Goal: Task Accomplishment & Management: Complete application form

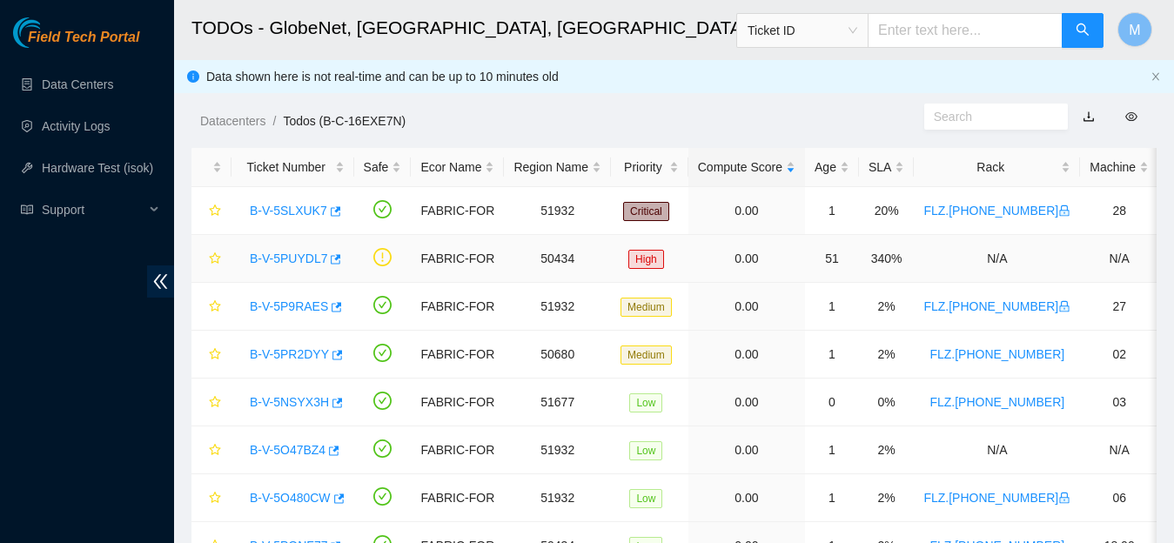
click at [311, 253] on link "B-V-5PUYDL7" at bounding box center [288, 258] width 77 height 14
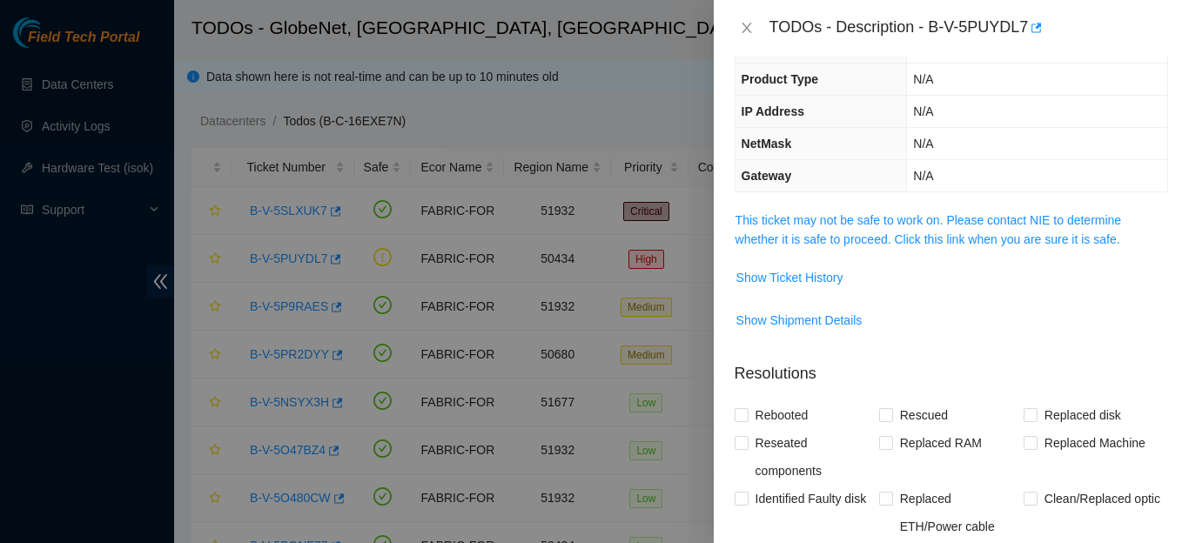
scroll to position [112, 0]
click at [920, 238] on link "This ticket may not be safe to work on. Please contact NIE to determine whether…" at bounding box center [928, 227] width 386 height 33
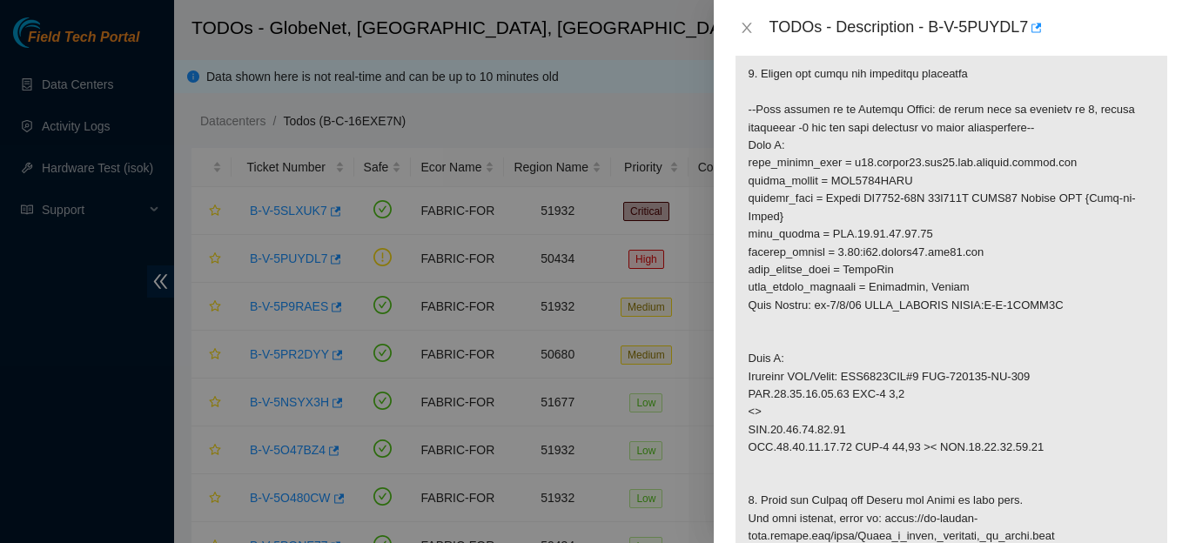
scroll to position [550, 0]
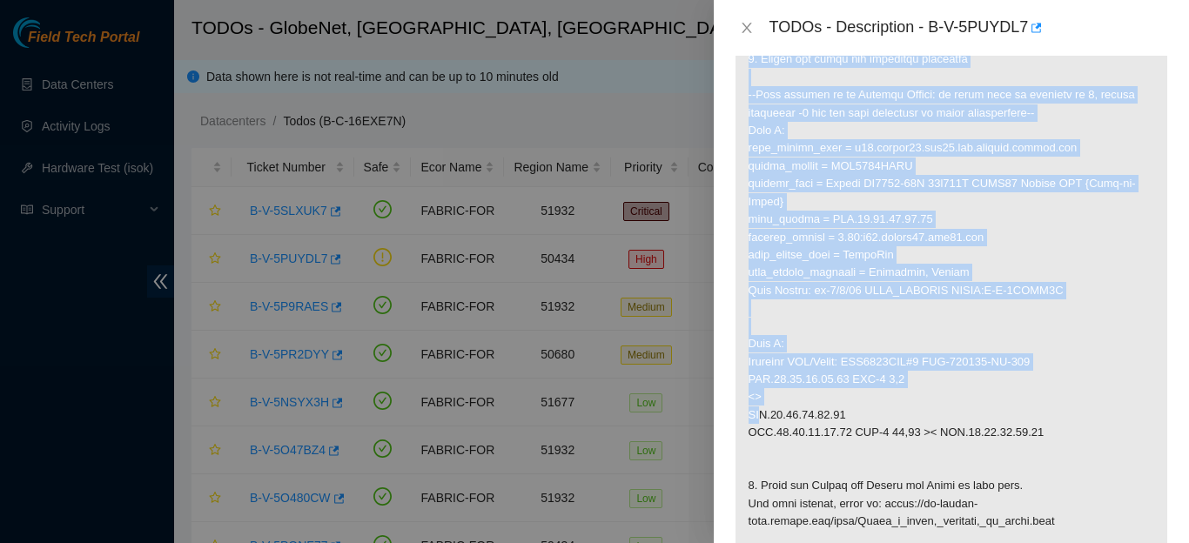
drag, startPoint x: 748, startPoint y: 285, endPoint x: 989, endPoint y: 412, distance: 272.5
click at [989, 412] on p at bounding box center [951, 255] width 432 height 968
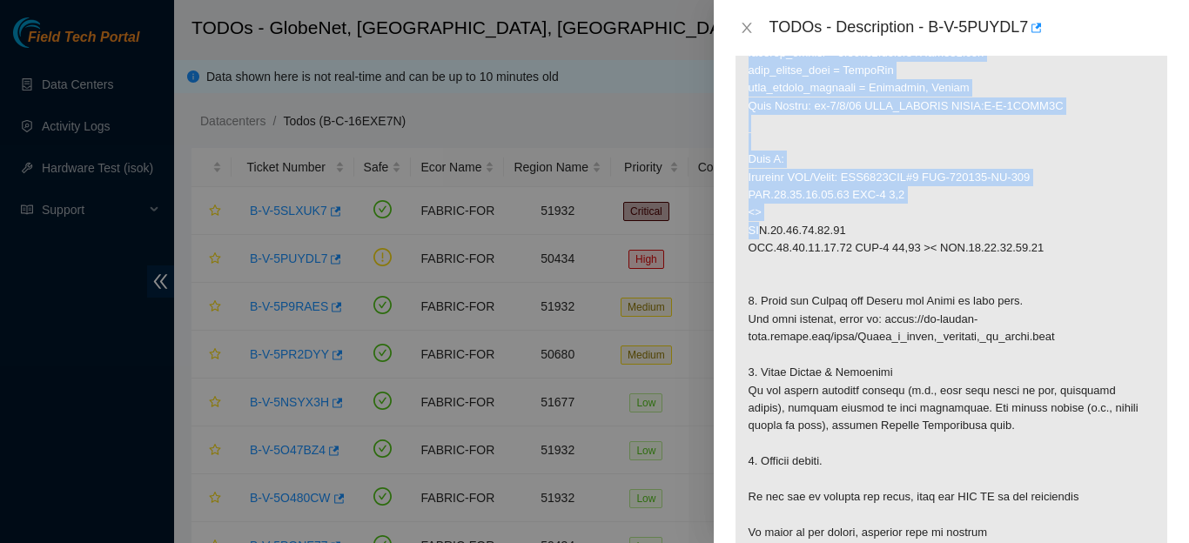
scroll to position [934, 0]
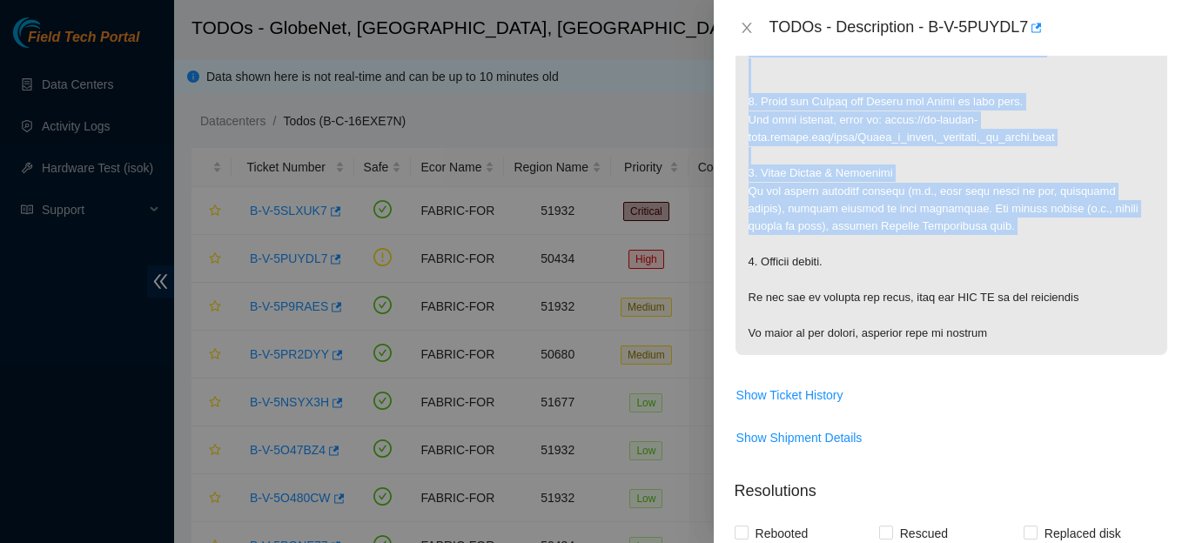
copy p "Port is reporting errors 1. Safety Notice: This ticket is safe to work on. The …"
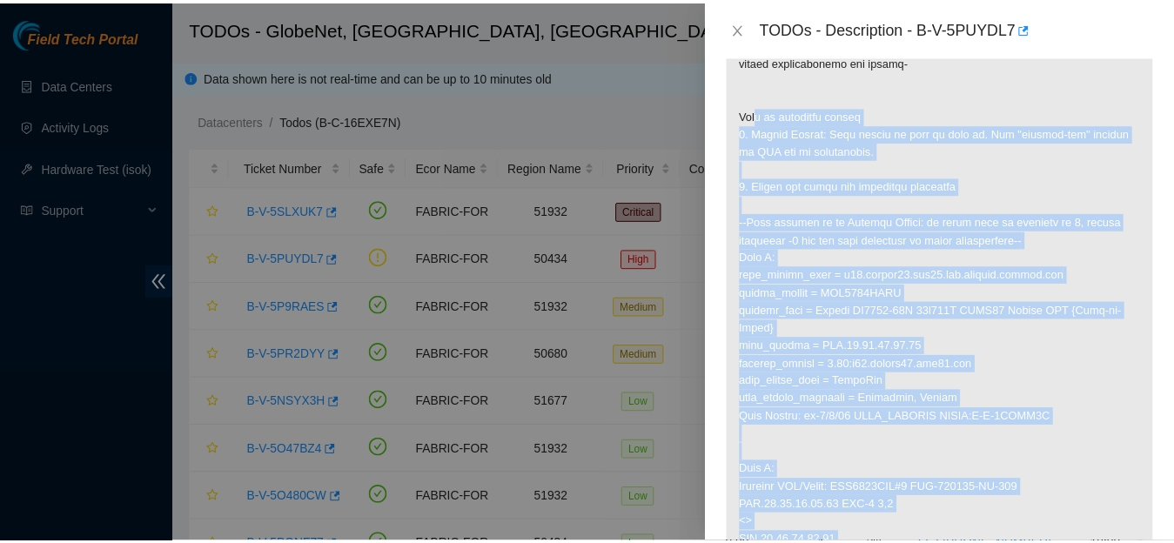
scroll to position [332, 0]
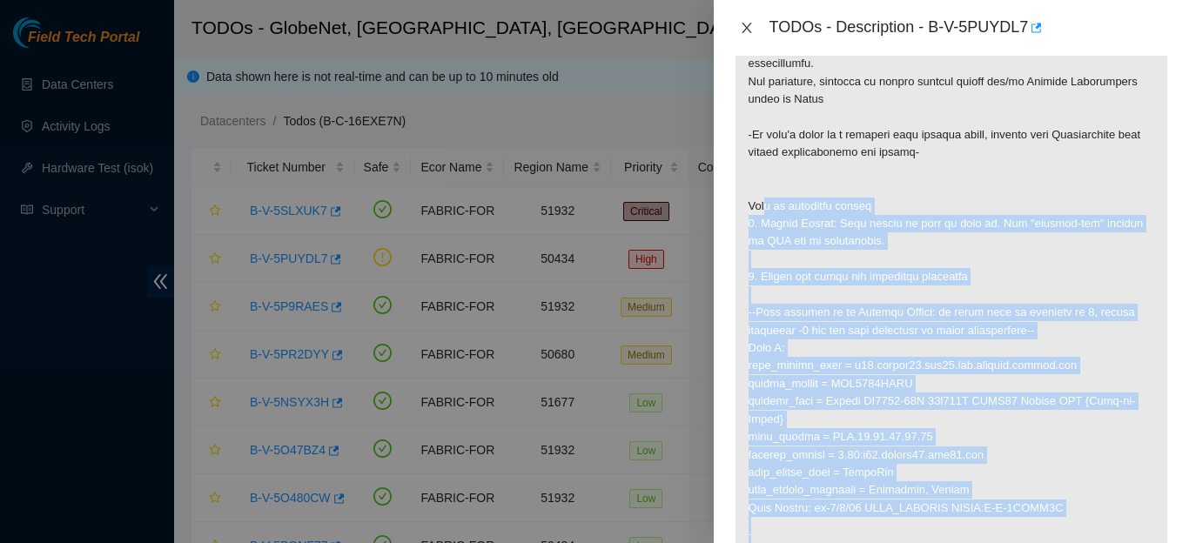
click at [743, 34] on icon "close" at bounding box center [747, 28] width 14 height 14
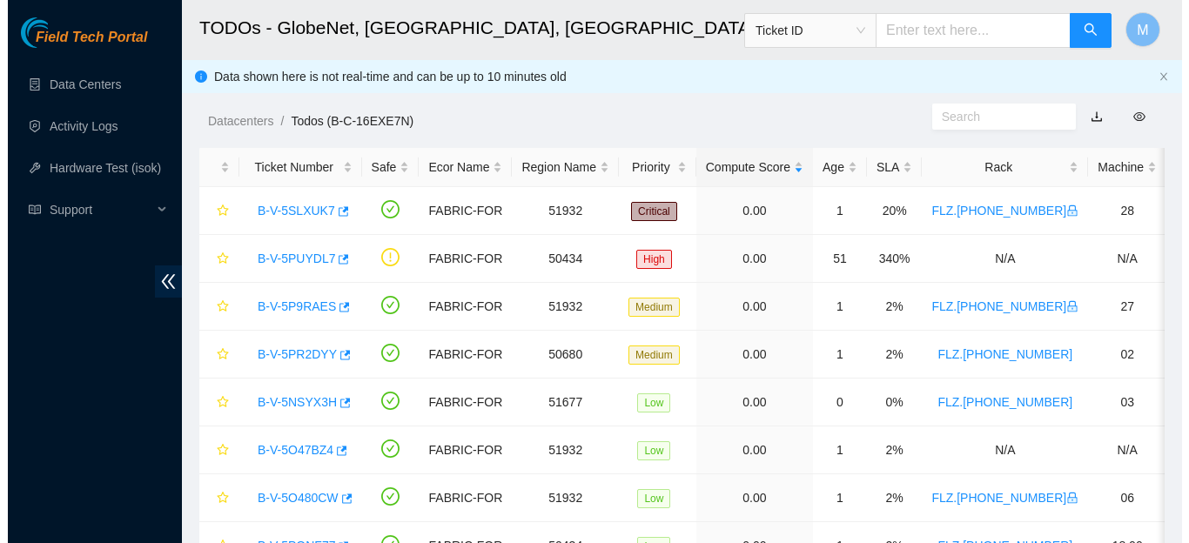
scroll to position [409, 0]
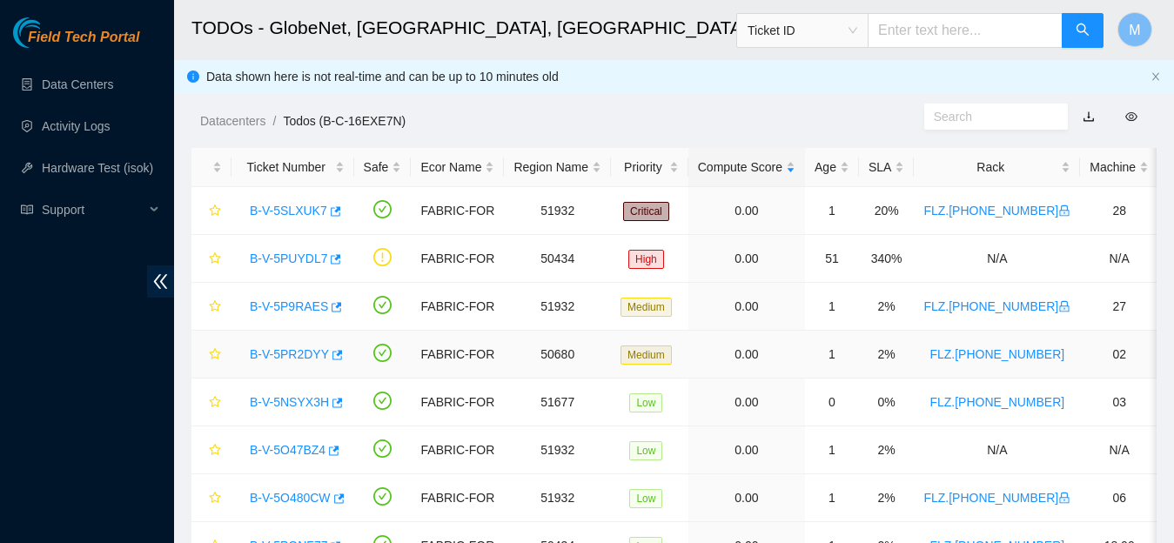
click at [299, 359] on link "B-V-5PR2DYY" at bounding box center [289, 354] width 79 height 14
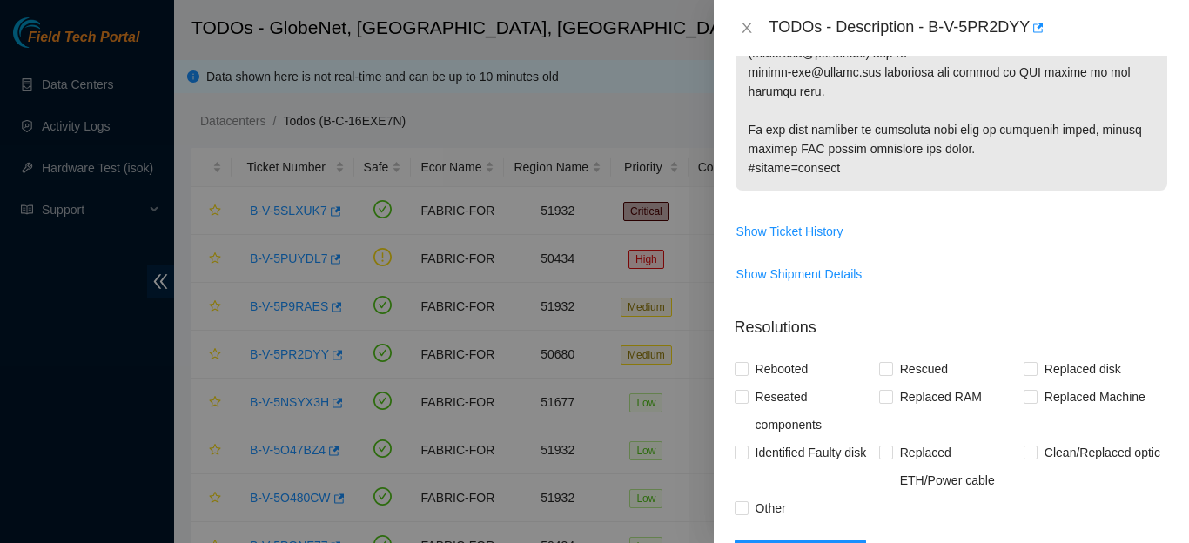
scroll to position [961, 0]
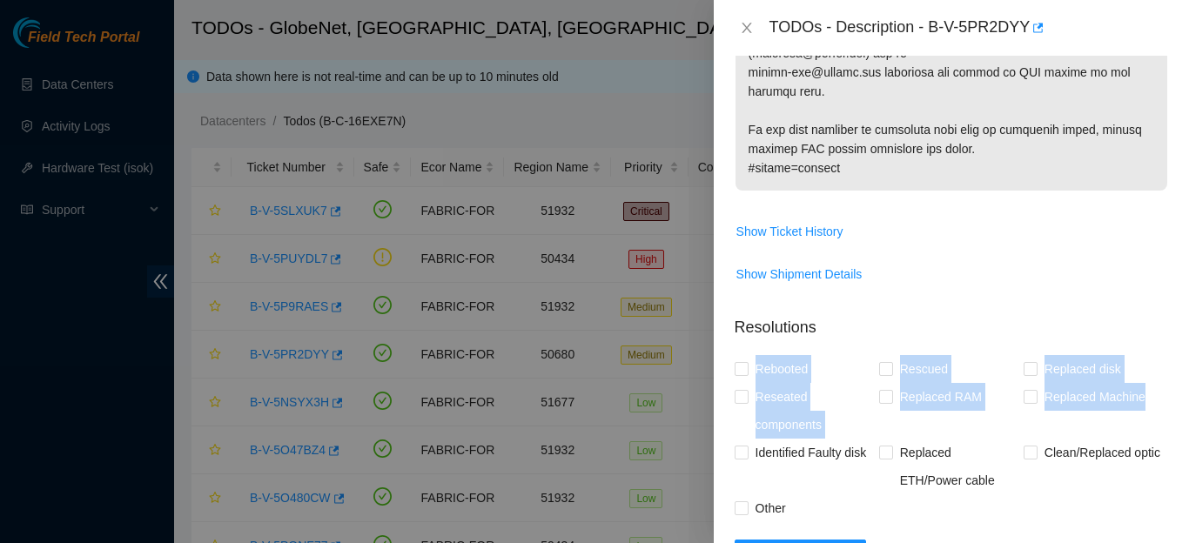
drag, startPoint x: 1170, startPoint y: 351, endPoint x: 1172, endPoint y: 302, distance: 48.8
click at [1172, 302] on div "Problem Type Hardware Rack Number FLZ.02.02.19.06.04 Machine Number 02 Serial N…" at bounding box center [951, 299] width 475 height 487
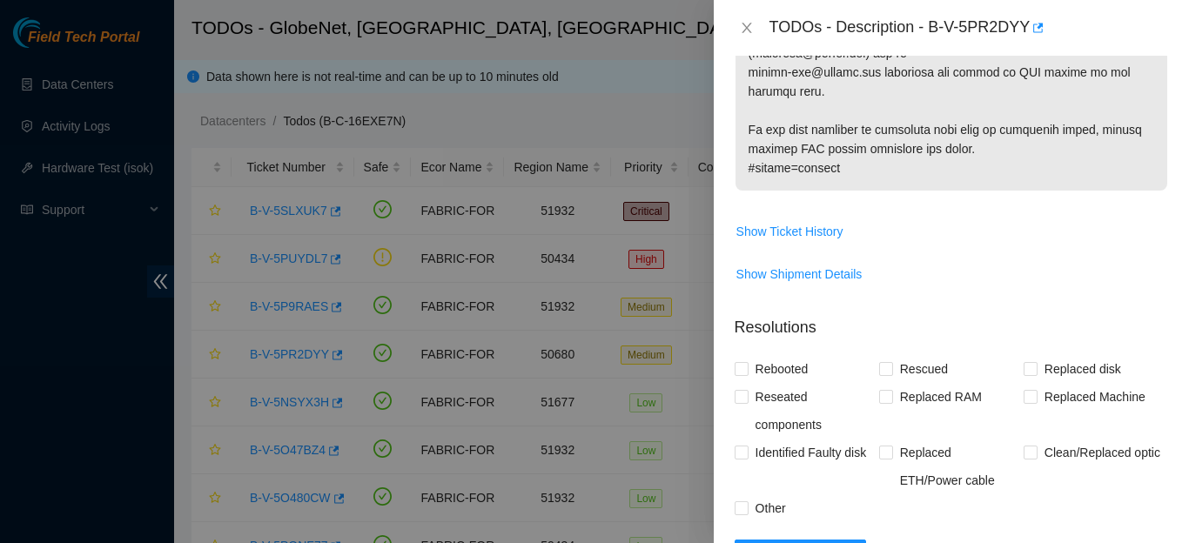
click at [1154, 439] on div "Problem Type Hardware Rack Number FLZ.02.02.19.06.04 Machine Number 02 Serial N…" at bounding box center [951, 299] width 475 height 487
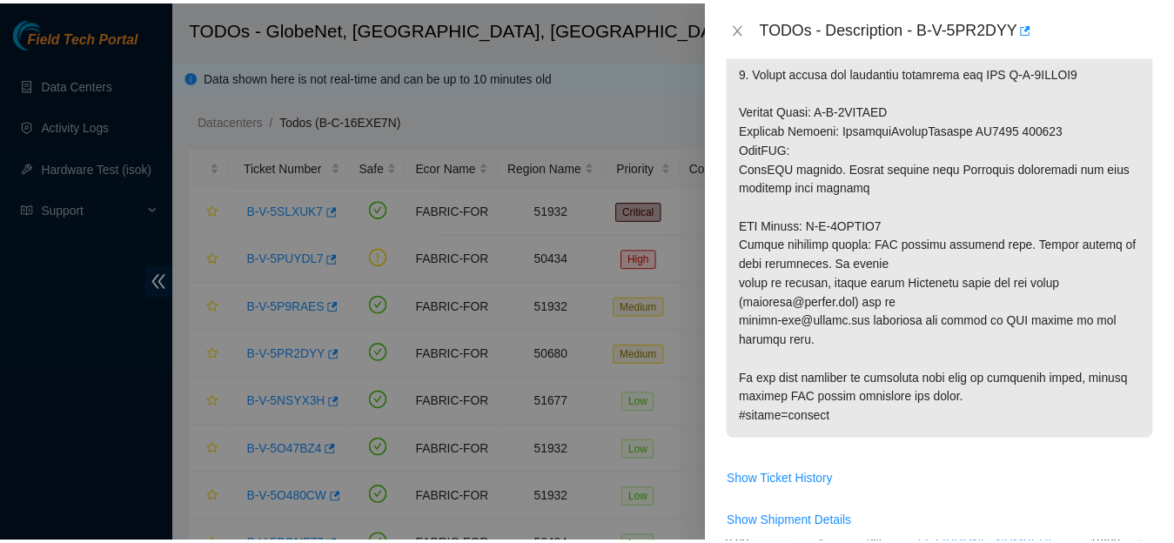
scroll to position [813, 0]
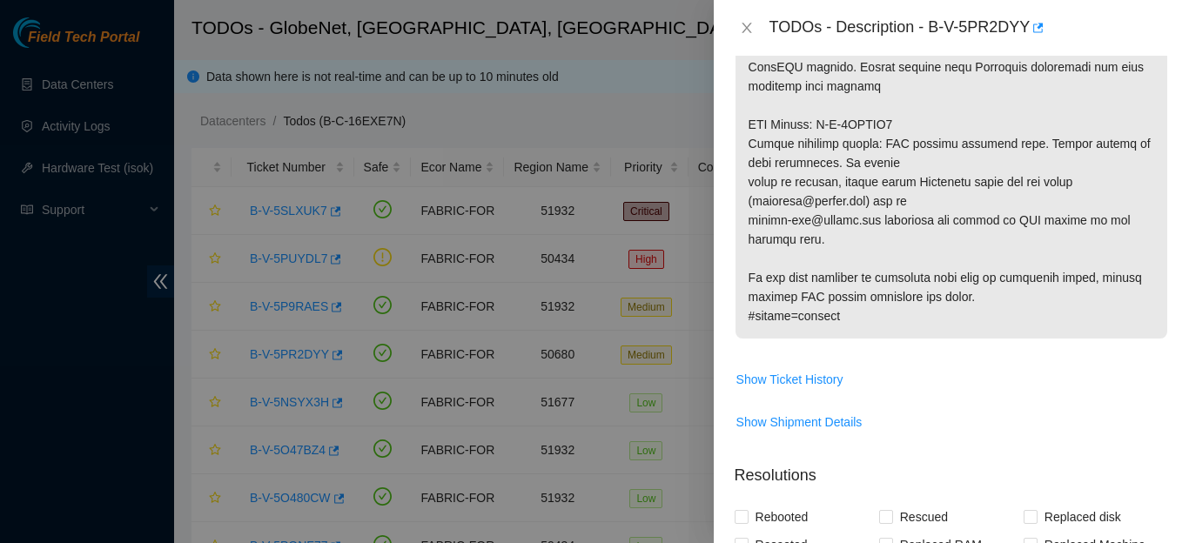
drag, startPoint x: 749, startPoint y: 170, endPoint x: 883, endPoint y: 278, distance: 172.0
copy p "Network: SDN No suspension records found. Call NOCC ([PHONE_NUMBER]) and ask th…"
click at [737, 23] on button "Close" at bounding box center [746, 28] width 24 height 17
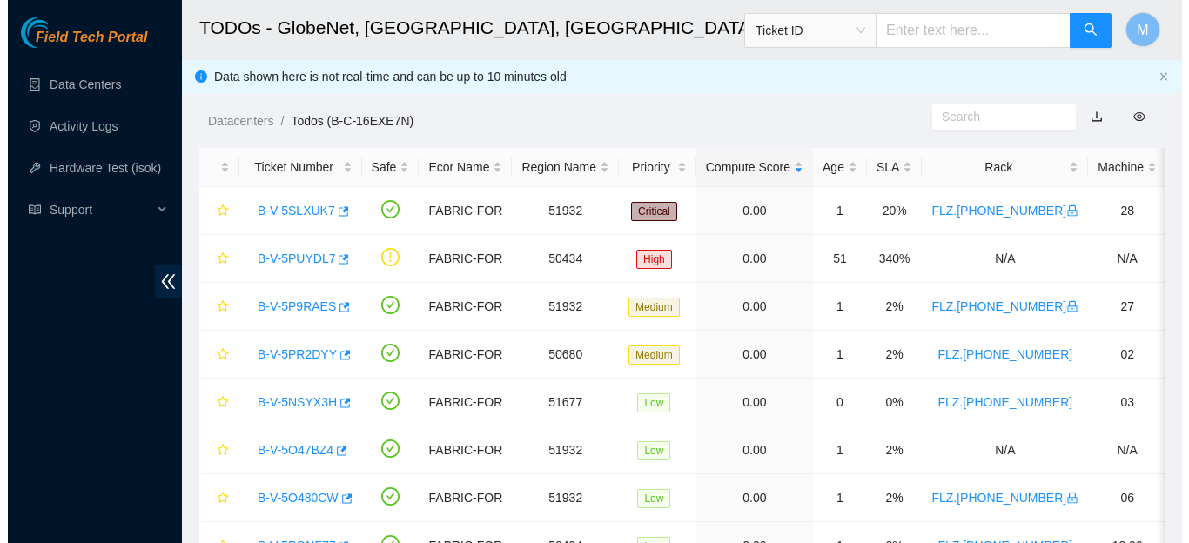
scroll to position [519, 0]
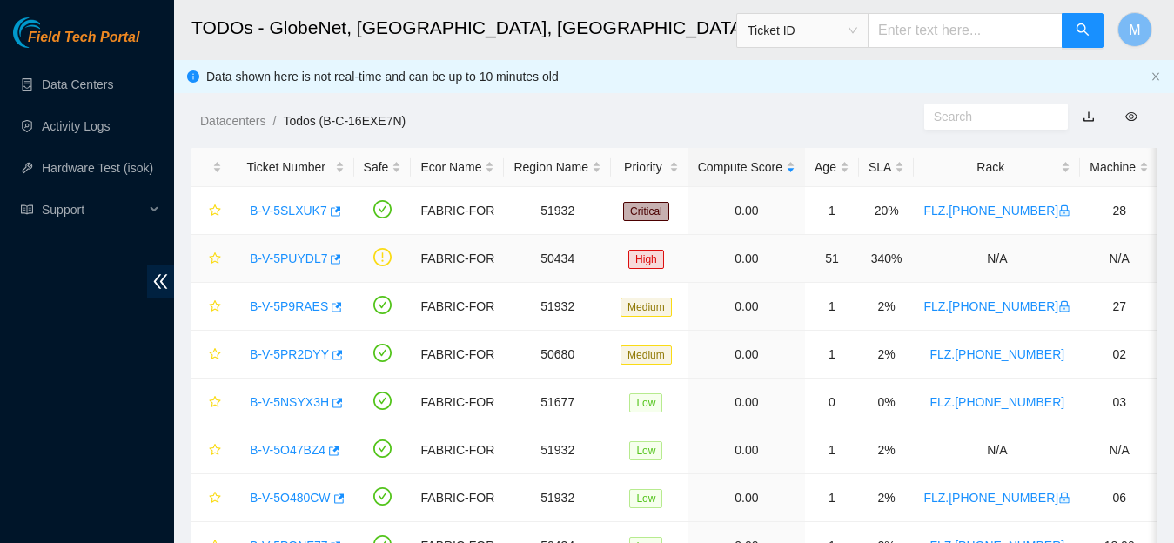
click at [273, 255] on link "B-V-5PUYDL7" at bounding box center [288, 258] width 77 height 14
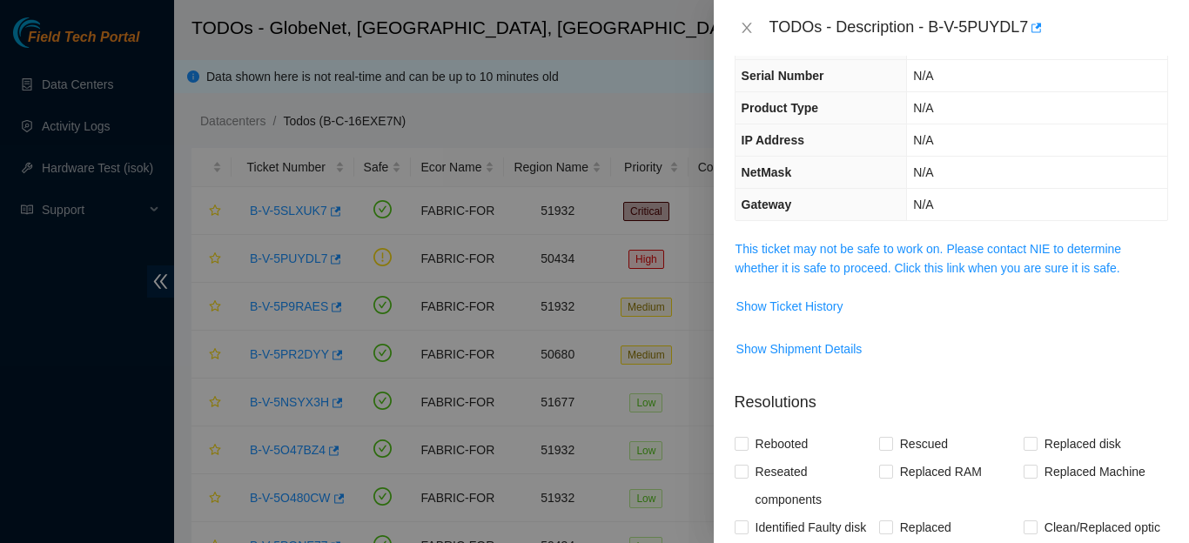
scroll to position [38, 0]
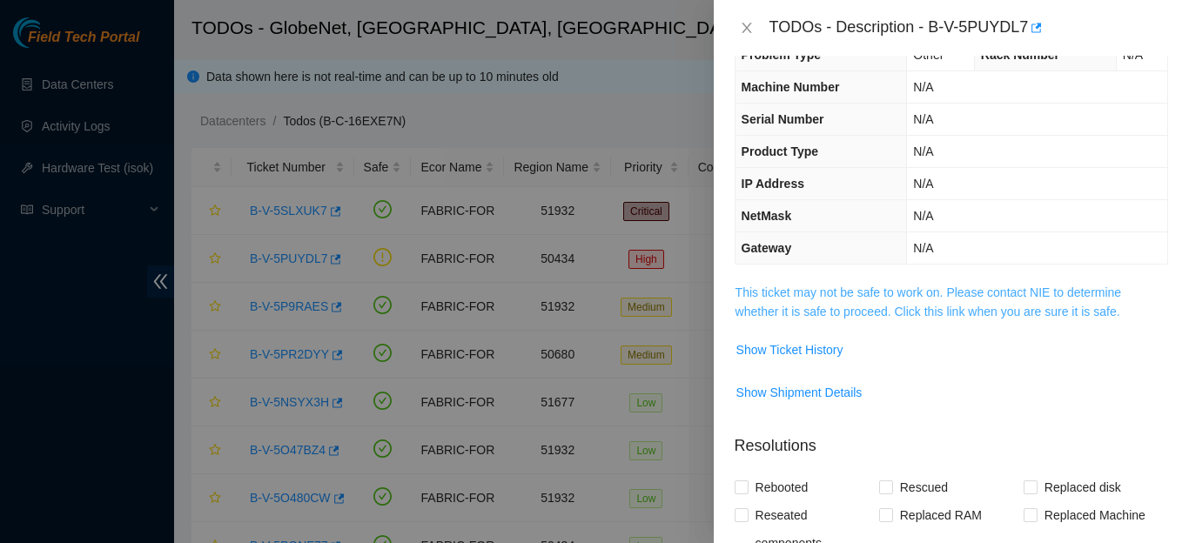
click at [919, 316] on link "This ticket may not be safe to work on. Please contact NIE to determine whether…" at bounding box center [928, 301] width 386 height 33
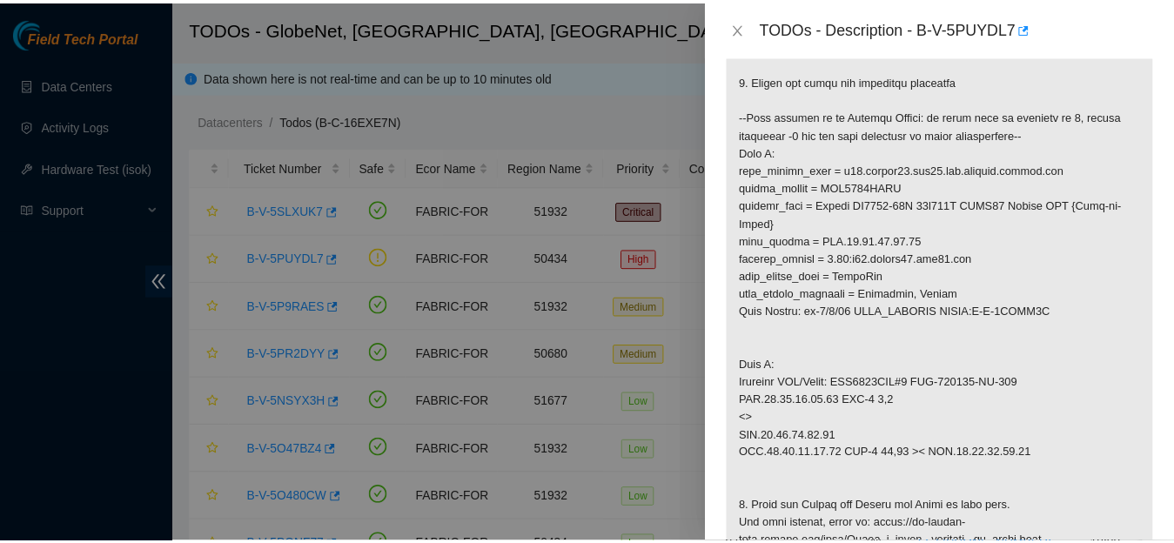
scroll to position [532, 0]
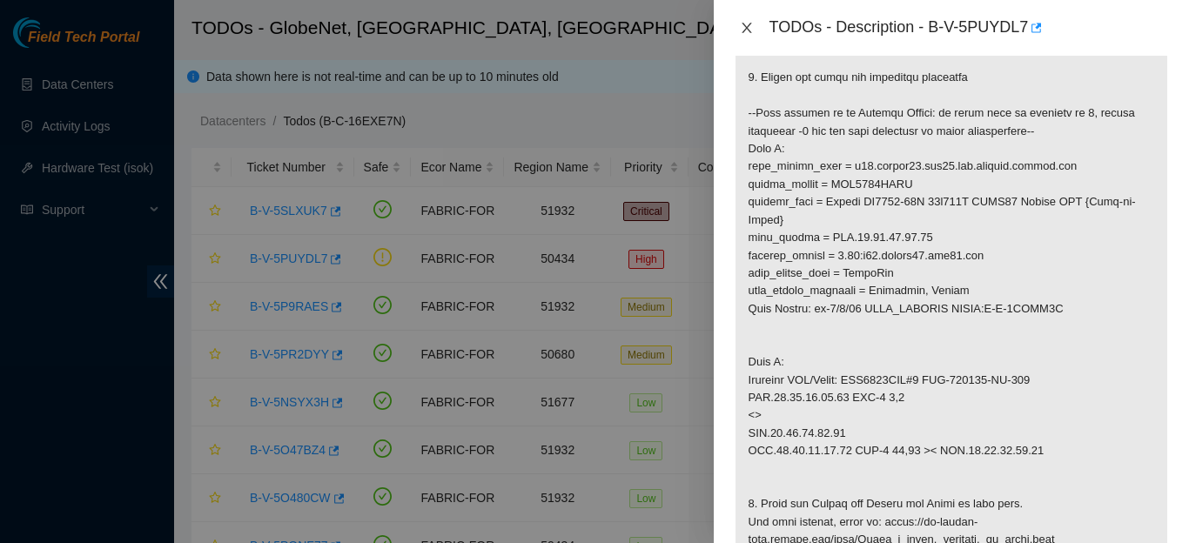
click at [745, 31] on icon "close" at bounding box center [747, 28] width 14 height 14
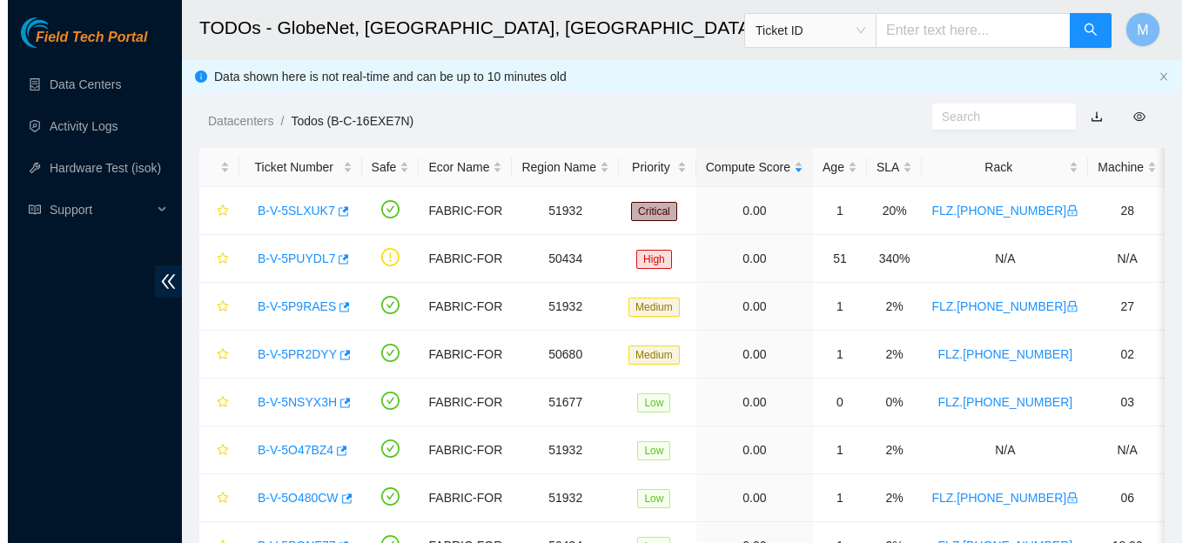
scroll to position [519, 0]
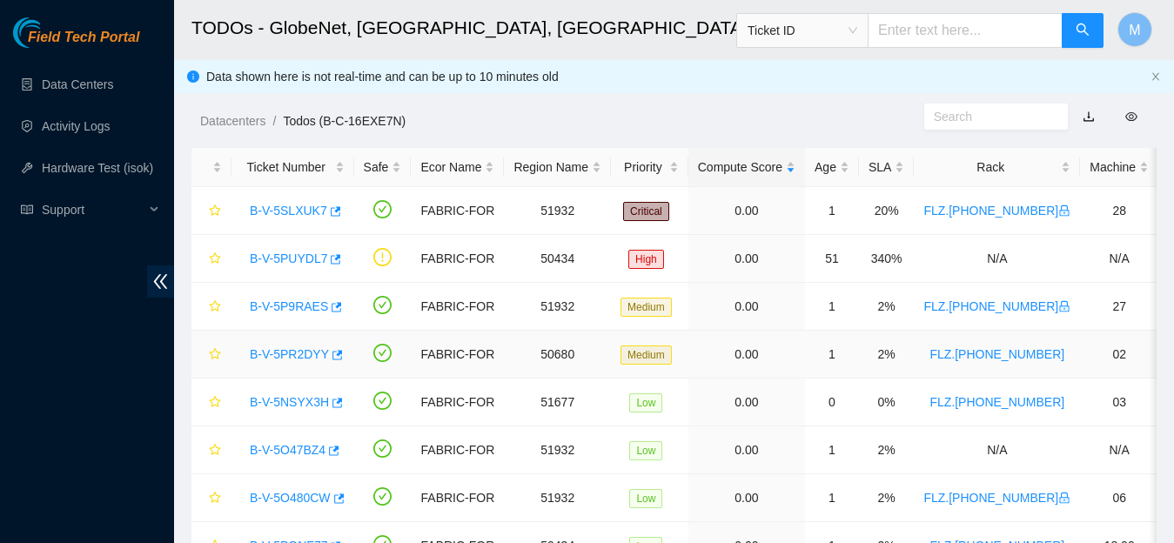
click at [298, 356] on link "B-V-5PR2DYY" at bounding box center [289, 354] width 79 height 14
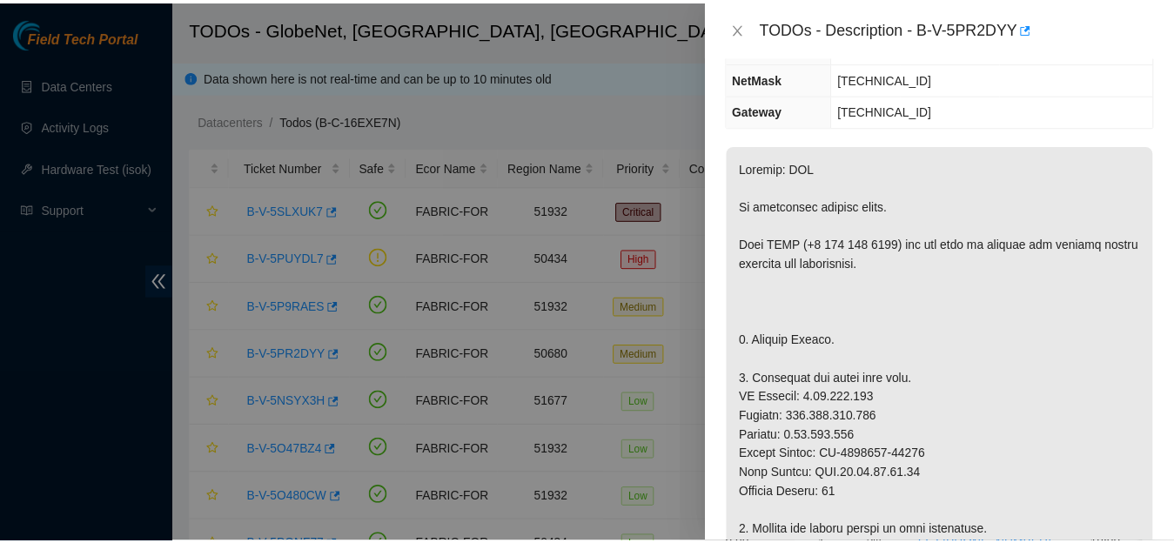
scroll to position [234, 0]
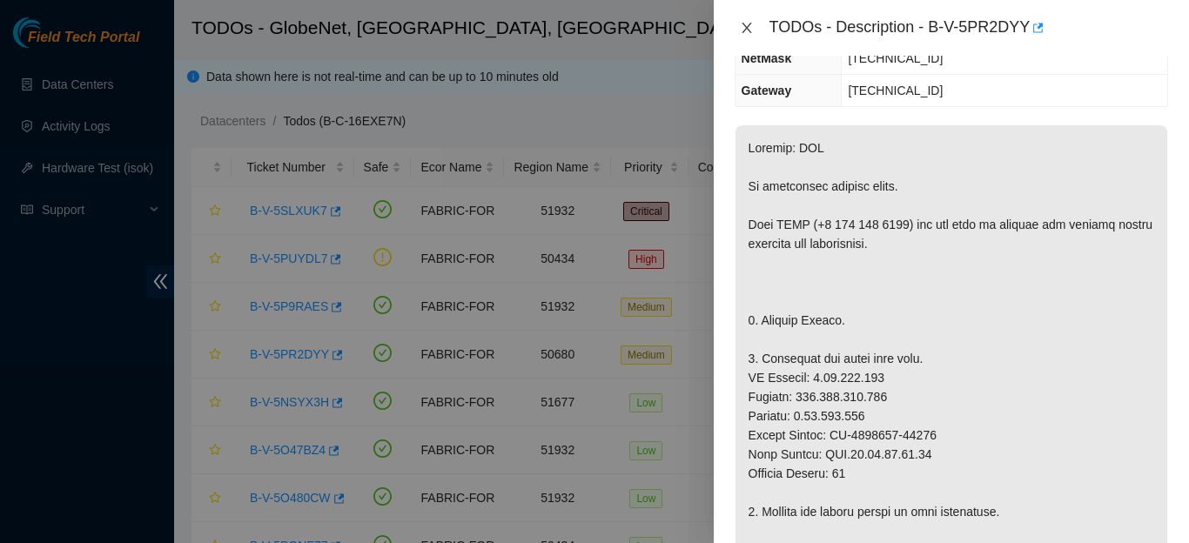
click at [744, 29] on icon "close" at bounding box center [746, 28] width 10 height 10
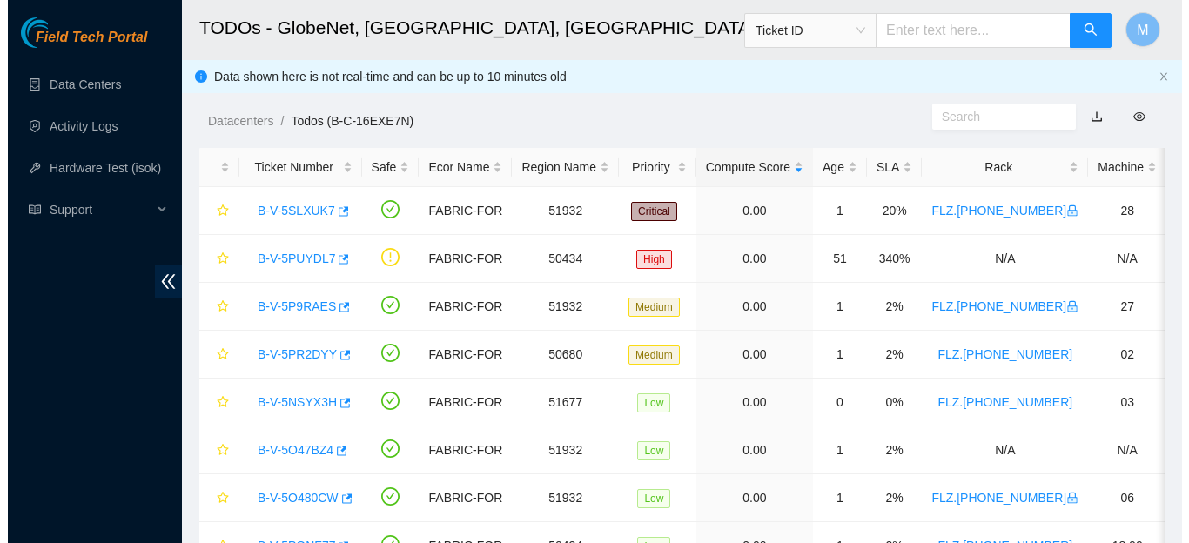
scroll to position [311, 0]
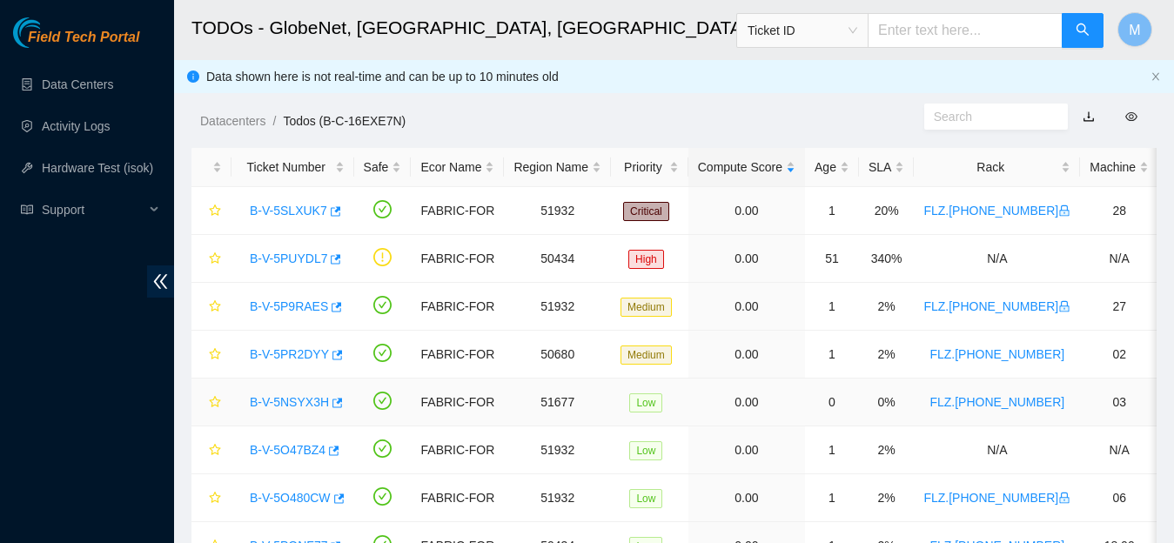
click at [288, 401] on link "B-V-5NSYX3H" at bounding box center [289, 402] width 79 height 14
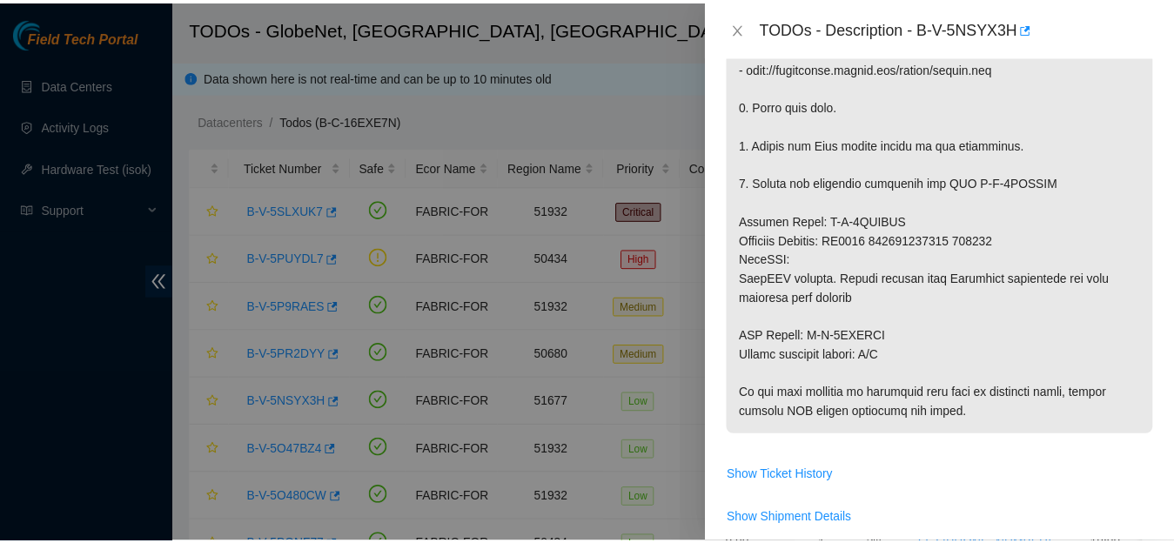
scroll to position [838, 0]
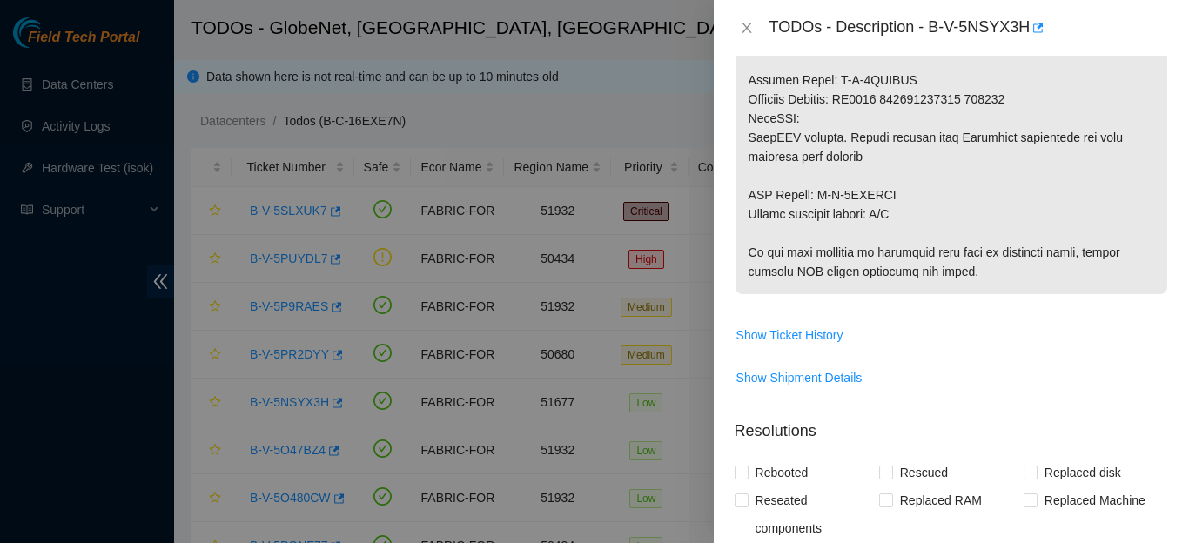
drag, startPoint x: 748, startPoint y: 138, endPoint x: 987, endPoint y: 311, distance: 294.2
copy p "Network: Quill This machine is currently suspended: target target_type ticket s…"
click at [741, 33] on icon "close" at bounding box center [747, 28] width 14 height 14
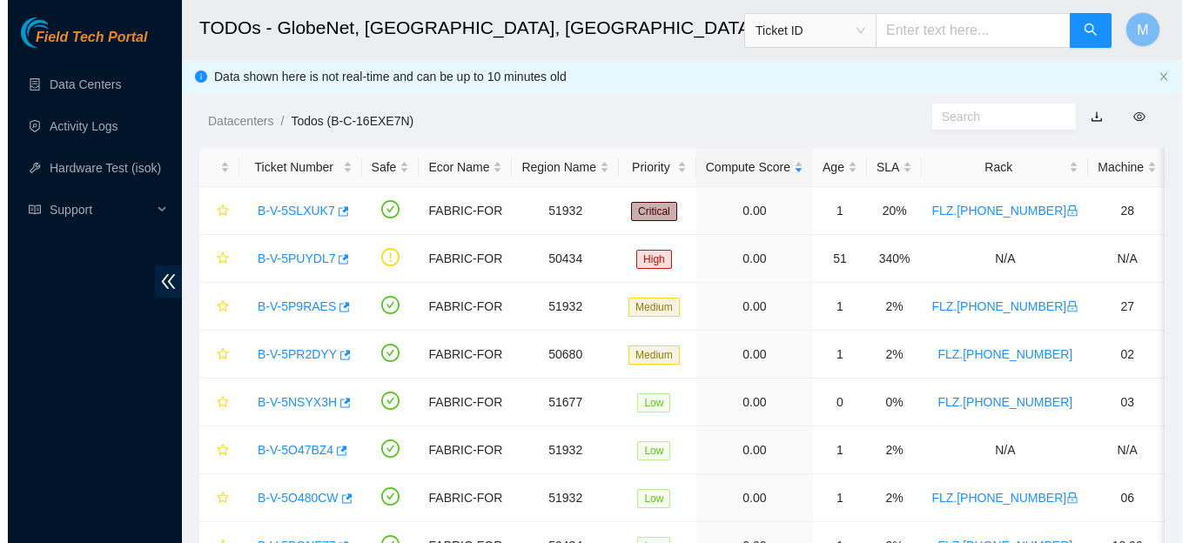
scroll to position [519, 0]
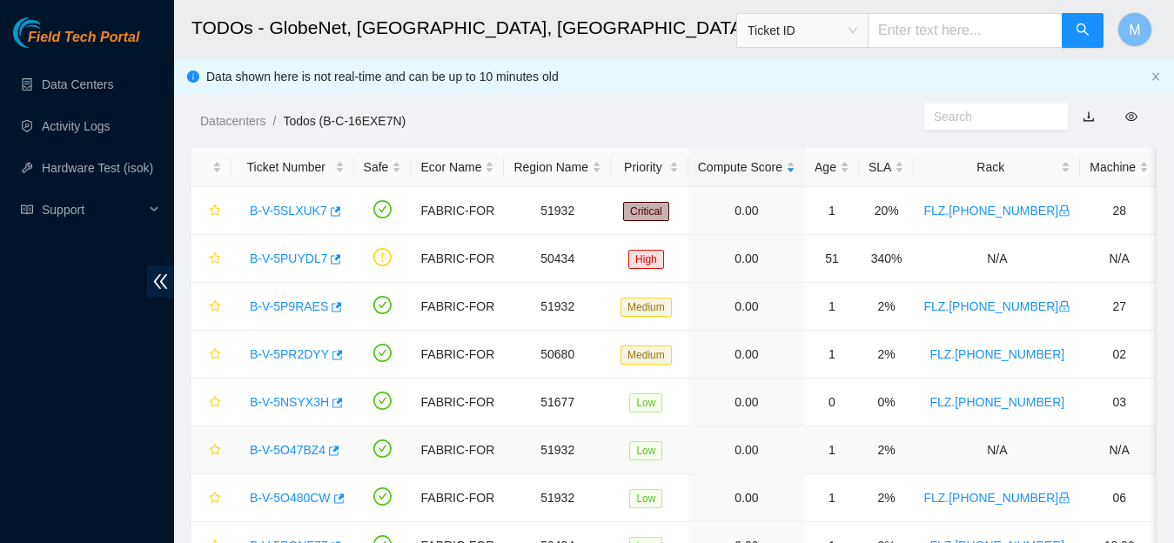
click at [302, 454] on link "B-V-5O47BZ4" at bounding box center [288, 450] width 76 height 14
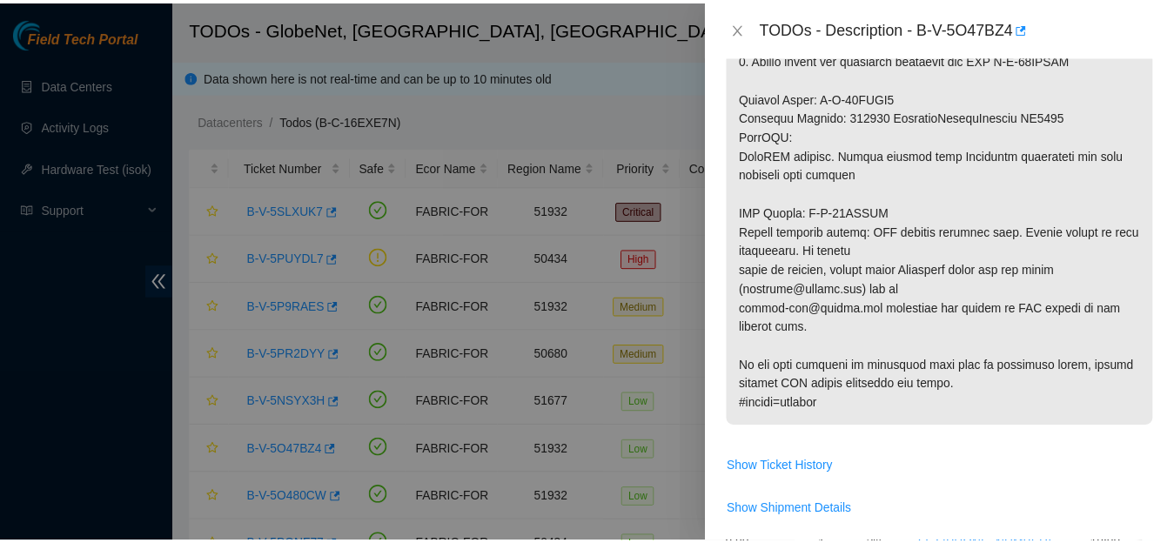
scroll to position [977, 0]
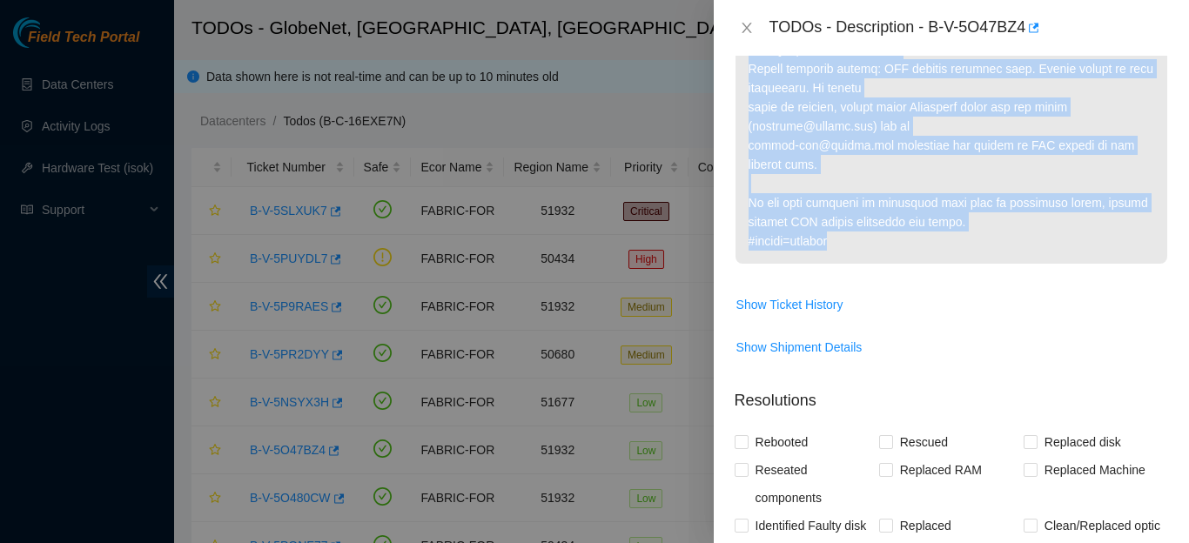
drag, startPoint x: 748, startPoint y: 147, endPoint x: 914, endPoint y: 318, distance: 237.5
copy p "This machine is currently suspended: target target_type ticket service user dat…"
click at [742, 27] on icon "close" at bounding box center [747, 28] width 14 height 14
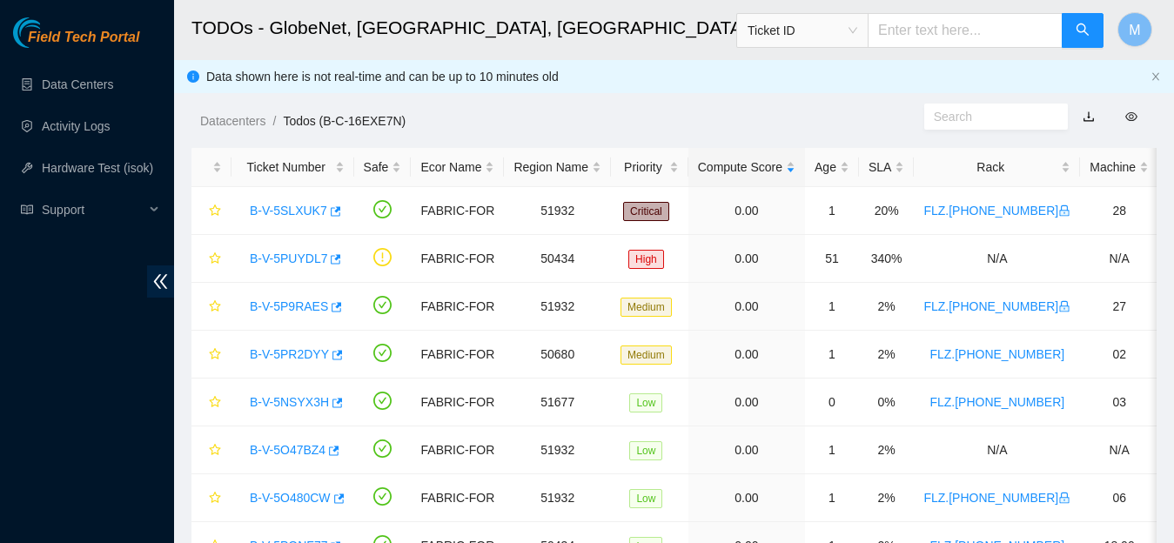
click at [742, 27] on div "TODOs - Description - undefined Problem Type N/A Rack Number N/A Machine Number…" at bounding box center [602, 271] width 1174 height 543
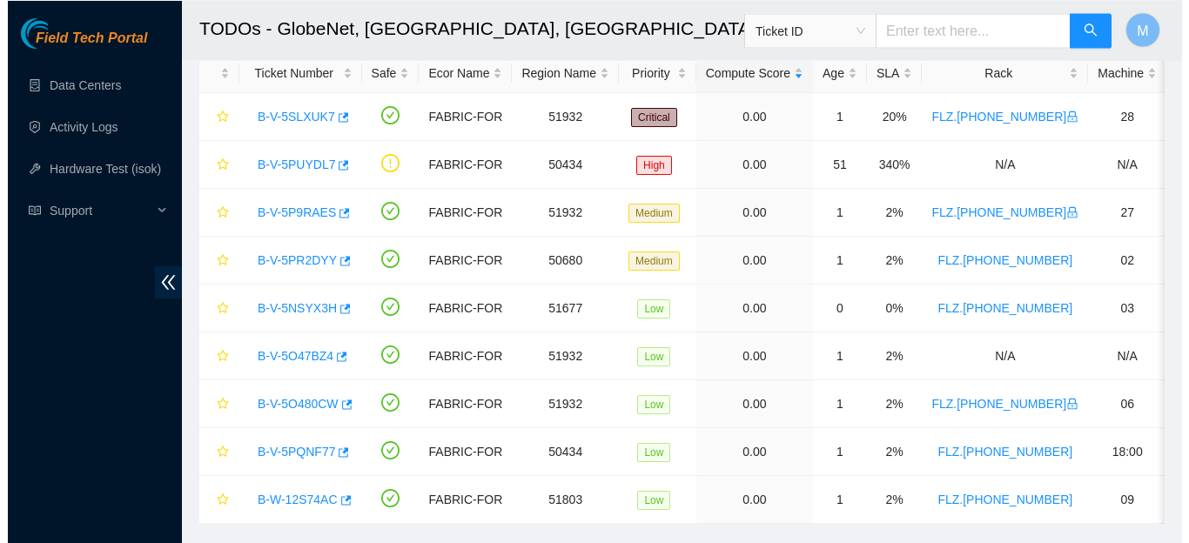
scroll to position [97, 0]
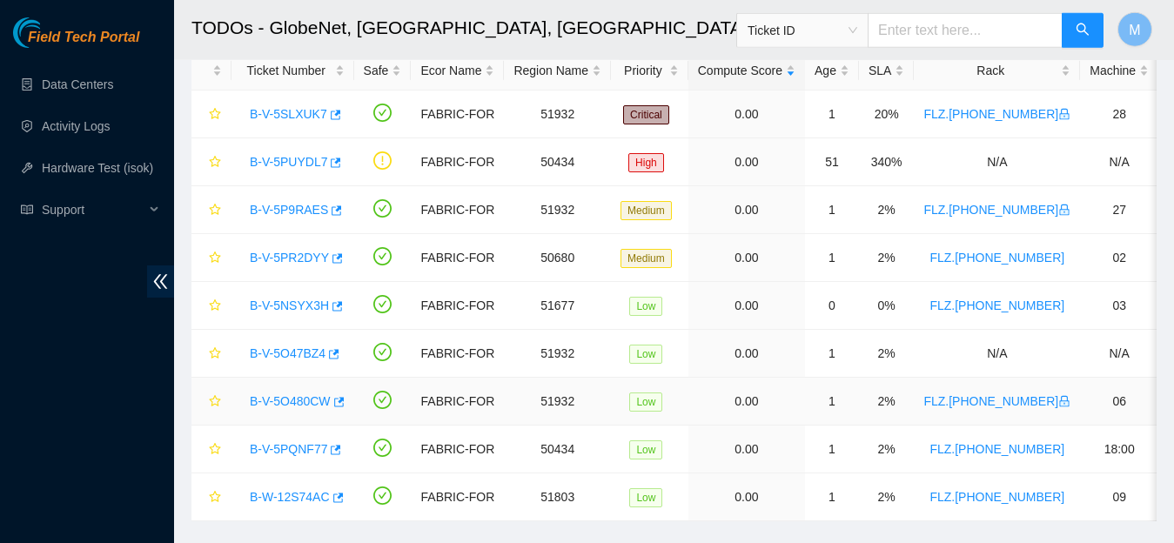
click at [301, 403] on link "B-V-5O480CW" at bounding box center [290, 401] width 81 height 14
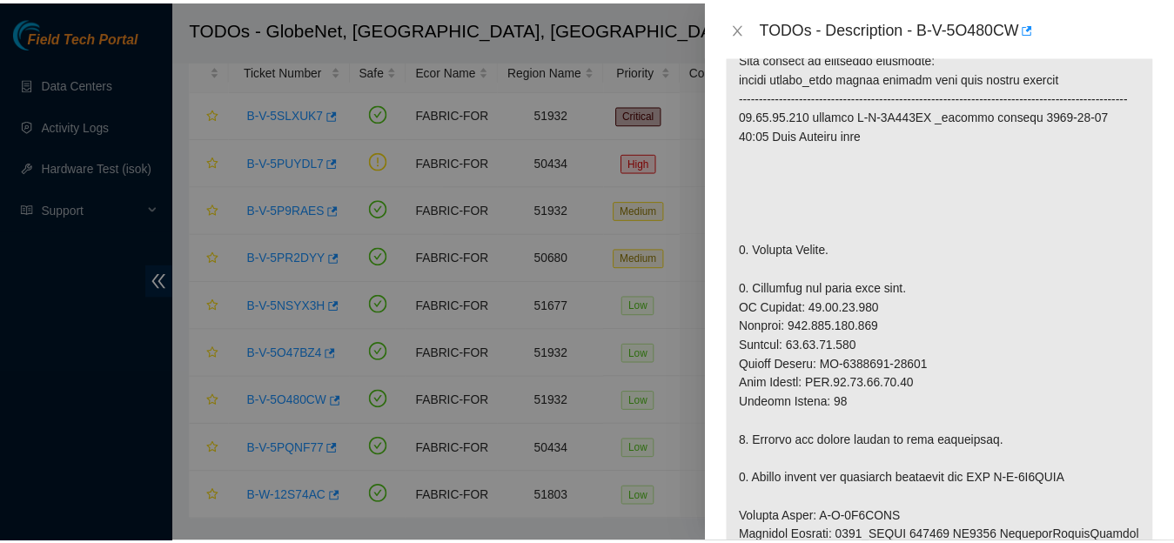
scroll to position [440, 0]
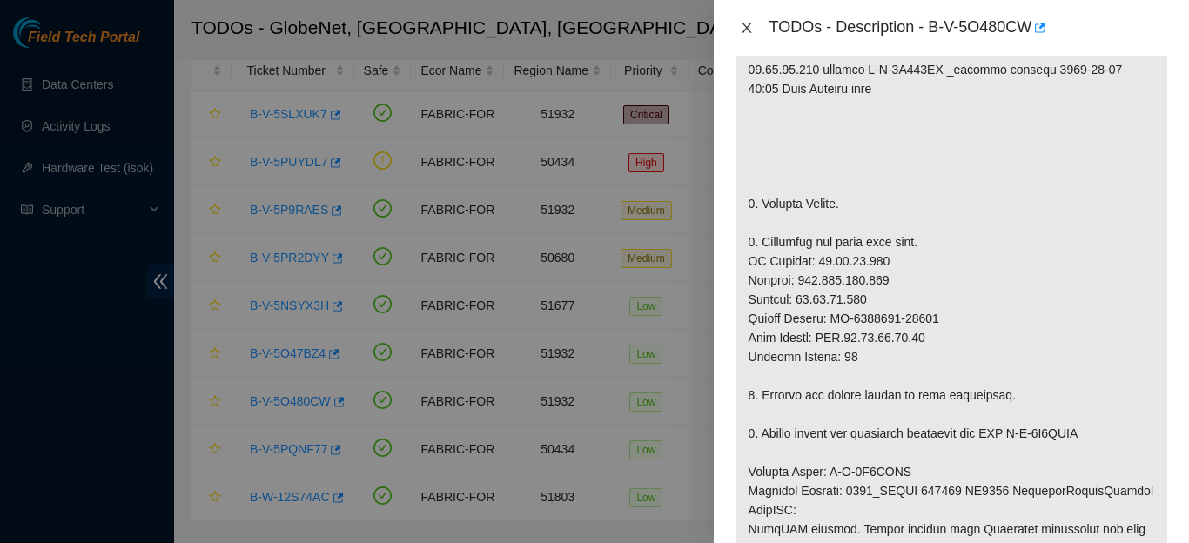
click at [742, 25] on icon "close" at bounding box center [746, 28] width 10 height 10
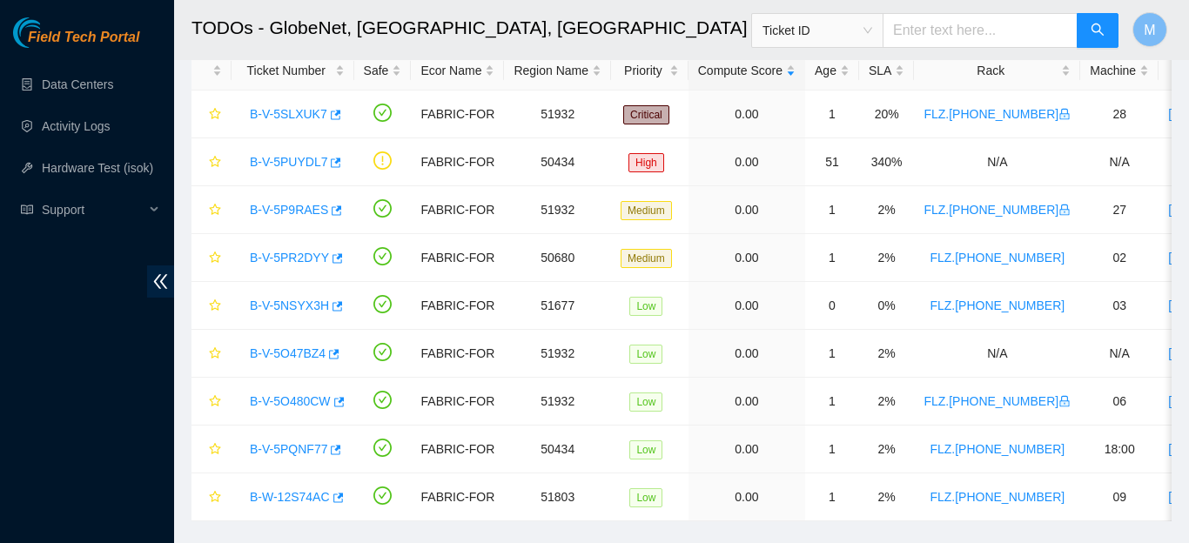
click at [1188, 25] on div "TODOs - Description - undefined Problem Type N/A Rack Number N/A Machine Number…" at bounding box center [1189, 271] width 0 height 543
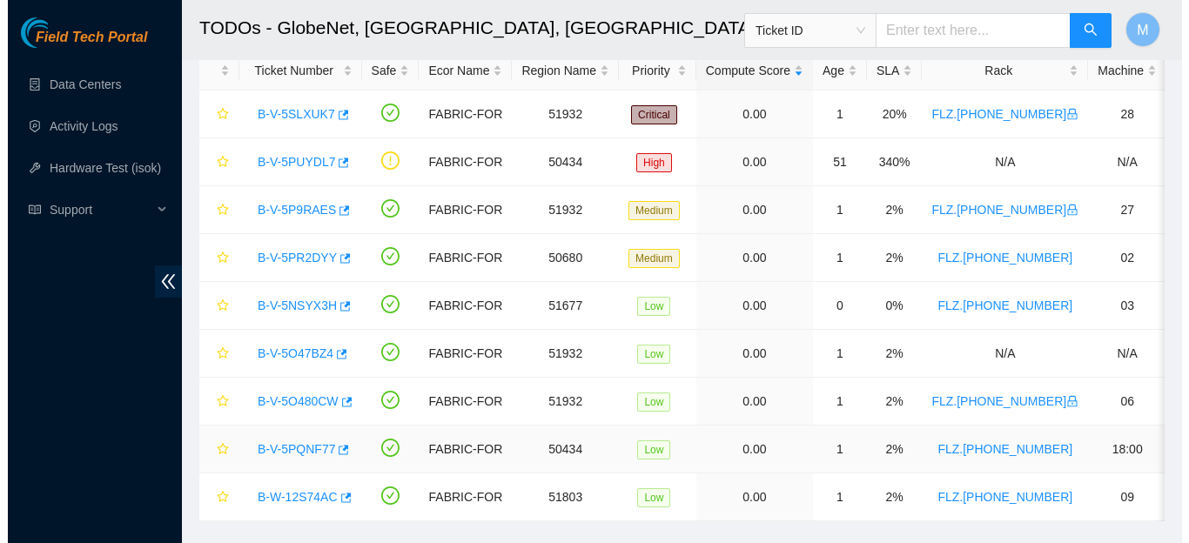
scroll to position [524, 0]
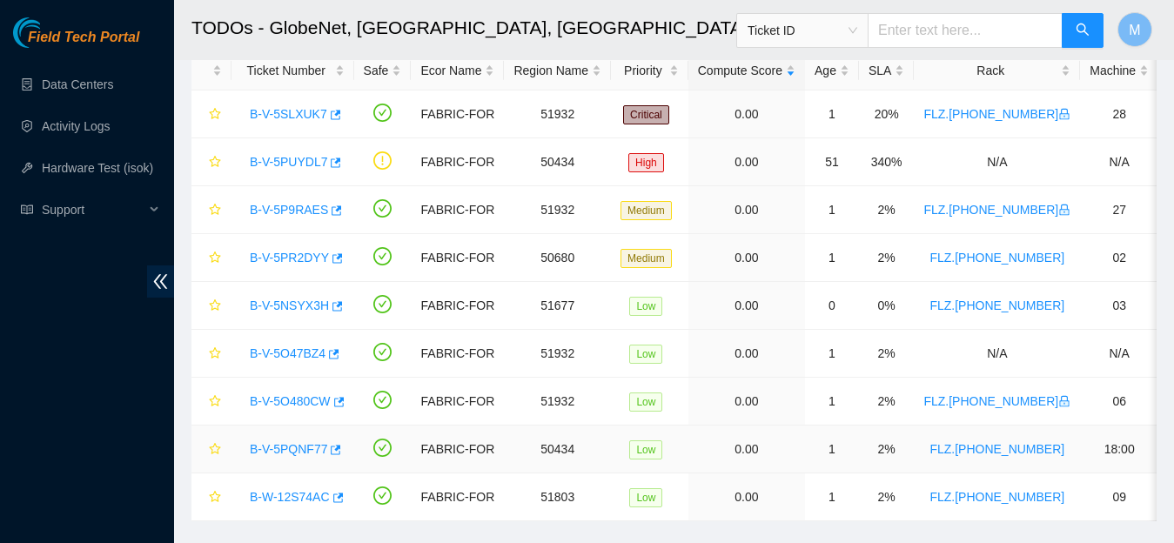
click at [298, 450] on link "B-V-5PQNF77" at bounding box center [288, 449] width 77 height 14
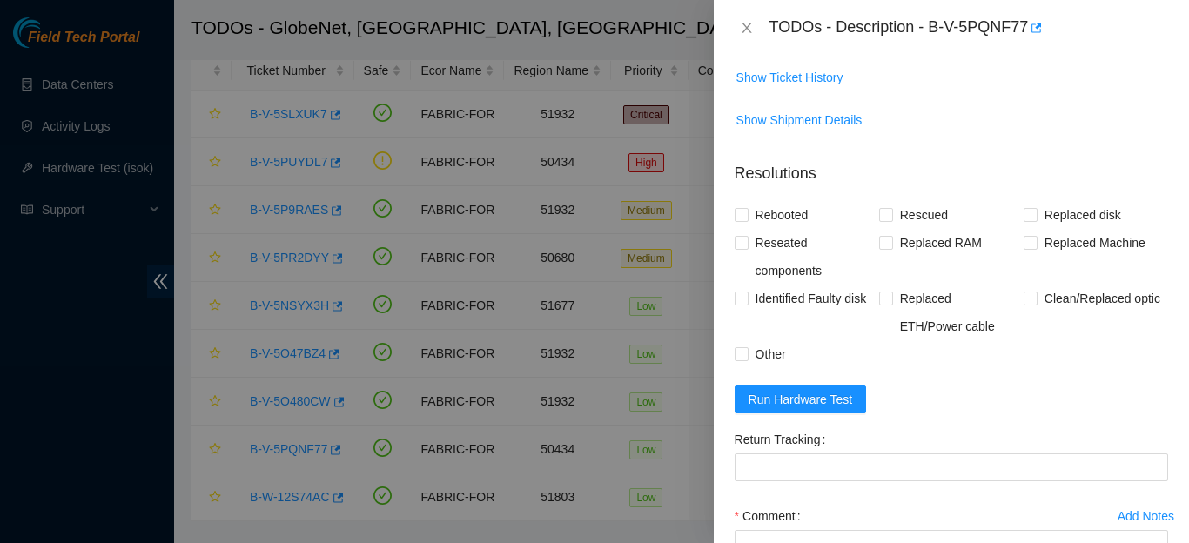
scroll to position [1445, 0]
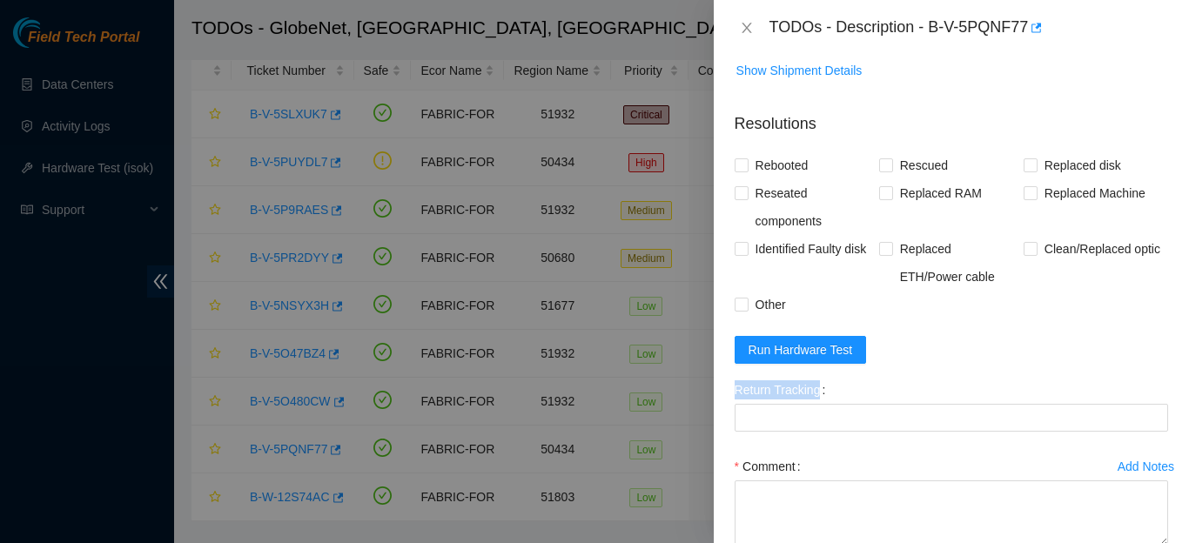
drag, startPoint x: 827, startPoint y: 408, endPoint x: 733, endPoint y: 419, distance: 94.6
copy label "Return Tracking"
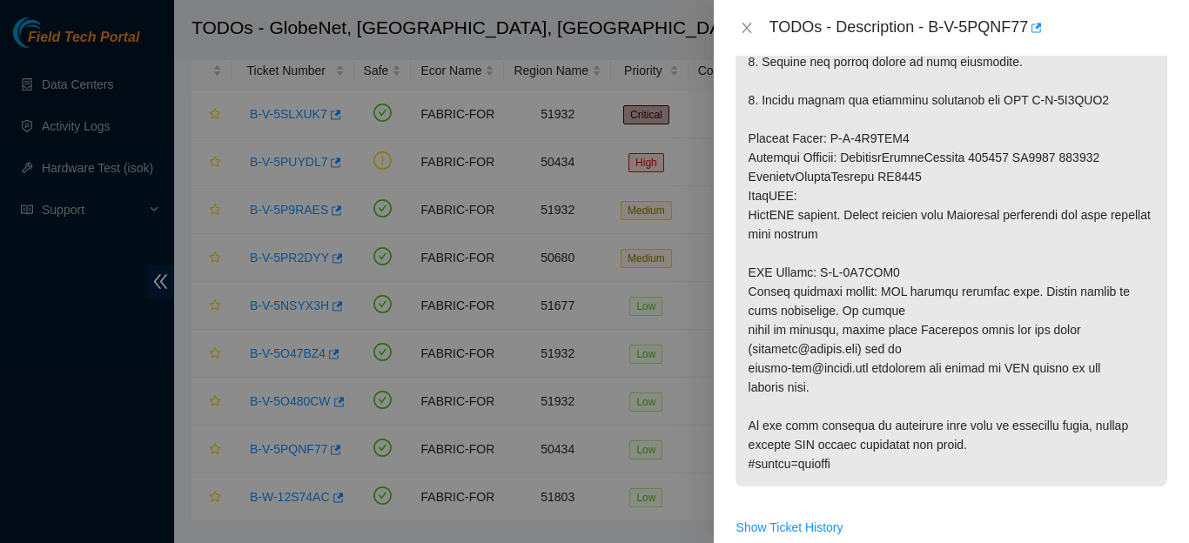
scroll to position [949, 0]
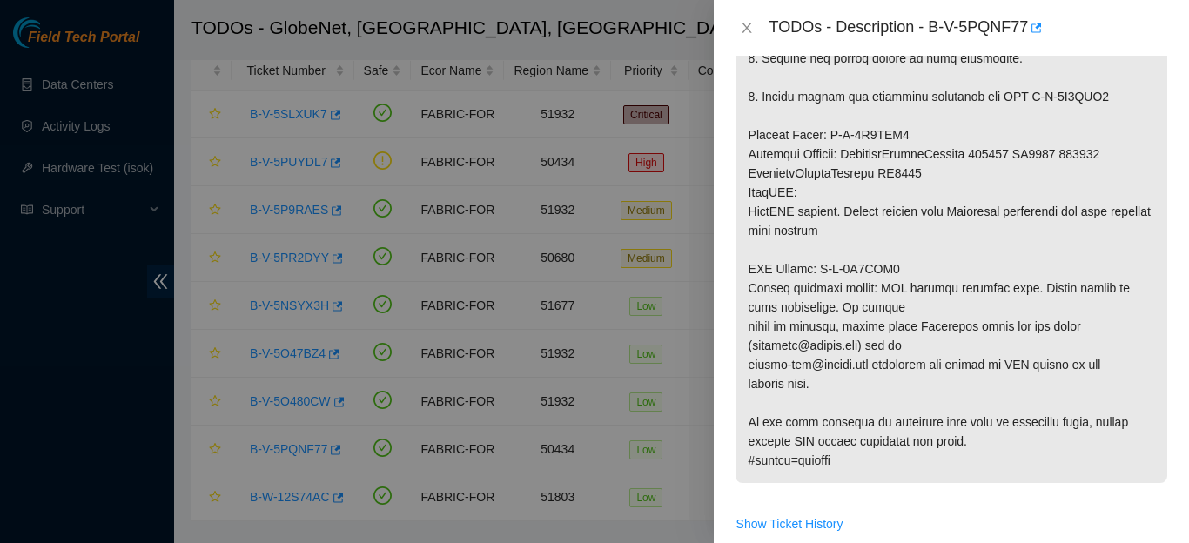
drag, startPoint x: 760, startPoint y: 76, endPoint x: 962, endPoint y: 490, distance: 460.8
copy p "Provide new serial number in your resolution. 4. Please return the defective eq…"
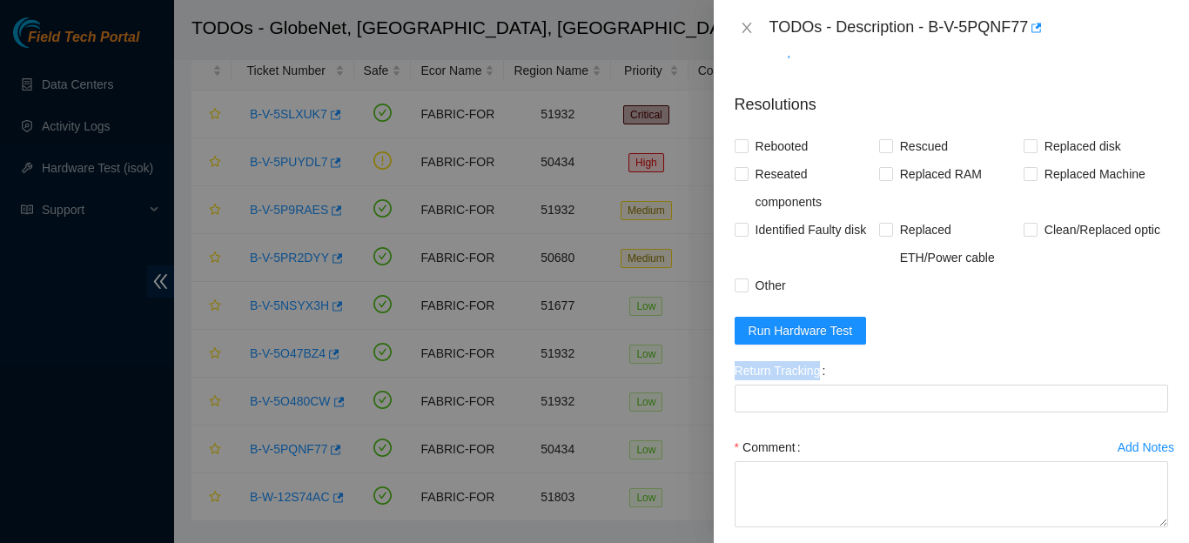
scroll to position [1584, 0]
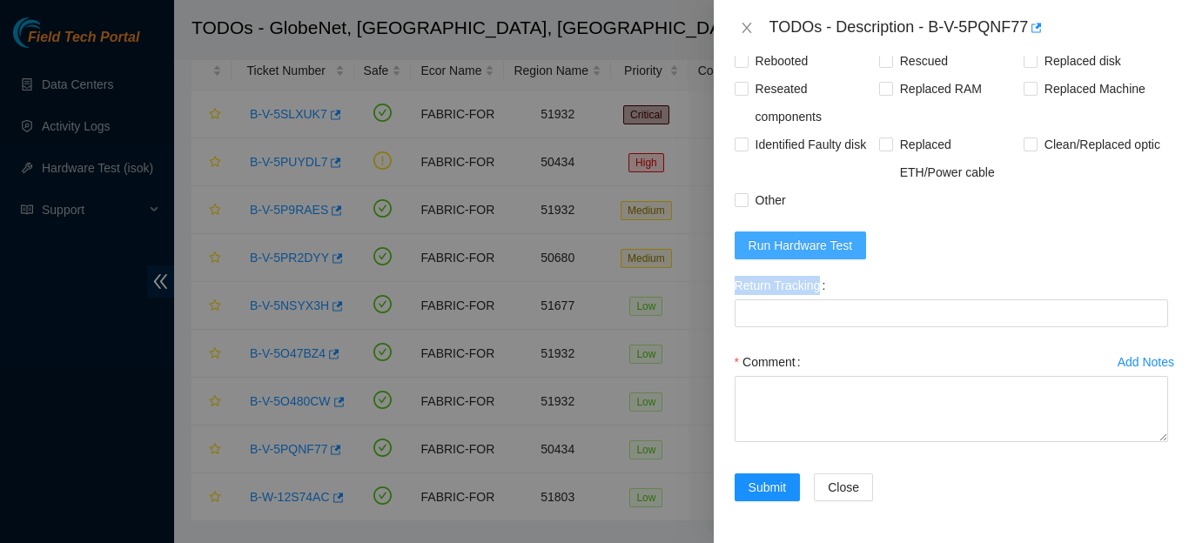
click at [804, 231] on button "Run Hardware Test" at bounding box center [800, 245] width 132 height 28
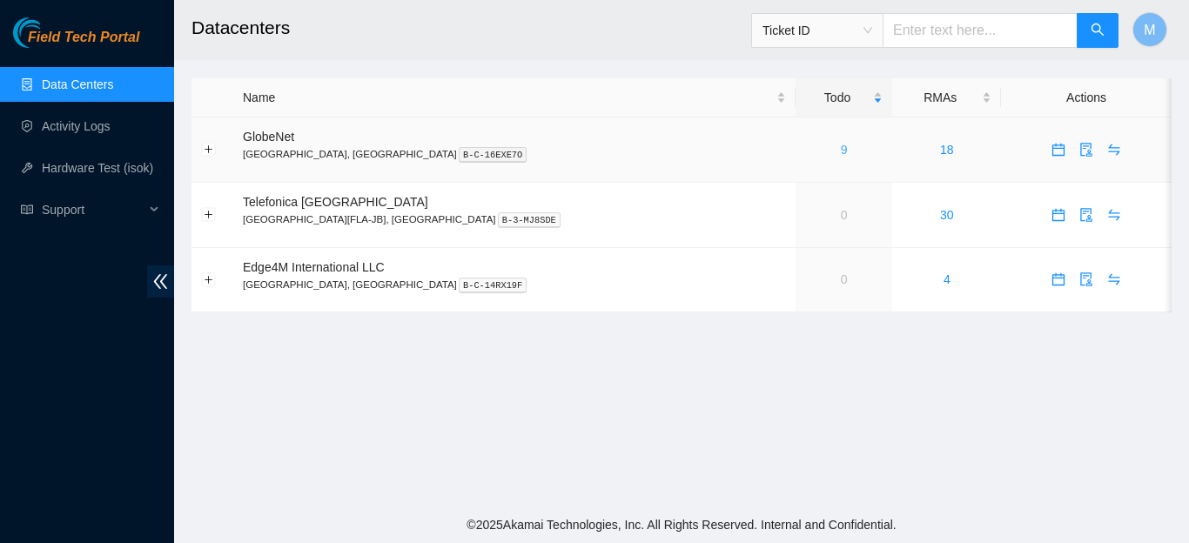
click at [841, 147] on link "9" at bounding box center [844, 150] width 7 height 14
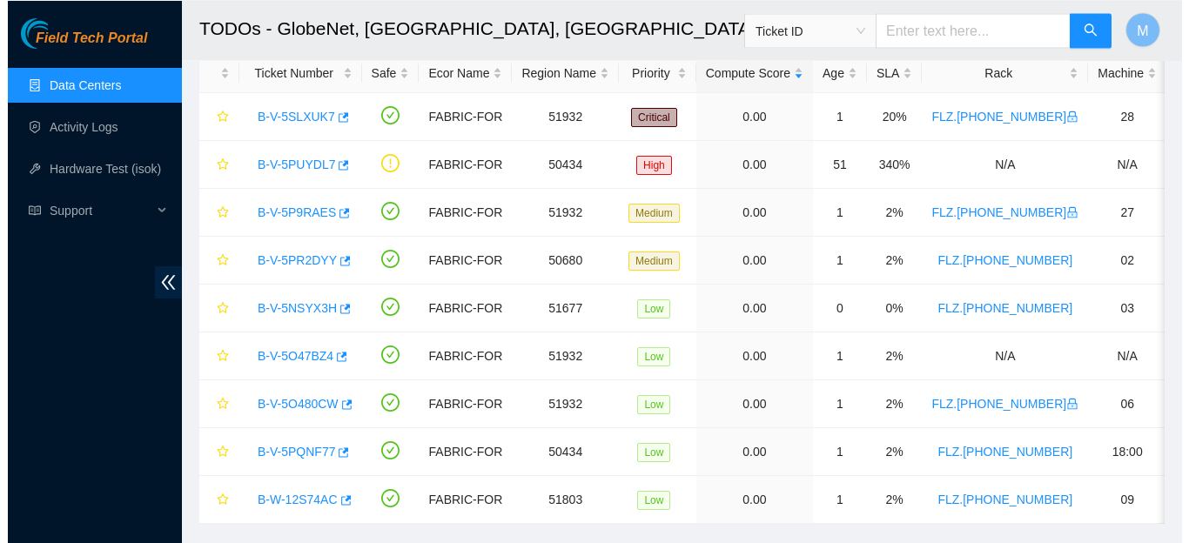
scroll to position [131, 0]
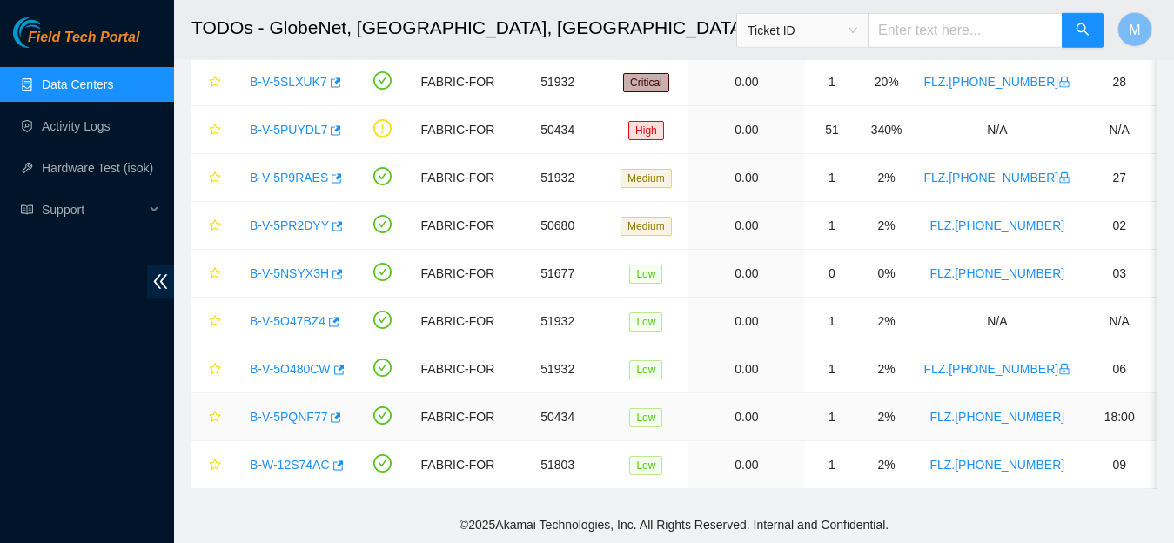
click at [306, 419] on link "B-V-5PQNF77" at bounding box center [288, 417] width 77 height 14
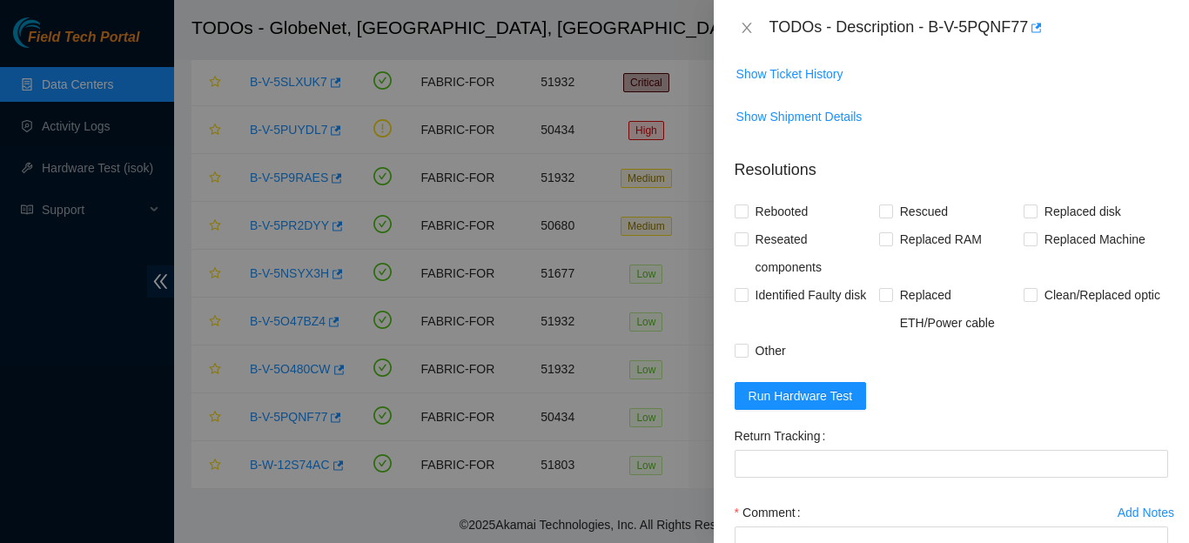
scroll to position [1403, 0]
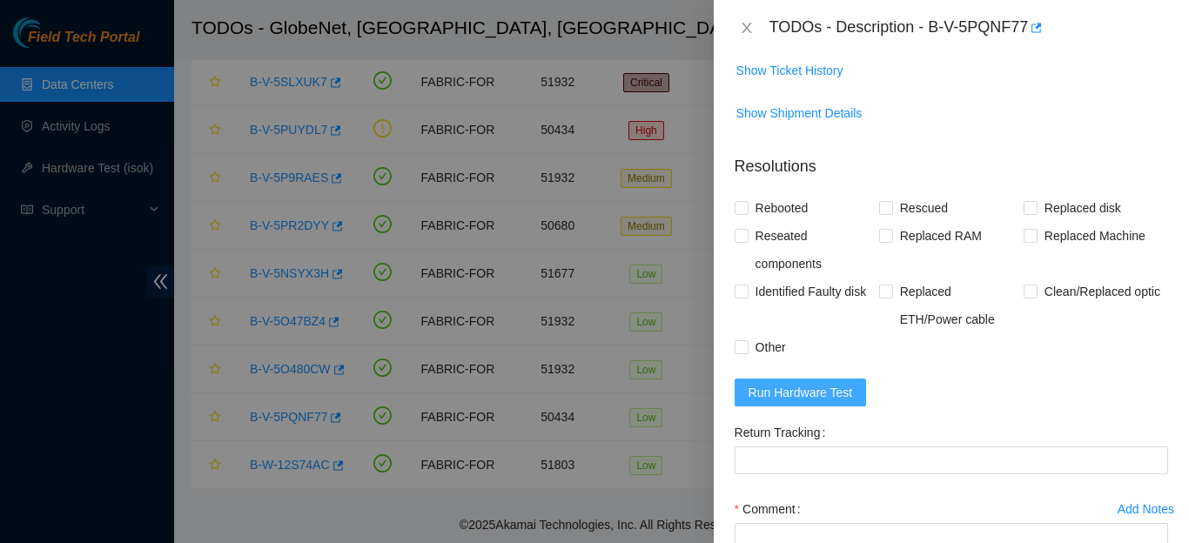
click at [761, 402] on span "Run Hardware Test" at bounding box center [800, 392] width 104 height 19
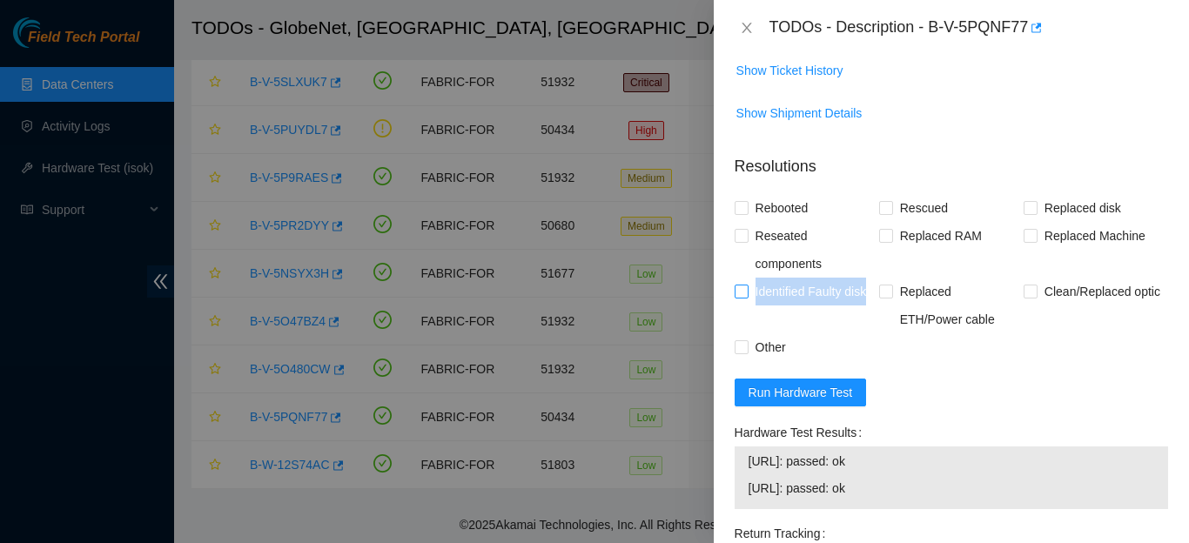
drag, startPoint x: 864, startPoint y: 306, endPoint x: 750, endPoint y: 320, distance: 114.8
click at [750, 305] on span "Identified Faulty disk" at bounding box center [810, 292] width 125 height 28
copy span "Identified Faulty disk"
drag, startPoint x: 974, startPoint y: 258, endPoint x: 891, endPoint y: 262, distance: 82.8
click at [893, 250] on span "Replaced RAM" at bounding box center [941, 236] width 96 height 28
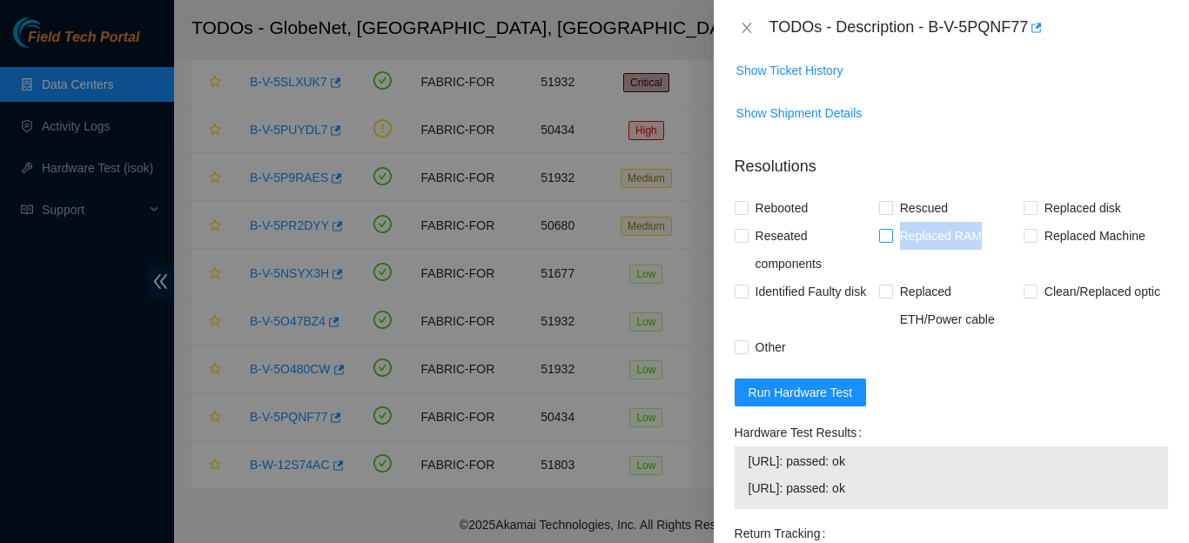
copy span "Replaced RAM"
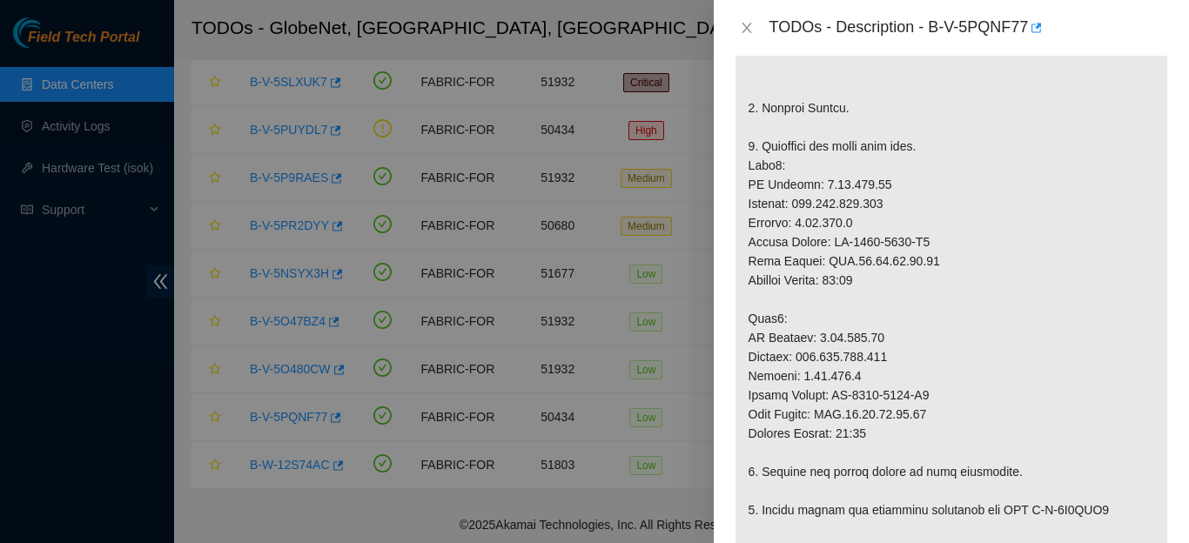
scroll to position [532, 0]
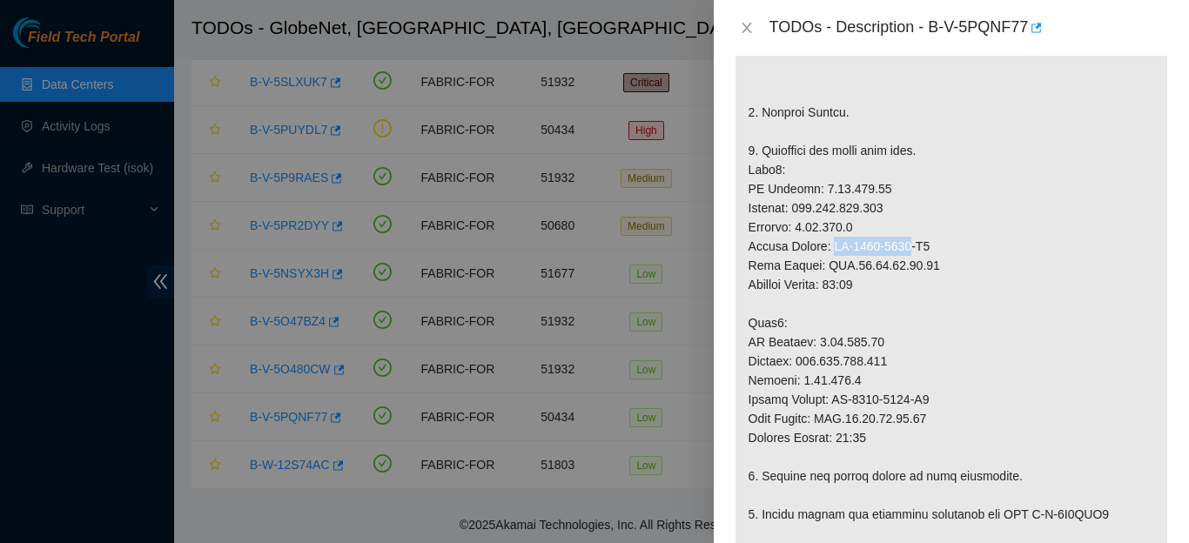
drag, startPoint x: 912, startPoint y: 265, endPoint x: 834, endPoint y: 270, distance: 77.6
click at [834, 270] on p at bounding box center [951, 361] width 432 height 1079
copy p "MX-2021-0523"
drag, startPoint x: 975, startPoint y: 252, endPoint x: 935, endPoint y: 272, distance: 45.5
click at [935, 272] on p at bounding box center [951, 361] width 432 height 1079
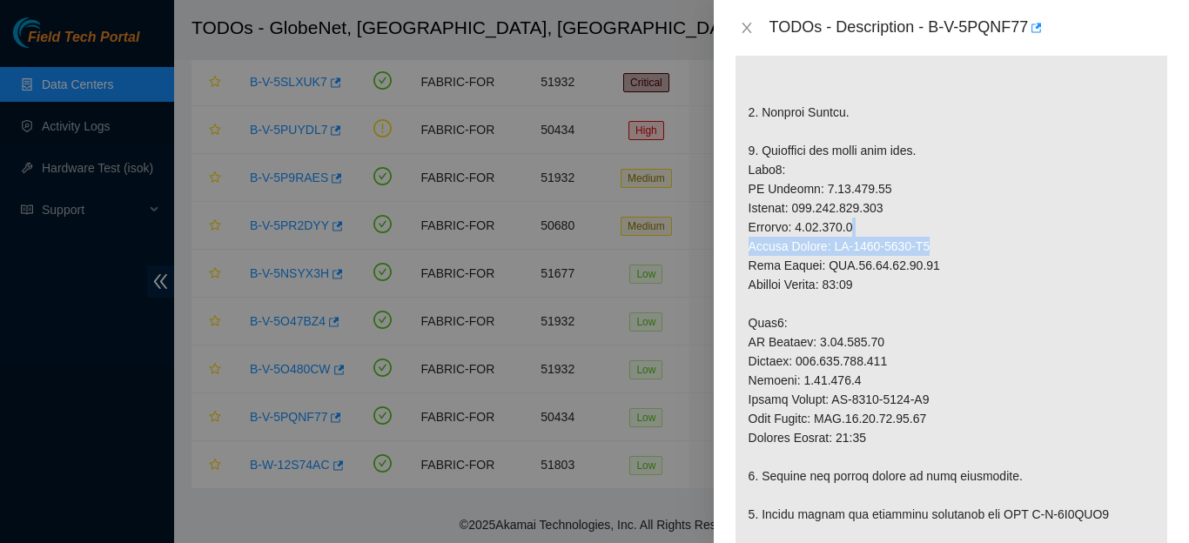
click at [935, 272] on p at bounding box center [951, 361] width 432 height 1079
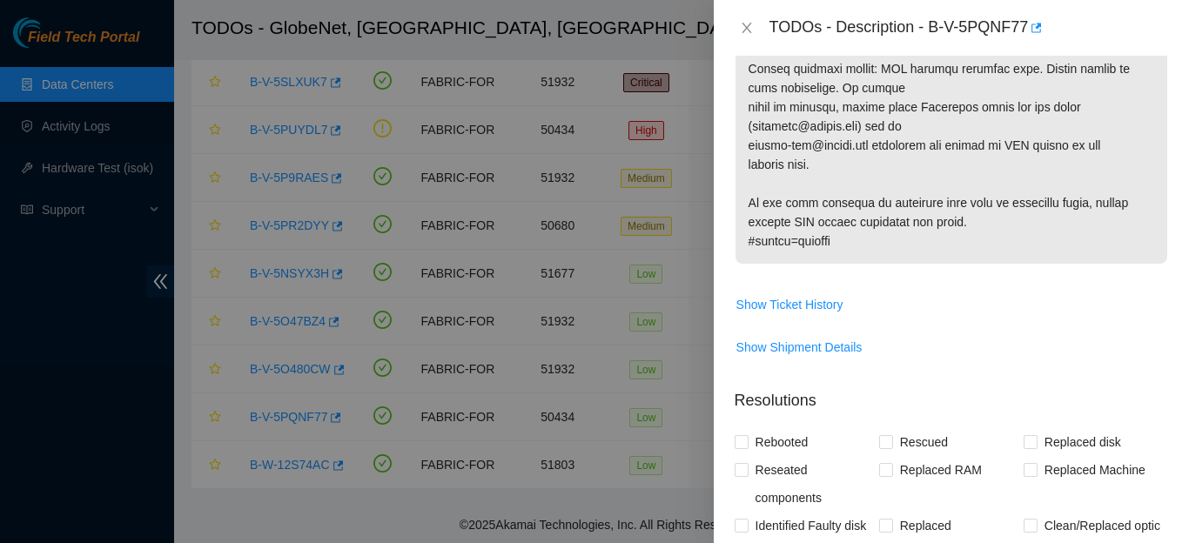
scroll to position [1285, 0]
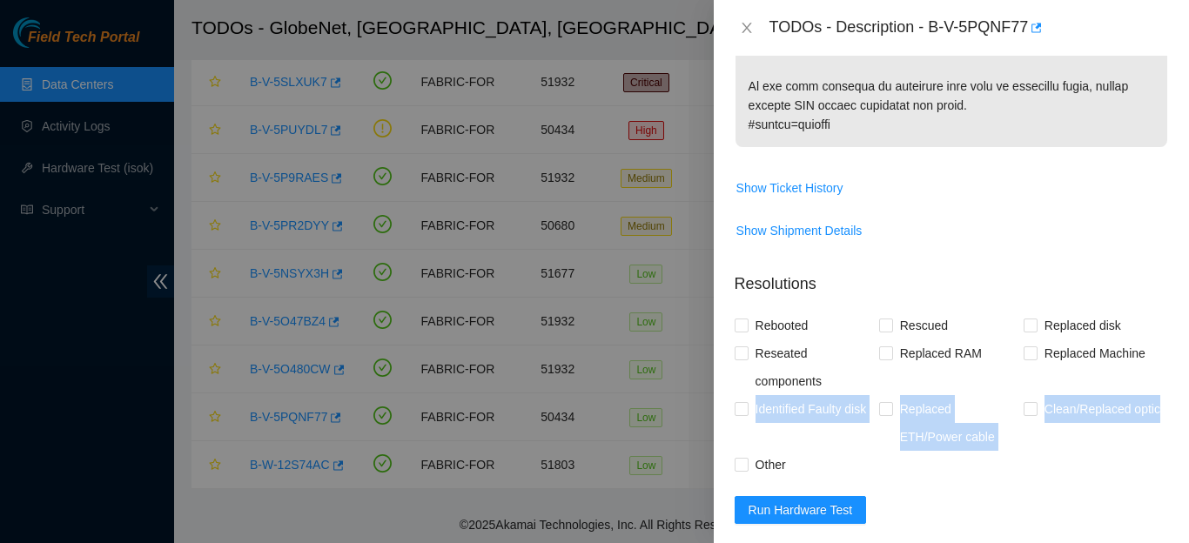
drag, startPoint x: 1181, startPoint y: 144, endPoint x: 1165, endPoint y: 436, distance: 292.8
click at [1165, 436] on div "Problem Type Hardware Sub Type Tier 1 Rack Number FLZ.02.02.19.07.07 Machine Nu…" at bounding box center [951, 299] width 475 height 487
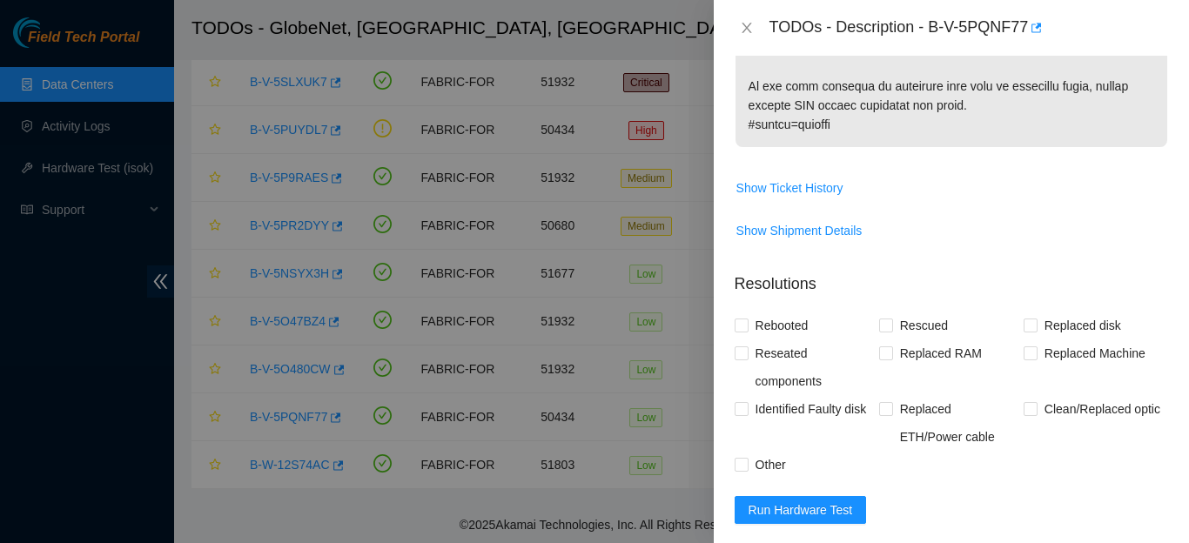
click at [1155, 208] on div "Problem Type Hardware Sub Type Tier 1 Rack Number FLZ.02.02.19.07.07 Machine Nu…" at bounding box center [951, 299] width 475 height 487
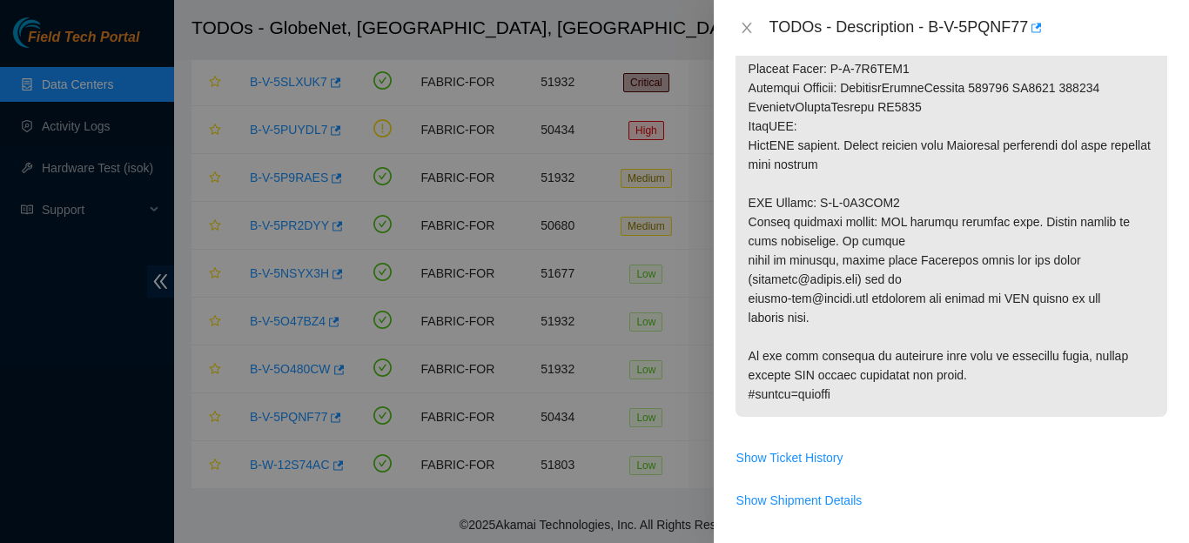
scroll to position [1020, 0]
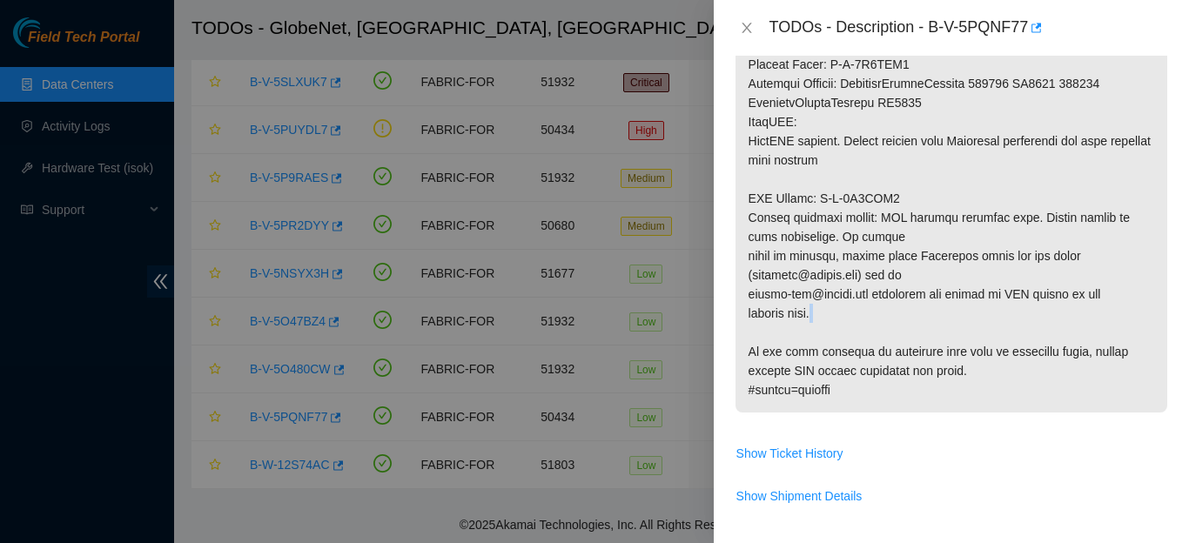
drag, startPoint x: 1185, startPoint y: 380, endPoint x: 1161, endPoint y: 358, distance: 33.2
click at [1161, 358] on div "Problem Type Hardware Sub Type Tier 1 Rack Number FLZ.02.02.19.07.07 Machine Nu…" at bounding box center [951, 299] width 475 height 487
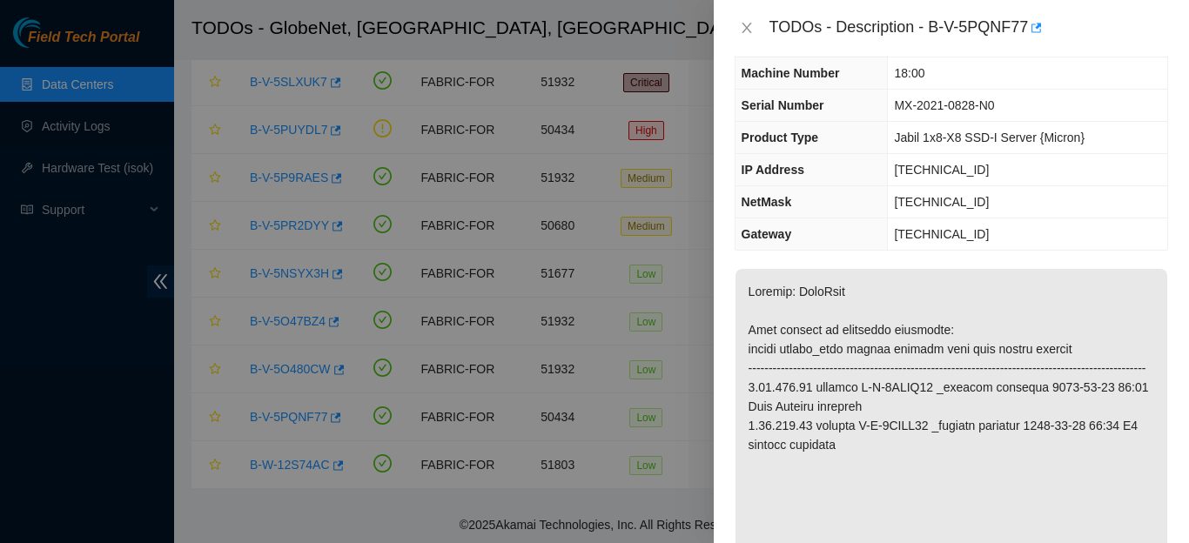
scroll to position [343, 0]
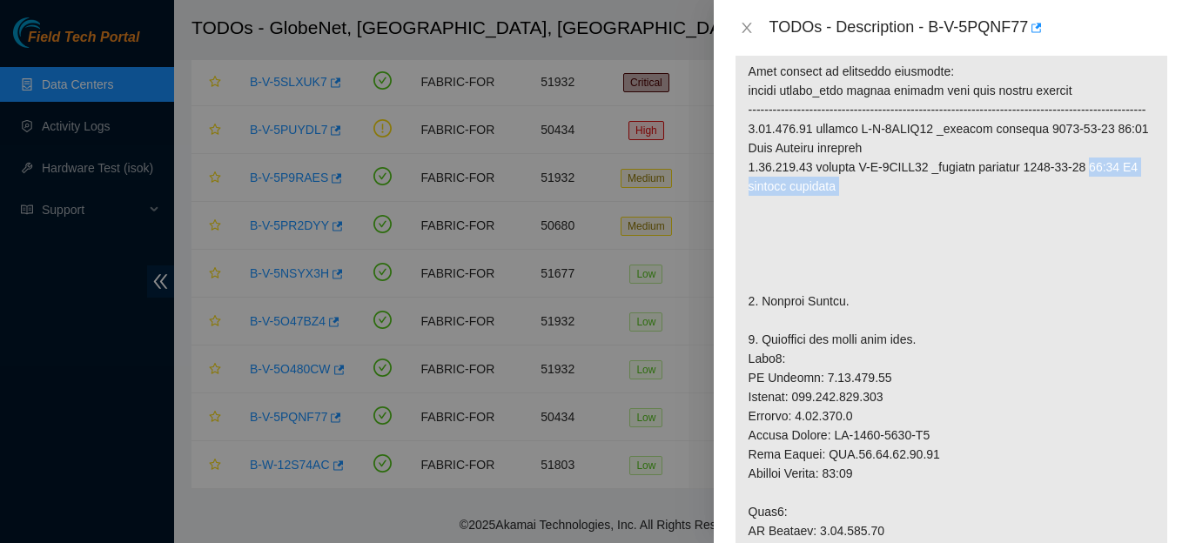
drag, startPoint x: 1179, startPoint y: 339, endPoint x: 1171, endPoint y: 219, distance: 120.3
click at [1171, 219] on div "Problem Type Hardware Sub Type Tier 1 Rack Number FLZ.02.02.19.07.07 Machine Nu…" at bounding box center [951, 299] width 475 height 487
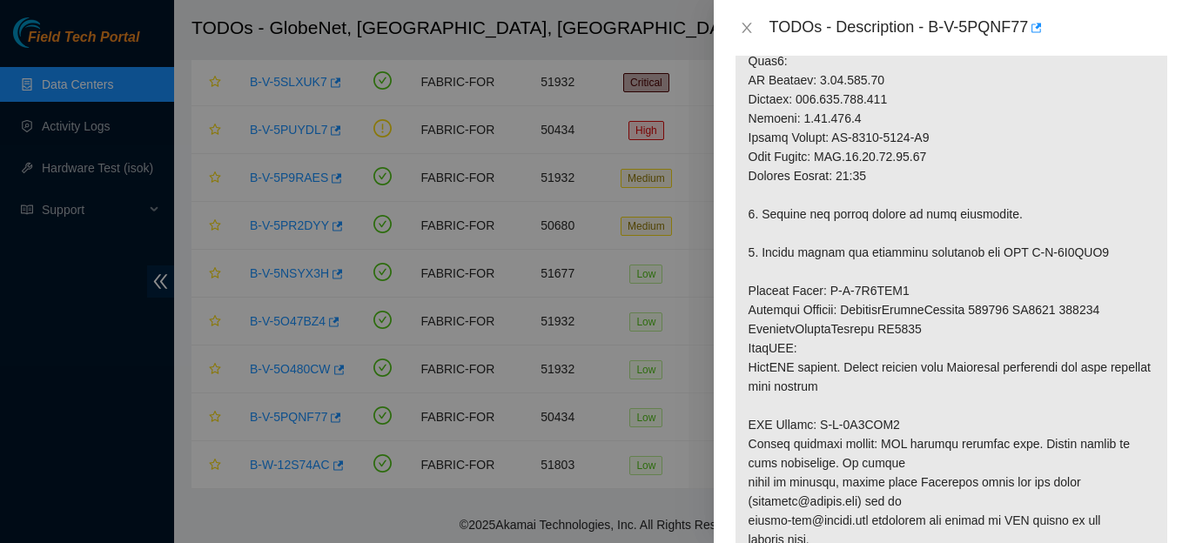
scroll to position [798, 0]
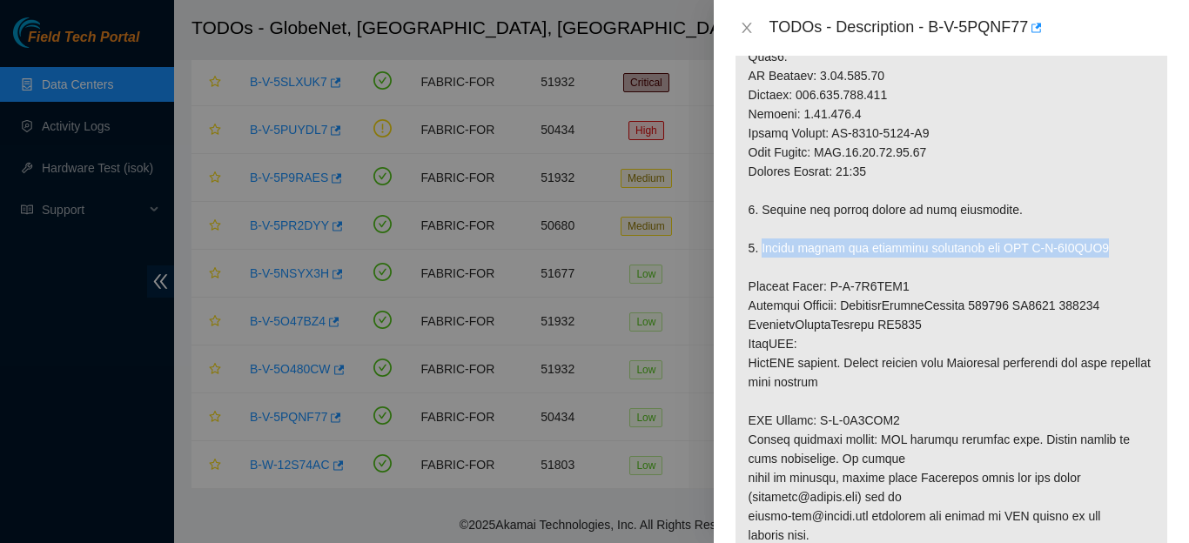
drag, startPoint x: 760, startPoint y: 270, endPoint x: 1087, endPoint y: 263, distance: 327.3
click at [1087, 263] on p at bounding box center [951, 94] width 432 height 1079
copy p "Please return the defective equipment via RMA B-V-5Q6IZG1"
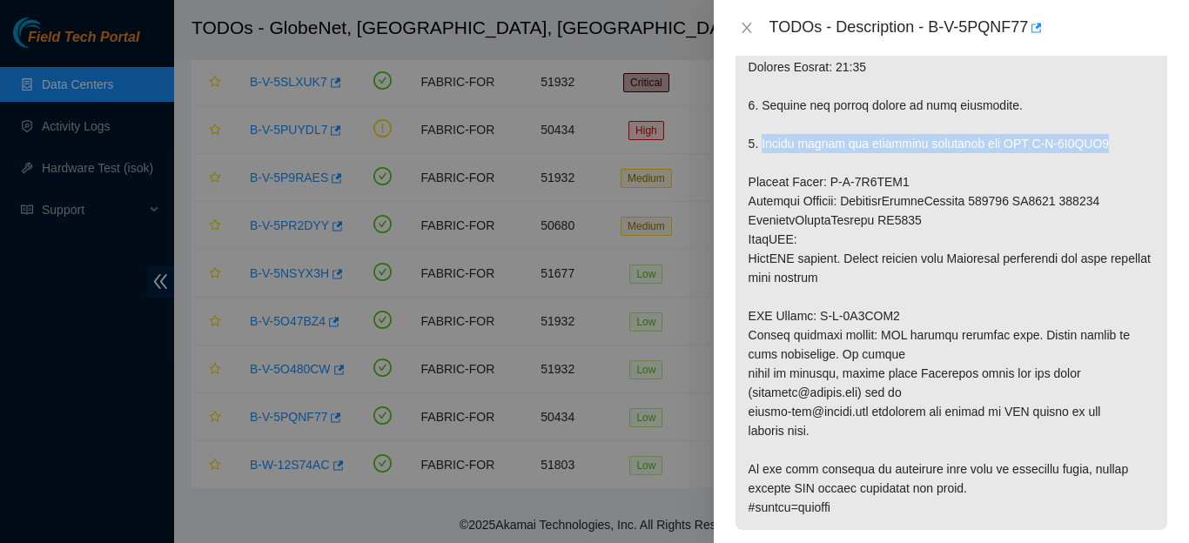
scroll to position [882, 0]
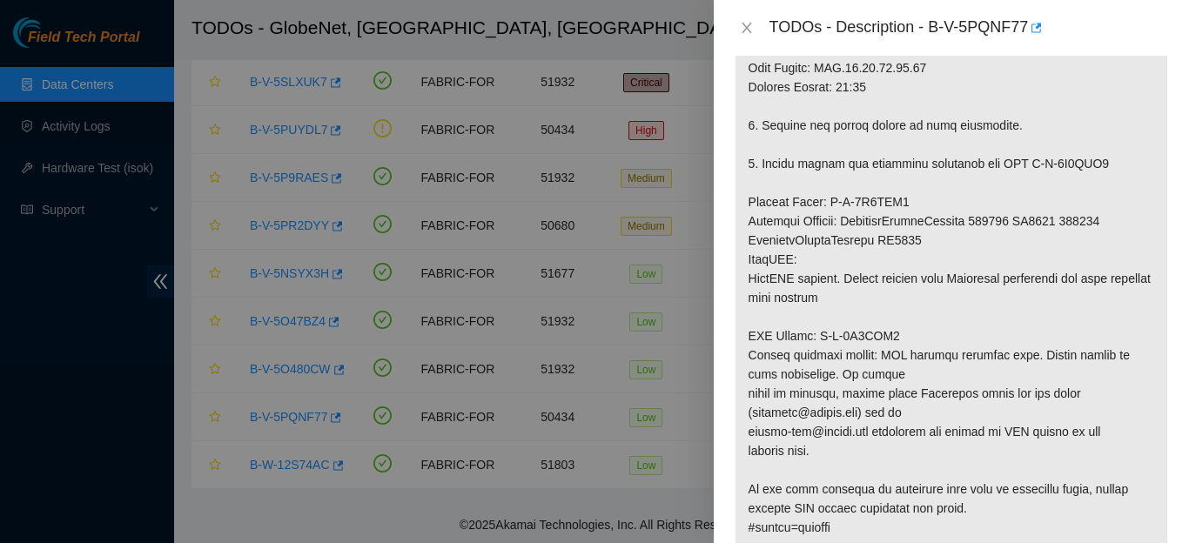
click at [1146, 204] on p at bounding box center [951, 10] width 432 height 1079
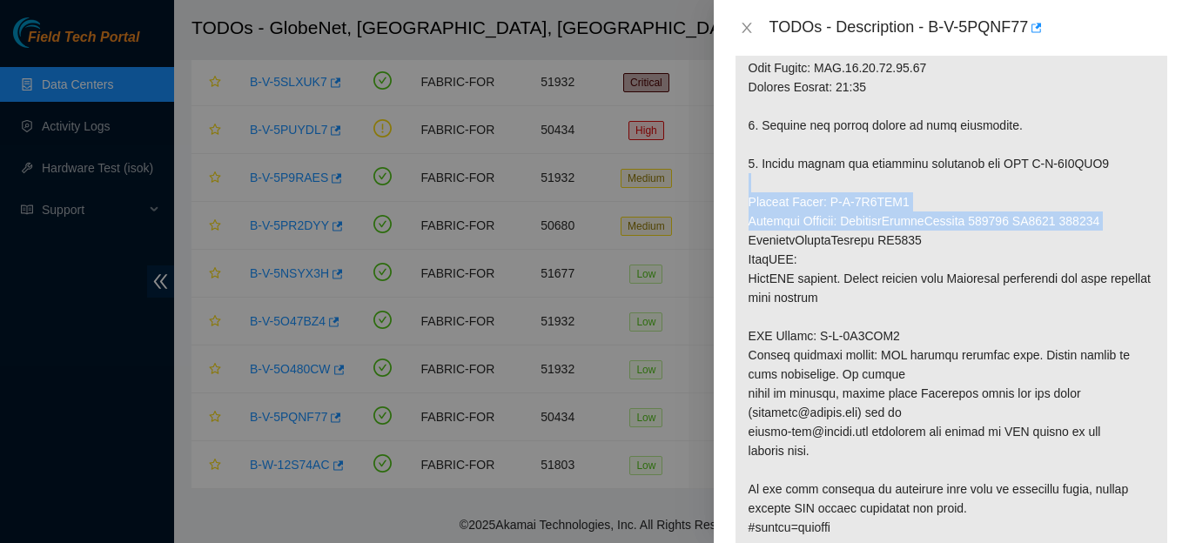
drag, startPoint x: 1146, startPoint y: 204, endPoint x: 1145, endPoint y: 238, distance: 34.8
click at [1145, 238] on p at bounding box center [951, 10] width 432 height 1079
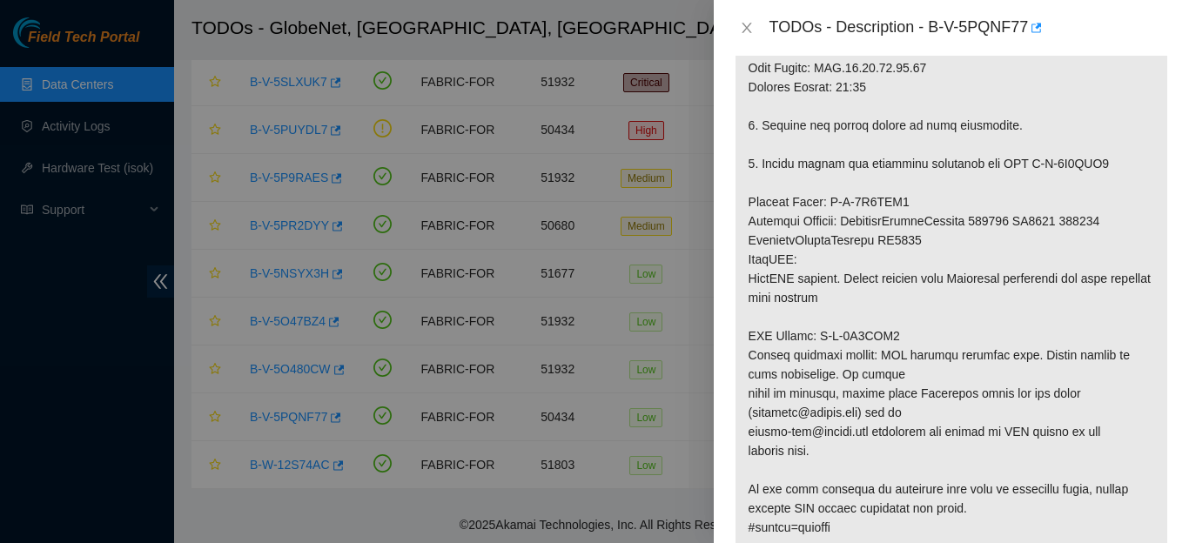
click at [1162, 238] on div "Problem Type Hardware Sub Type Tier 1 Rack Number FLZ.02.02.19.07.07 Machine Nu…" at bounding box center [951, 299] width 475 height 487
drag, startPoint x: 1164, startPoint y: 271, endPoint x: 1176, endPoint y: 282, distance: 15.4
click at [1176, 282] on div "Problem Type Hardware Sub Type Tier 1 Rack Number FLZ.02.02.19.07.07 Machine Nu…" at bounding box center [951, 299] width 475 height 487
click at [1163, 273] on div "Problem Type Hardware Sub Type Tier 1 Rack Number FLZ.02.02.19.07.07 Machine Nu…" at bounding box center [951, 299] width 475 height 487
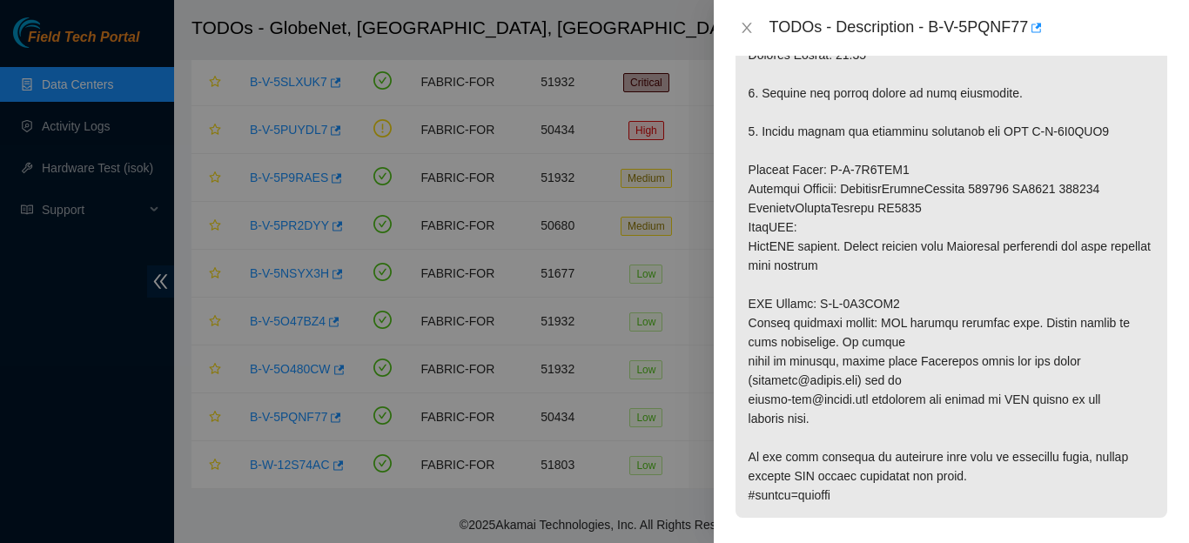
scroll to position [911, 0]
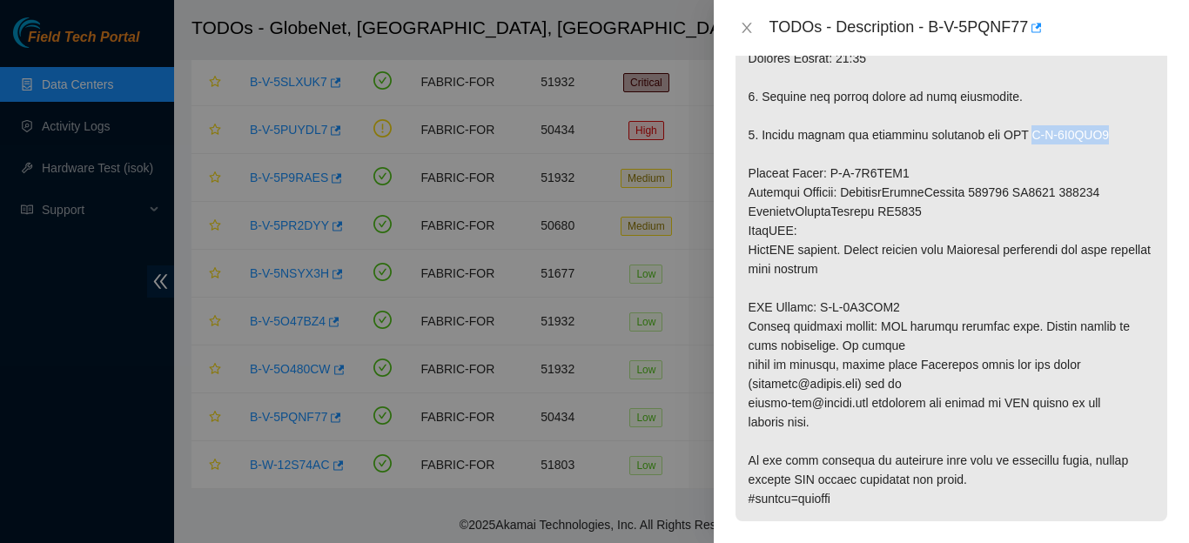
drag, startPoint x: 1013, startPoint y: 155, endPoint x: 1094, endPoint y: 154, distance: 80.9
copy p "B-V-5Q6IZG1"
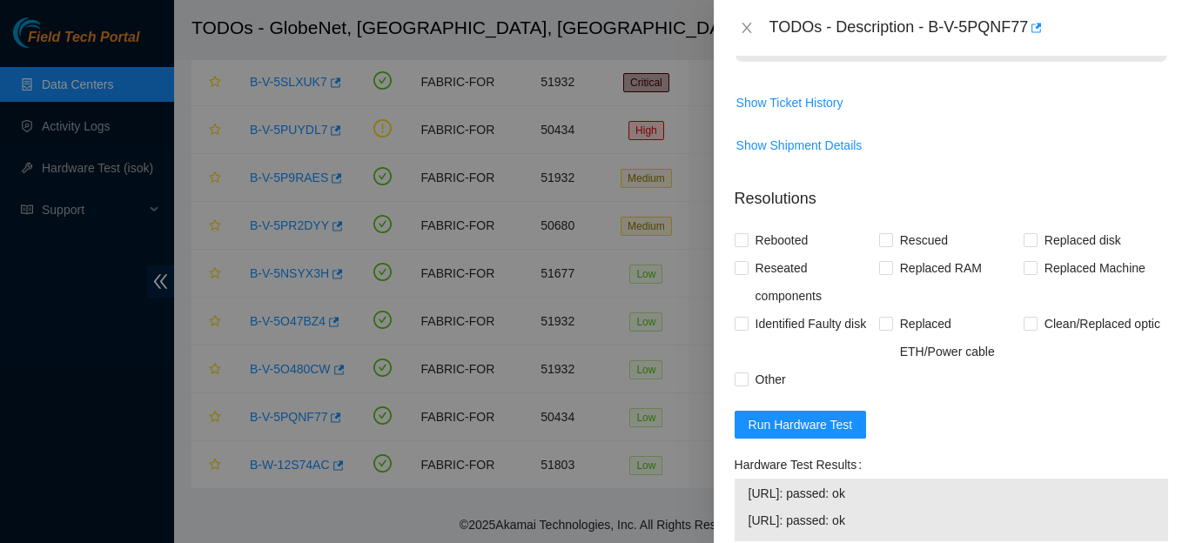
scroll to position [1415, 0]
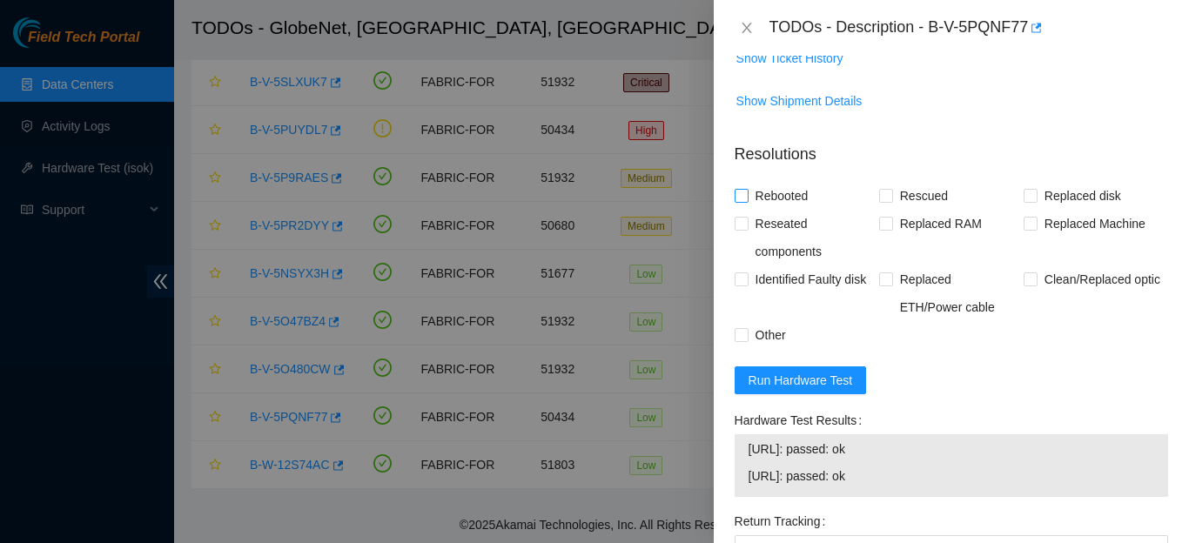
click at [735, 201] on input "Rebooted" at bounding box center [740, 195] width 12 height 12
checkbox input "true"
click at [880, 201] on input "Rescued" at bounding box center [885, 195] width 12 height 12
checkbox input "true"
click at [879, 229] on input "Replaced RAM" at bounding box center [885, 223] width 12 height 12
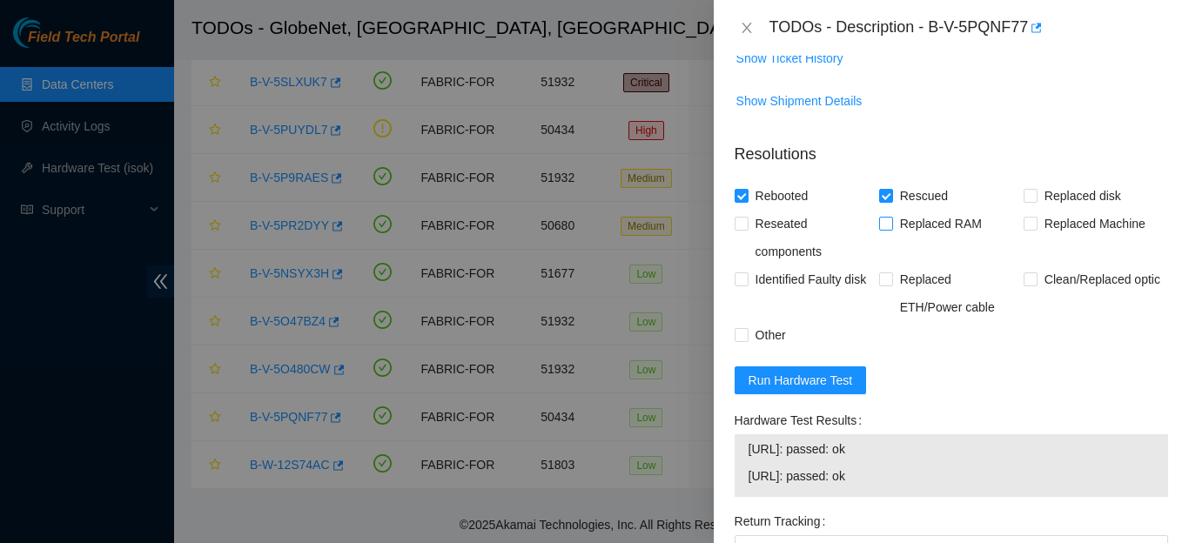
checkbox input "true"
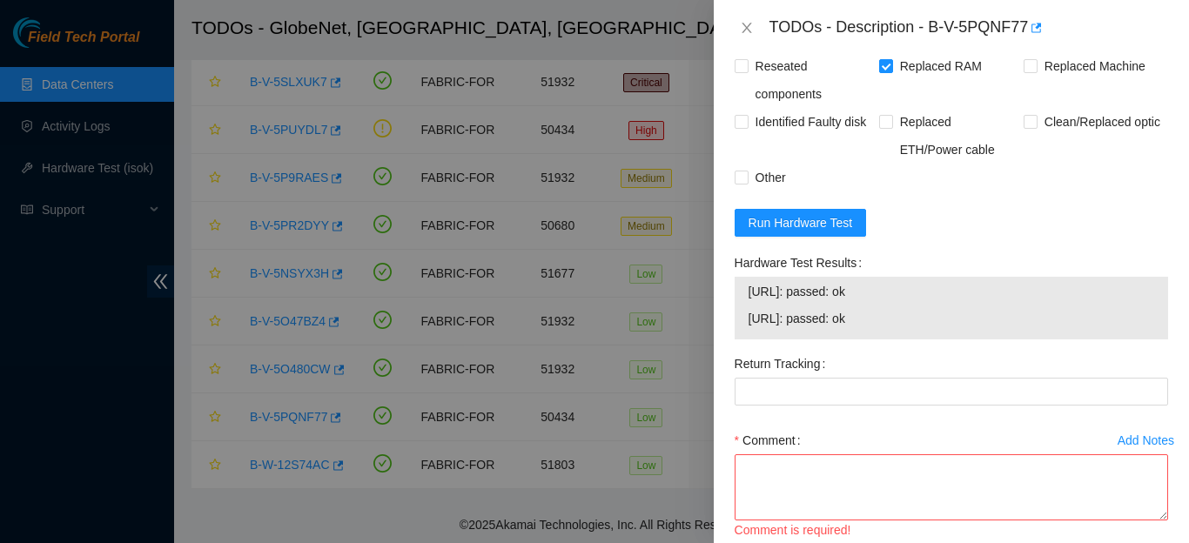
scroll to position [1576, 0]
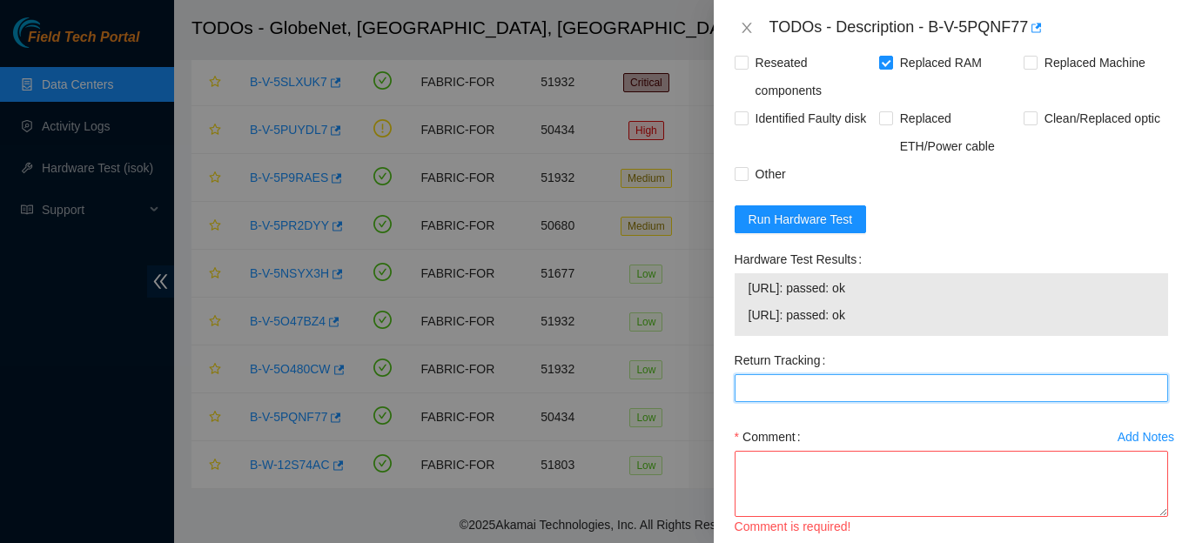
click at [868, 402] on Tracking "Return Tracking" at bounding box center [950, 388] width 433 height 28
paste Tracking "B-V-5Q6IZG1"
type Tracking "B-V-5Q6IZG1"
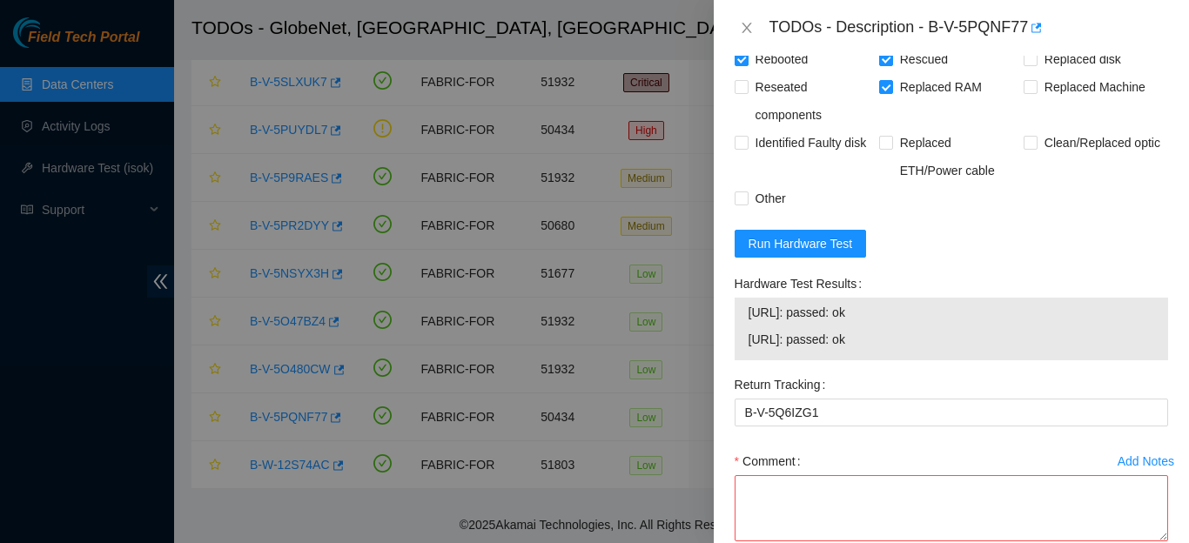
scroll to position [1685, 0]
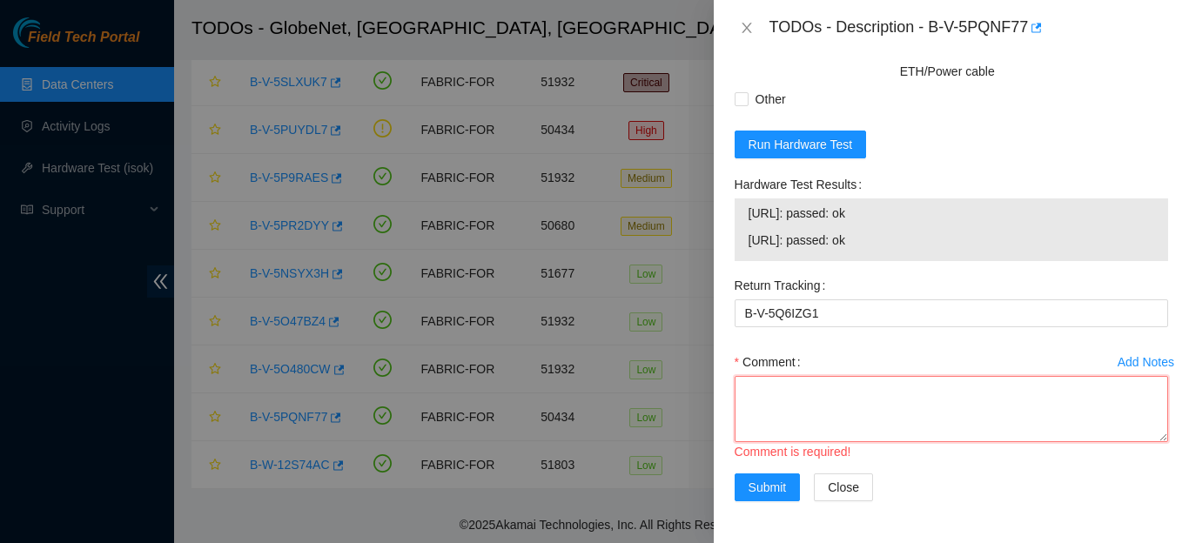
click at [806, 410] on textarea "Comment" at bounding box center [950, 409] width 433 height 66
paste textarea "The faulty server was replaced with a new one, it was done, recove, configurati…"
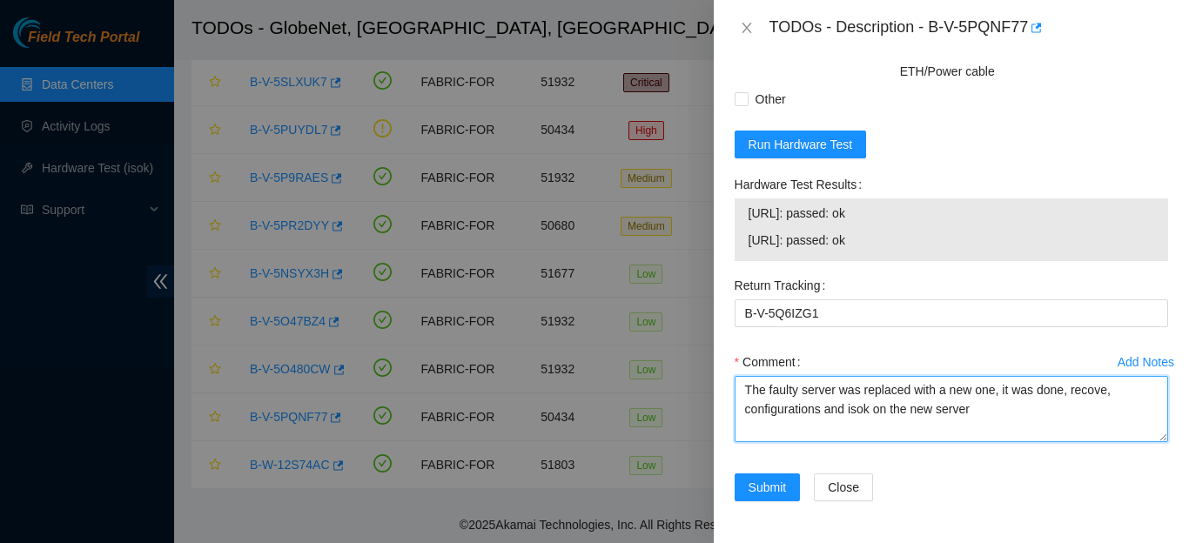
type textarea "The faulty server was replaced with a new one, it was done, recove, configurati…"
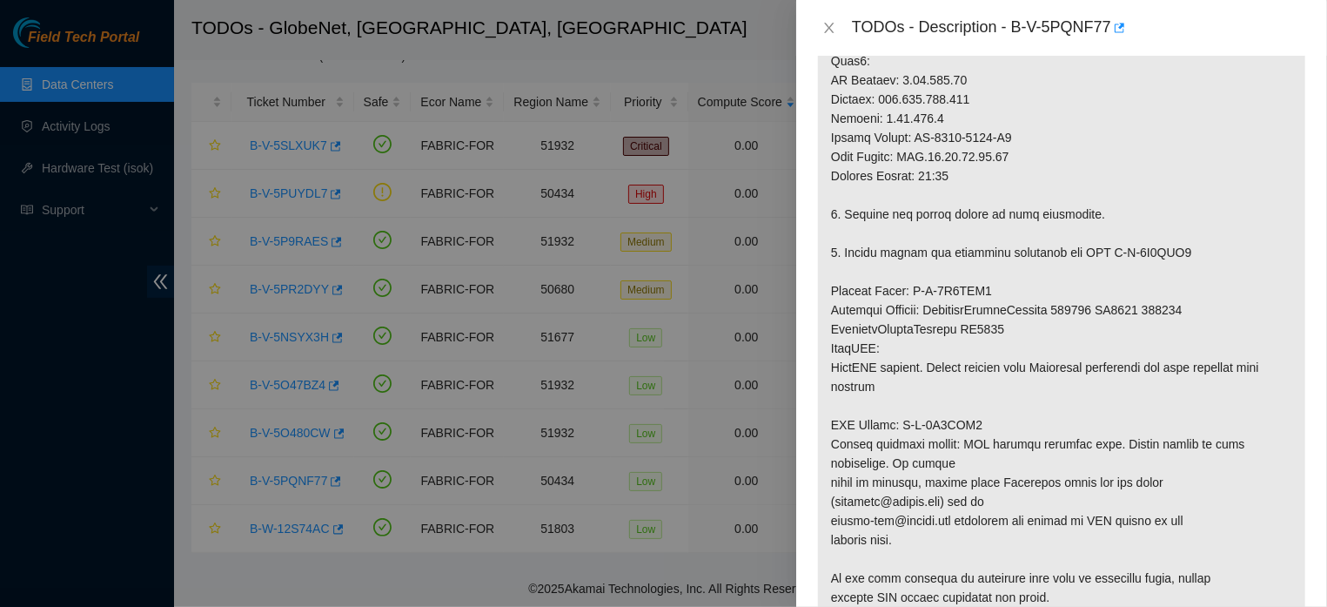
scroll to position [833, 0]
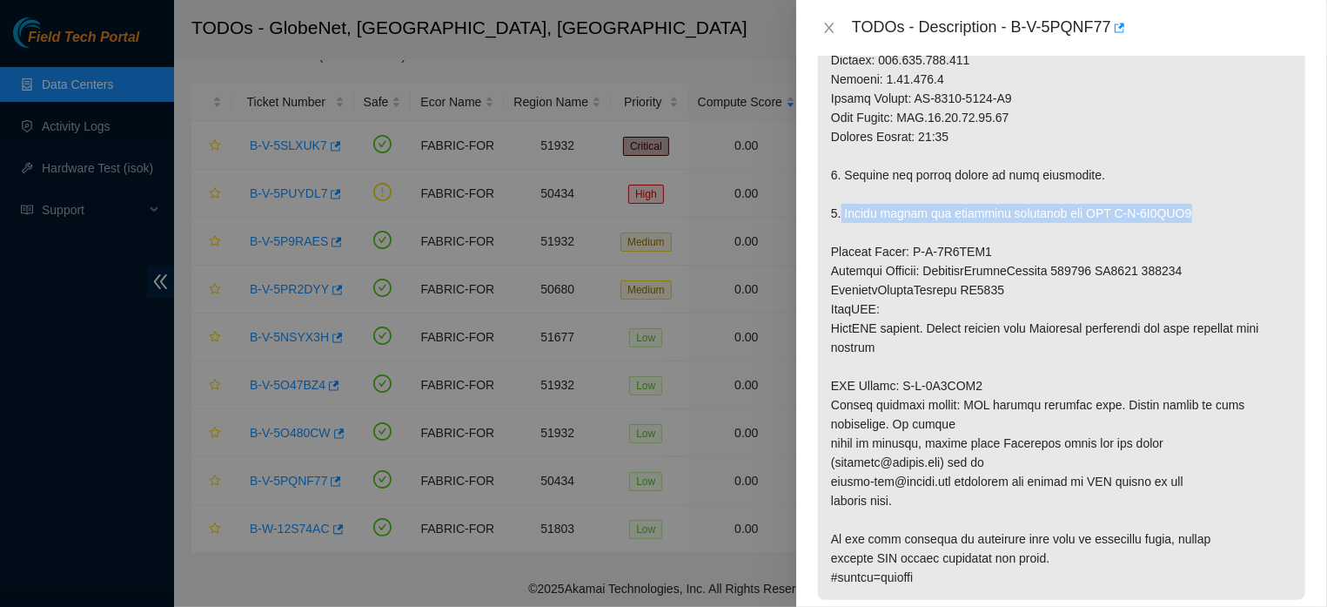
drag, startPoint x: 841, startPoint y: 233, endPoint x: 1196, endPoint y: 233, distance: 354.2
click at [1188, 233] on p at bounding box center [1061, 60] width 487 height 1079
copy p "Please return the defective equipment via RMA B-V-5Q6IZG1"
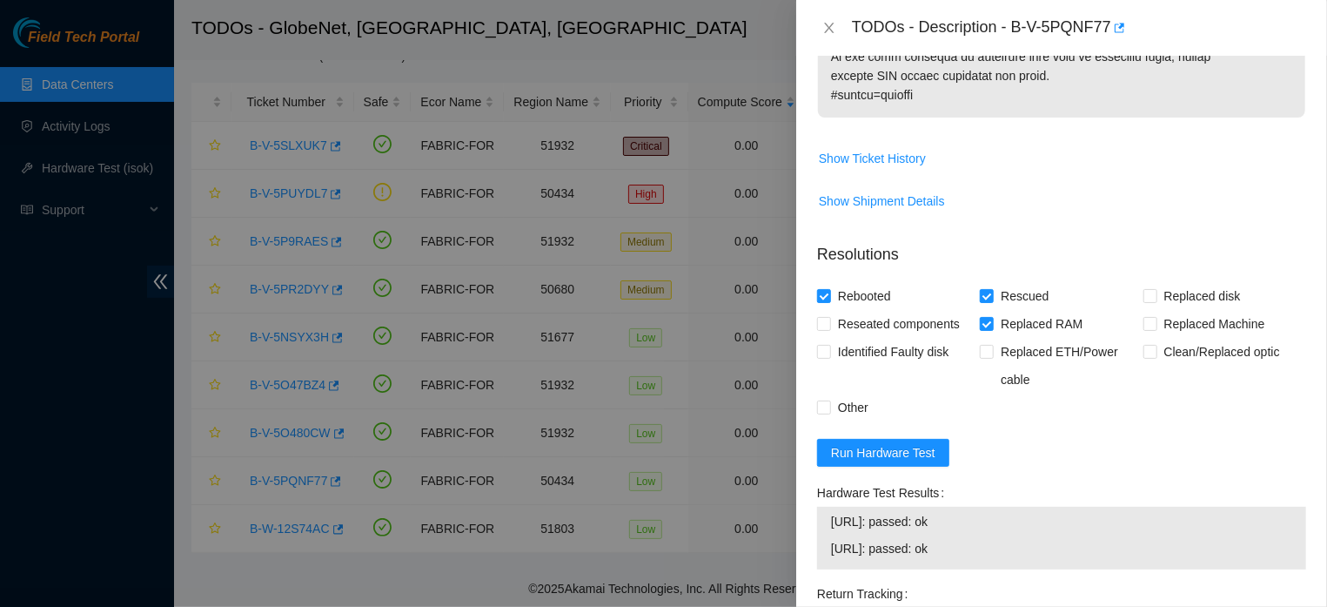
scroll to position [1318, 0]
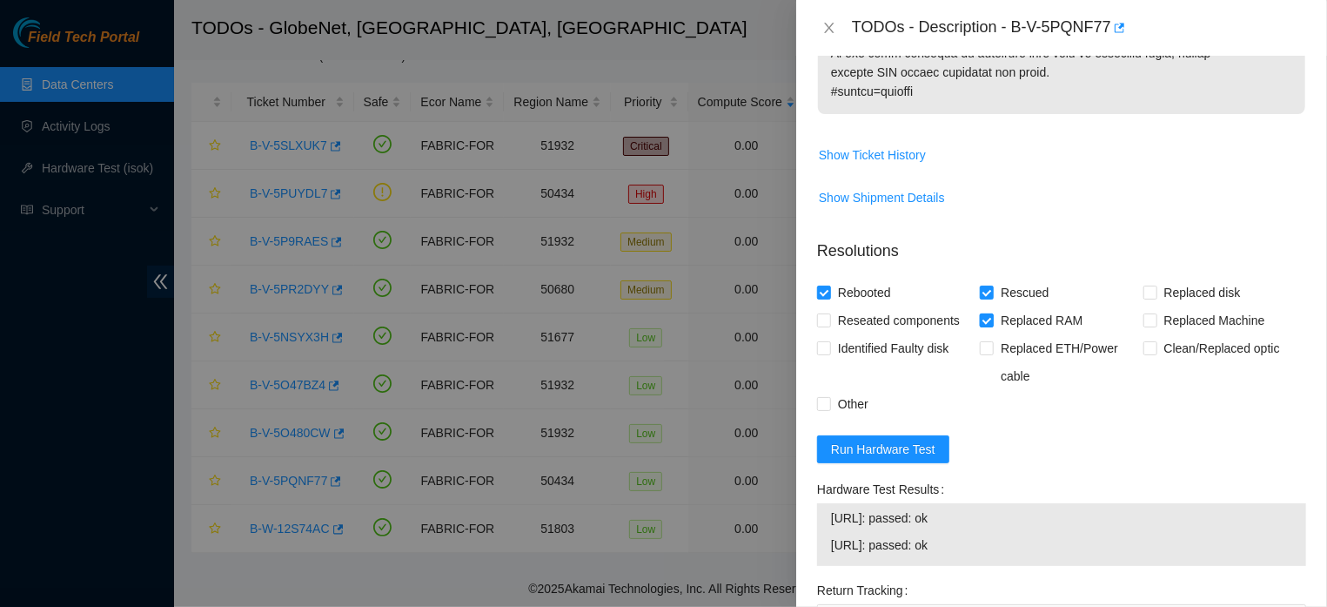
click at [982, 325] on input "Replaced RAM" at bounding box center [986, 319] width 12 height 12
checkbox input "false"
click at [1143, 325] on input "Replaced Machine" at bounding box center [1149, 319] width 12 height 12
checkbox input "true"
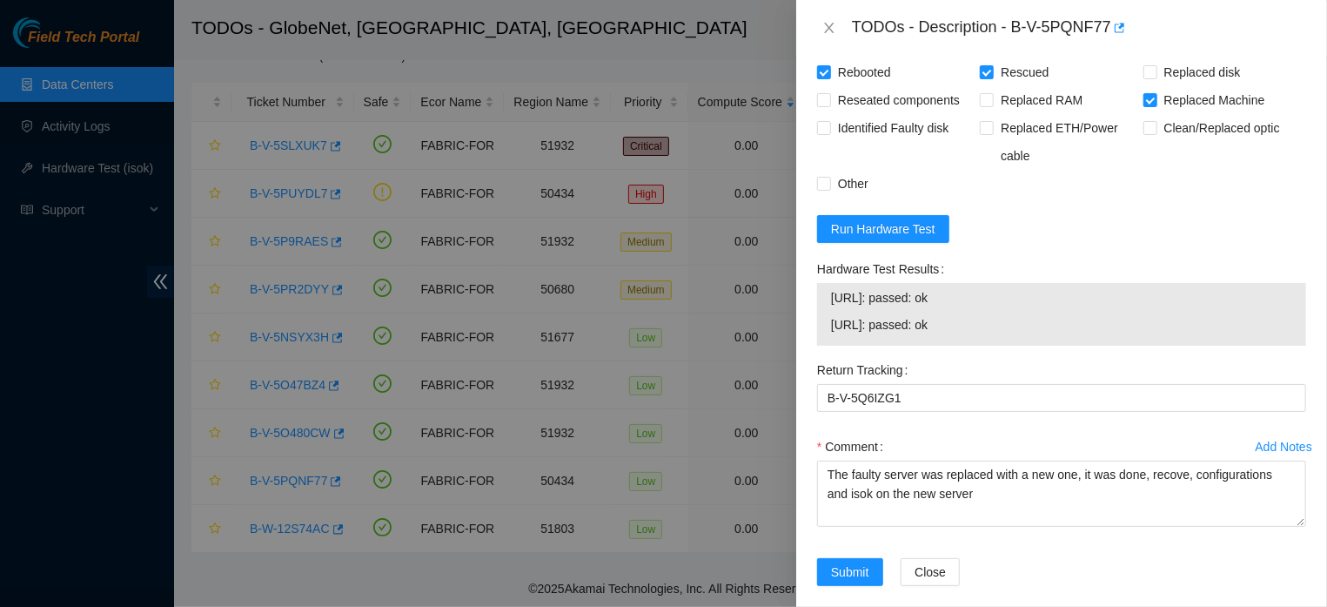
scroll to position [1597, 0]
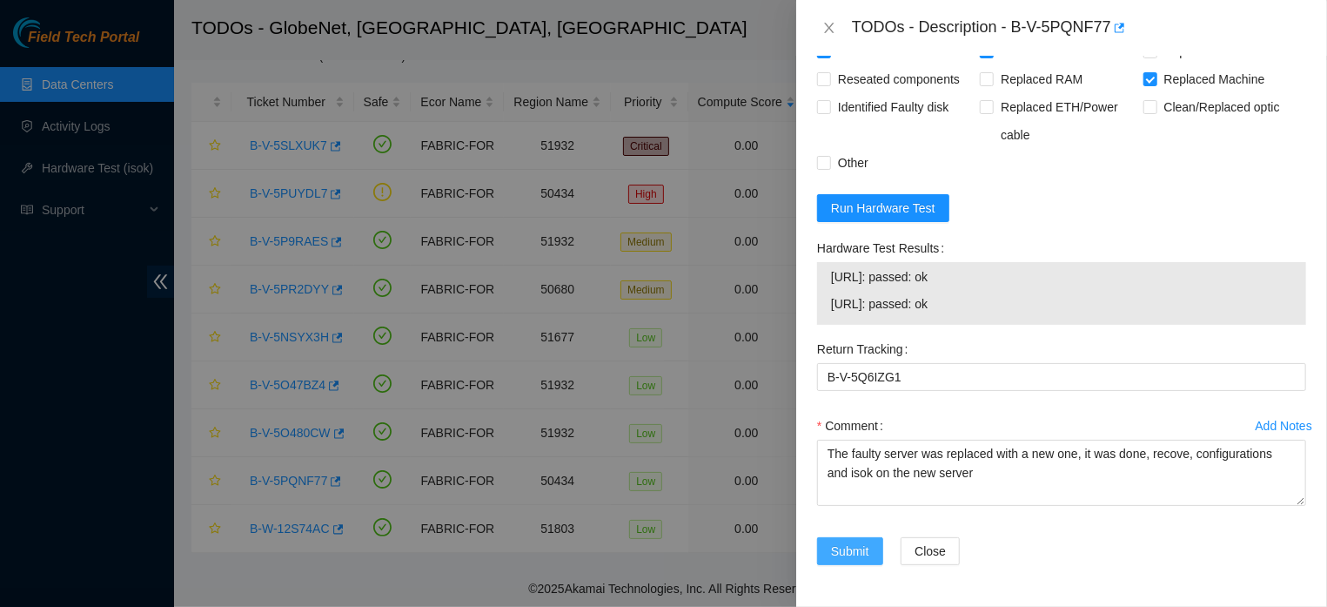
click at [839, 542] on span "Submit" at bounding box center [850, 550] width 38 height 19
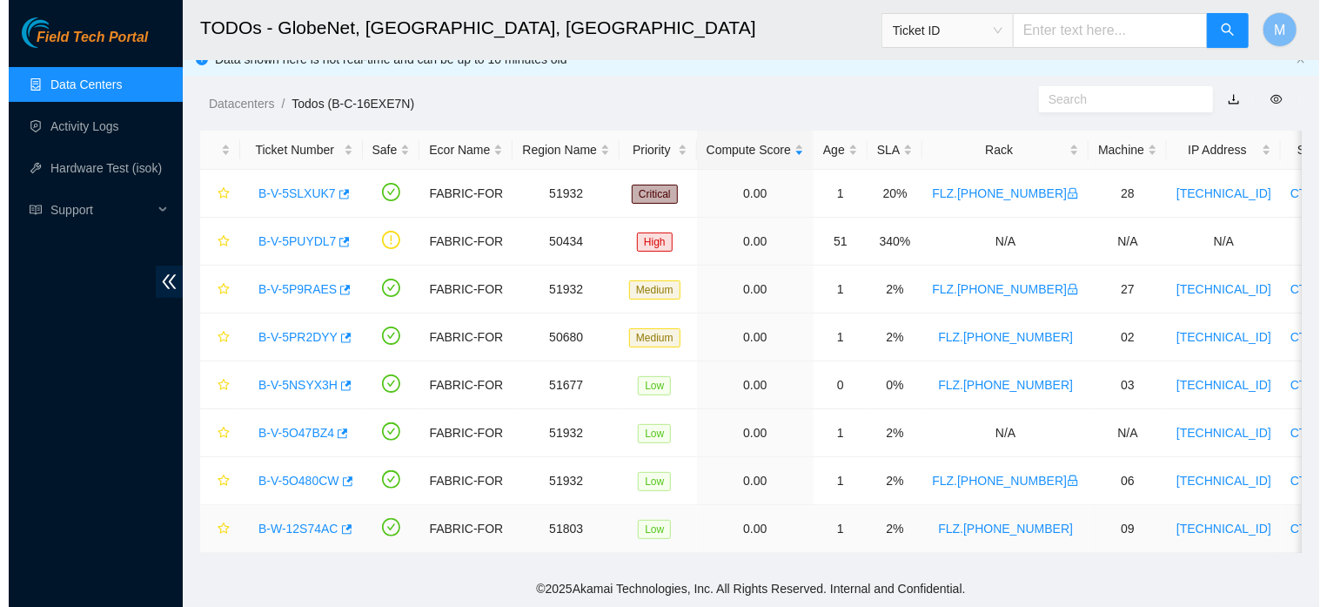
scroll to position [509, 0]
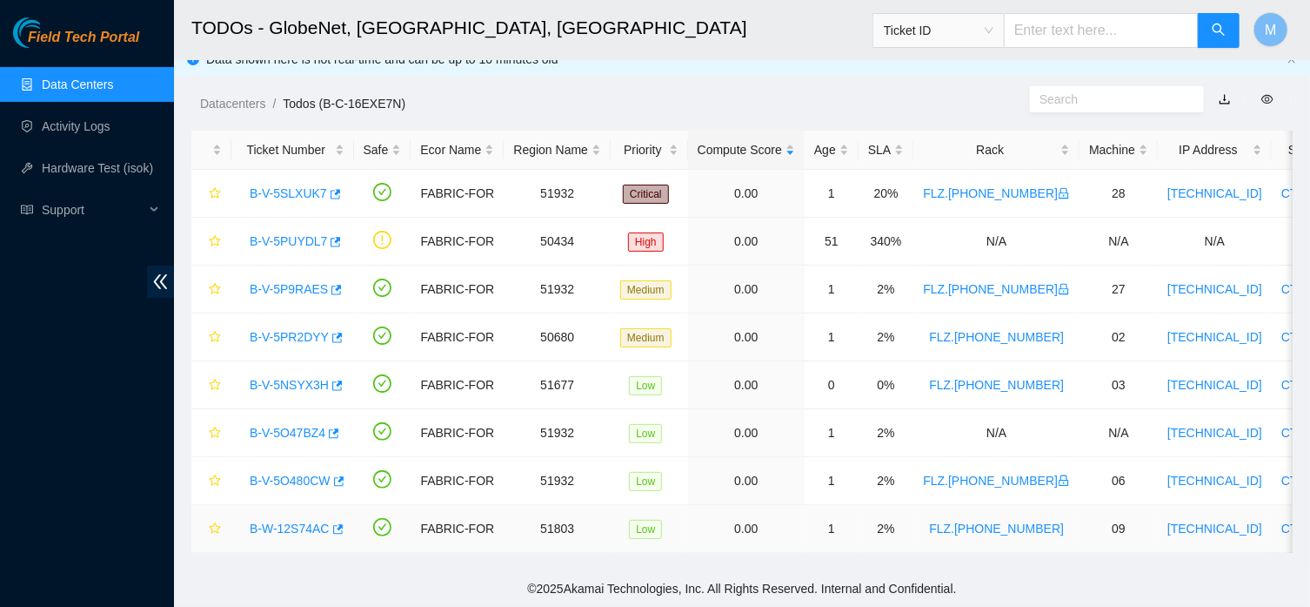
click at [258, 521] on link "B-W-12S74AC" at bounding box center [290, 528] width 80 height 14
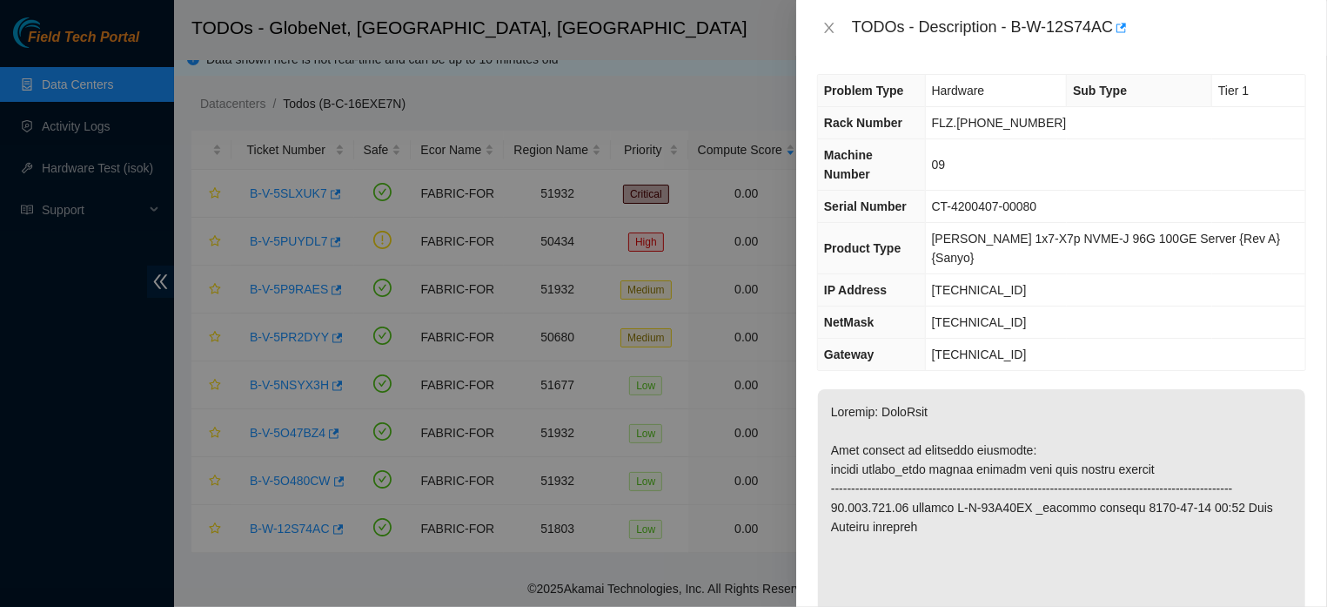
scroll to position [0, 0]
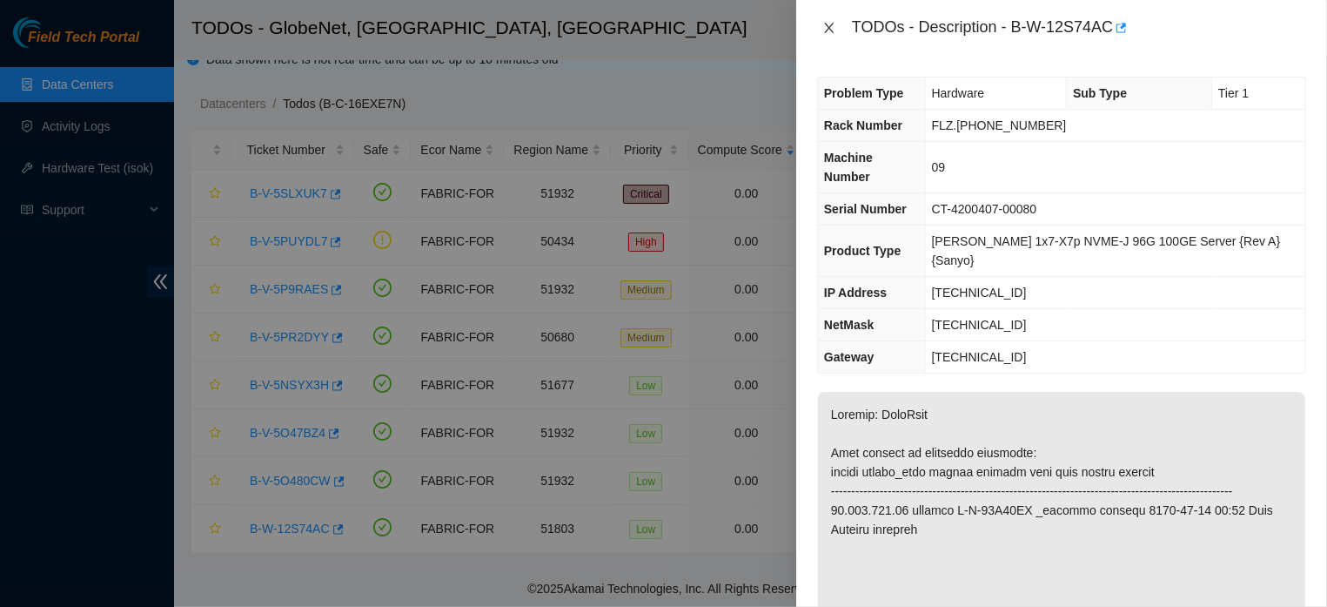
click at [831, 30] on icon "close" at bounding box center [829, 28] width 14 height 14
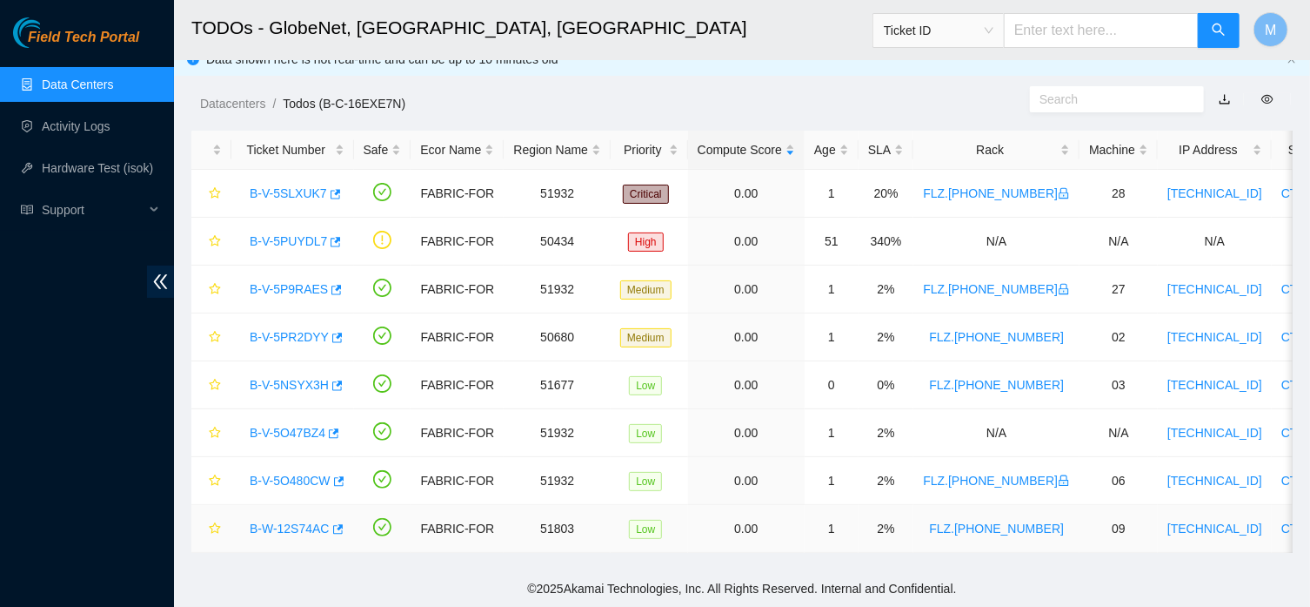
click at [301, 521] on link "B-W-12S74AC" at bounding box center [290, 528] width 80 height 14
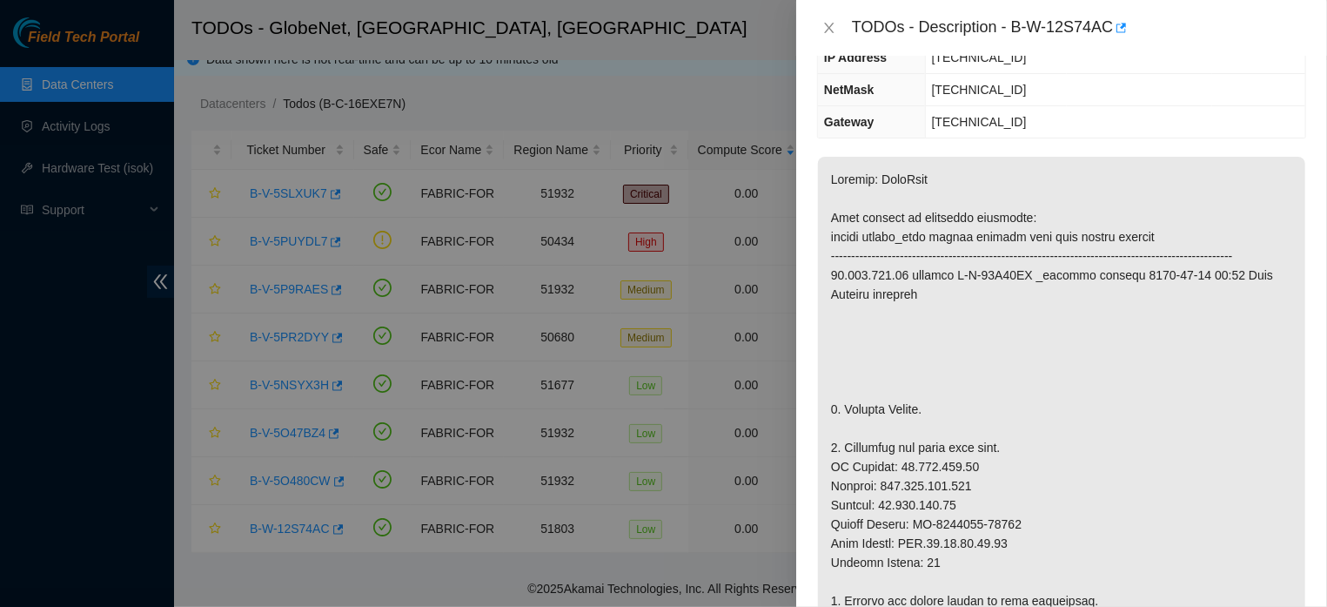
scroll to position [249, 0]
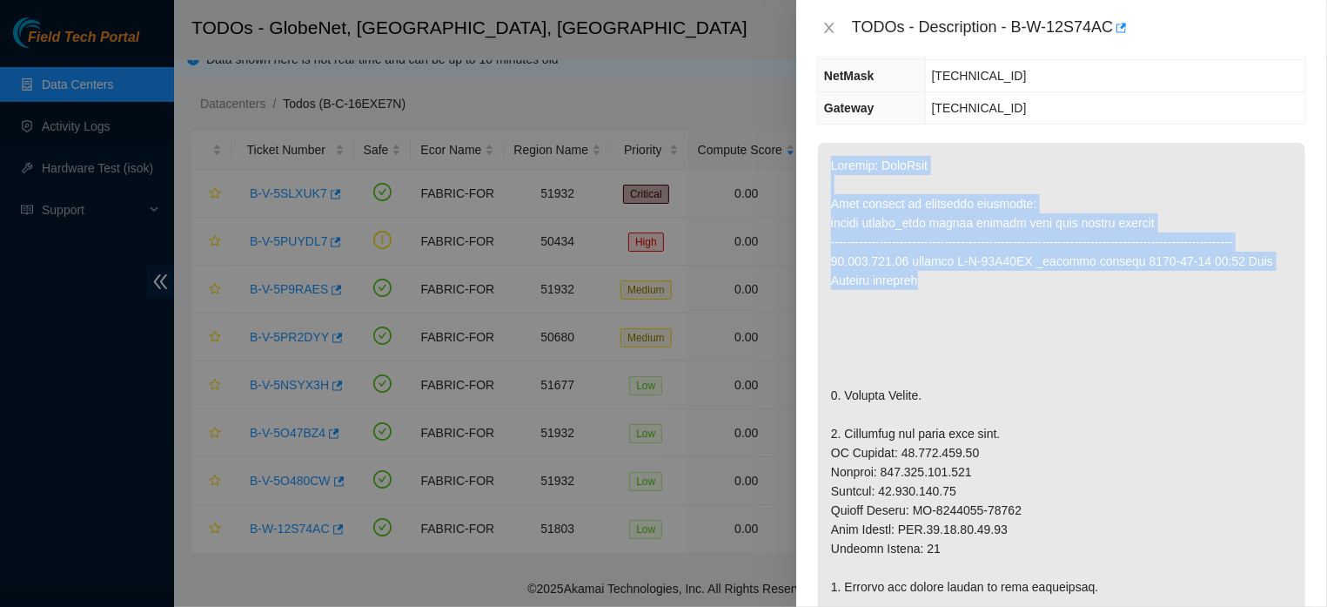
drag, startPoint x: 833, startPoint y: 127, endPoint x: 936, endPoint y: 258, distance: 167.3
click at [936, 258] on p at bounding box center [1061, 567] width 487 height 849
copy p "Network: FreeFlow This machine is currently suspended: target target_type ticke…"
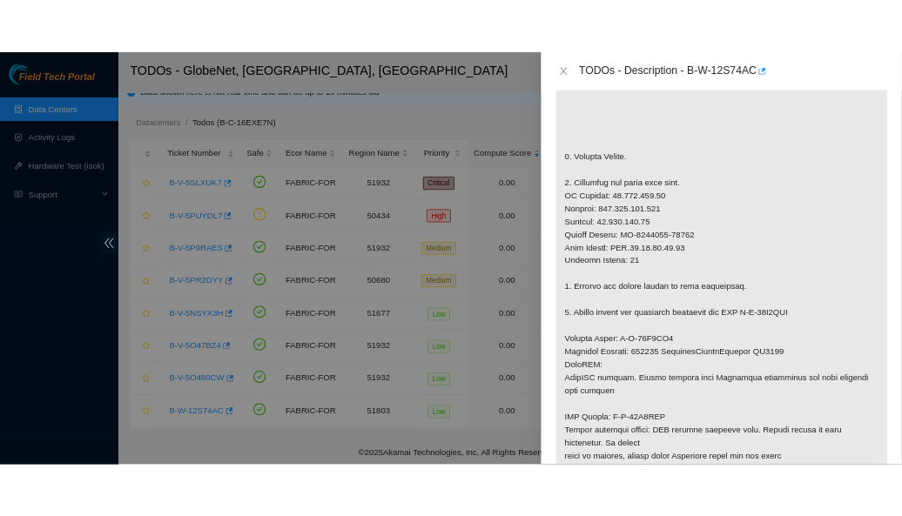
scroll to position [498, 0]
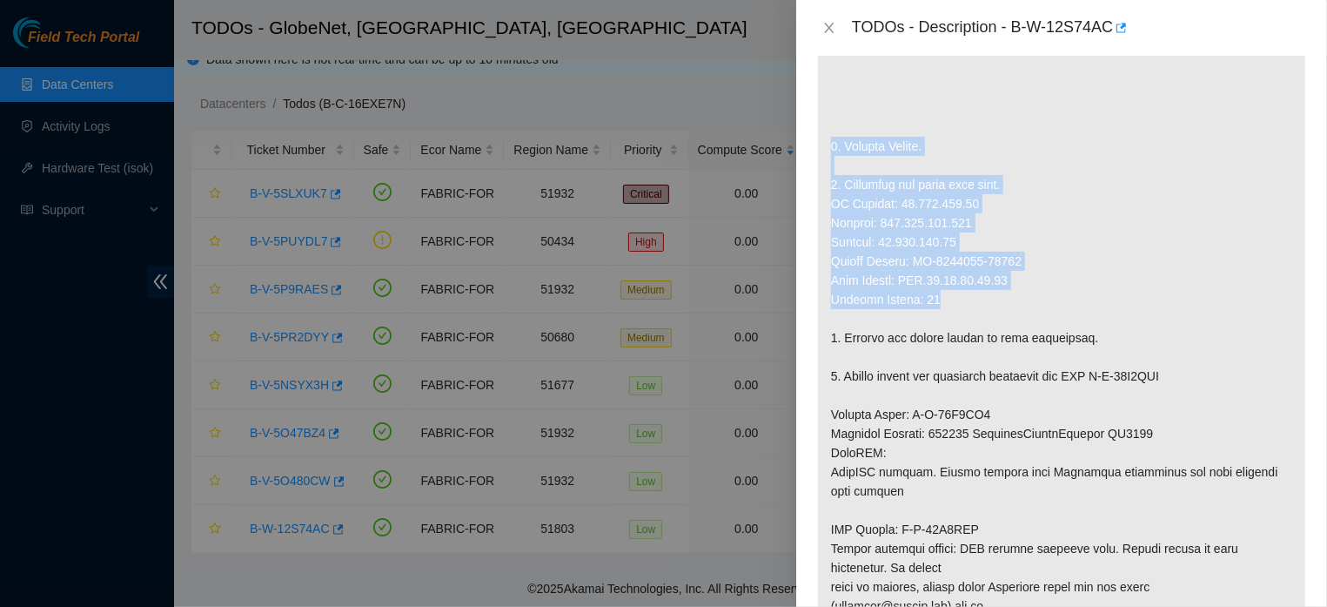
drag, startPoint x: 832, startPoint y: 131, endPoint x: 1035, endPoint y: 282, distance: 253.0
click at [1035, 282] on p at bounding box center [1061, 318] width 487 height 849
copy p "1. Replace Server. 2. Configure and check with isok. IP Address: 95.100.255.42 …"
click at [830, 24] on icon "close" at bounding box center [829, 28] width 14 height 14
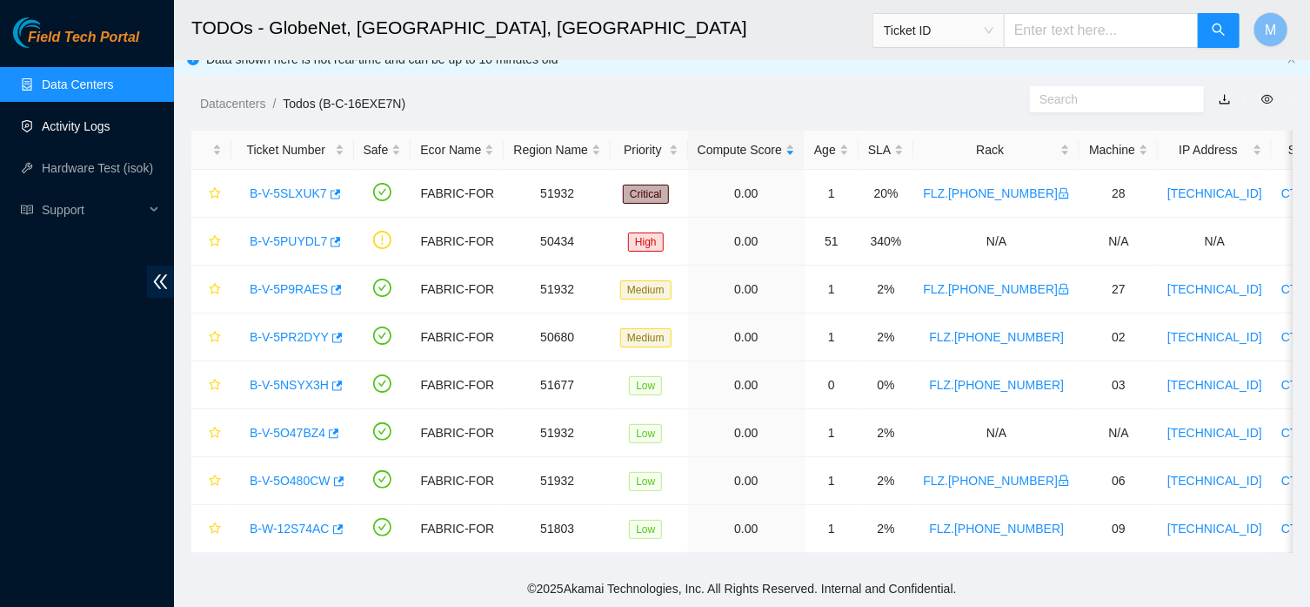
scroll to position [509, 0]
click at [68, 130] on link "Activity Logs" at bounding box center [76, 126] width 69 height 14
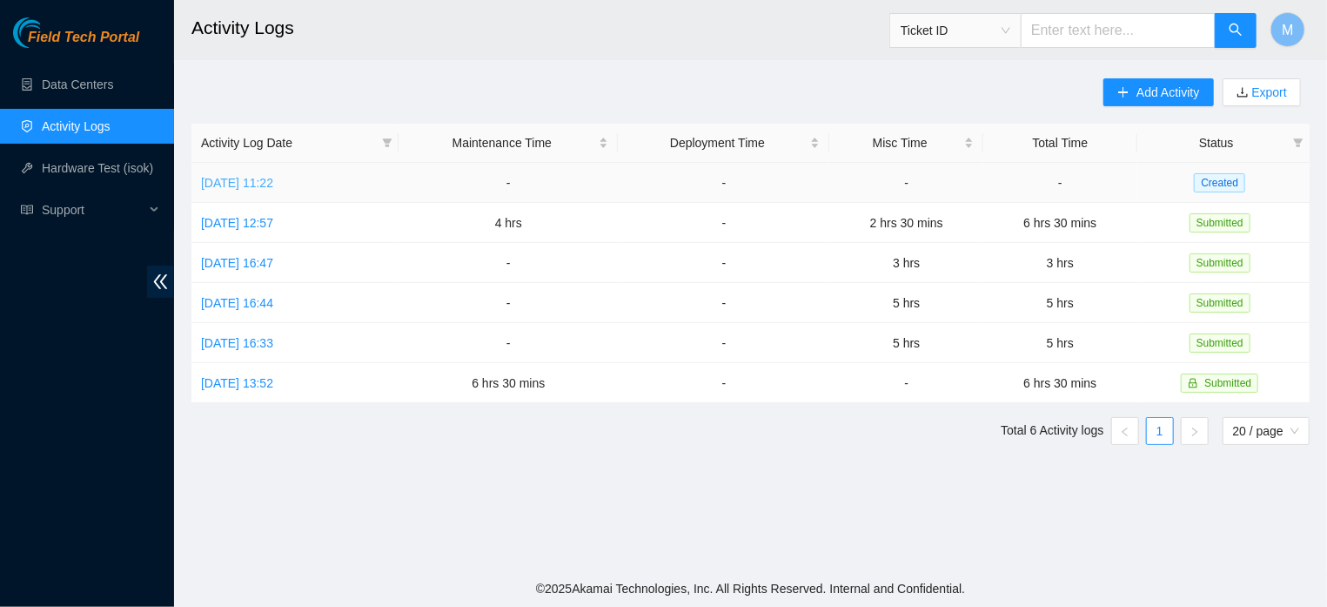
click at [273, 184] on link "[DATE] 11:22" at bounding box center [237, 183] width 72 height 14
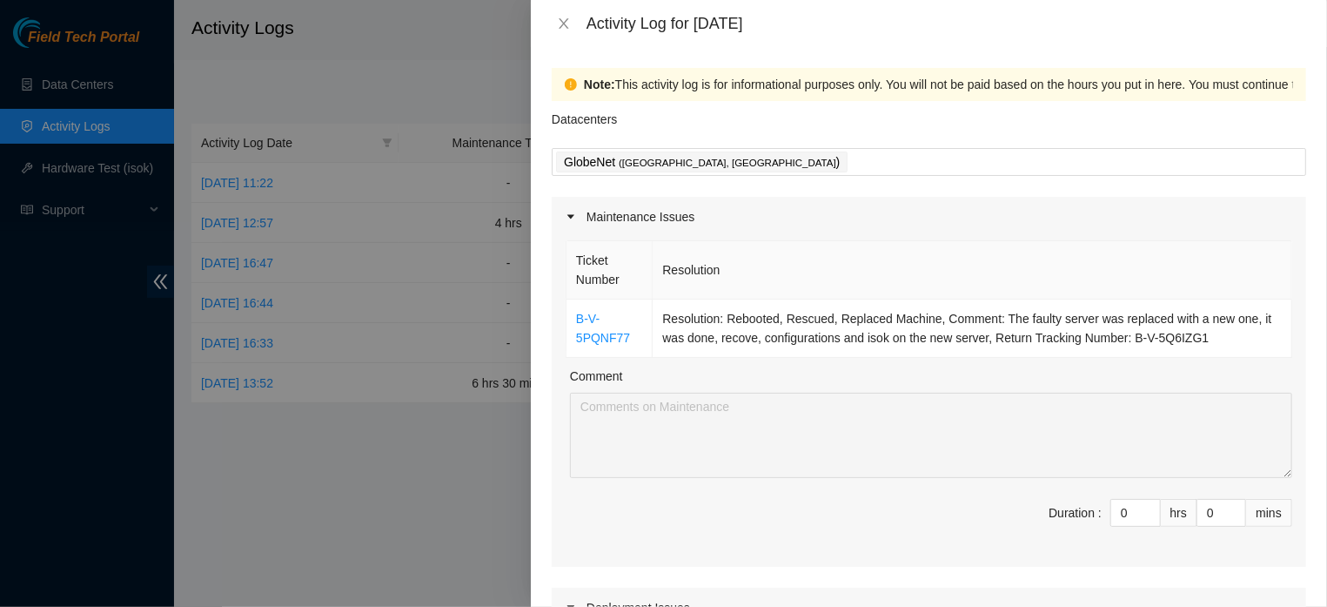
drag, startPoint x: 1116, startPoint y: 240, endPoint x: 1109, endPoint y: 164, distance: 76.9
click at [1109, 197] on div "Maintenance Issues Ticket Number Resolution B-V-5PQNF77 Resolution: Rebooted, R…" at bounding box center [929, 382] width 754 height 370
click at [619, 337] on link "B-V-5PQNF77" at bounding box center [603, 328] width 54 height 33
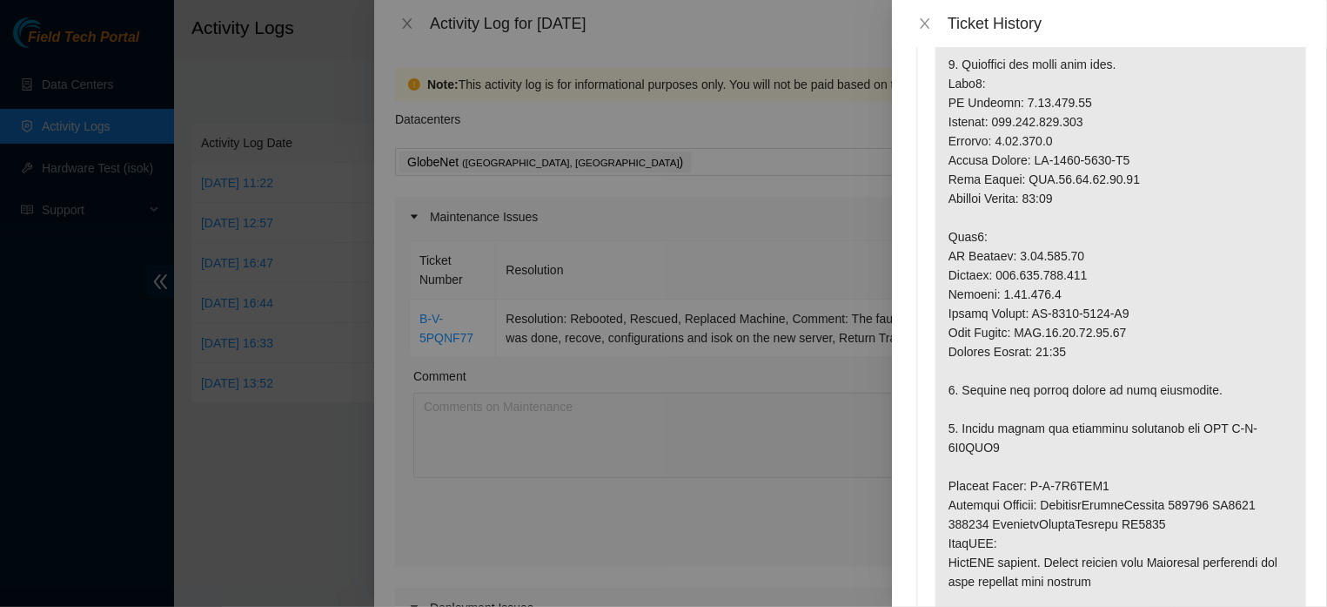
scroll to position [580, 0]
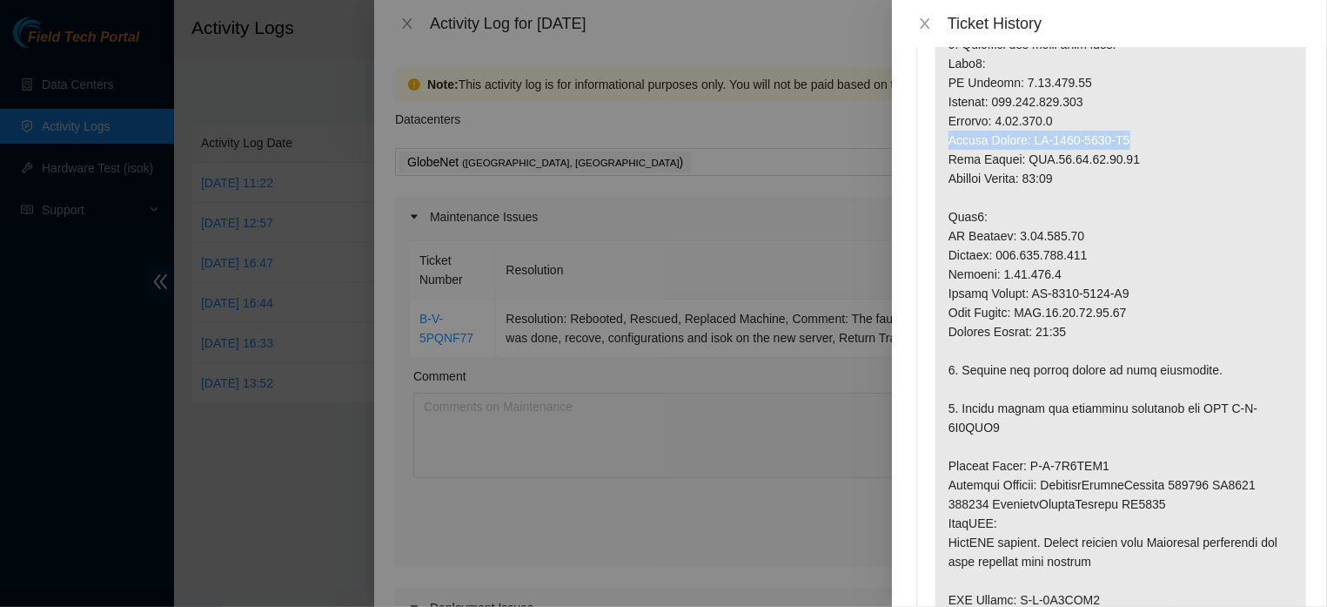
drag, startPoint x: 1141, startPoint y: 174, endPoint x: 946, endPoint y: 182, distance: 195.1
click at [946, 182] on p at bounding box center [1120, 274] width 371 height 1156
copy p "Serial Number: MX-2021-0523-N0"
click at [918, 18] on icon "close" at bounding box center [925, 24] width 14 height 14
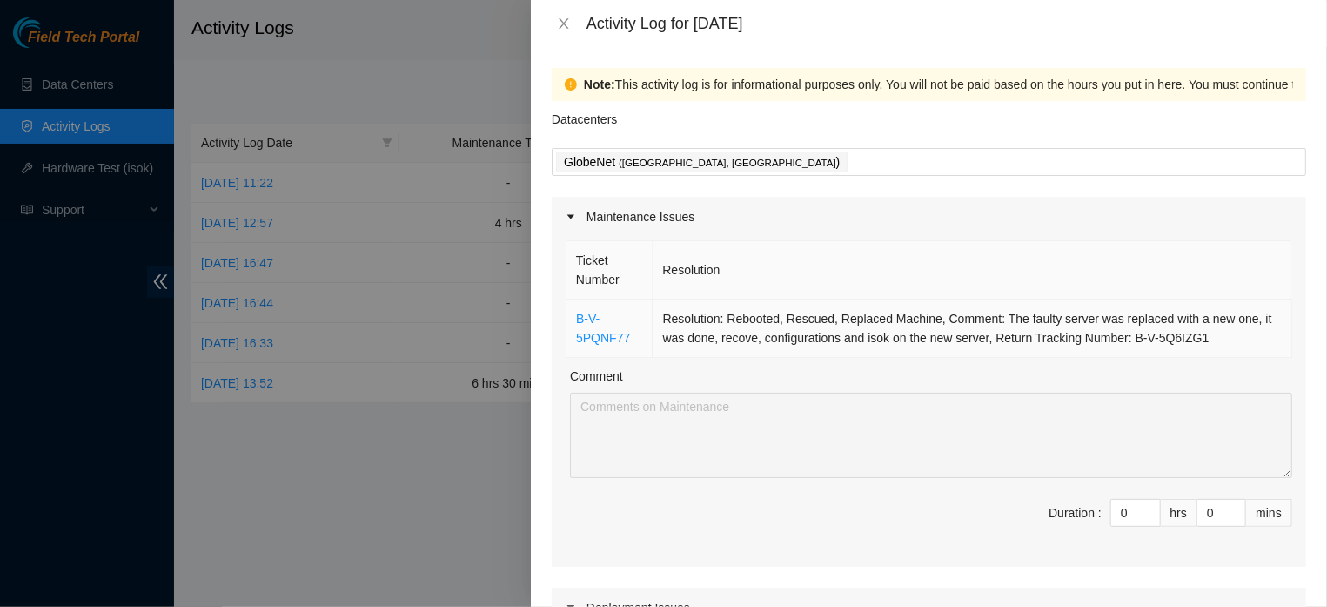
click at [772, 352] on td "Resolution: Rebooted, Rescued, Replaced Machine, Comment: The faulty server was…" at bounding box center [973, 328] width 640 height 58
click at [751, 358] on td "Resolution: Rebooted, Rescued, Replaced Machine, Comment: The faulty server was…" at bounding box center [973, 328] width 640 height 58
click at [743, 358] on td "Resolution: Rebooted, Rescued, Replaced Machine, Comment: The faulty server was…" at bounding box center [973, 328] width 640 height 58
click at [772, 338] on td "Resolution: Rebooted, Rescued, Replaced Machine, Comment: The faulty server was…" at bounding box center [973, 328] width 640 height 58
click at [720, 358] on td "Resolution: Rebooted, Rescued, Replaced Machine, Comment: The faulty server was…" at bounding box center [973, 328] width 640 height 58
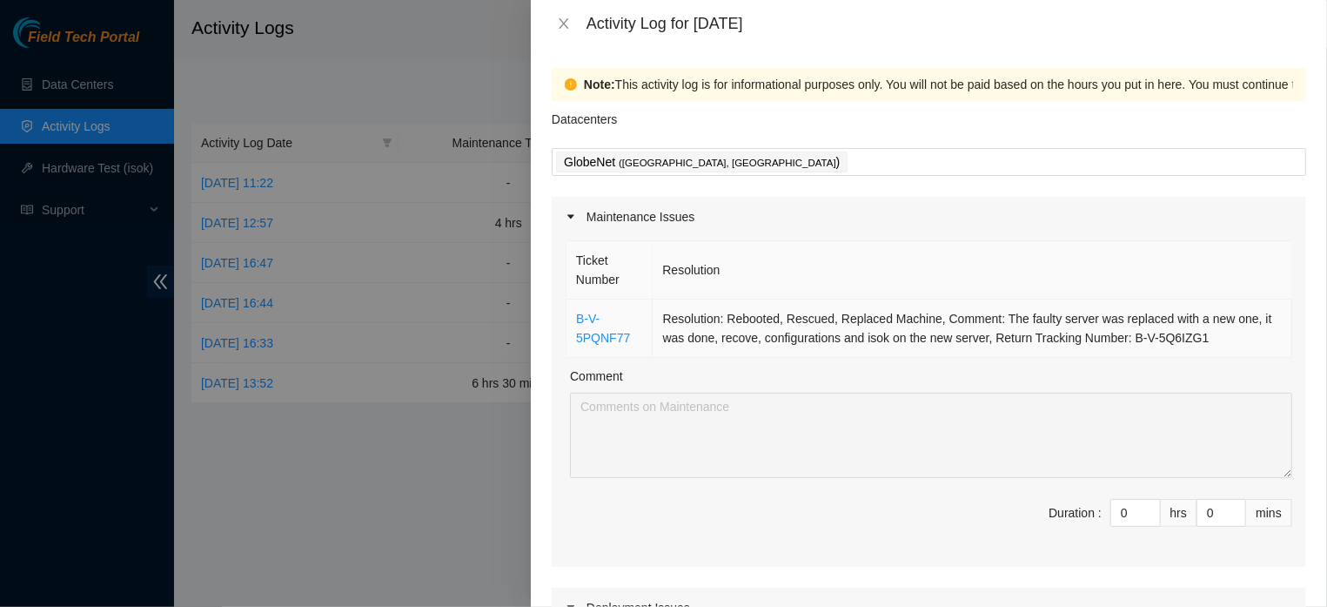
click at [720, 358] on td "Resolution: Rebooted, Rescued, Replaced Machine, Comment: The faulty server was…" at bounding box center [973, 328] width 640 height 58
click at [627, 337] on link "B-V-5PQNF77" at bounding box center [603, 328] width 54 height 33
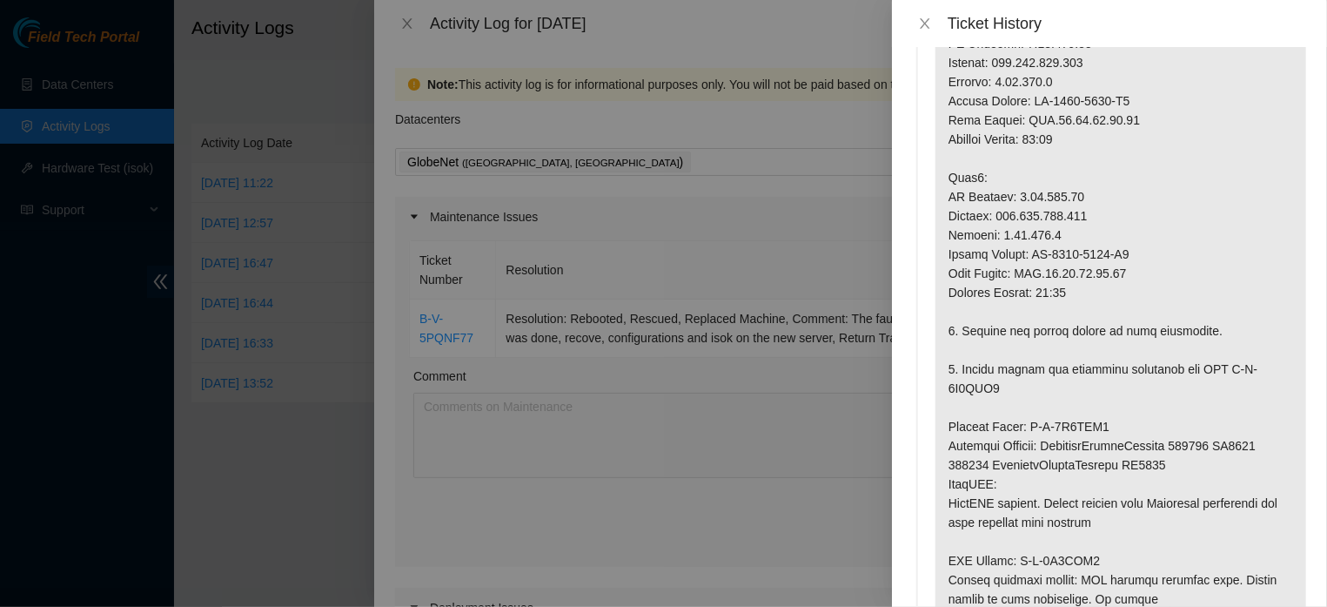
scroll to position [0, 0]
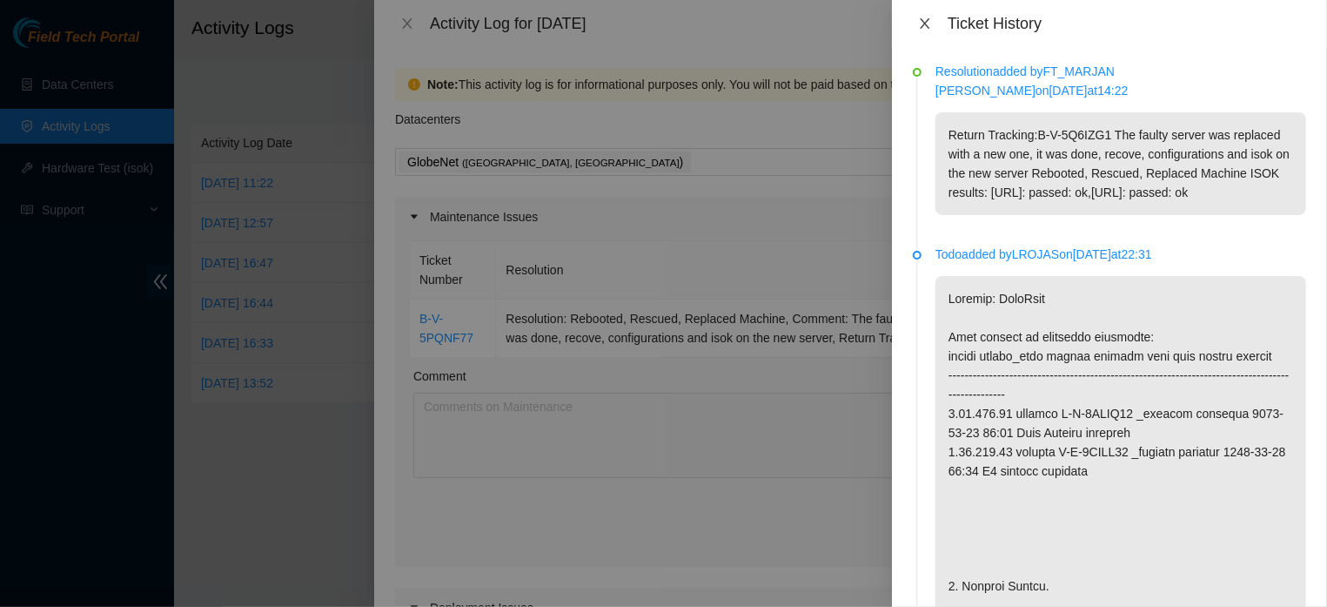
click at [923, 27] on icon "close" at bounding box center [925, 24] width 14 height 14
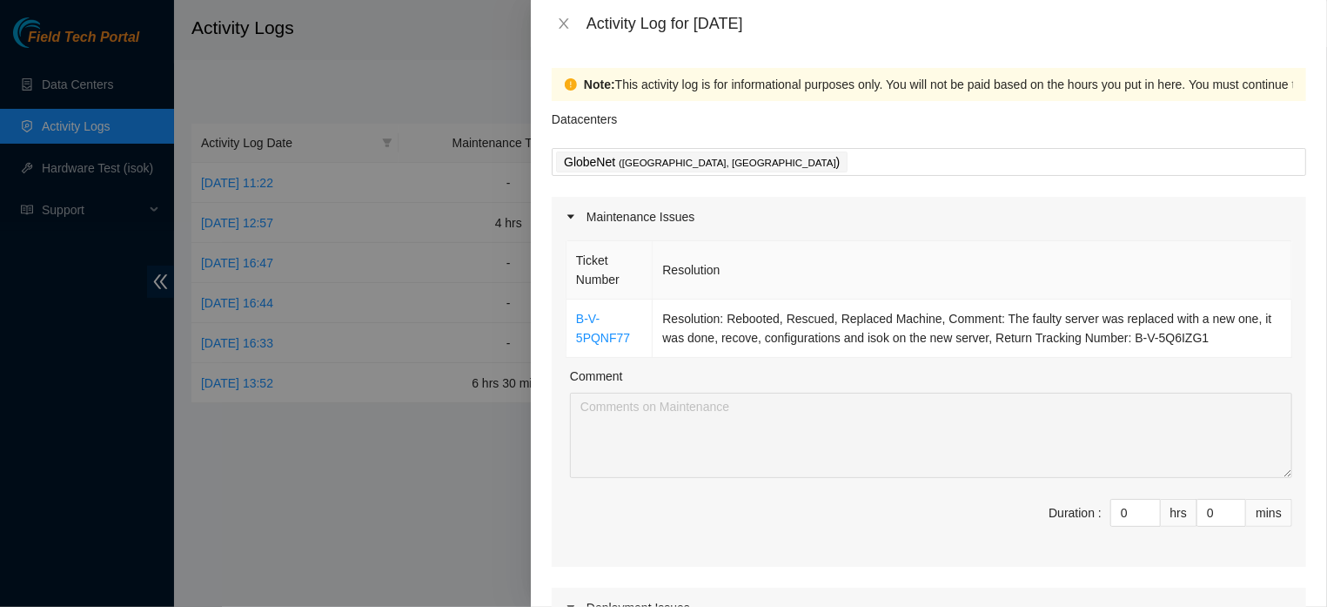
click at [714, 275] on th "Resolution" at bounding box center [973, 270] width 640 height 58
click at [618, 342] on link "B-V-5PQNF77" at bounding box center [603, 328] width 54 height 33
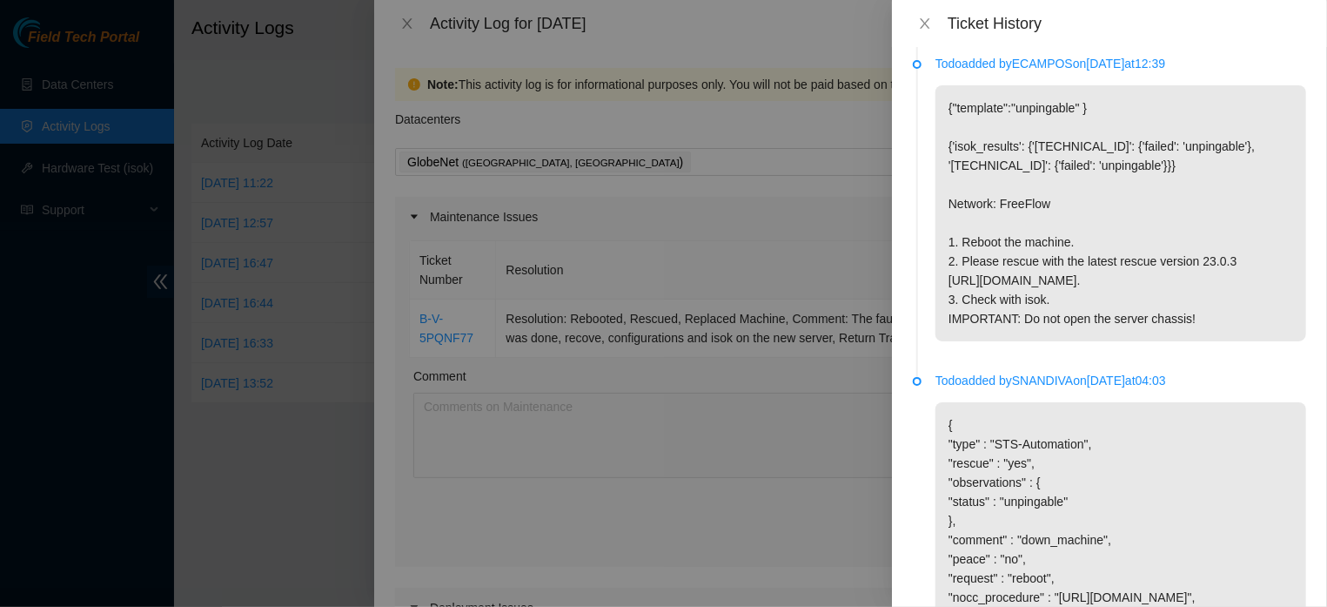
scroll to position [3059, 0]
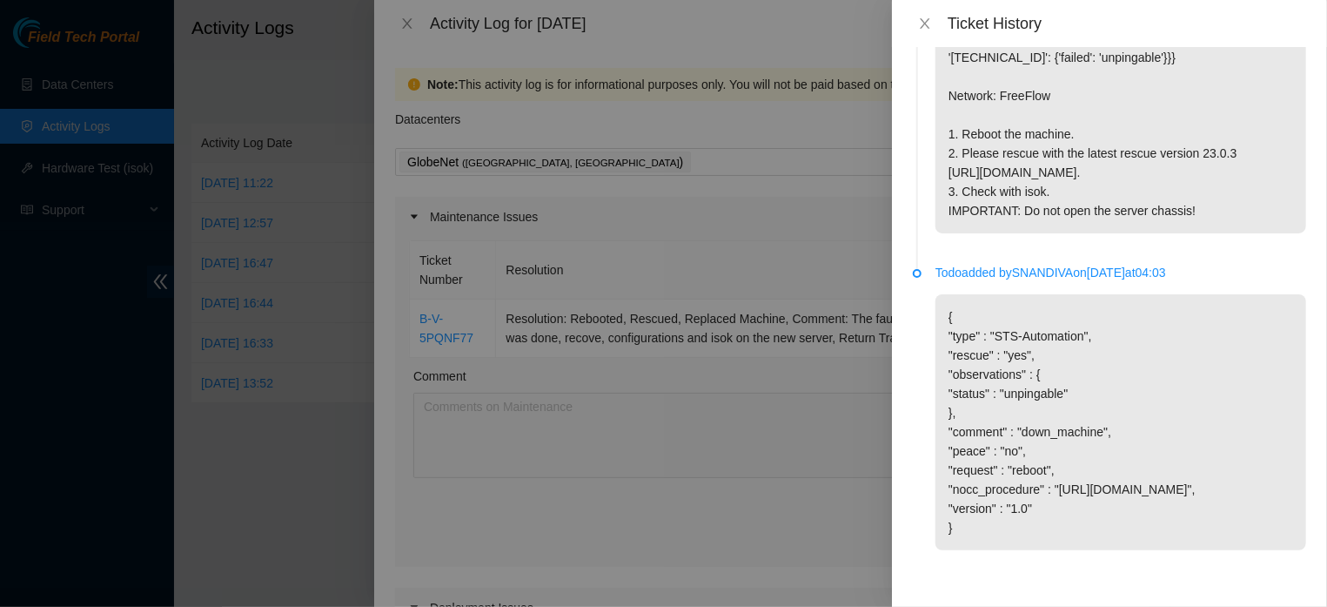
click at [648, 425] on div at bounding box center [663, 303] width 1327 height 607
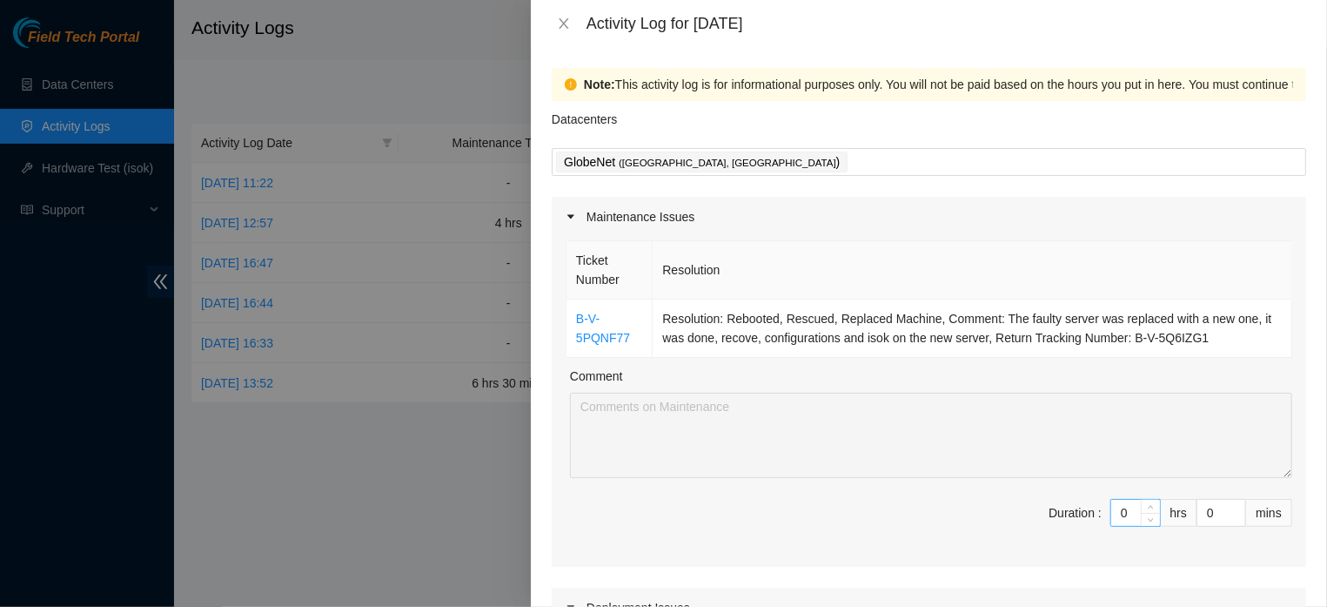
click at [1115, 526] on input "0" at bounding box center [1135, 512] width 49 height 26
type input "1"
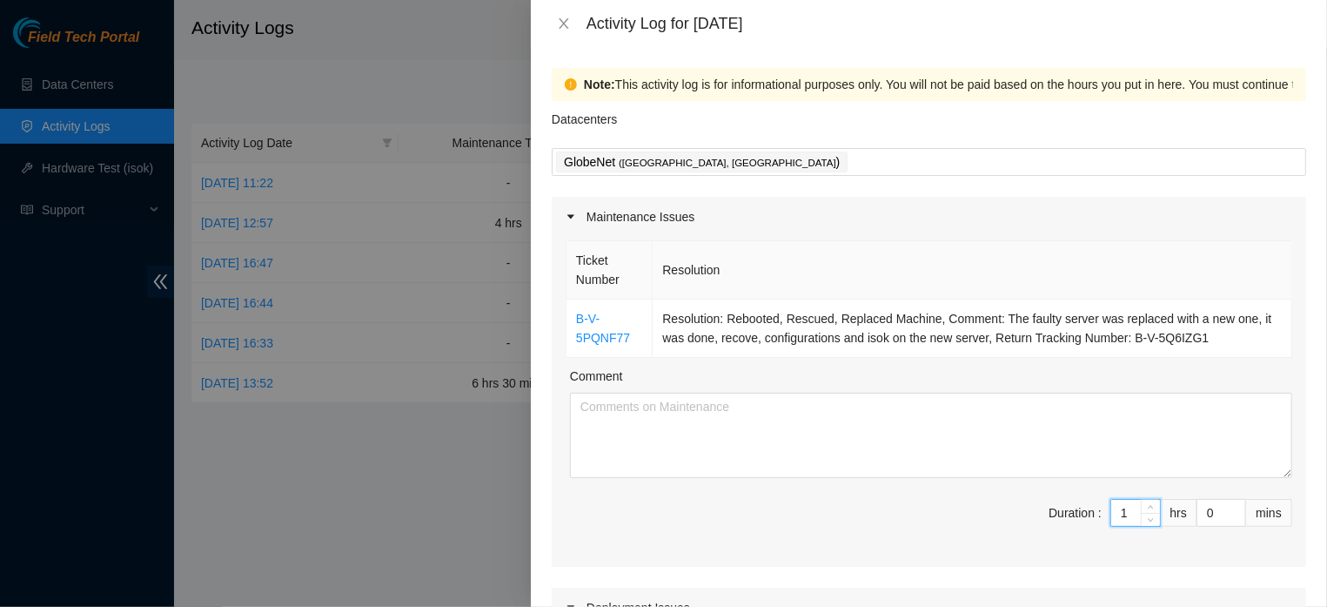
type input "1"
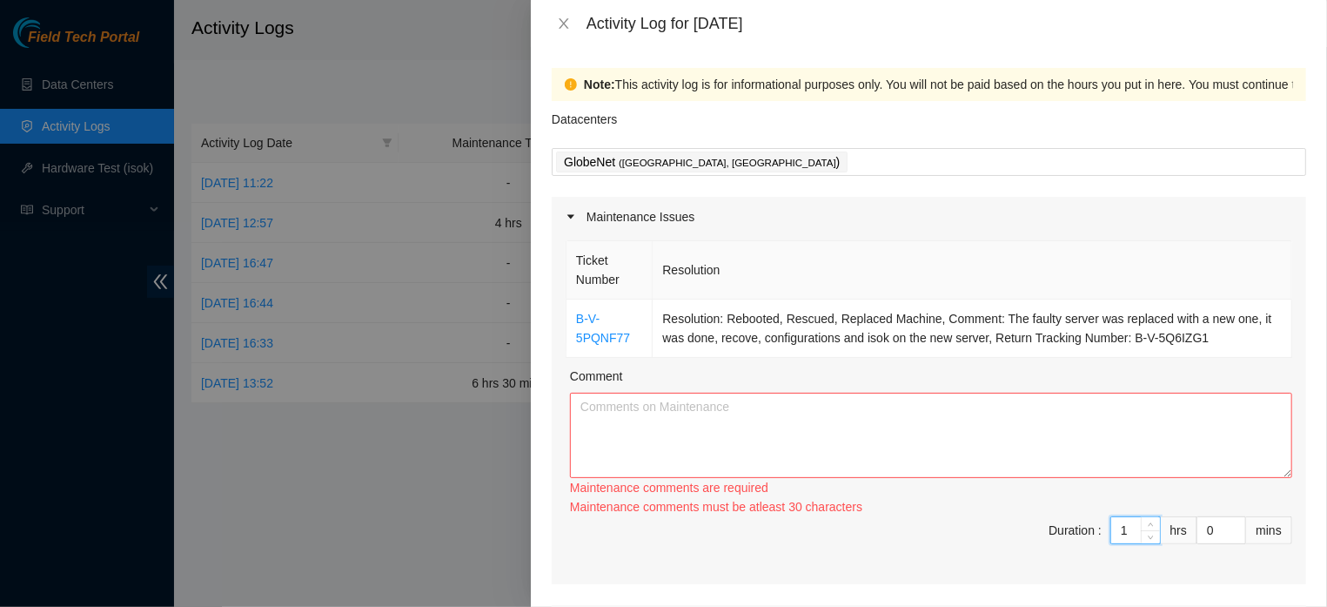
type input "1"
click at [785, 434] on textarea "Comment" at bounding box center [931, 434] width 722 height 85
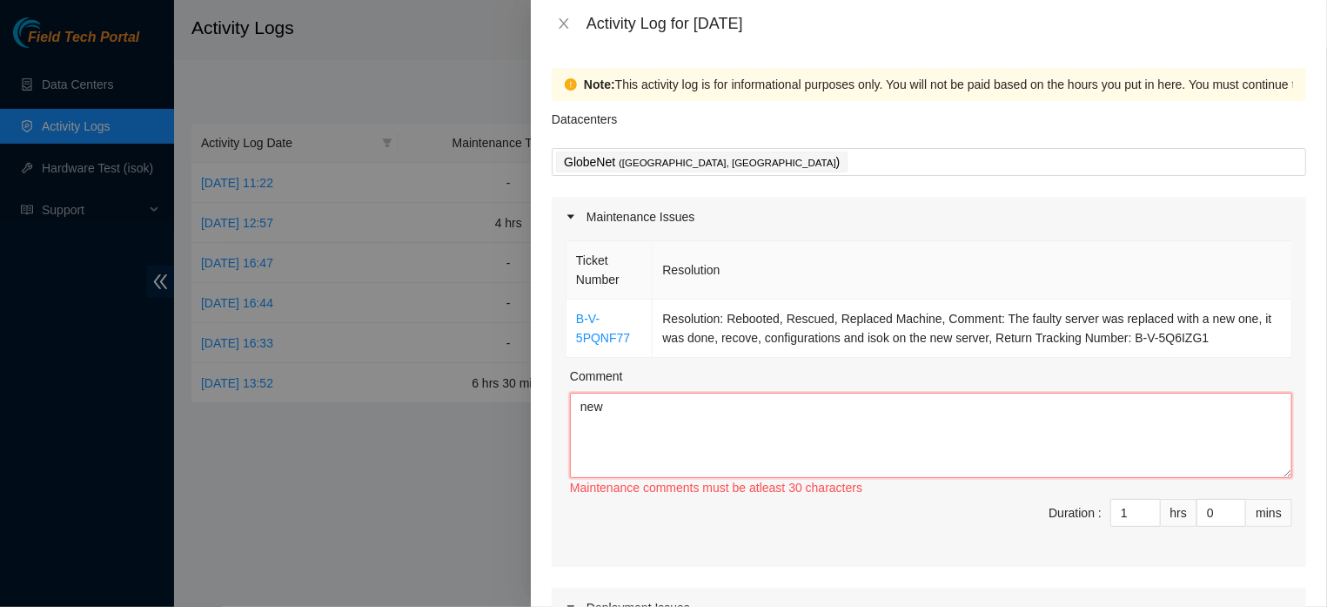
paste textarea "Serial Number: MX-2021-0523-N0"
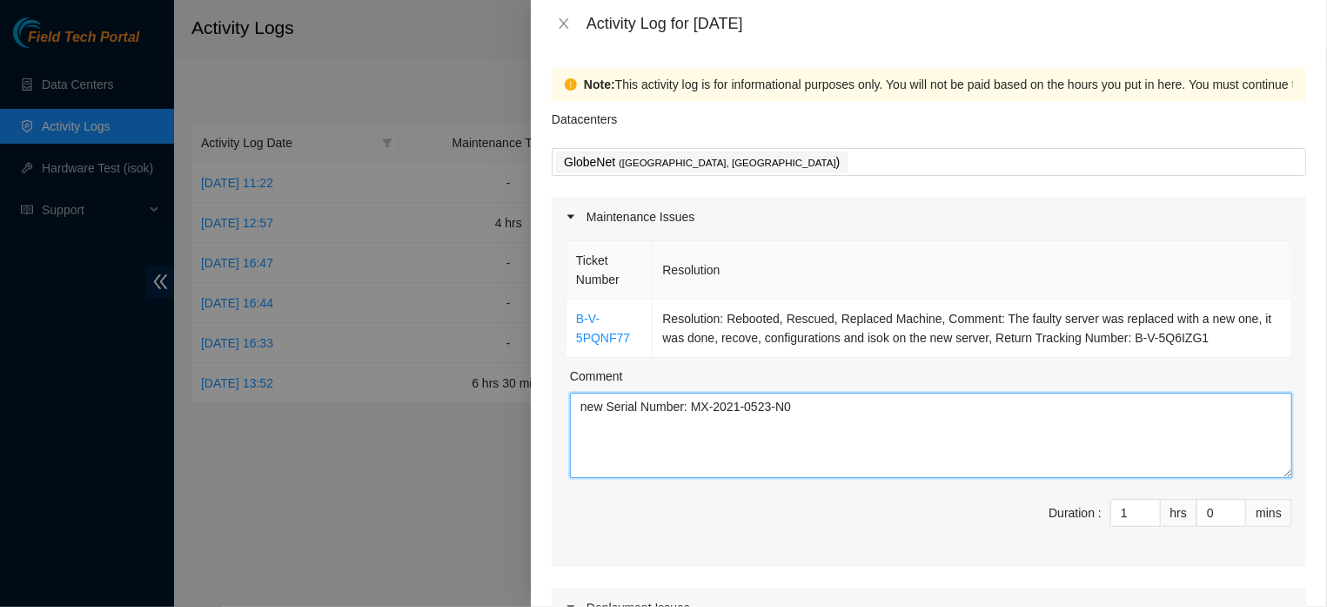
click at [582, 433] on textarea "new Serial Number: MX-2021-0523-N0" at bounding box center [931, 434] width 722 height 85
click at [584, 428] on textarea "new Serial Number: MX-2021-0523-N0" at bounding box center [931, 434] width 722 height 85
click at [586, 426] on textarea "new Serial Number: MX-2021-0523-N0" at bounding box center [931, 434] width 722 height 85
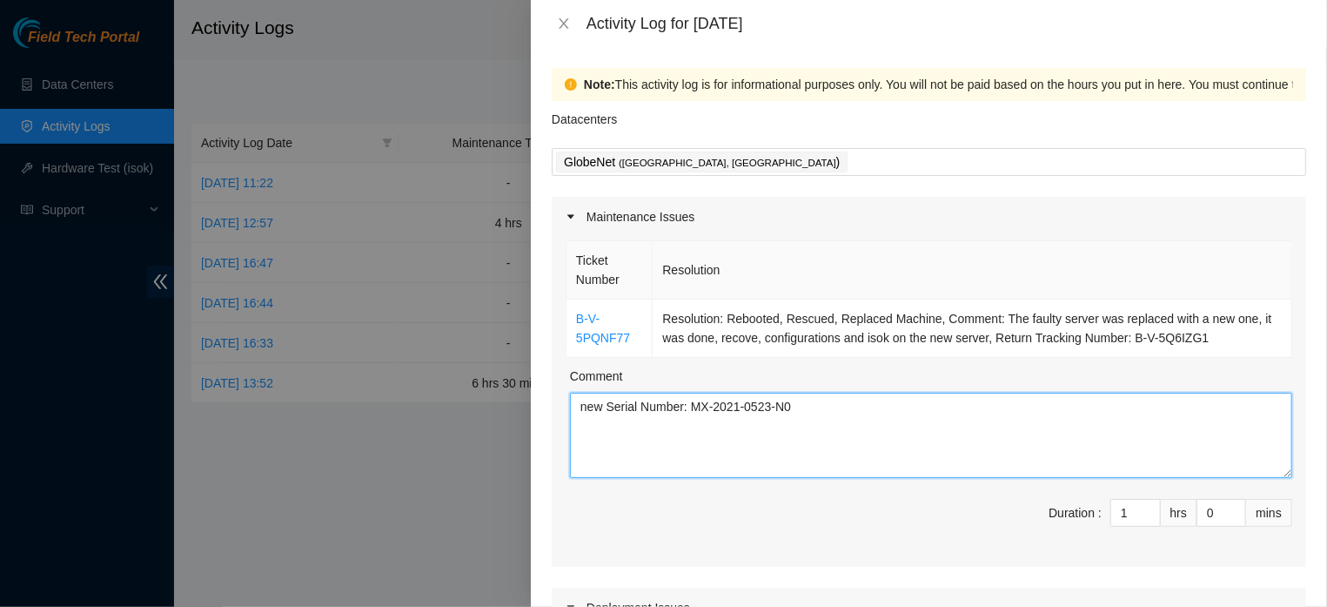
click at [586, 426] on textarea "new Serial Number: MX-2021-0523-N0" at bounding box center [931, 434] width 722 height 85
type textarea "New Serial Number: MX-2021-0523-N0"
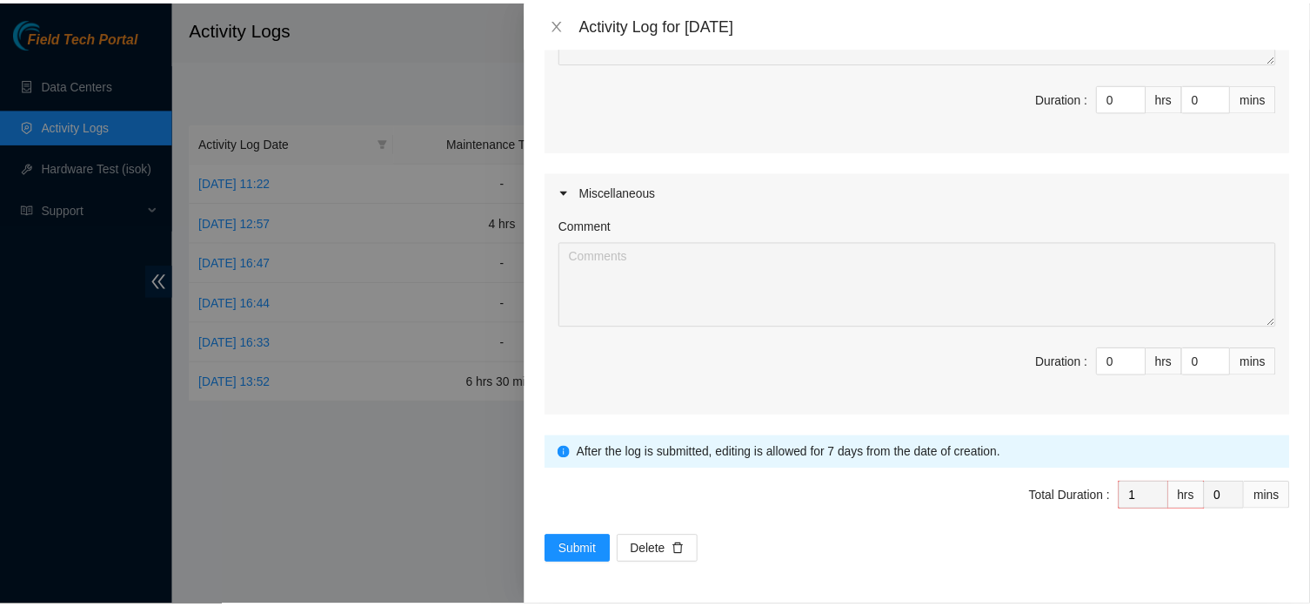
scroll to position [731, 0]
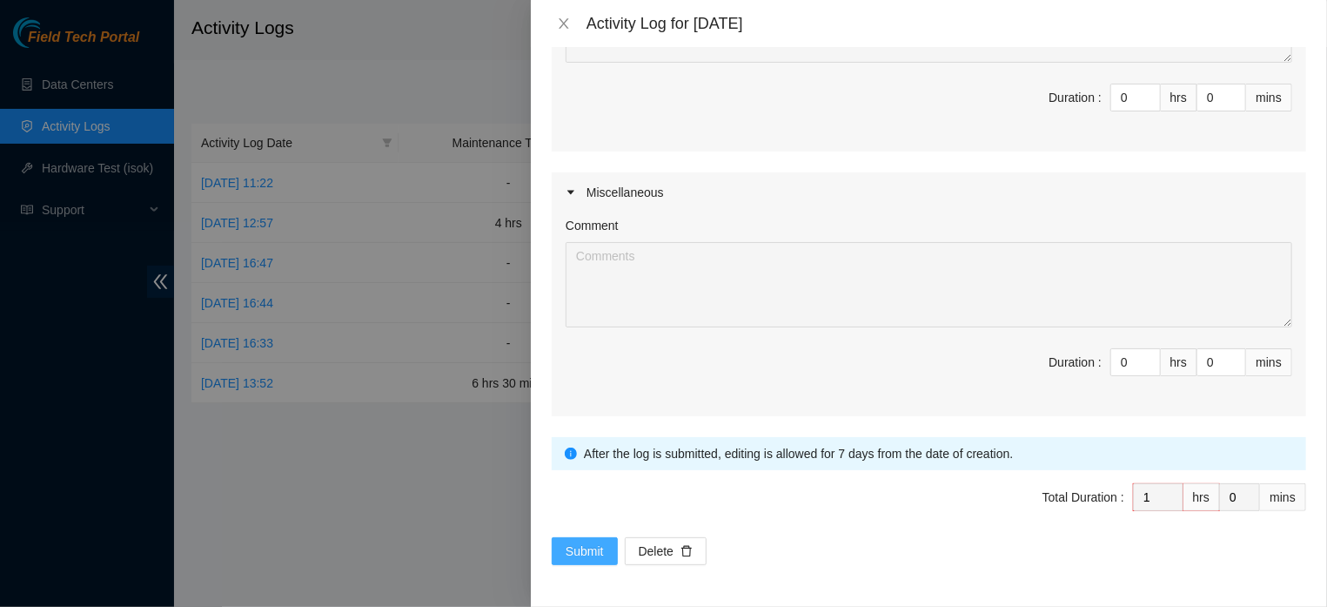
click at [580, 542] on span "Submit" at bounding box center [585, 550] width 38 height 19
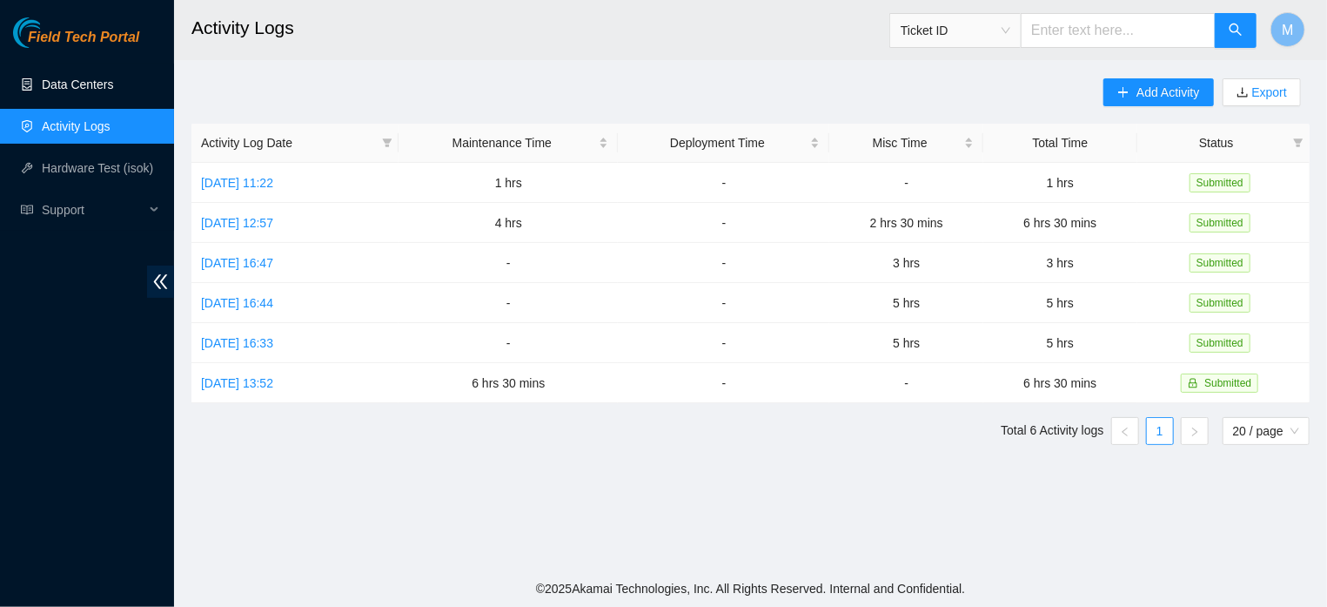
click at [103, 83] on link "Data Centers" at bounding box center [77, 84] width 71 height 14
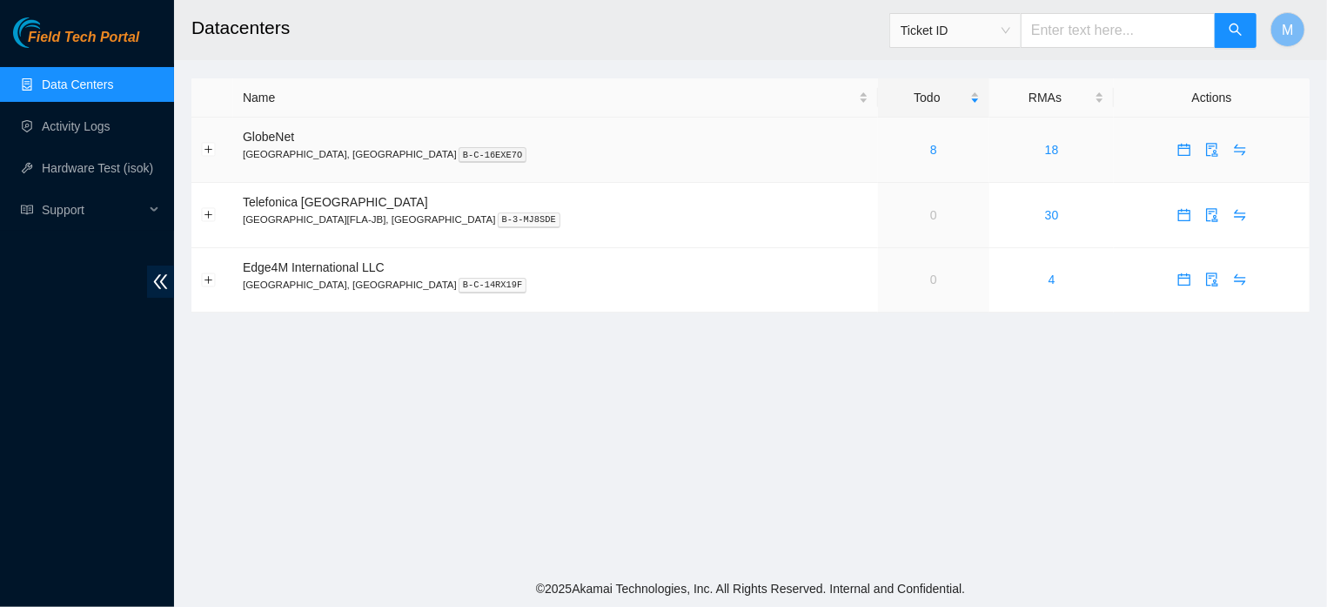
click at [888, 150] on div "8" at bounding box center [934, 149] width 92 height 19
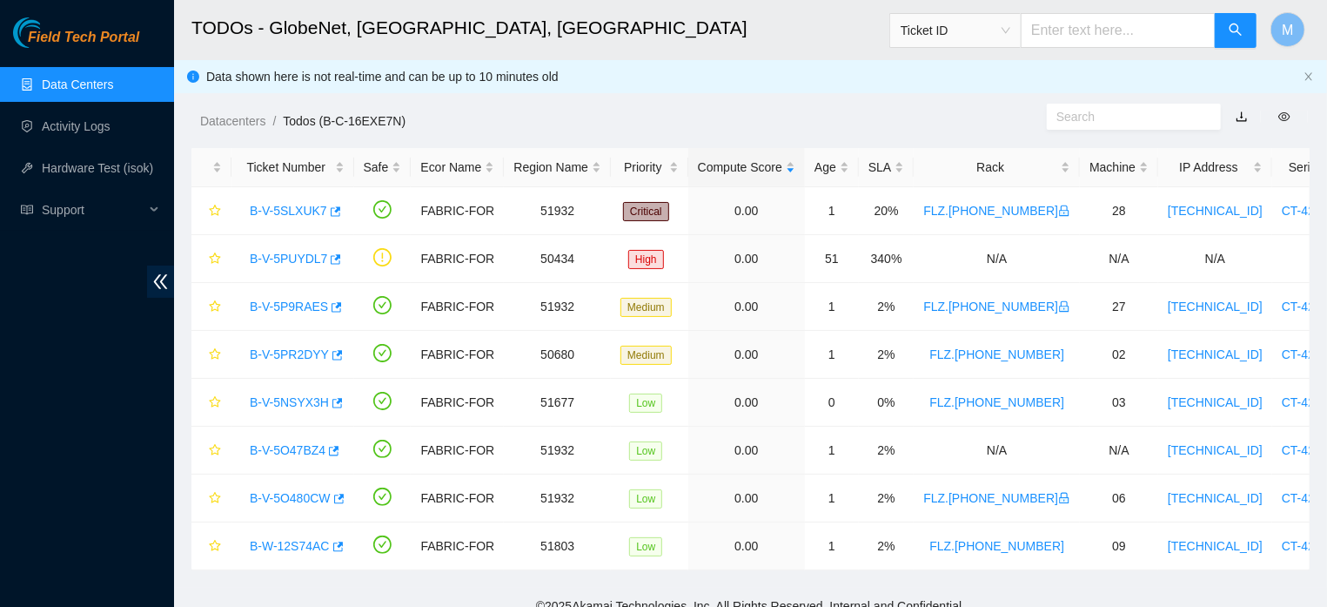
click at [795, 158] on div "Compute Score" at bounding box center [746, 167] width 97 height 19
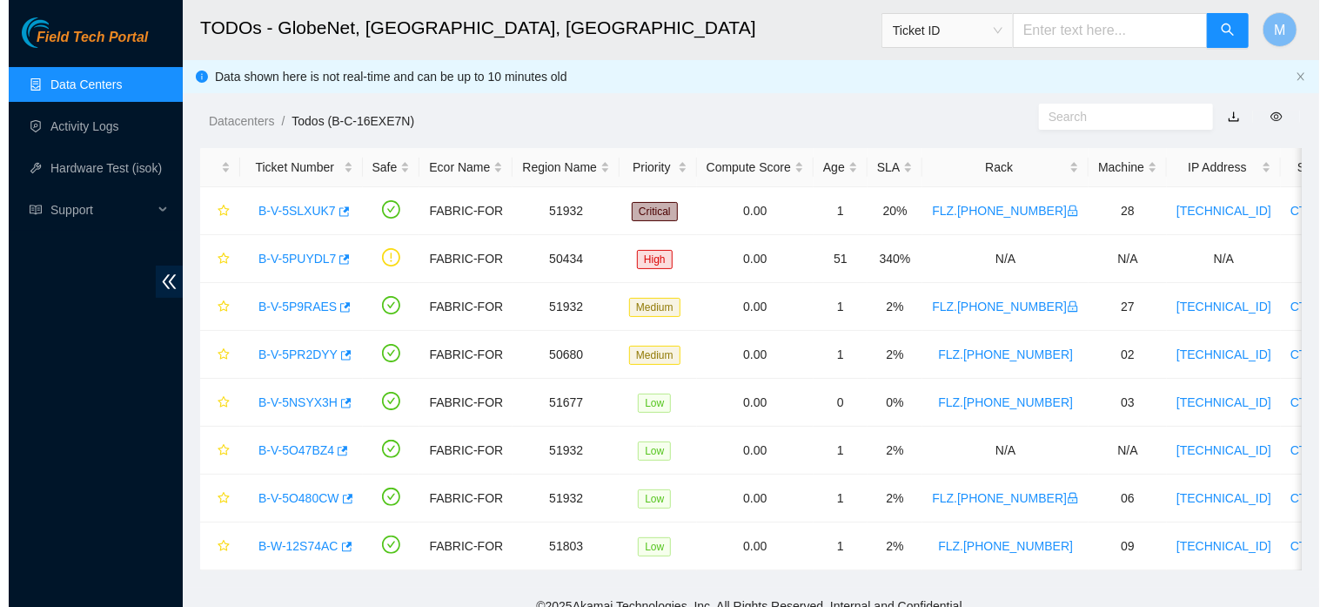
scroll to position [35, 0]
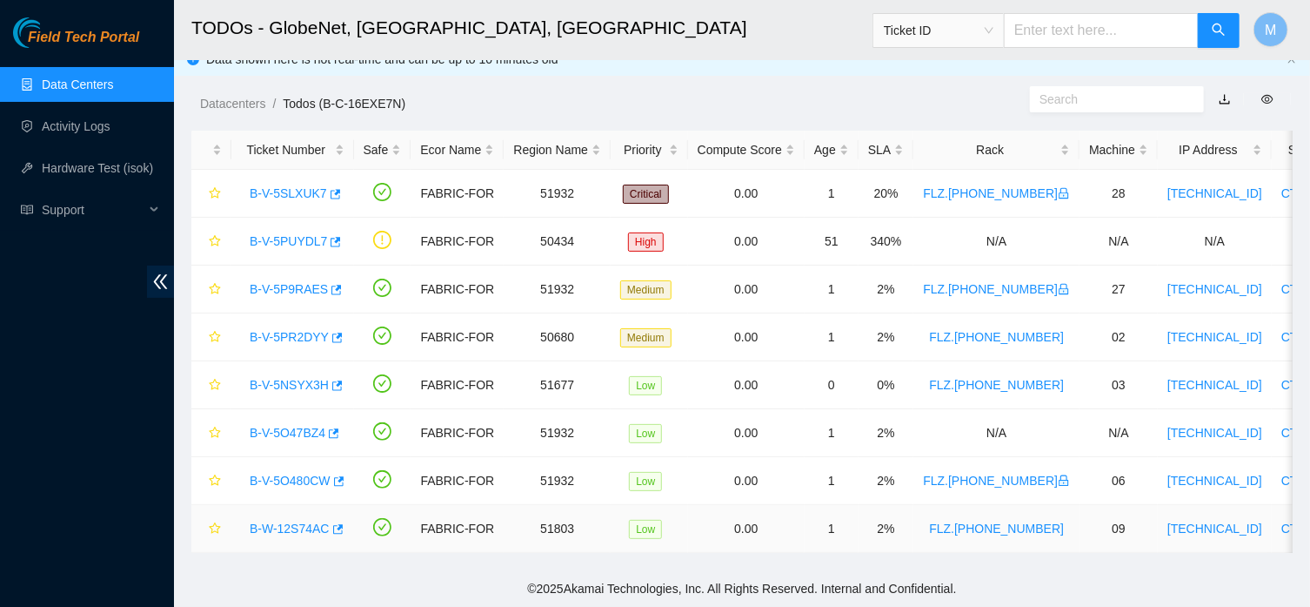
click at [290, 521] on link "B-W-12S74AC" at bounding box center [290, 528] width 80 height 14
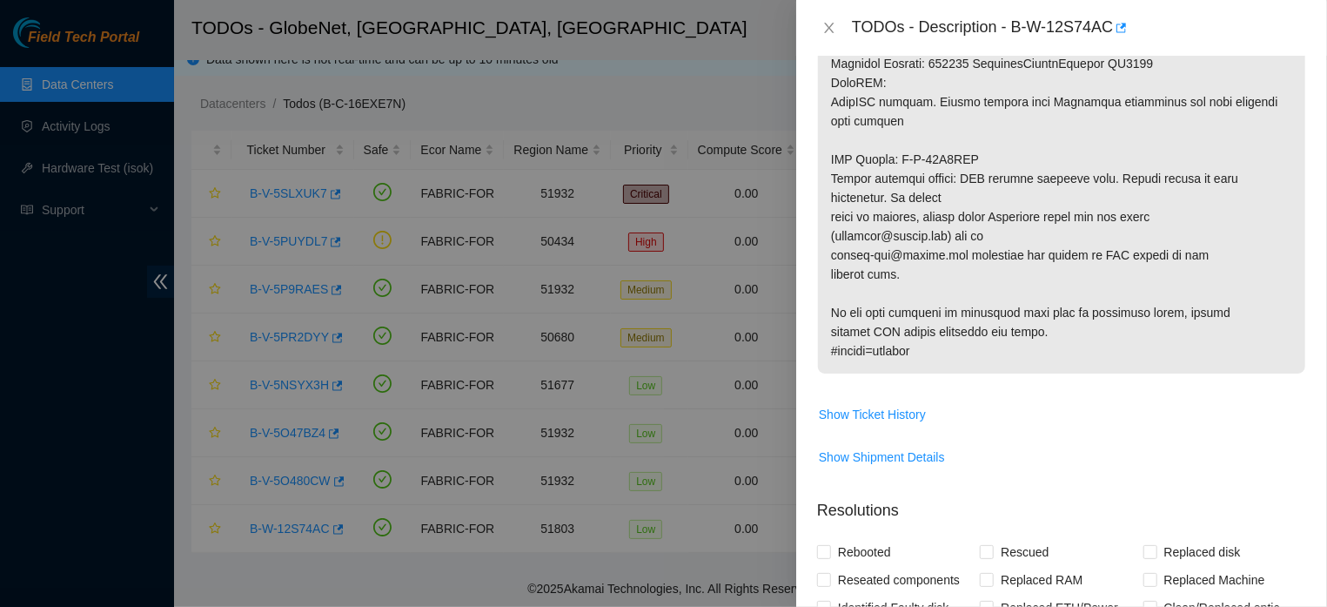
scroll to position [948, 0]
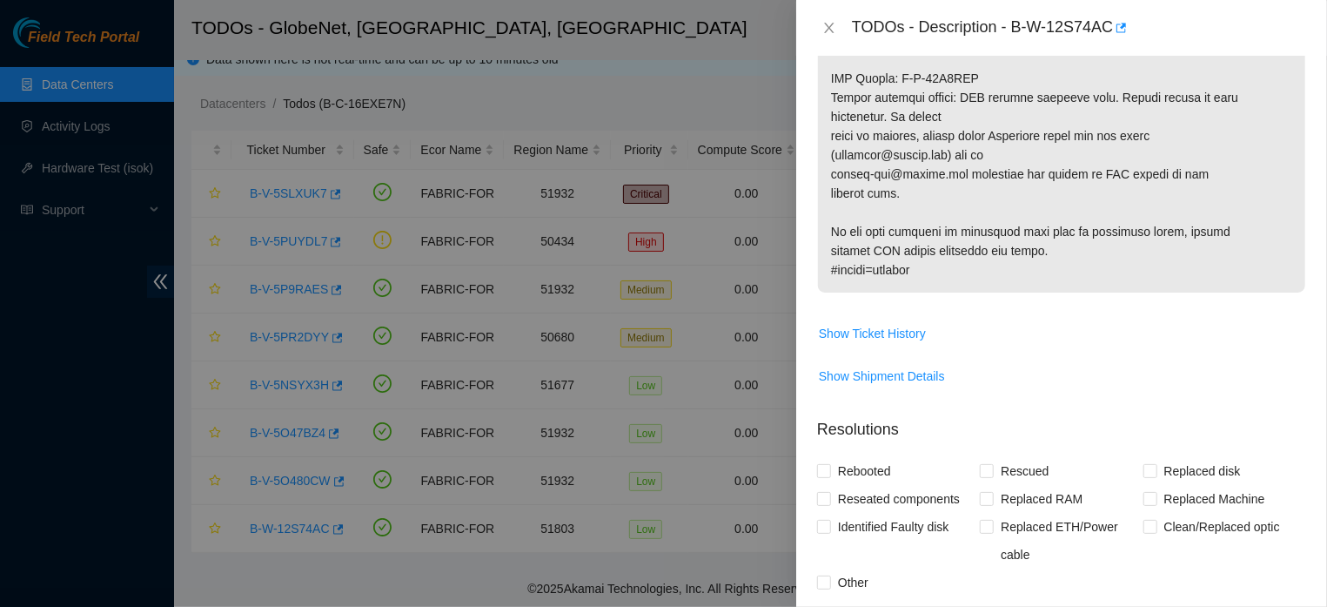
drag, startPoint x: 844, startPoint y: 171, endPoint x: 1019, endPoint y: 278, distance: 205.5
copy p "Replace Server. 2. Configure and check with isok. IP Address: 95.100.255.42 Net…"
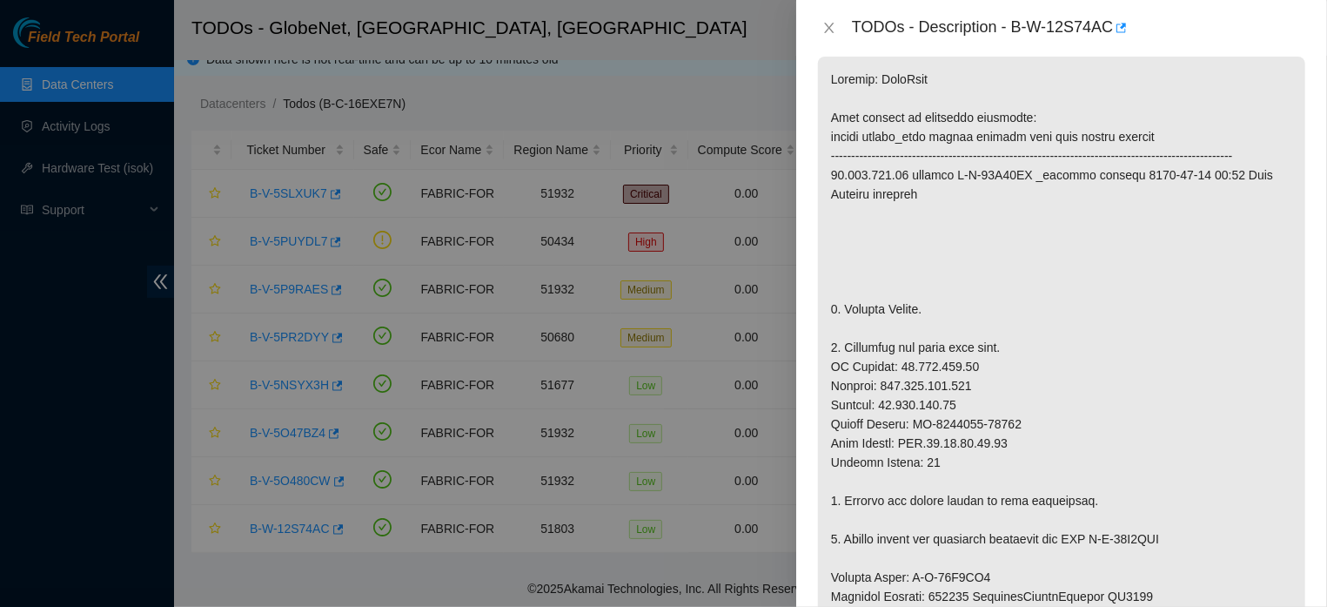
scroll to position [342, 0]
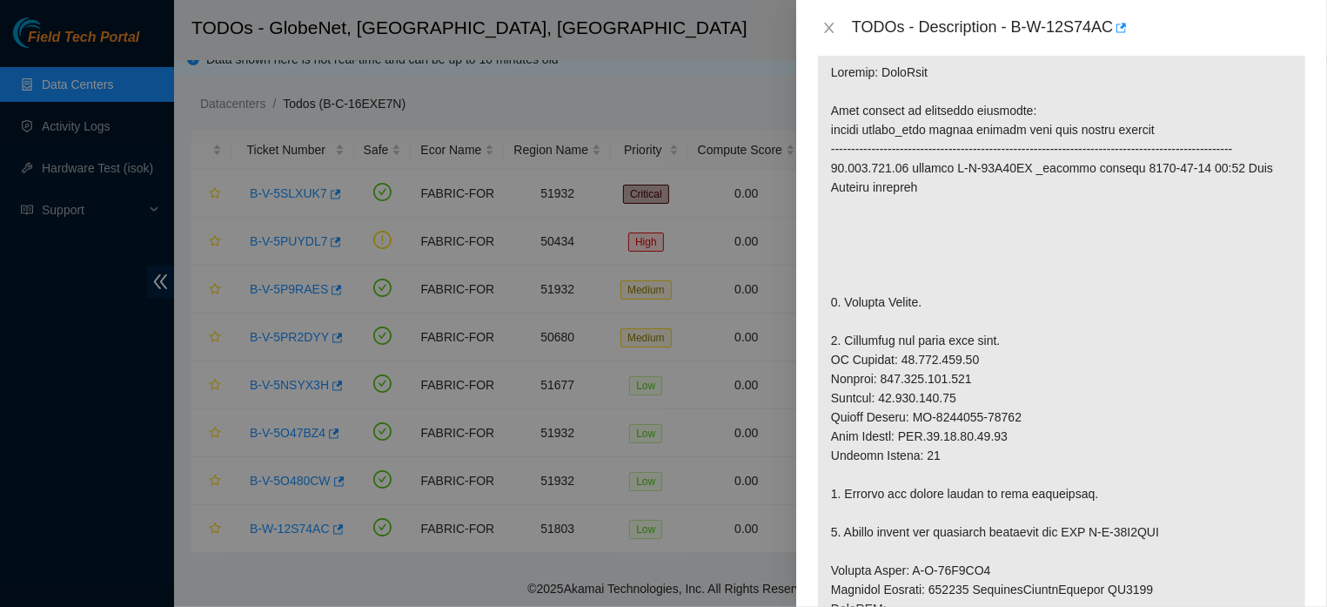
click at [1188, 327] on p at bounding box center [1061, 474] width 487 height 849
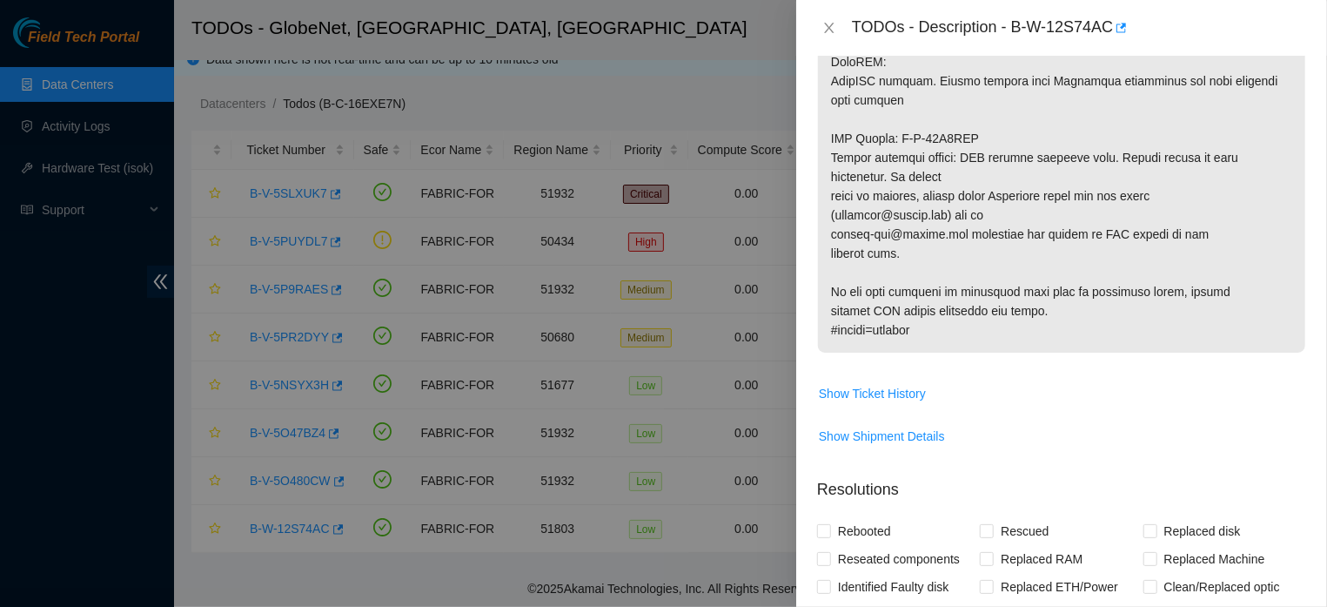
scroll to position [914, 0]
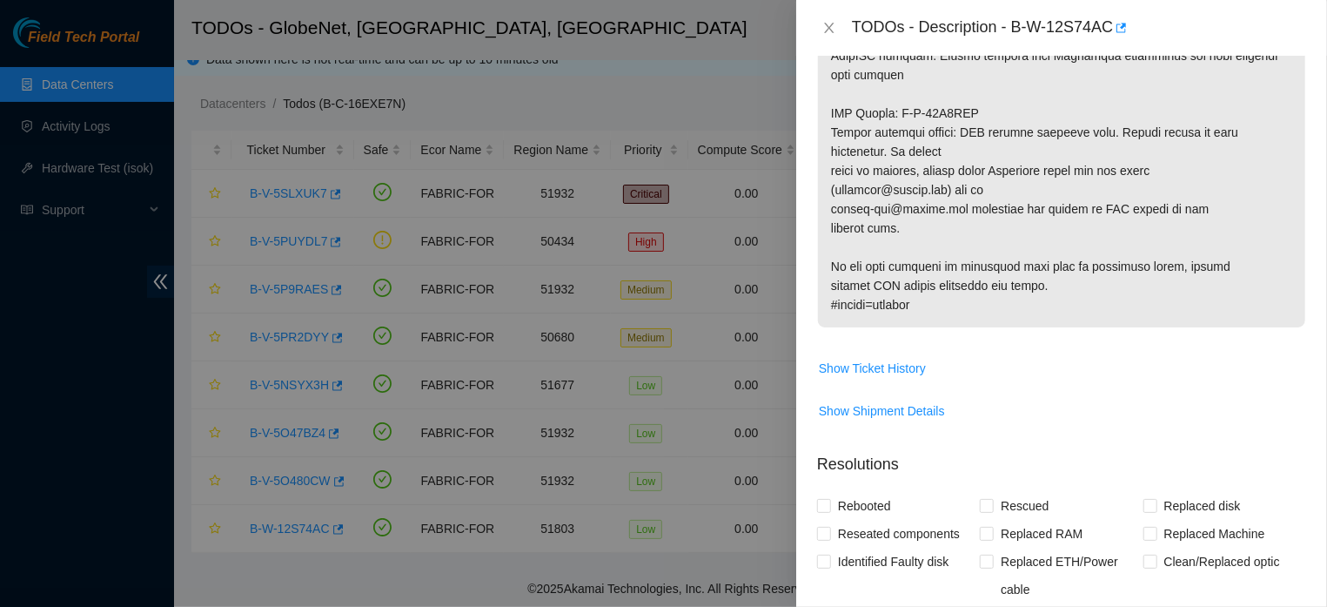
drag, startPoint x: 833, startPoint y: 169, endPoint x: 1041, endPoint y: 322, distance: 258.3
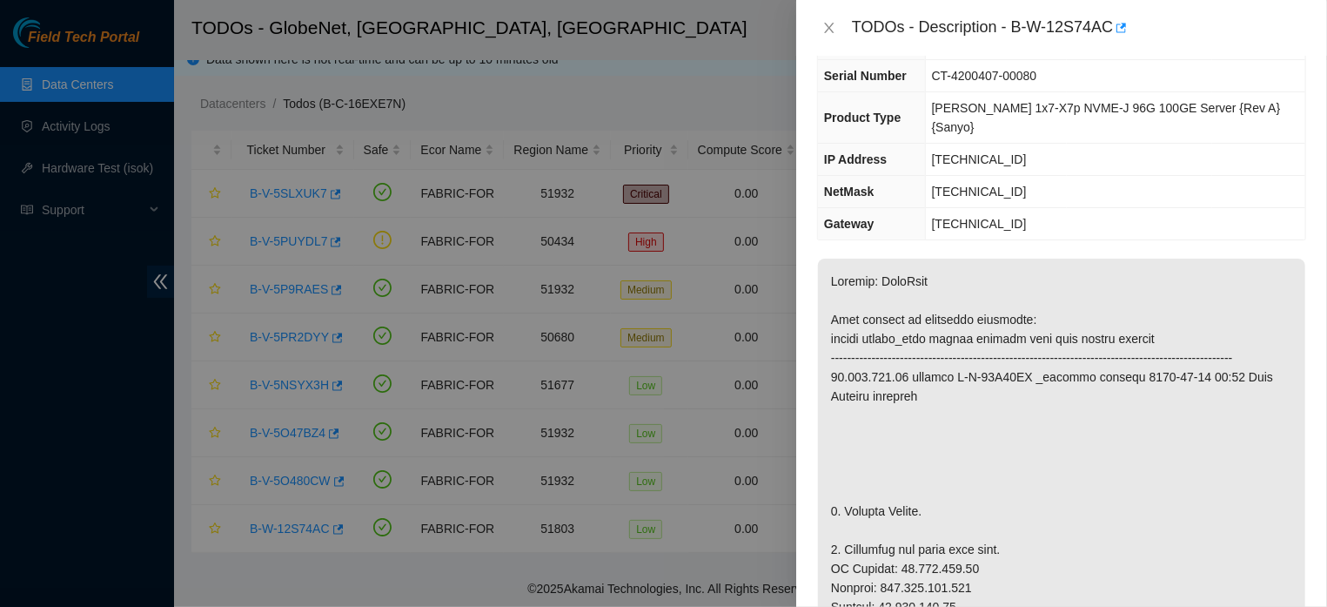
scroll to position [0, 0]
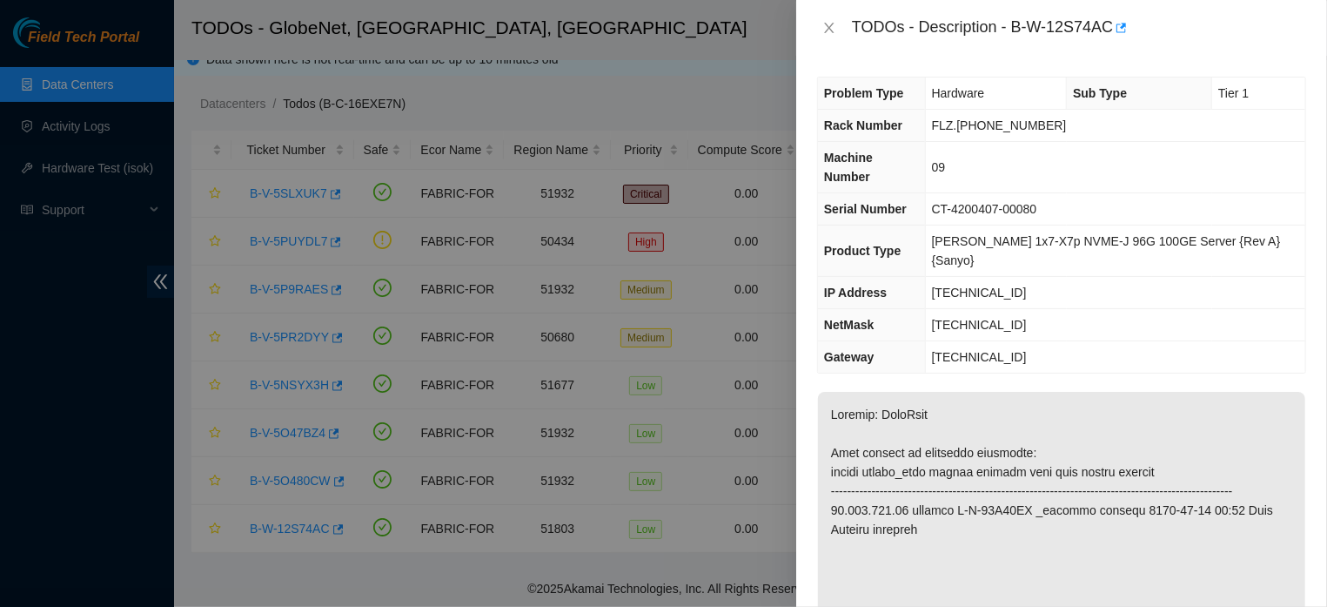
click at [1188, 57] on div "Problem Type Hardware Sub Type Tier 1 Rack Number FLZ.02.02.19.07.08 Machine Nu…" at bounding box center [1061, 331] width 531 height 551
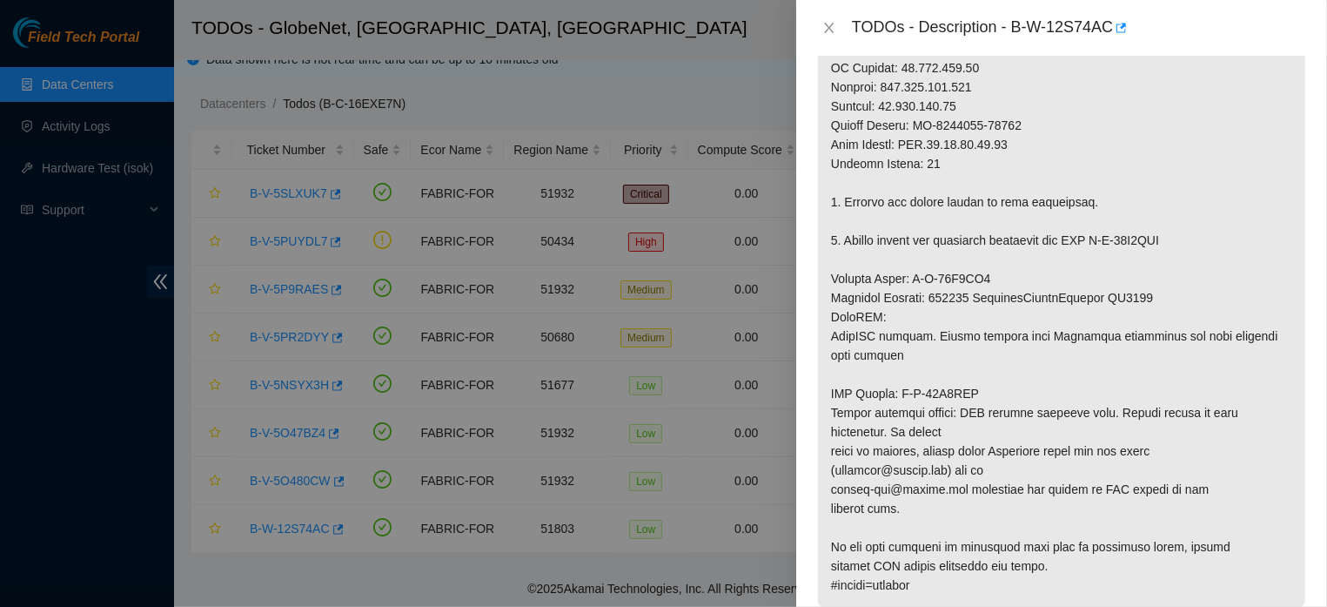
scroll to position [511, 0]
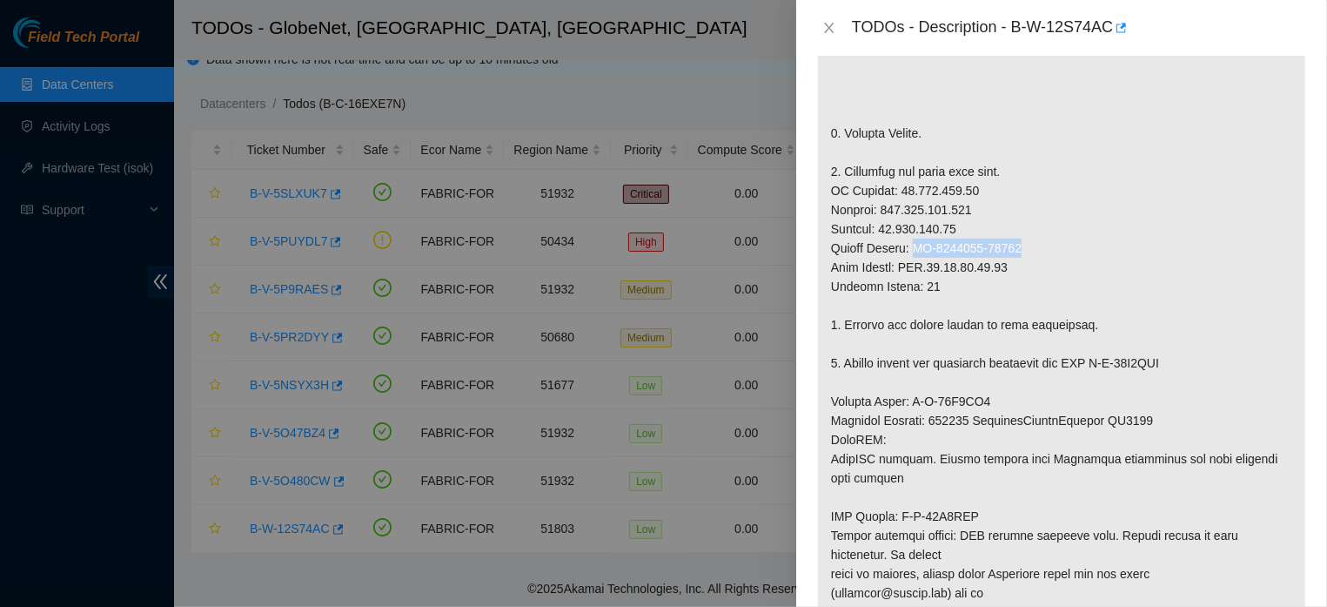
drag, startPoint x: 1035, startPoint y: 227, endPoint x: 922, endPoint y: 232, distance: 113.2
click at [922, 232] on p at bounding box center [1061, 305] width 487 height 849
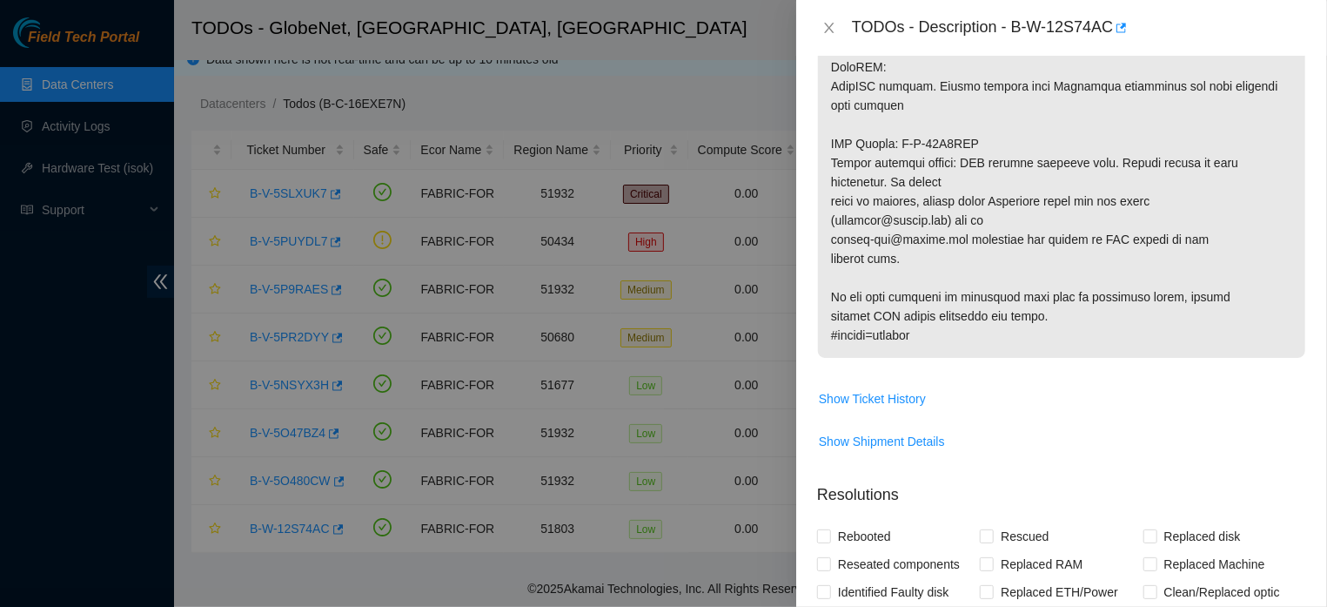
scroll to position [929, 0]
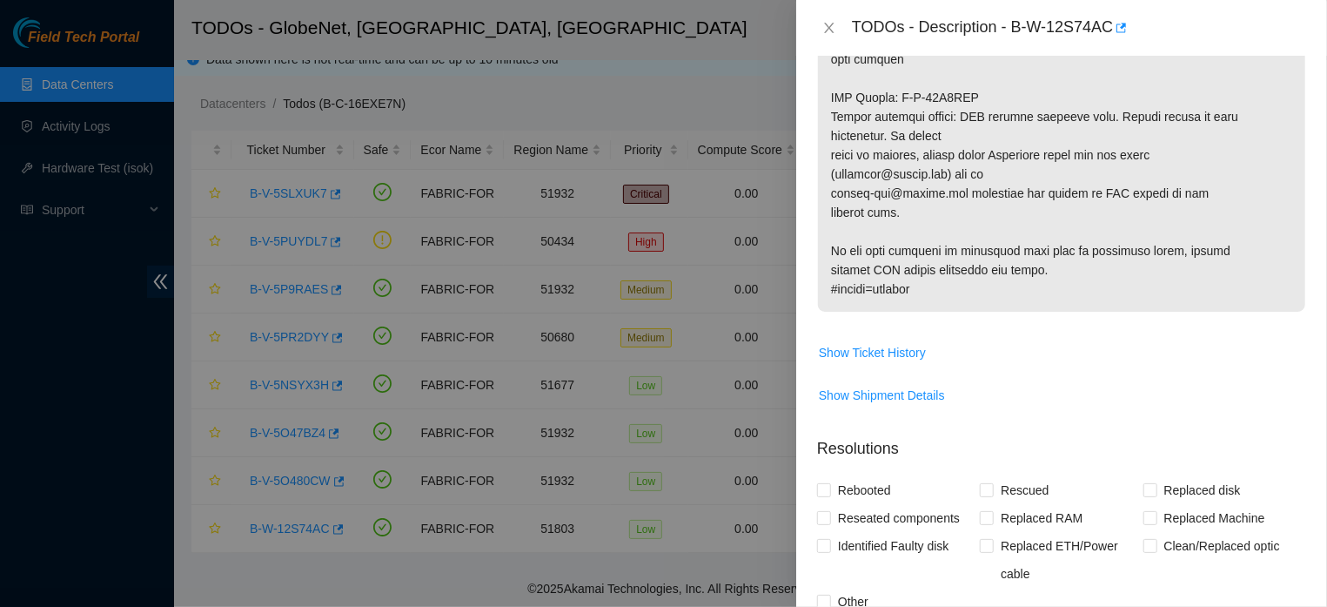
drag, startPoint x: 1313, startPoint y: 297, endPoint x: 1315, endPoint y: 462, distance: 165.3
click at [1188, 462] on div "Problem Type Hardware Sub Type Tier 1 Rack Number FLZ.02.02.19.07.08 Machine Nu…" at bounding box center [1061, 331] width 531 height 551
click at [1188, 350] on td "Show Ticket History" at bounding box center [1061, 359] width 489 height 43
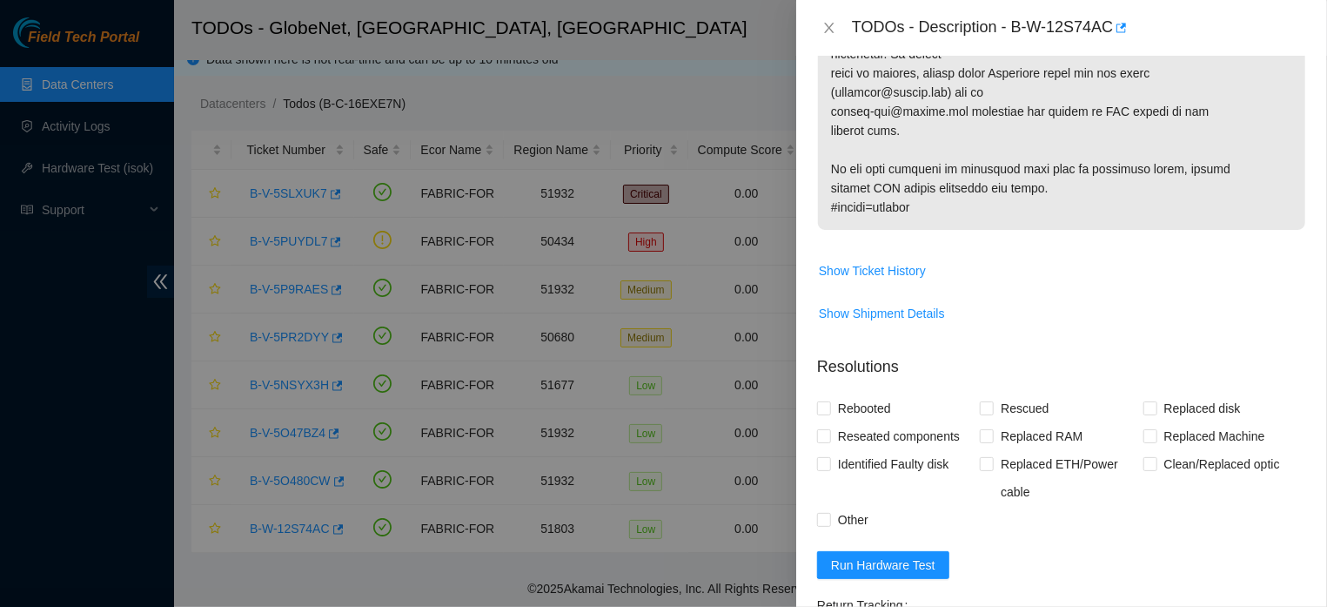
scroll to position [1105, 0]
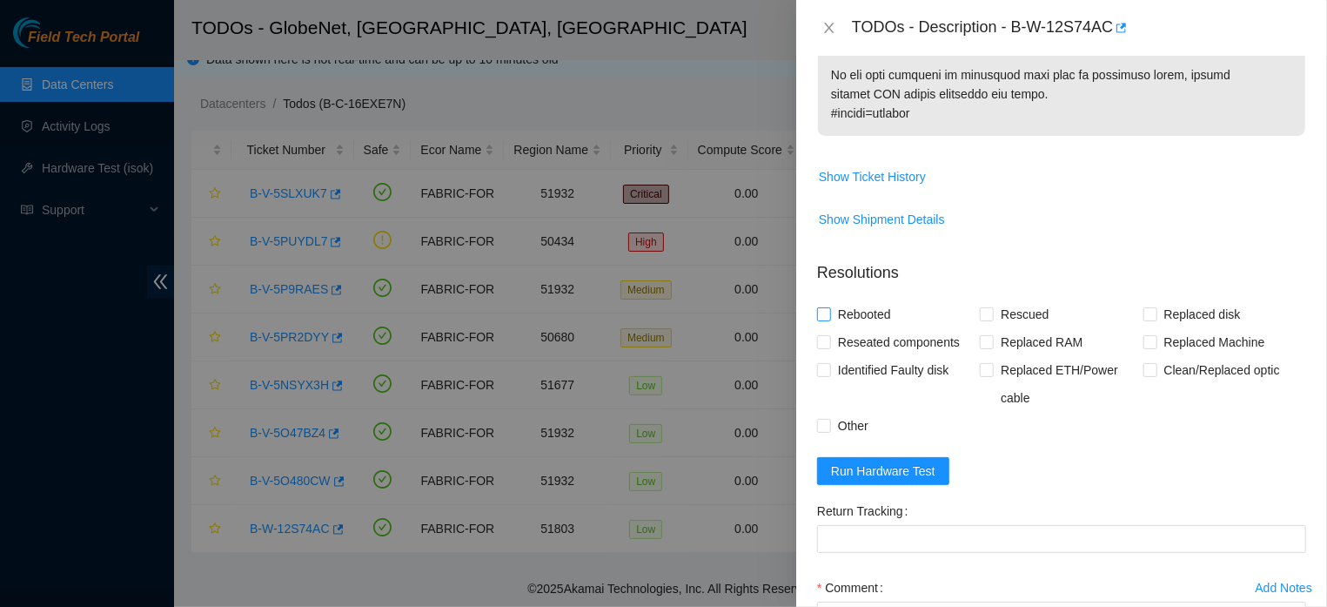
click at [823, 307] on input "Rebooted" at bounding box center [823, 313] width 12 height 12
checkbox input "true"
click at [980, 307] on input "Rescued" at bounding box center [986, 313] width 12 height 12
checkbox input "true"
click at [1143, 335] on input "Replaced Machine" at bounding box center [1149, 341] width 12 height 12
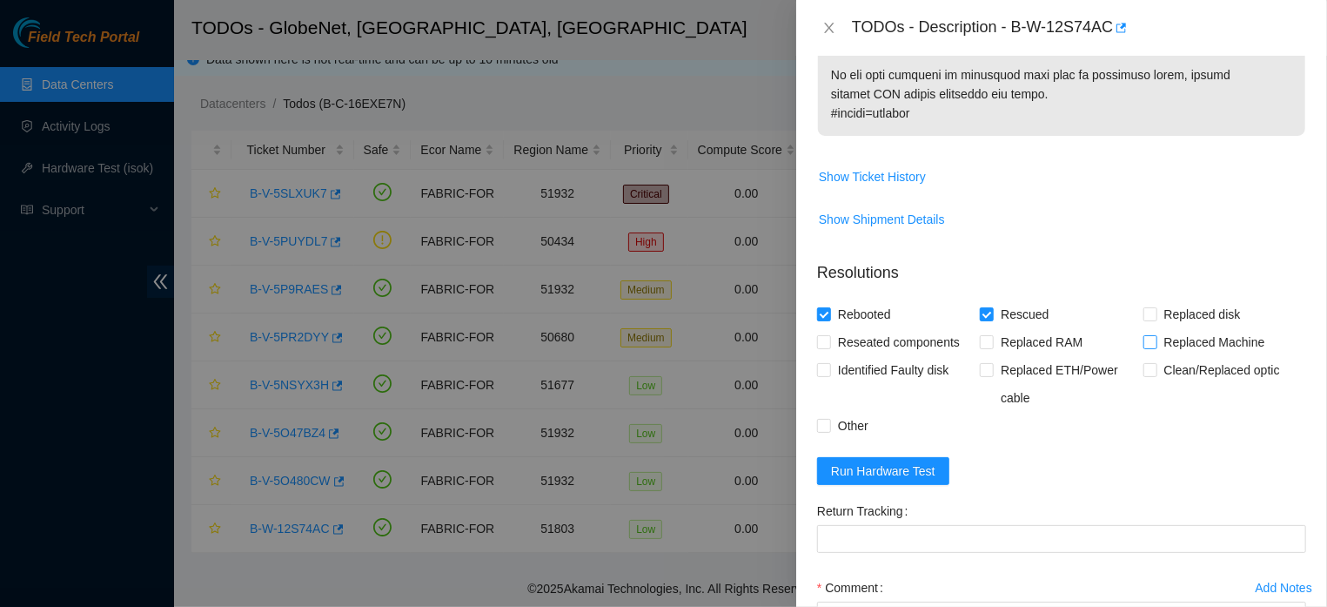
checkbox input "true"
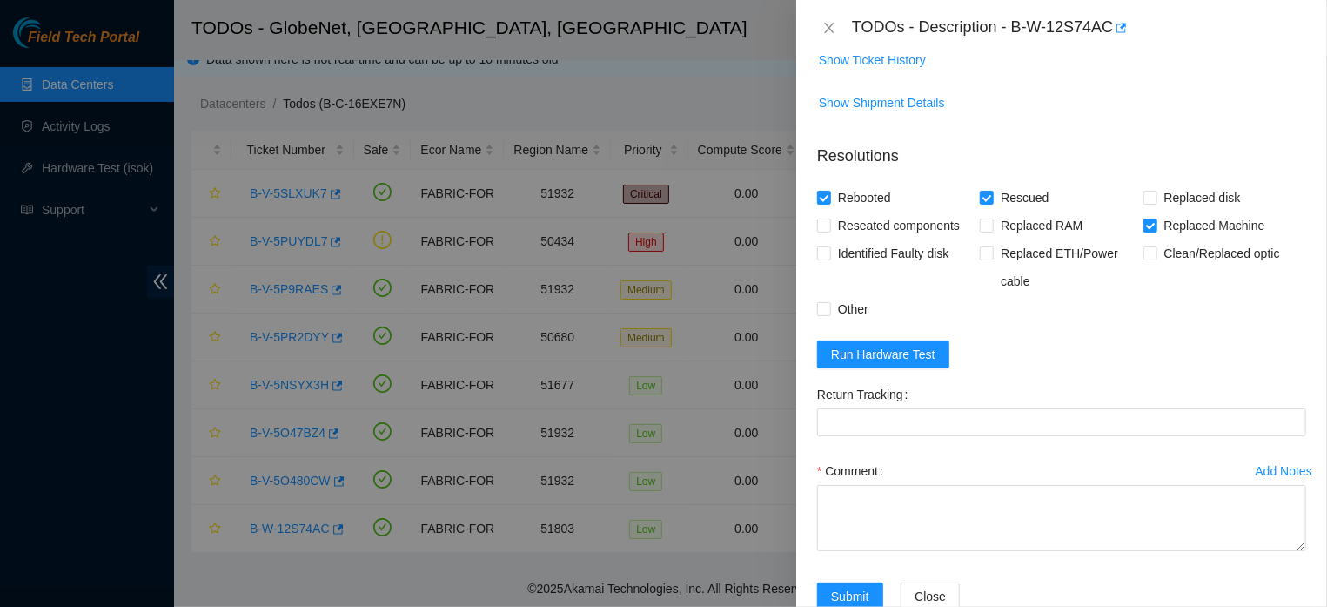
scroll to position [1241, 0]
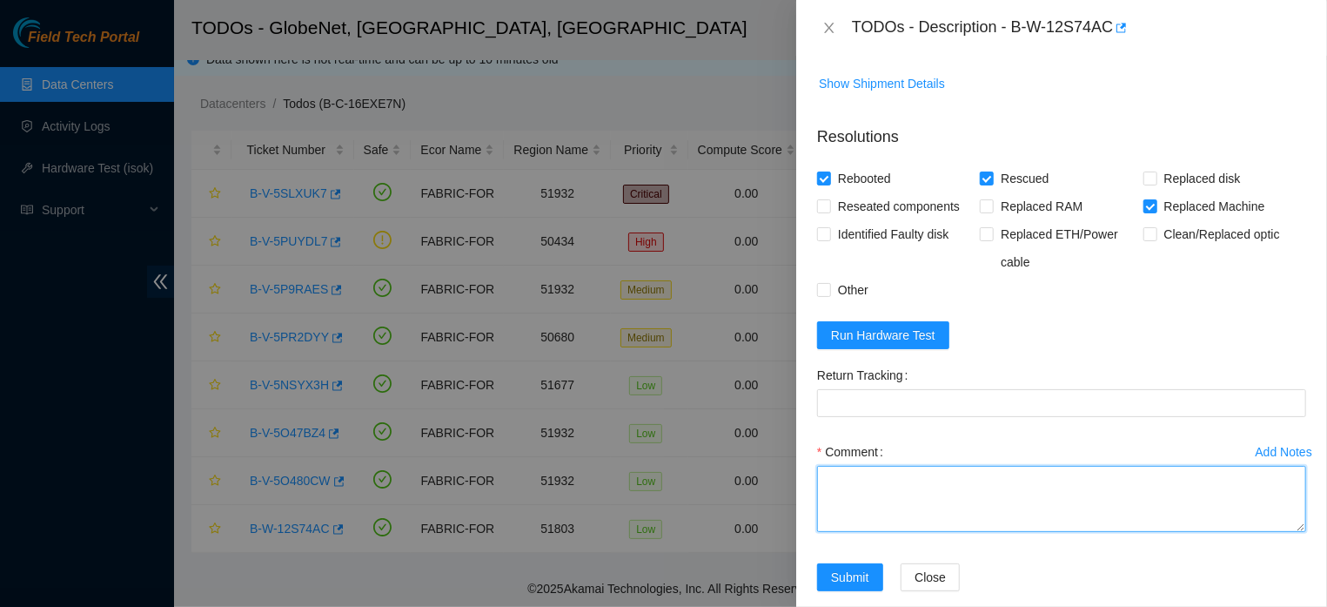
click at [864, 468] on textarea "Comment" at bounding box center [1061, 499] width 489 height 66
paste textarea "The defective server was replaced with a new one. The ISOK test was also perfor…"
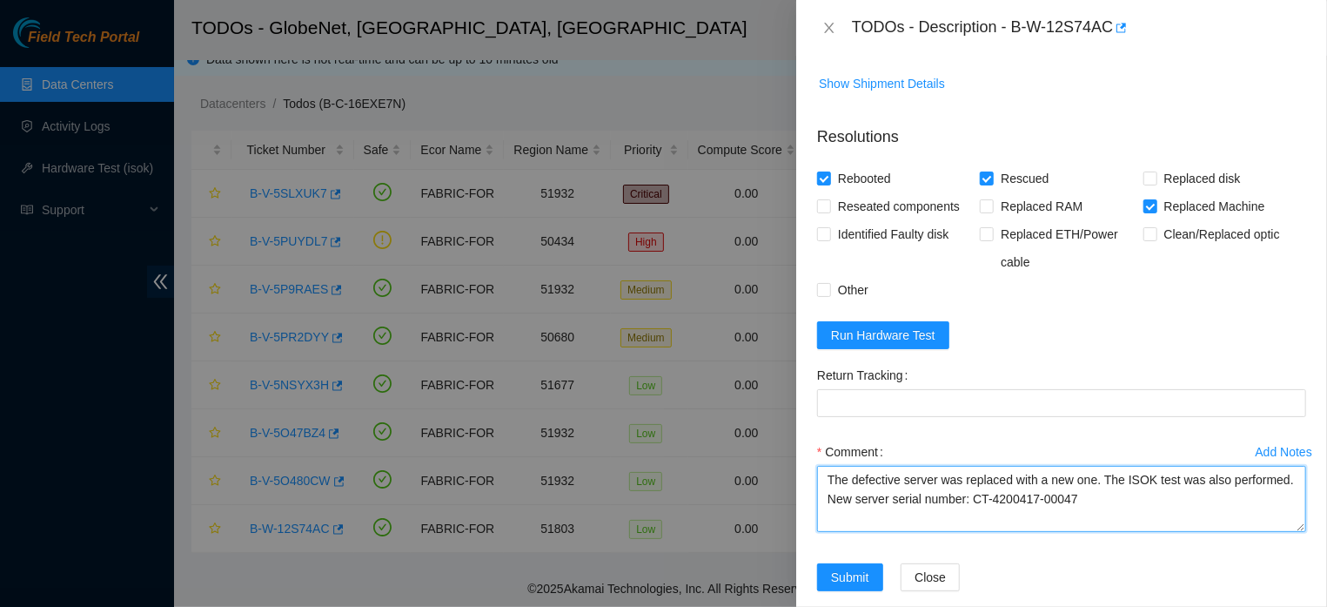
type textarea "The defective server was replaced with a new one. The ISOK test was also perfor…"
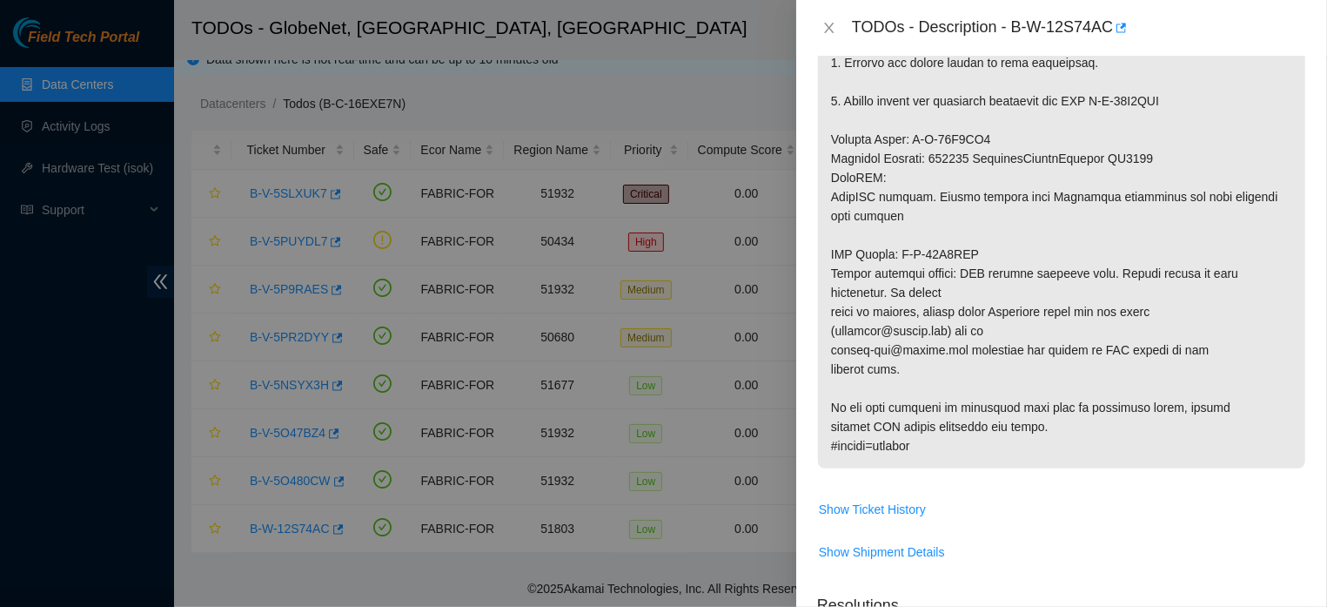
scroll to position [736, 0]
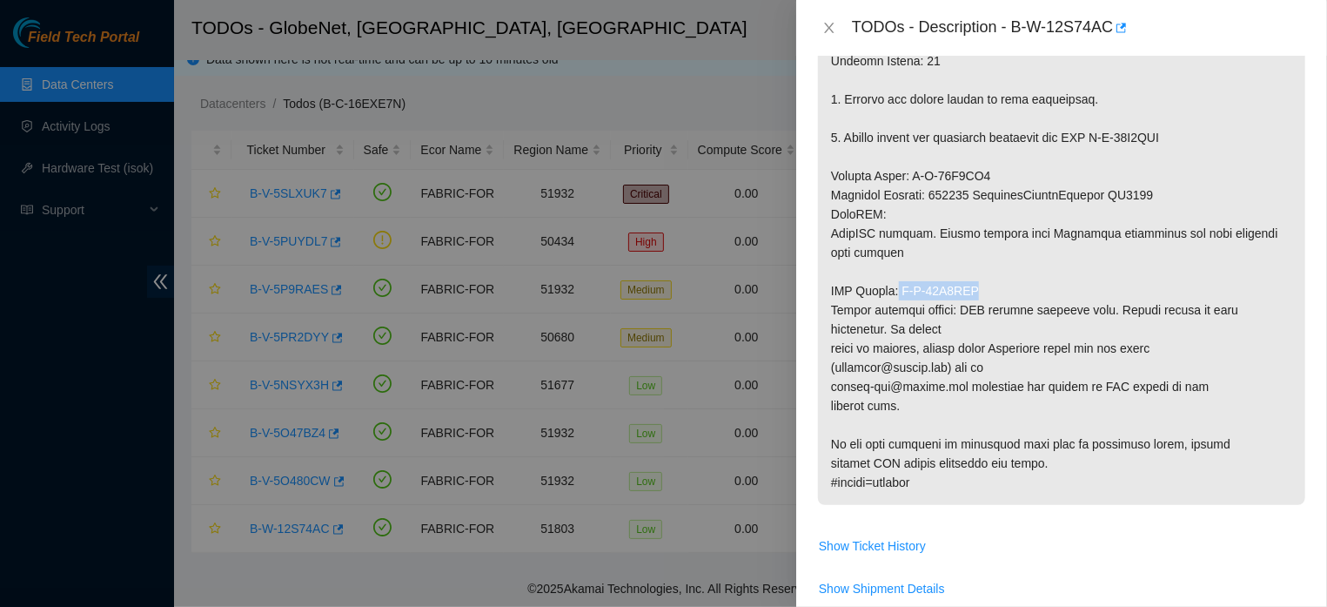
drag, startPoint x: 904, startPoint y: 271, endPoint x: 988, endPoint y: 278, distance: 83.8
click at [988, 278] on p at bounding box center [1061, 79] width 487 height 849
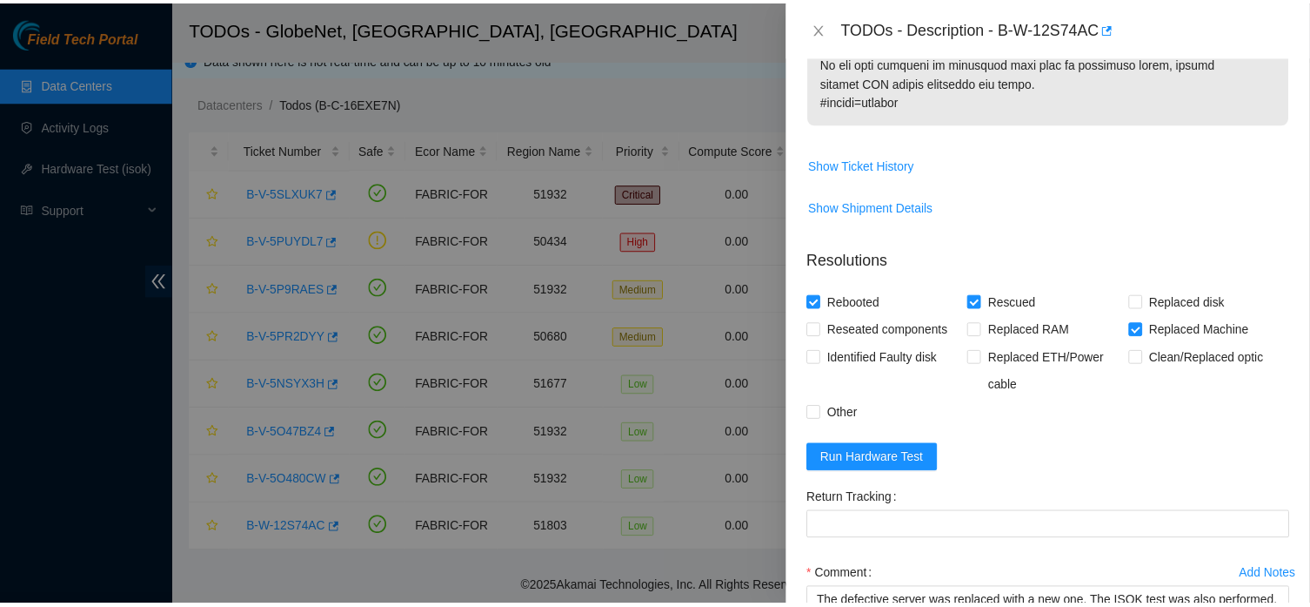
scroll to position [1138, 0]
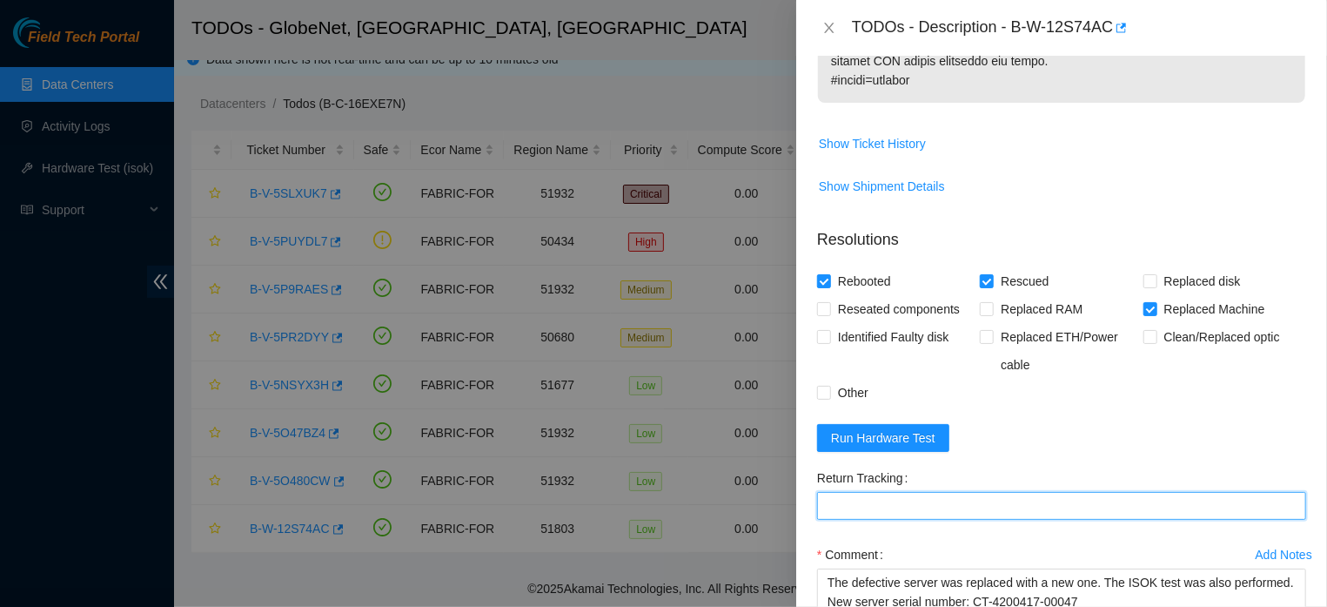
click at [976, 493] on Tracking "Return Tracking" at bounding box center [1061, 506] width 489 height 28
paste Tracking "B-W-13I7NNI"
type Tracking "B-W-13I7NNI"
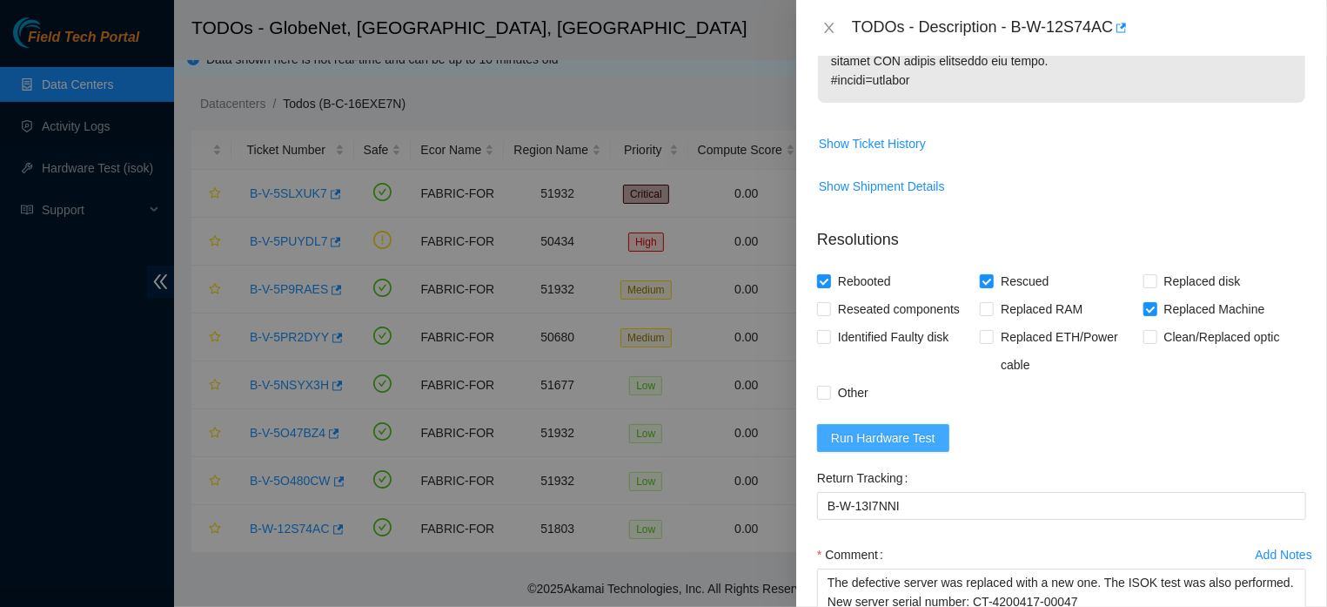
click at [906, 424] on button "Run Hardware Test" at bounding box center [883, 438] width 132 height 28
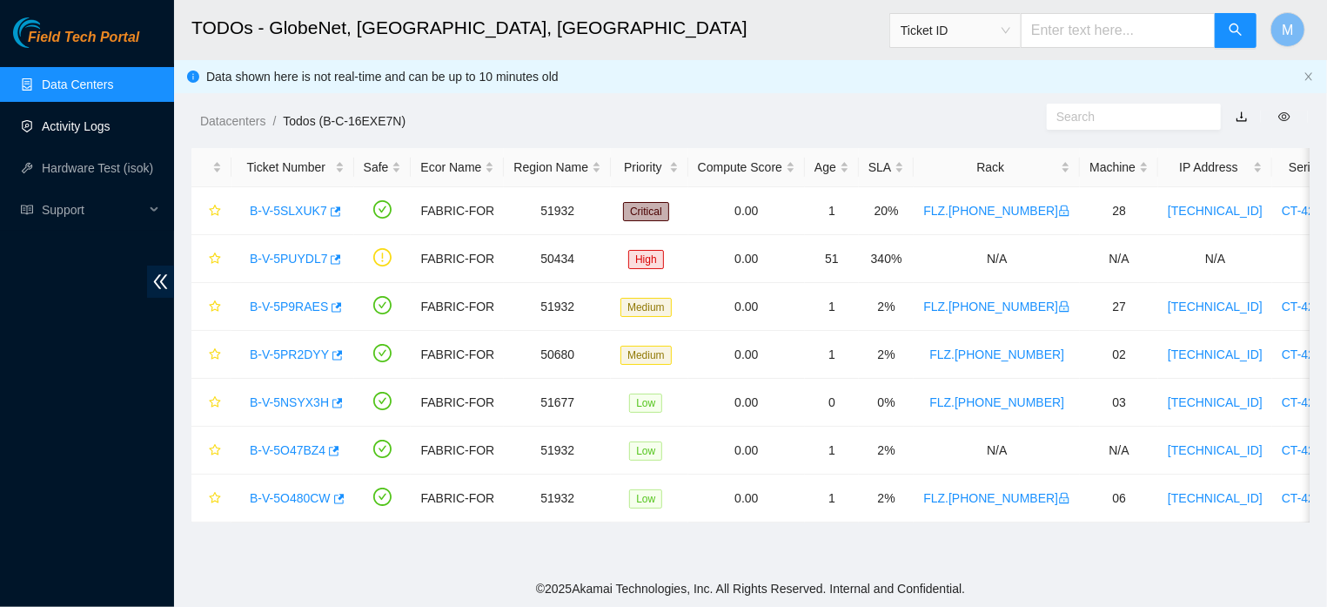
scroll to position [509, 0]
click at [68, 119] on link "Activity Logs" at bounding box center [76, 126] width 69 height 14
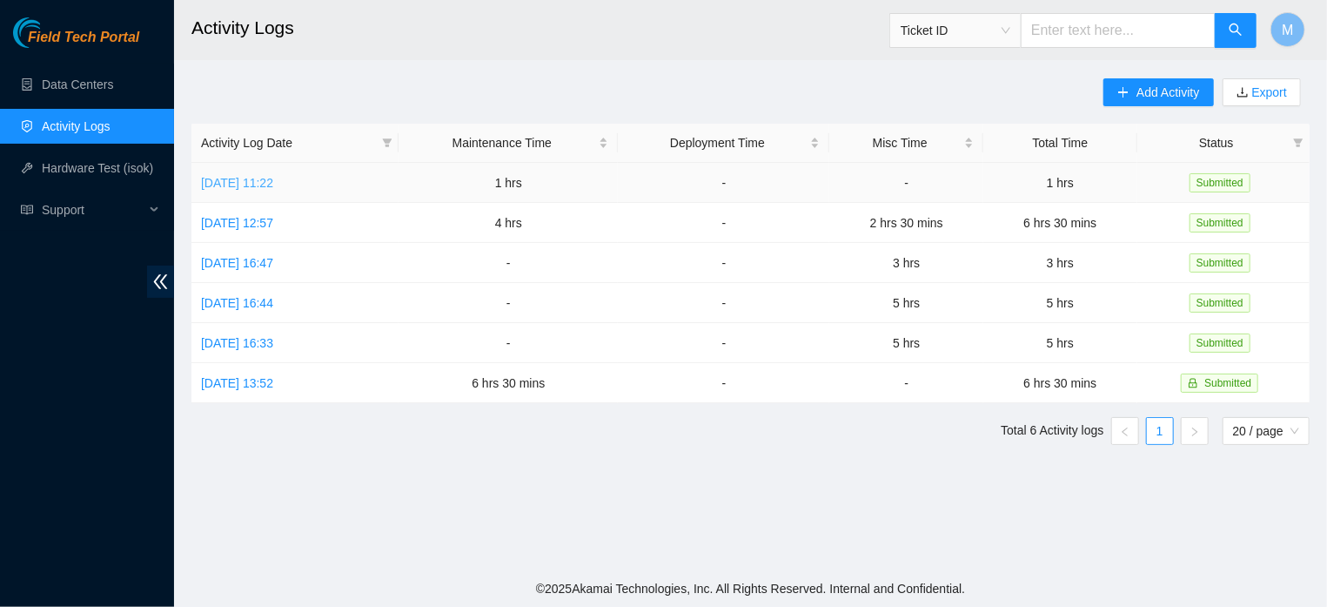
click at [271, 183] on link "[DATE] 11:22" at bounding box center [237, 183] width 72 height 14
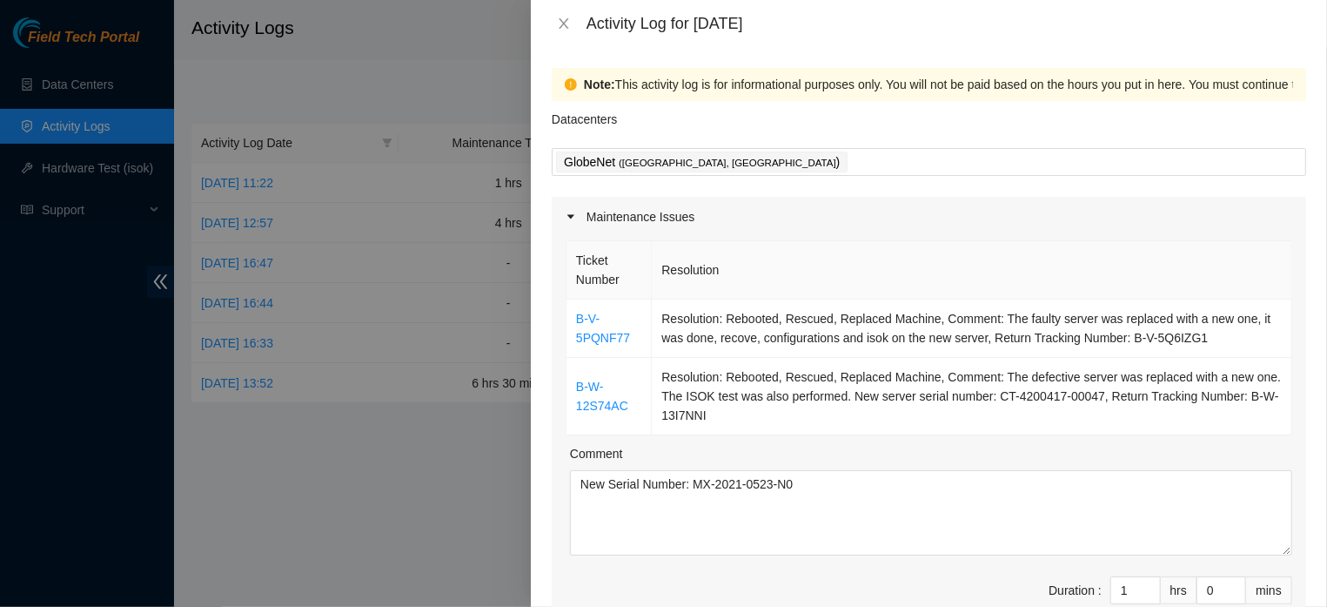
click at [98, 84] on div at bounding box center [663, 303] width 1327 height 607
click at [555, 23] on button "Close" at bounding box center [564, 24] width 24 height 17
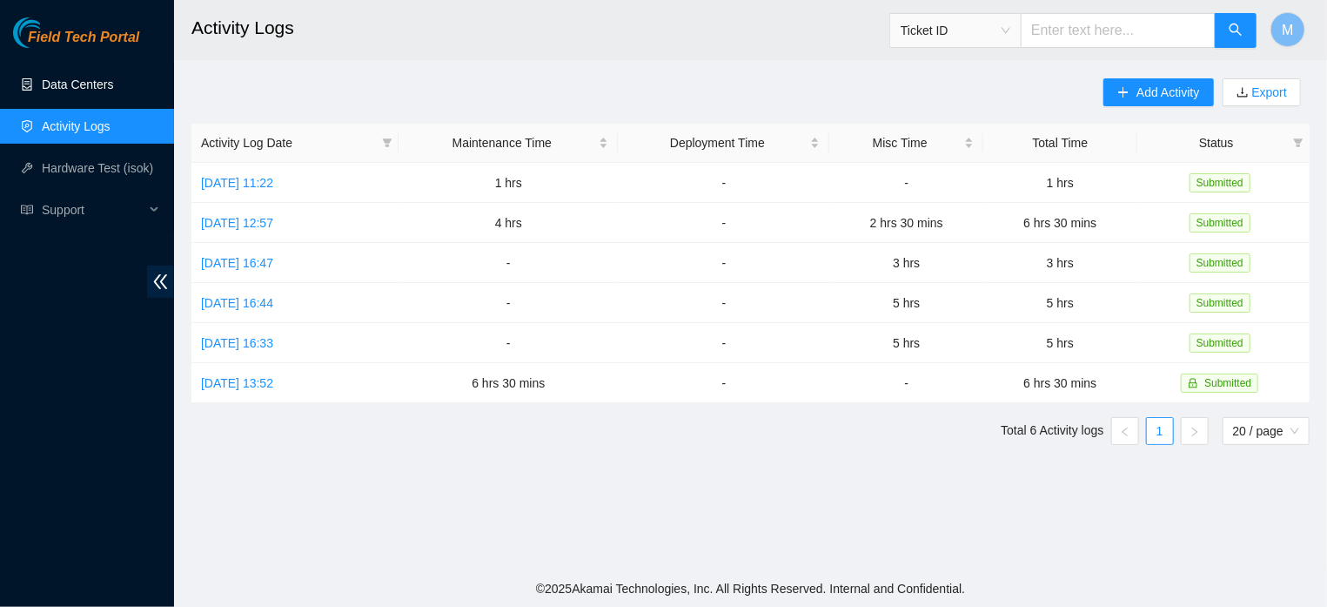
click at [95, 86] on link "Data Centers" at bounding box center [77, 84] width 71 height 14
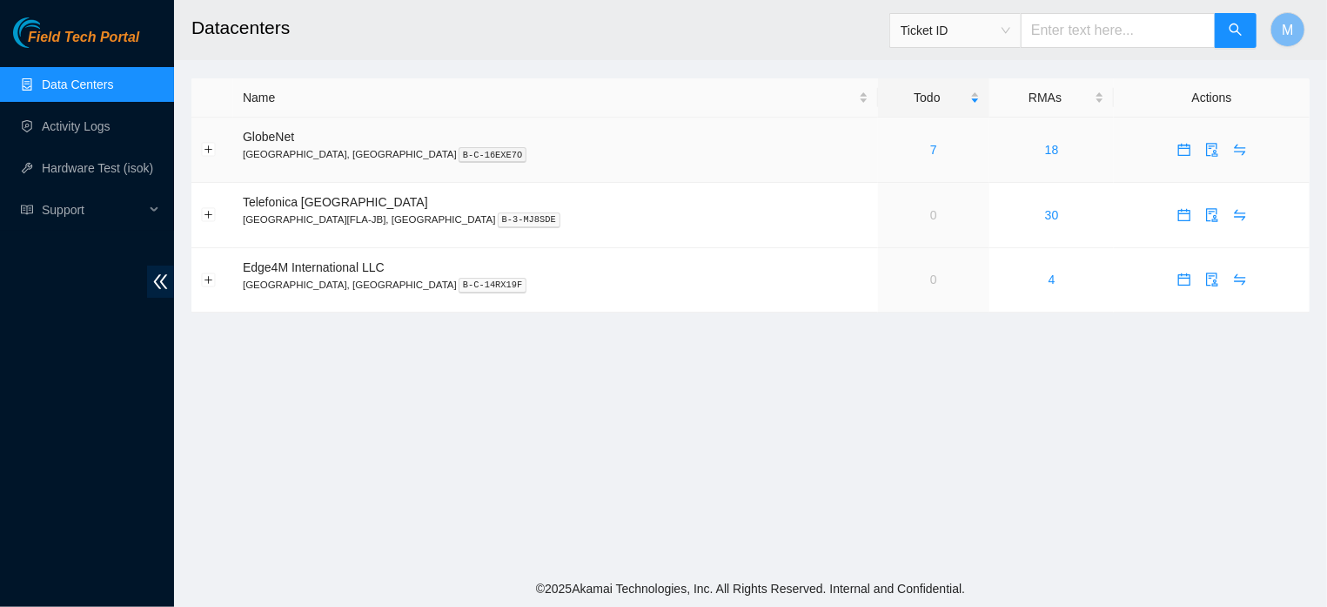
click at [284, 136] on span "GlobeNet" at bounding box center [268, 137] width 51 height 14
click at [930, 148] on link "7" at bounding box center [933, 150] width 7 height 14
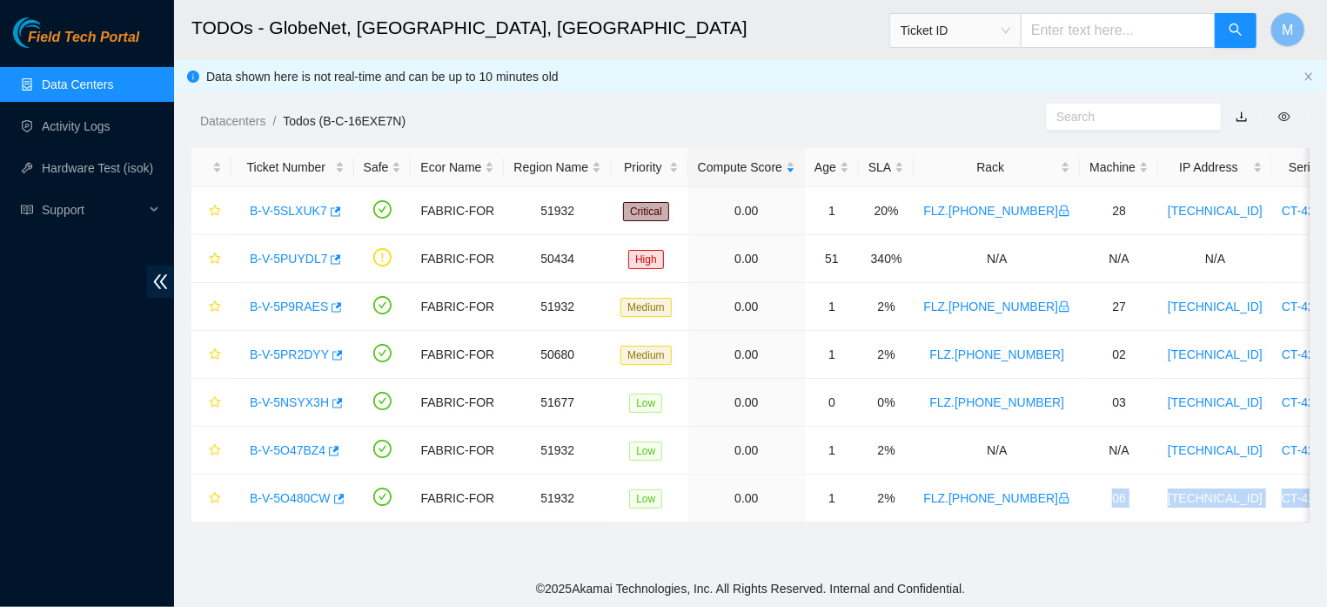
drag, startPoint x: 1325, startPoint y: 299, endPoint x: 1326, endPoint y: 482, distance: 182.7
click at [1188, 482] on main "TODOs - GlobeNet, Fortaleza, Brazil Ticket ID M Data shown here is not real-tim…" at bounding box center [750, 285] width 1153 height 570
drag, startPoint x: 877, startPoint y: 522, endPoint x: 1052, endPoint y: 521, distance: 174.9
click at [1052, 521] on tr "B-V-5O480CW FABRIC-FOR 51932 Low 0.00 1 2% FLZ.02.02.19.05.09 06 23.12.41.201 C…" at bounding box center [1013, 498] width 1645 height 48
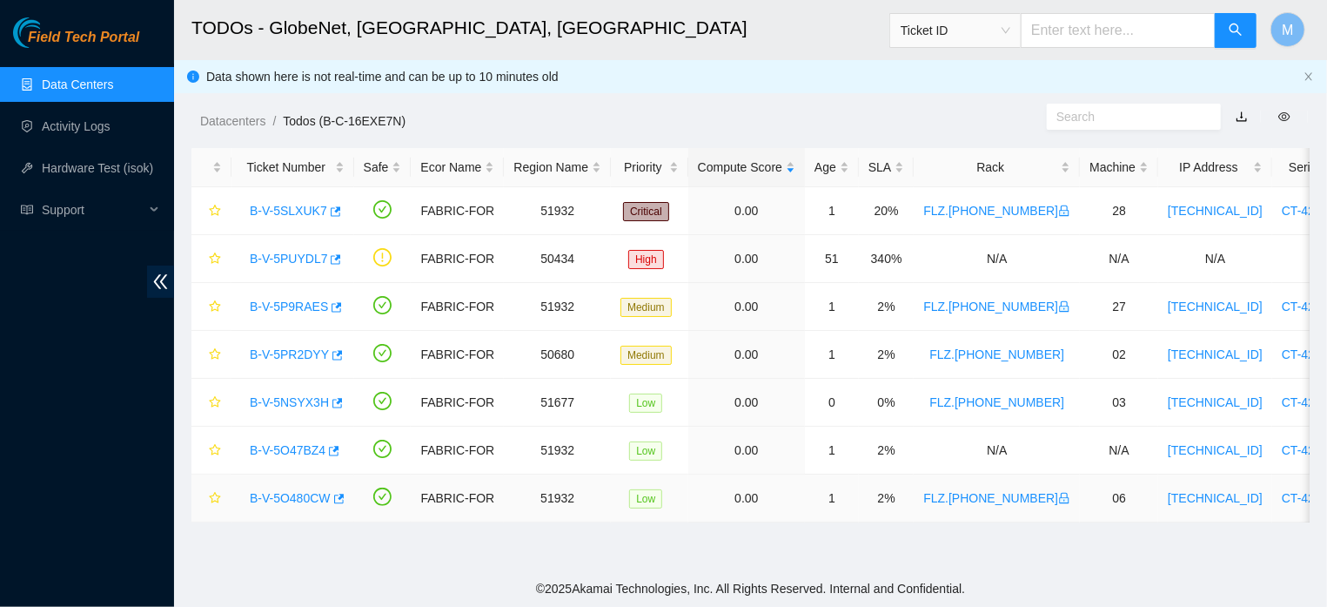
click at [477, 493] on td "FABRIC-FOR" at bounding box center [457, 498] width 93 height 48
click at [88, 126] on link "Activity Logs" at bounding box center [76, 126] width 69 height 14
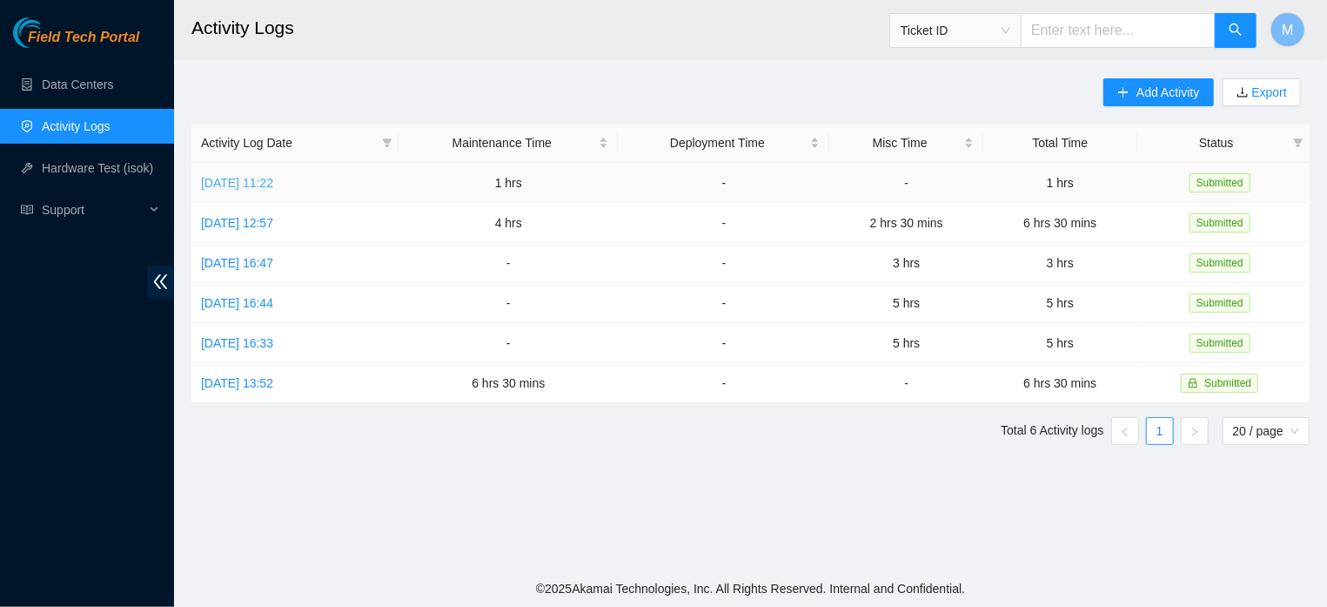
click at [236, 182] on link "[DATE] 11:22" at bounding box center [237, 183] width 72 height 14
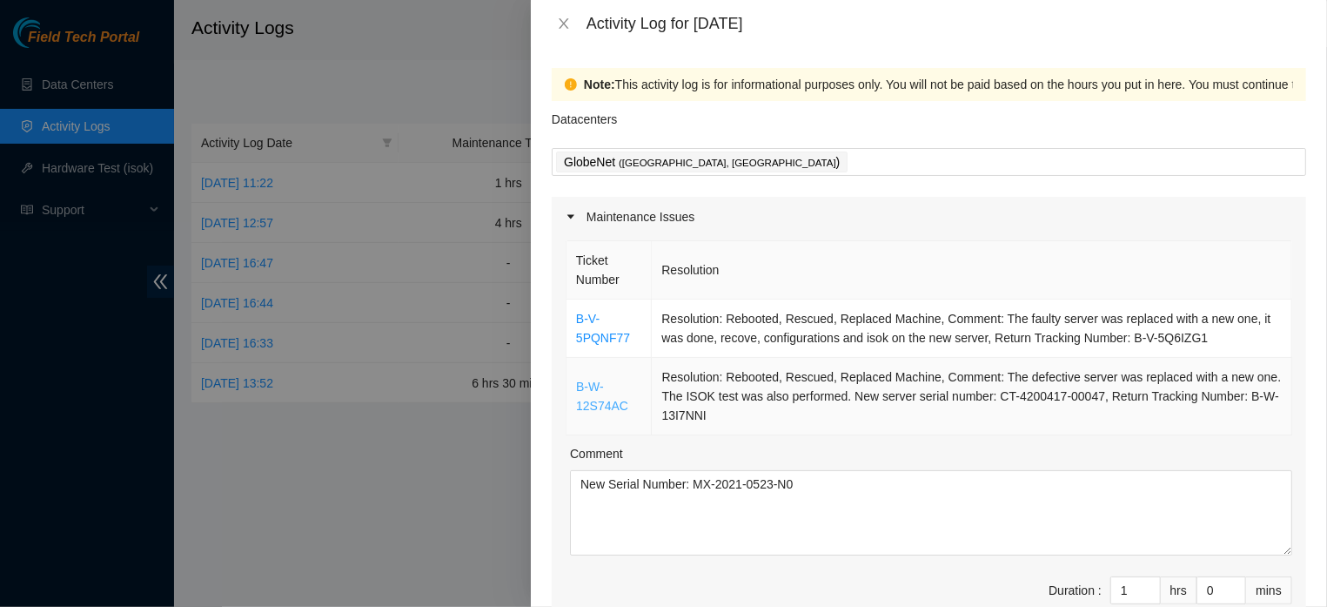
click at [590, 411] on link "B-W-12S74AC" at bounding box center [602, 395] width 52 height 33
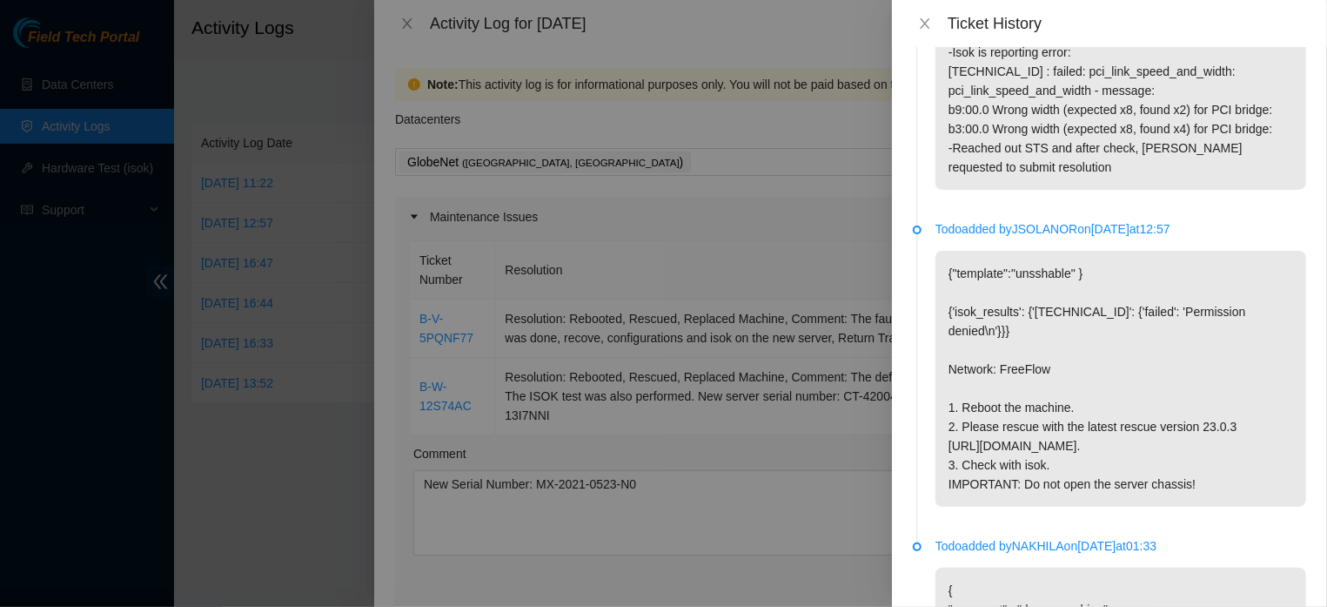
scroll to position [1786, 0]
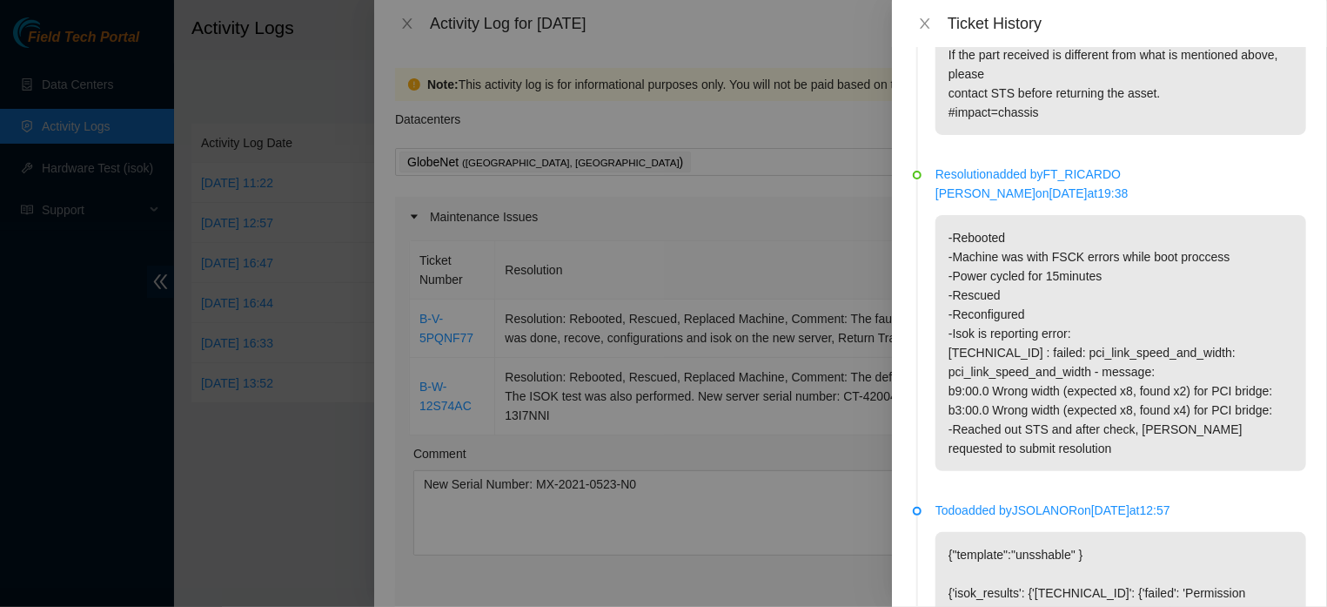
click at [742, 431] on div at bounding box center [663, 303] width 1327 height 607
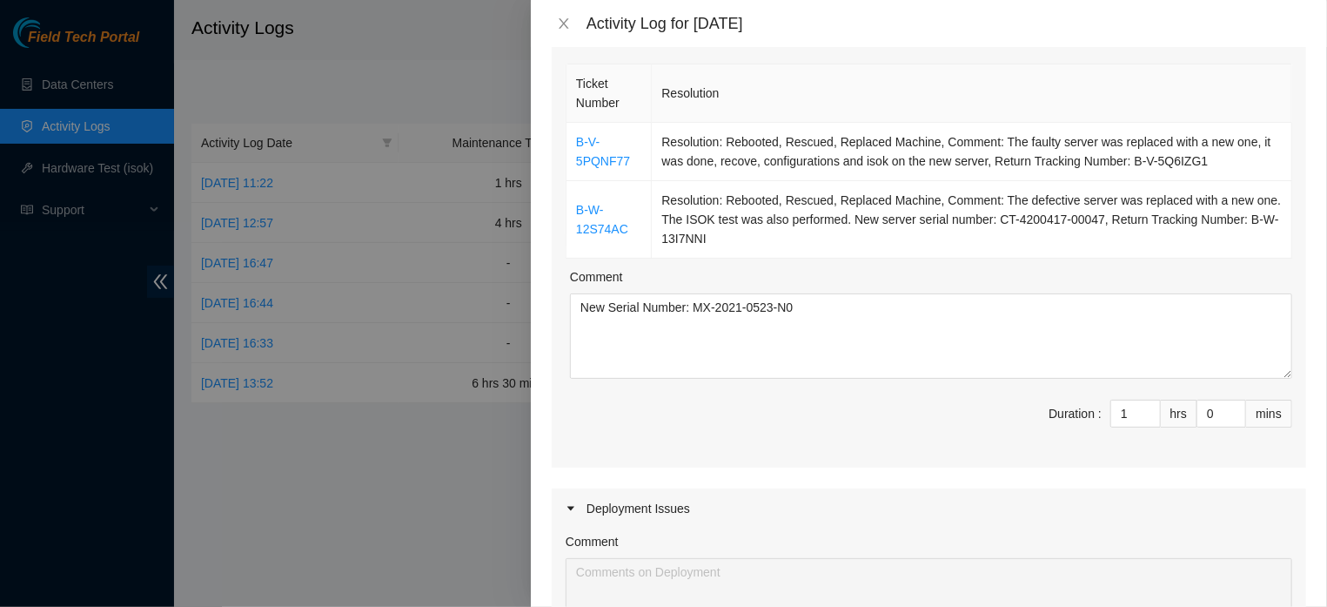
scroll to position [124, 0]
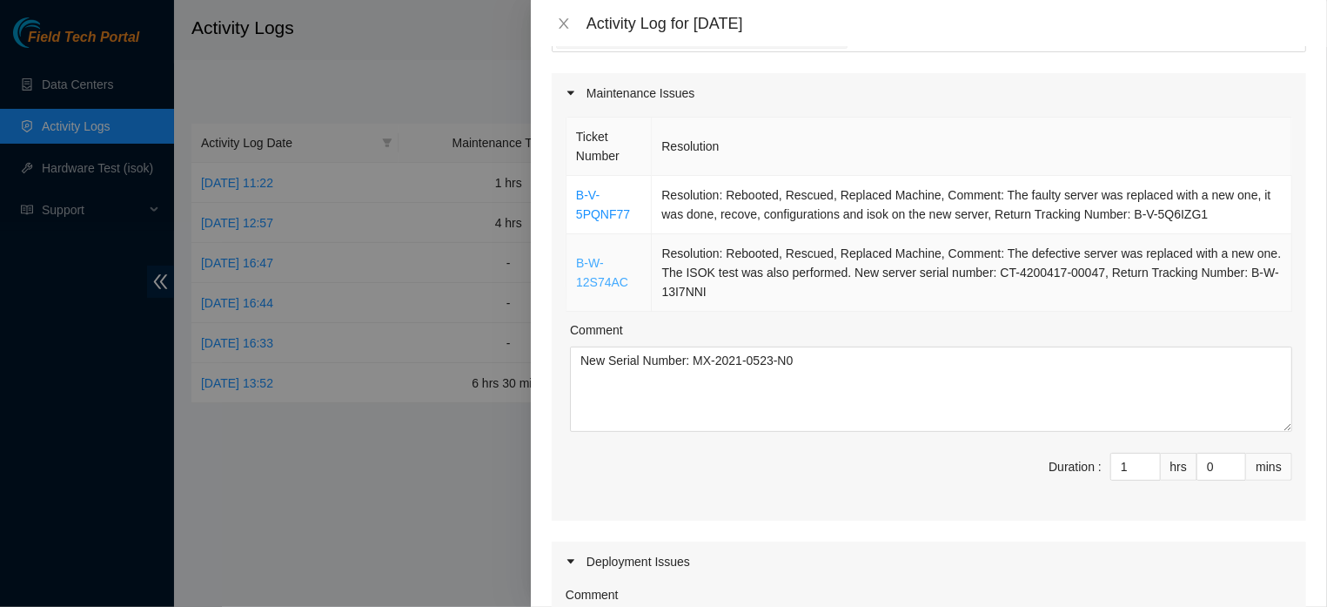
click at [613, 289] on link "B-W-12S74AC" at bounding box center [602, 272] width 52 height 33
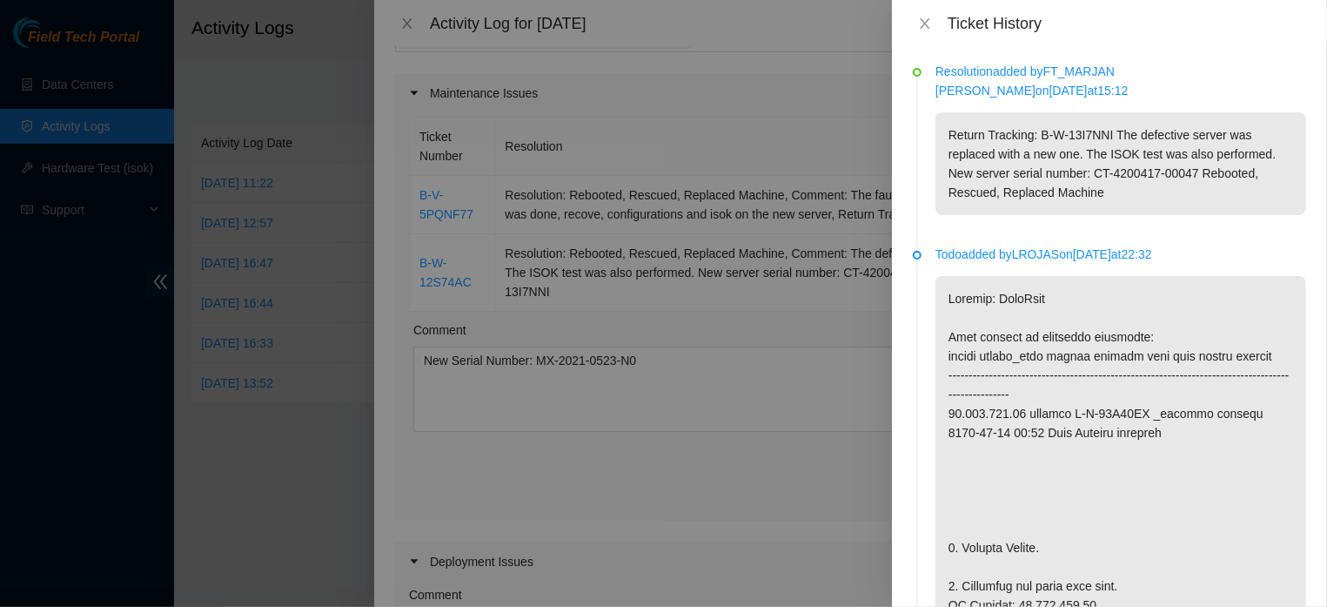
scroll to position [17, 0]
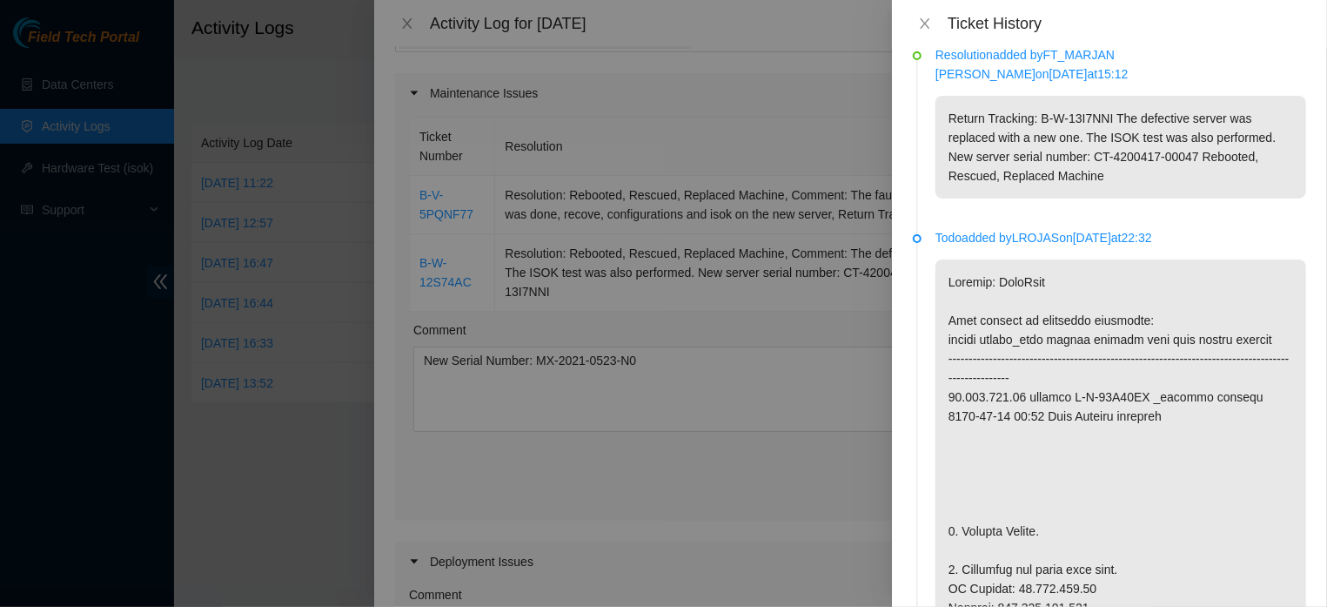
click at [919, 56] on div at bounding box center [917, 55] width 9 height 9
click at [702, 133] on div at bounding box center [663, 303] width 1327 height 607
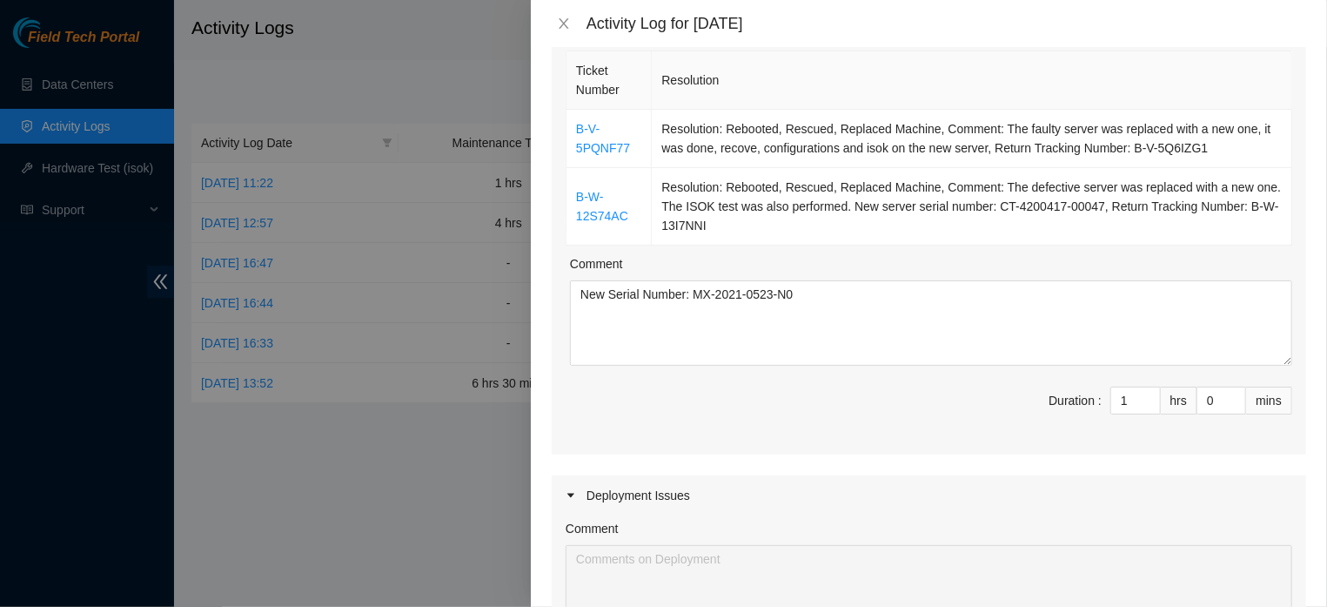
scroll to position [13, 0]
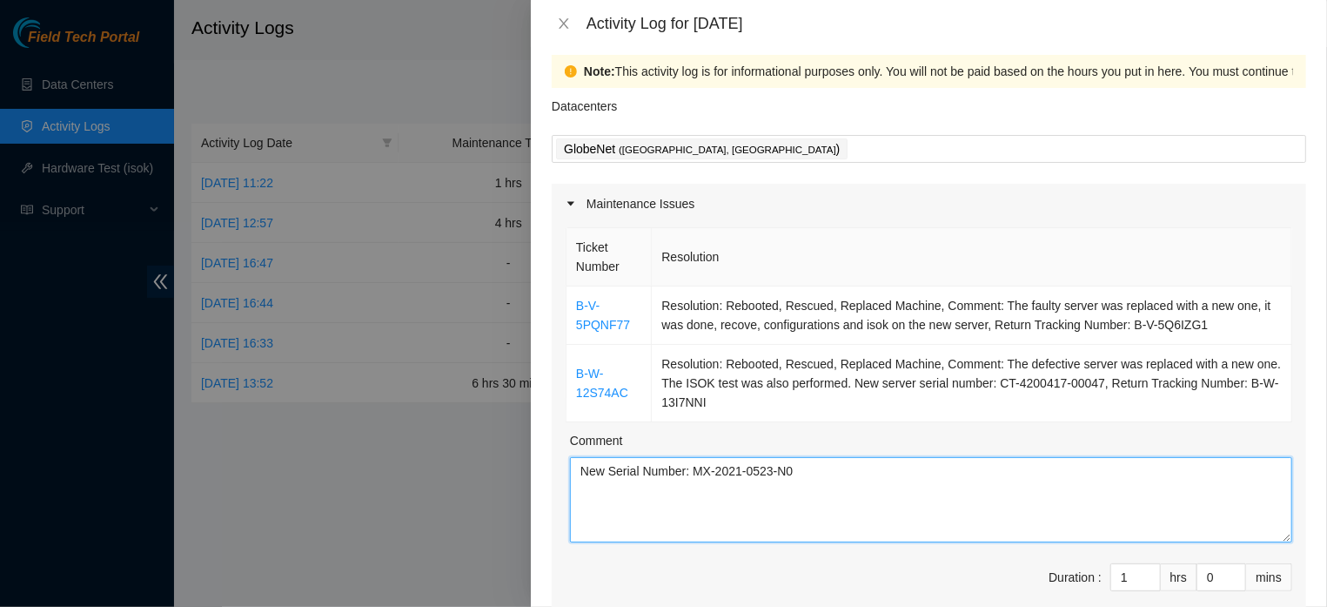
click at [661, 489] on textarea "New Serial Number: MX-2021-0523-N0" at bounding box center [931, 499] width 722 height 85
click at [901, 495] on textarea "B-V-5PQNF77 - New Serial Number: MX-2021-0523-N0" at bounding box center [931, 499] width 722 height 85
type textarea "B-V-5PQNF77 - New Serial Number: MX-2021-0523-N0 B-W-12S74AC - New Serial Numbe…"
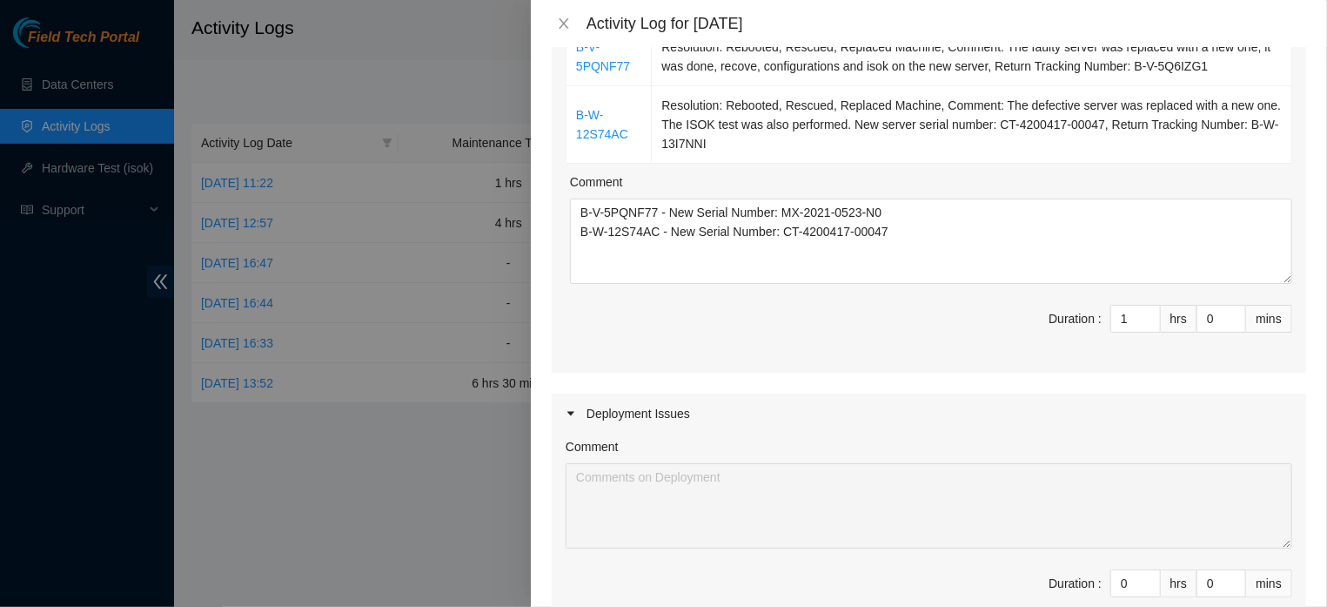
scroll to position [273, 0]
click at [1117, 330] on input "1" at bounding box center [1135, 317] width 49 height 26
type input "2"
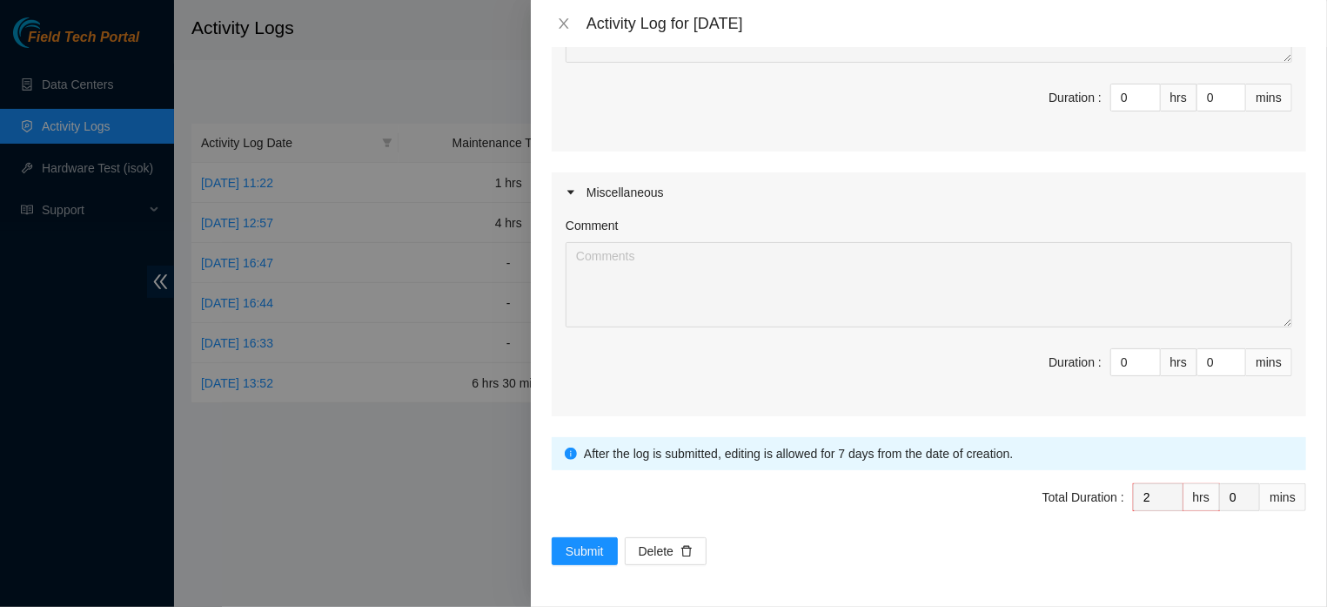
scroll to position [824, 0]
click at [586, 542] on span "Submit" at bounding box center [585, 550] width 38 height 19
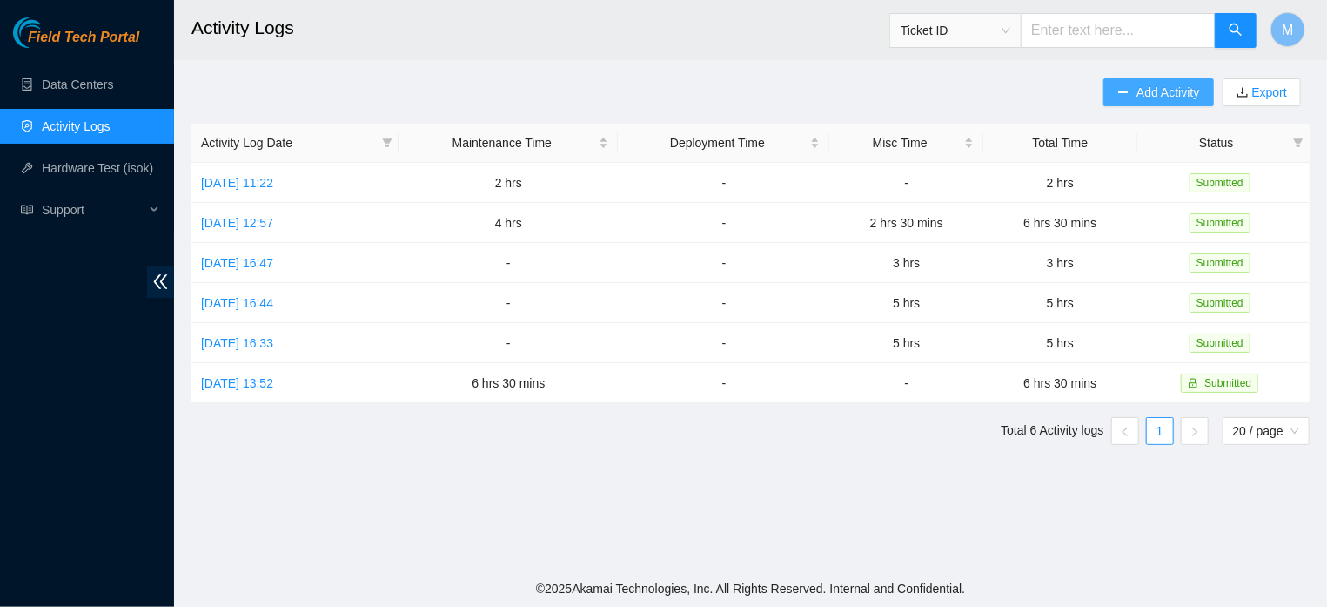
click at [1136, 85] on span "Add Activity" at bounding box center [1167, 92] width 63 height 19
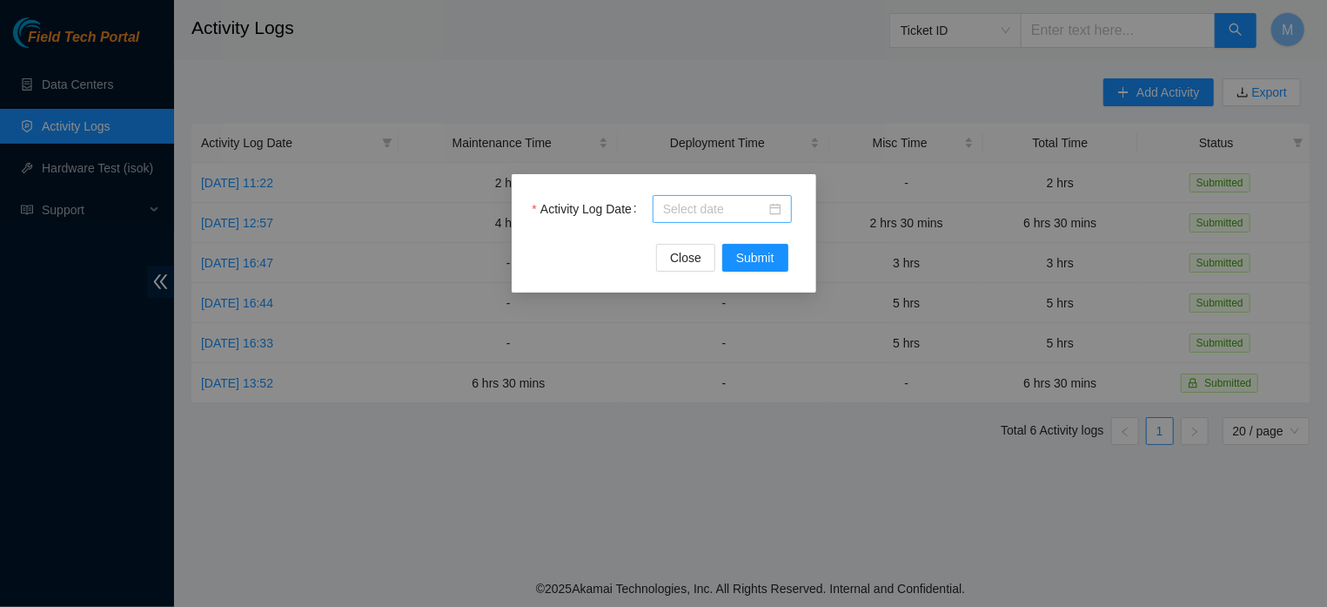
click at [781, 203] on div at bounding box center [722, 208] width 118 height 19
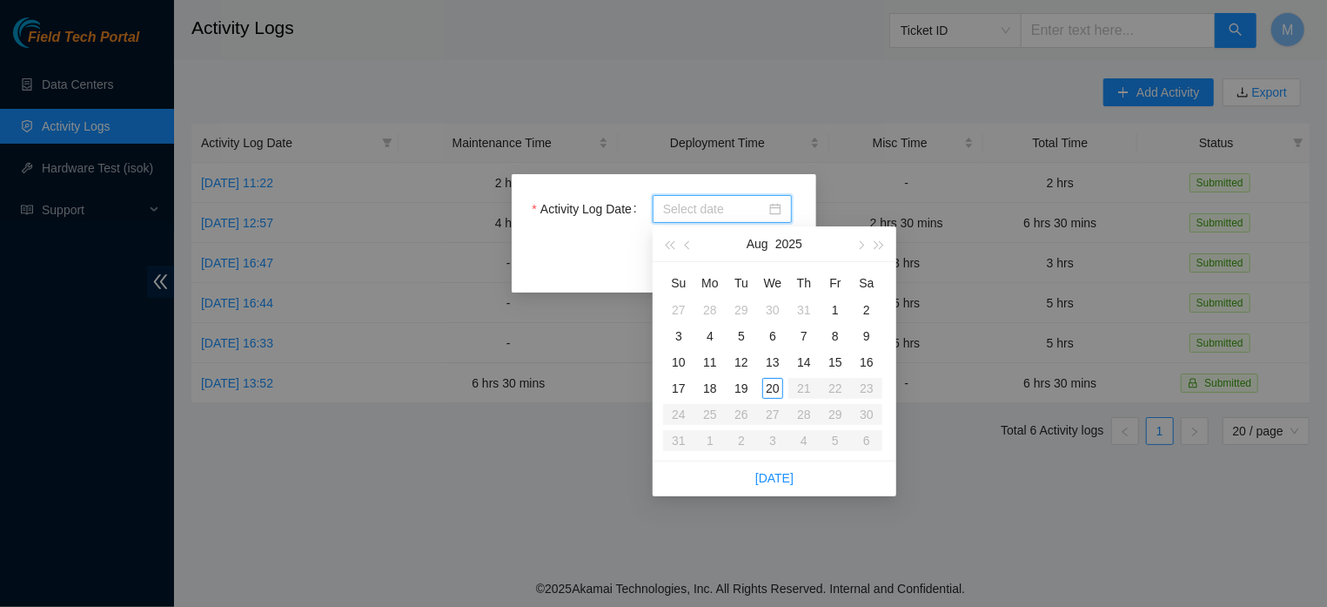
click at [781, 203] on div at bounding box center [722, 208] width 118 height 19
type input "2025-08-19"
click at [735, 385] on div "19" at bounding box center [741, 388] width 21 height 21
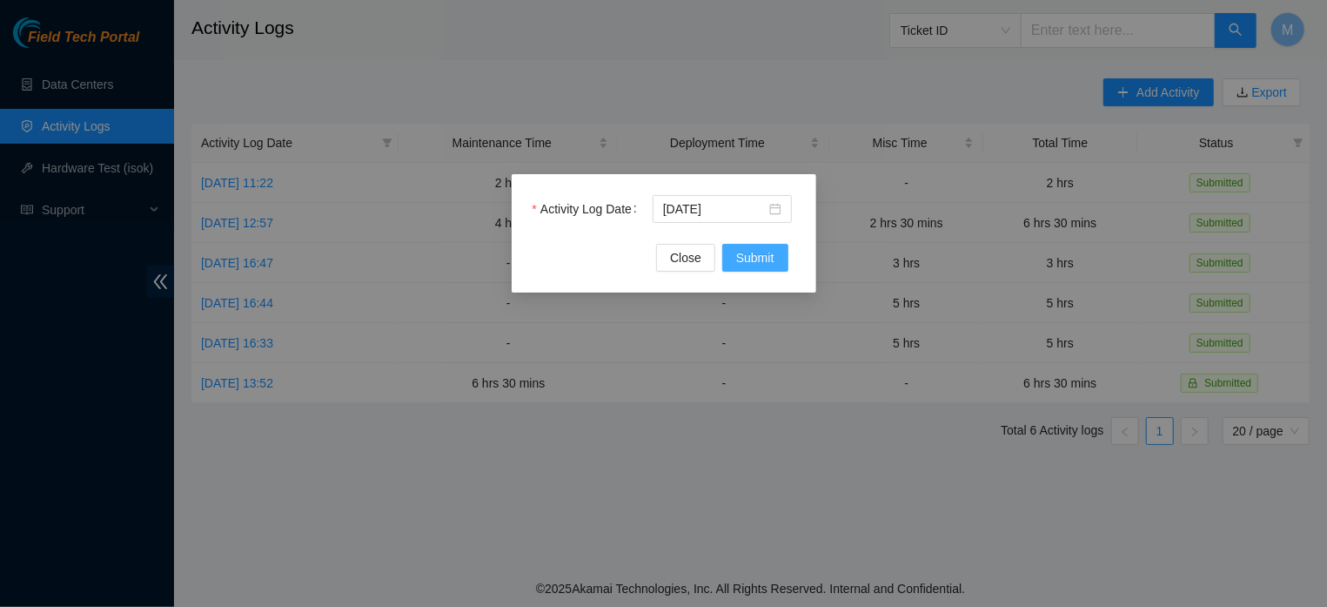
click at [749, 251] on span "Submit" at bounding box center [755, 257] width 38 height 19
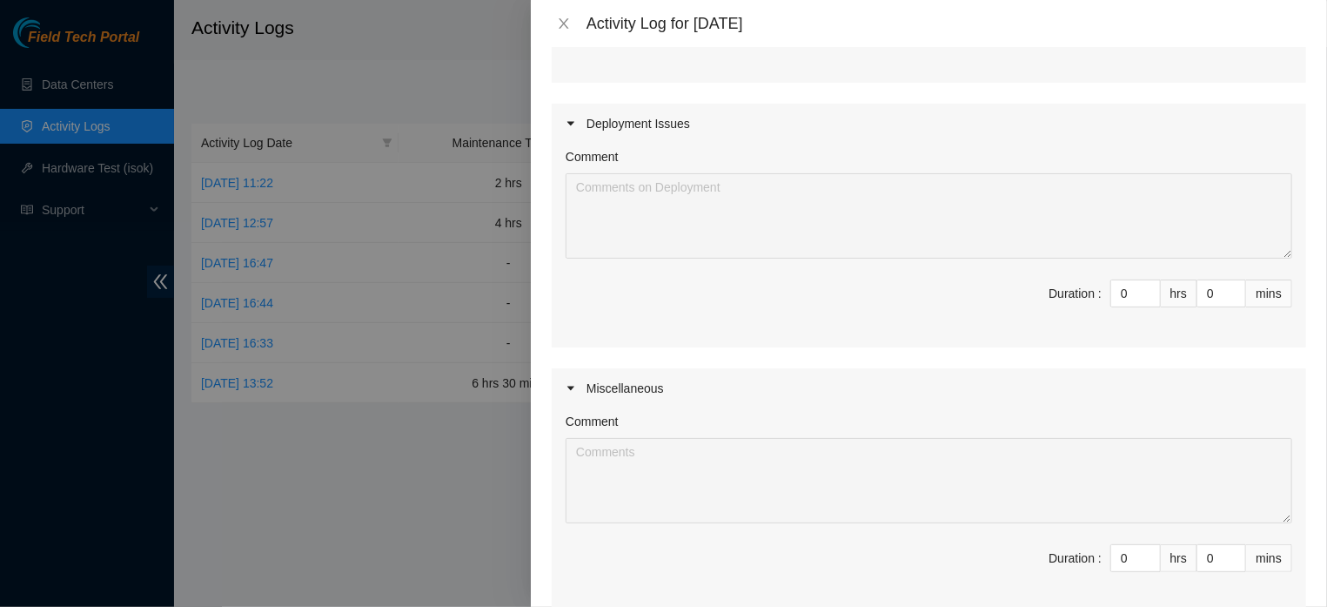
scroll to position [542, 0]
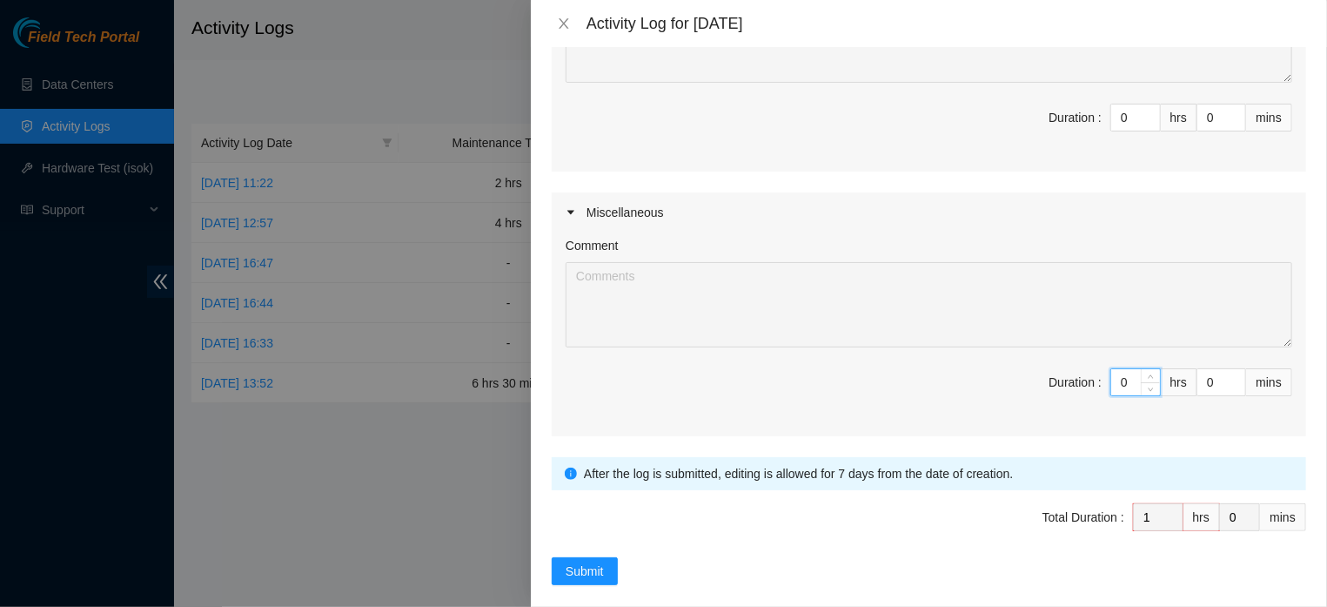
click at [1115, 395] on input "0" at bounding box center [1135, 382] width 49 height 26
type input "6"
type input "7"
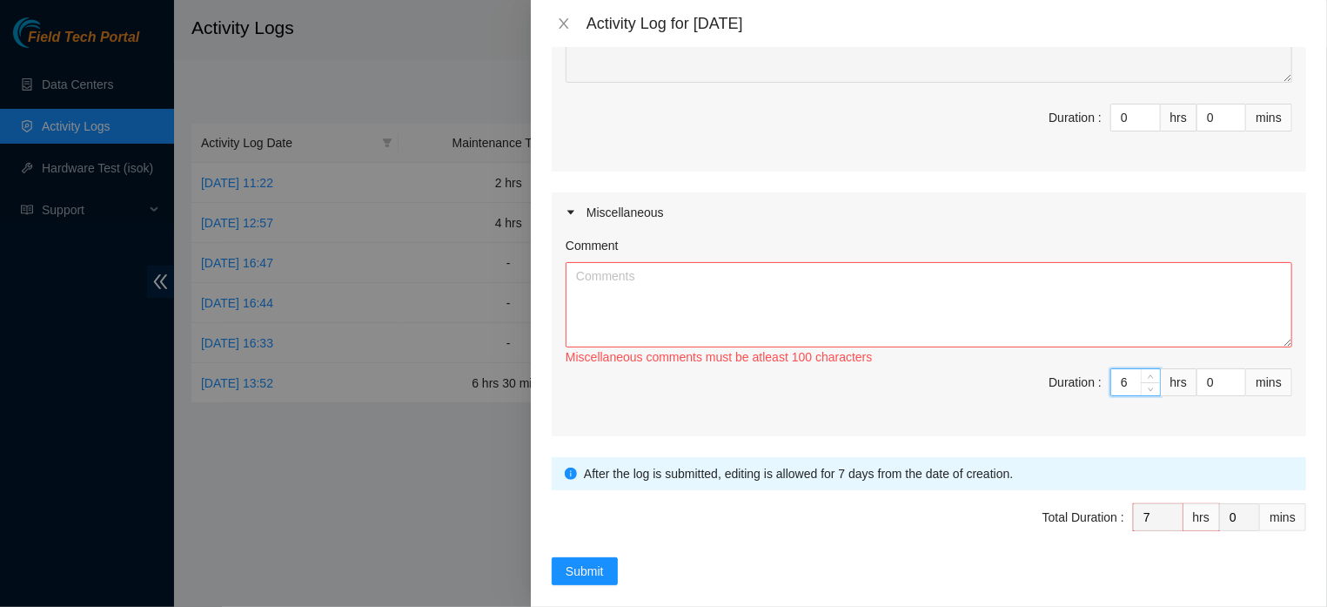
type input "6"
click at [958, 347] on textarea "Comment" at bounding box center [929, 304] width 727 height 85
paste textarea "DP84942 I arrived at the data center at 2:00 PM and went to clear the incoming …"
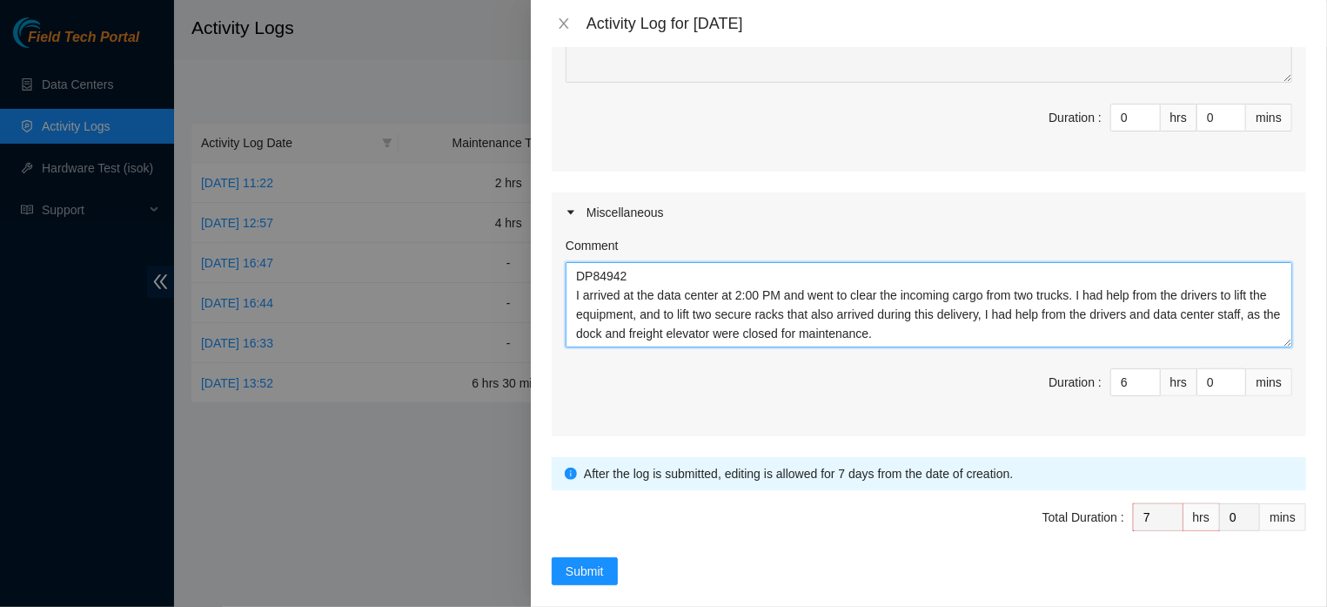
type textarea "DP84942 I arrived at the data center at 2:00 PM and went to clear the incoming …"
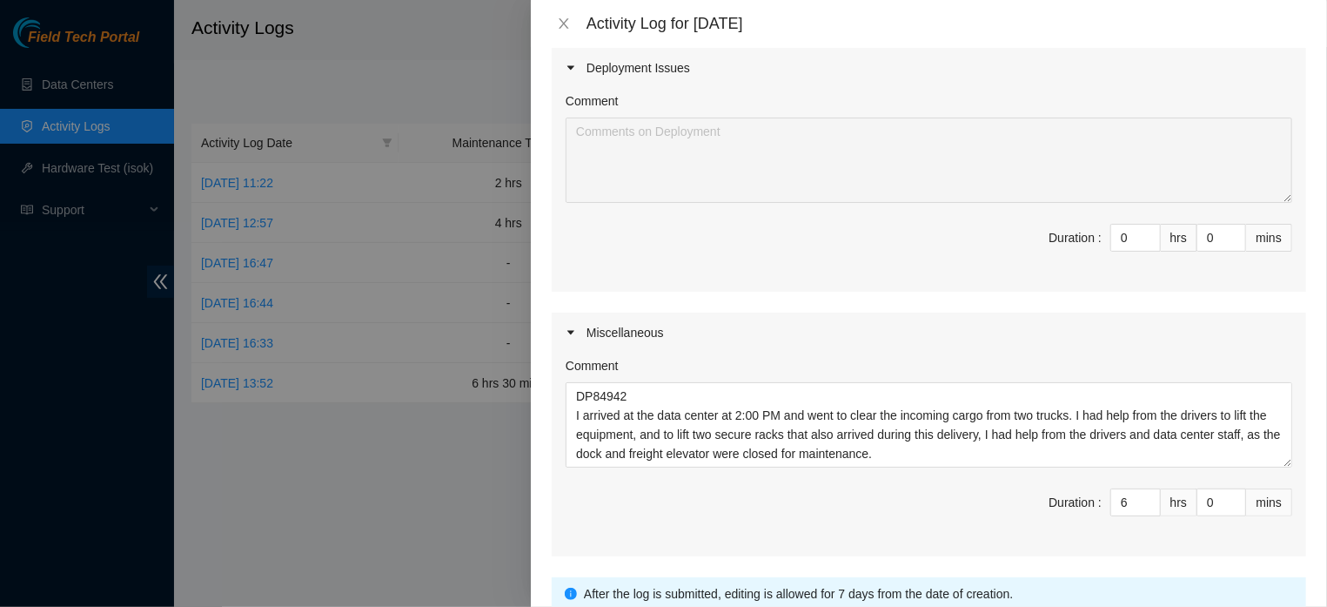
scroll to position [0, 0]
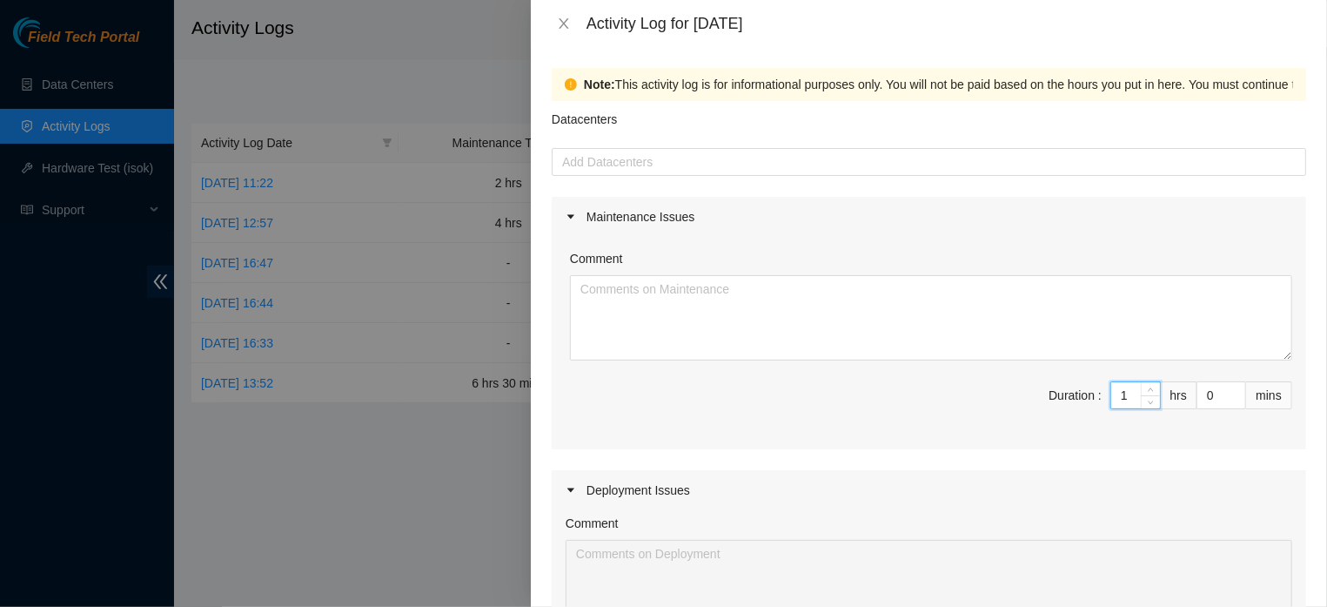
click at [1119, 408] on input "1" at bounding box center [1135, 395] width 49 height 26
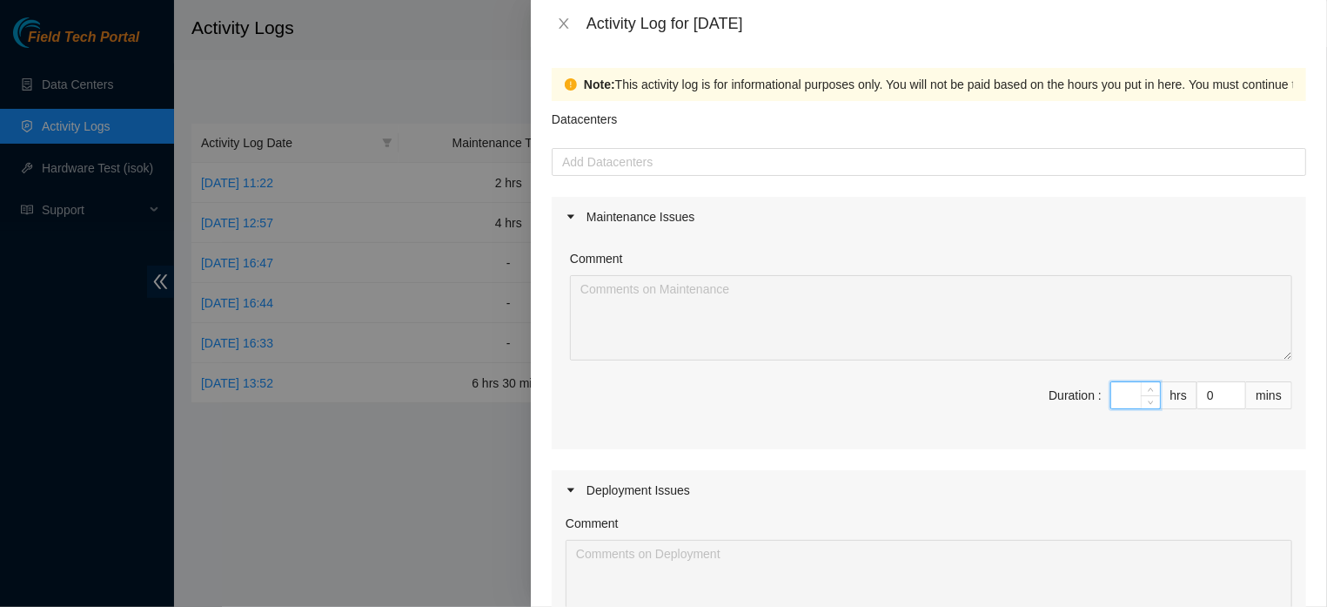
type input "6"
type input "0"
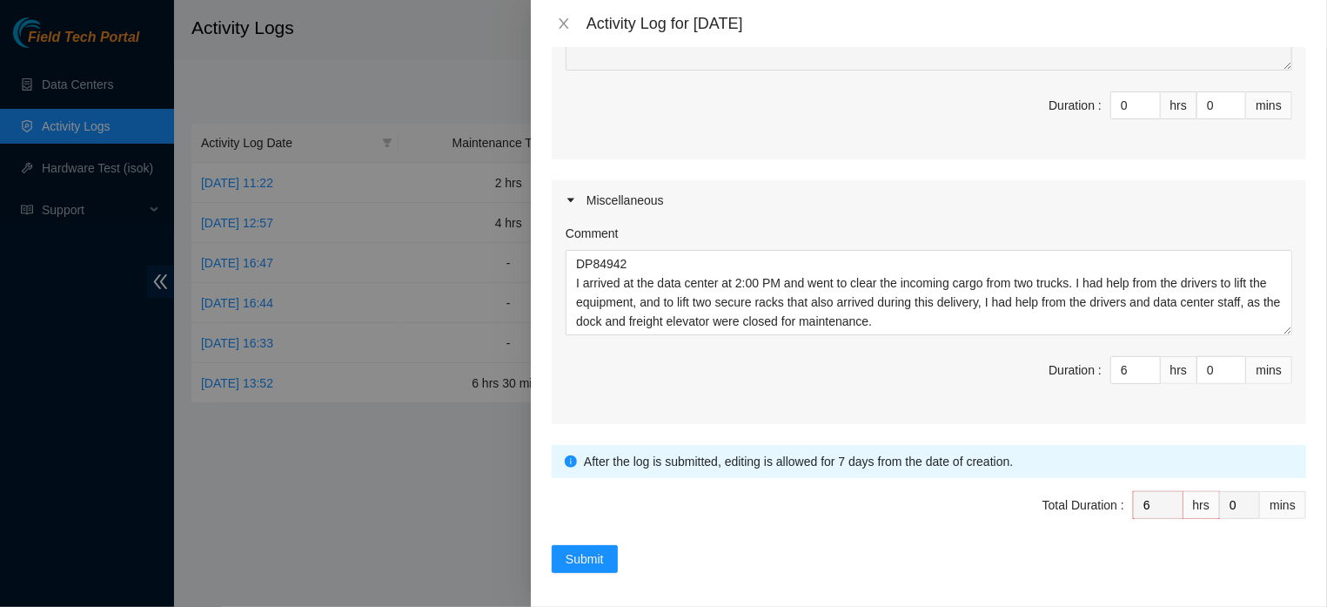
scroll to position [609, 0]
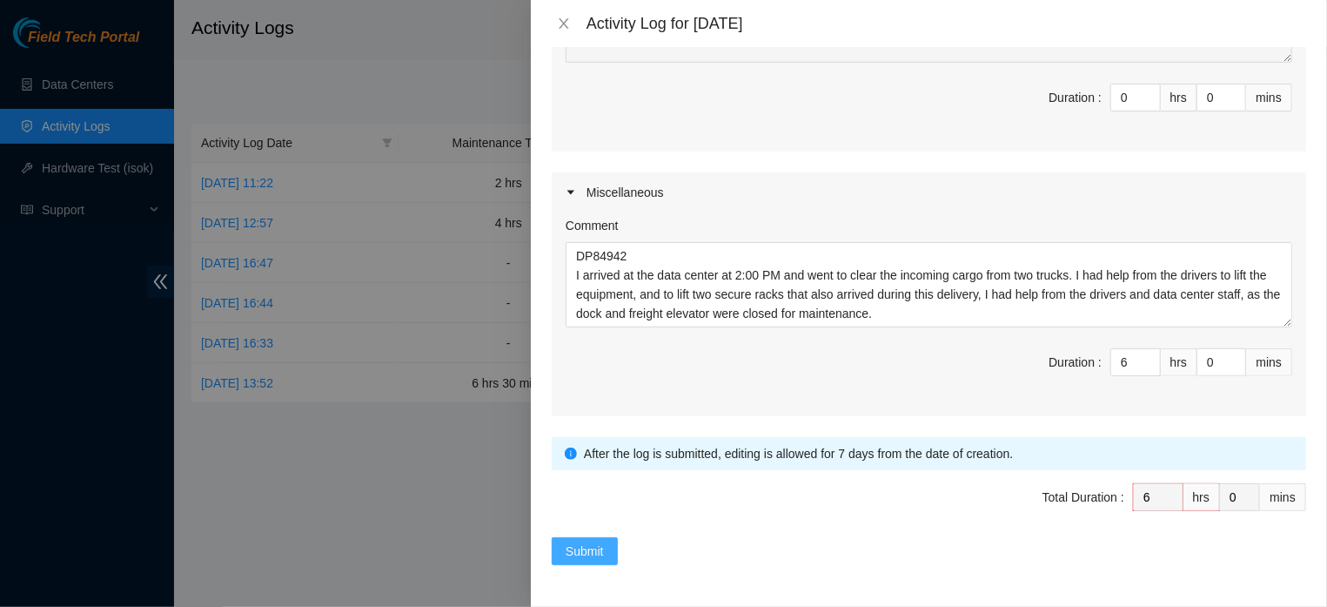
click at [563, 542] on button "Submit" at bounding box center [585, 551] width 66 height 28
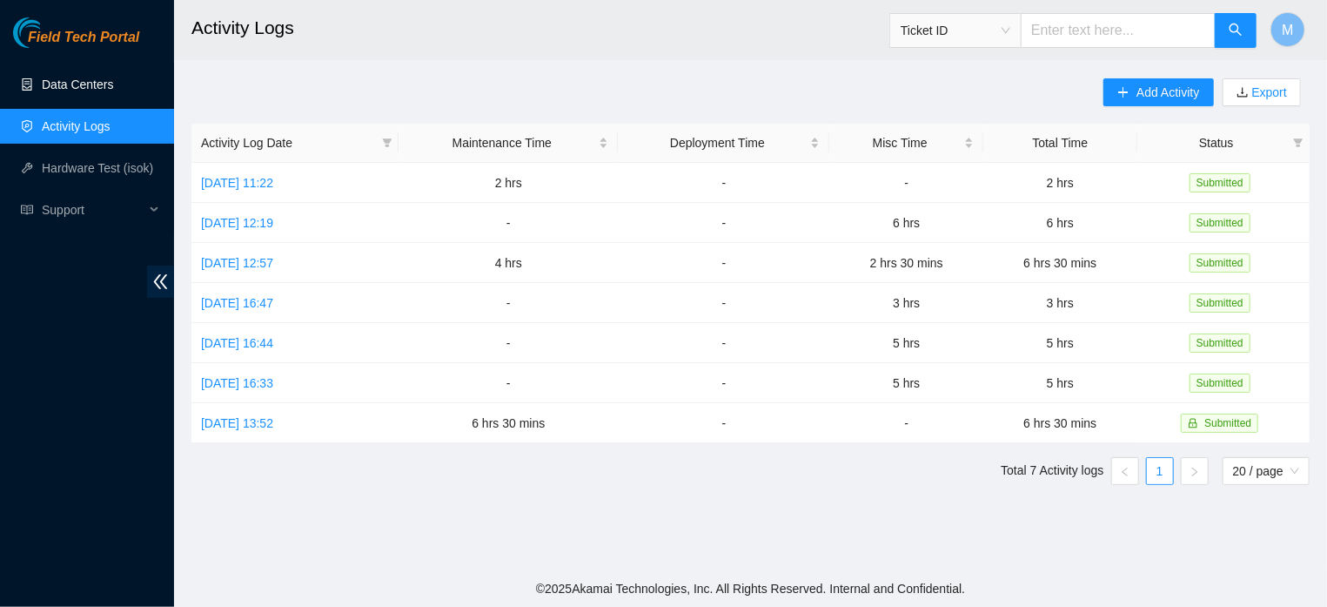
click at [89, 90] on link "Data Centers" at bounding box center [77, 84] width 71 height 14
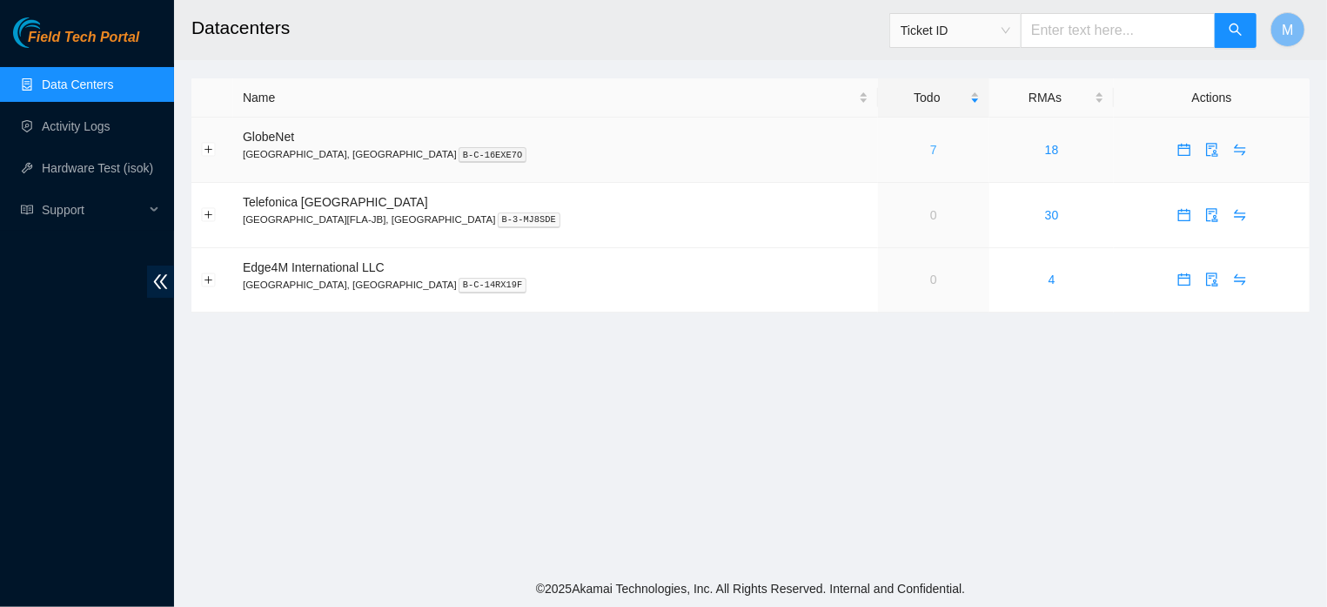
click at [930, 144] on link "7" at bounding box center [933, 150] width 7 height 14
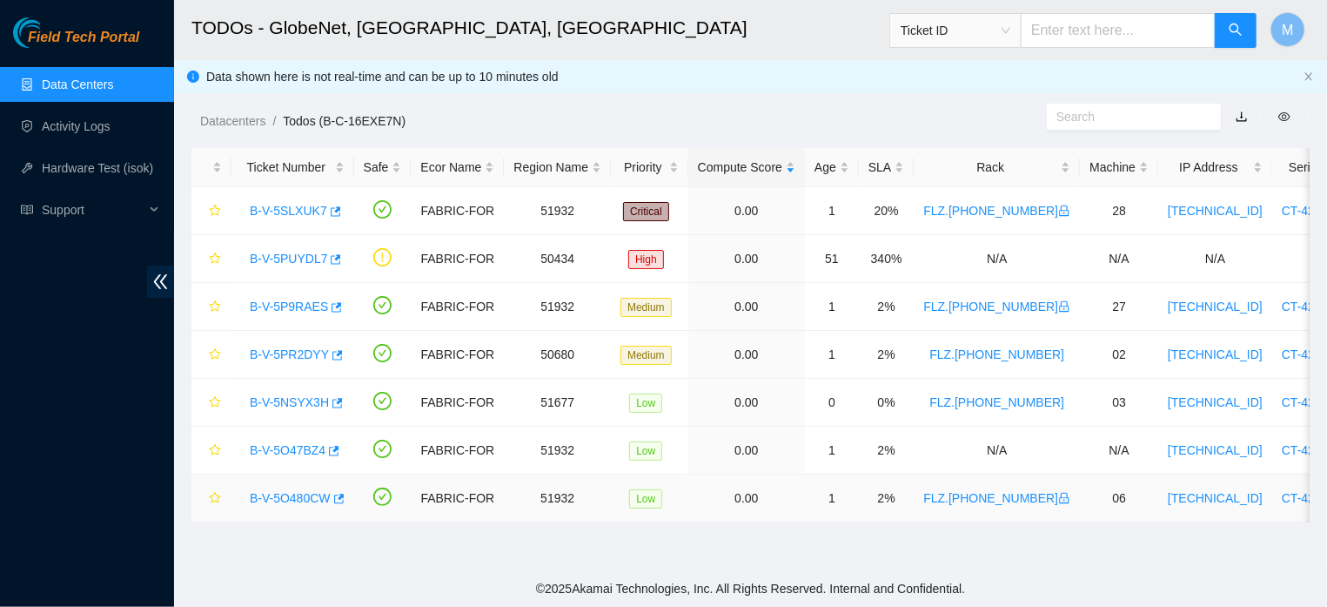
click at [300, 500] on link "B-V-5O480CW" at bounding box center [290, 498] width 81 height 14
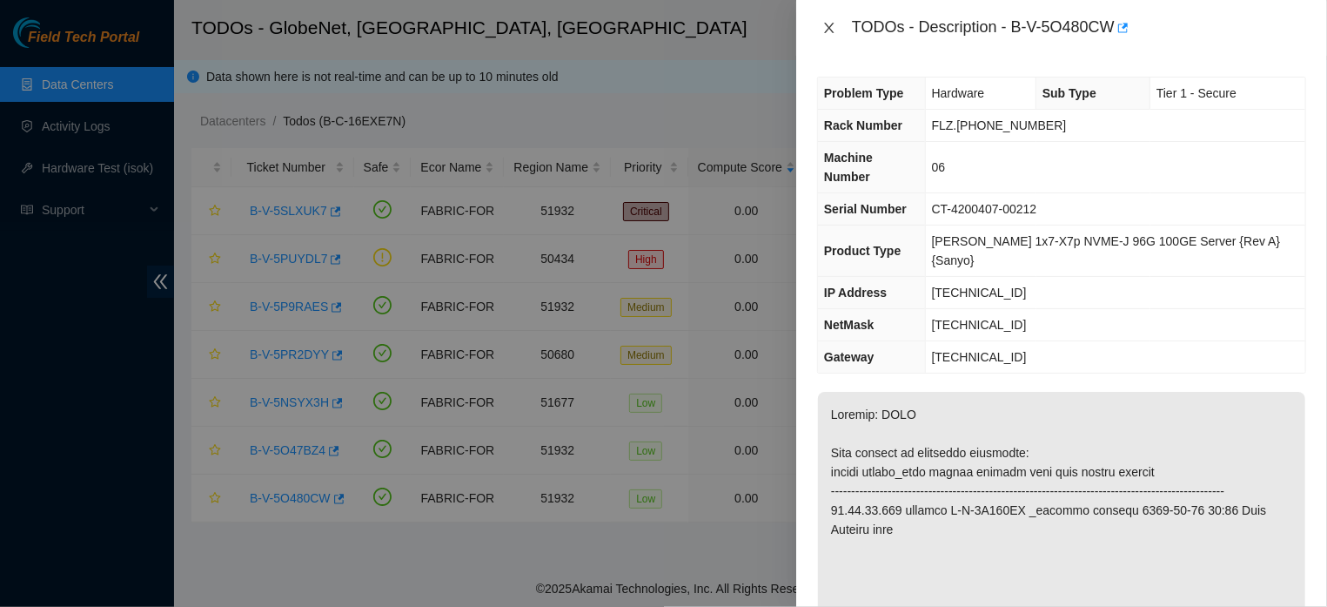
click at [824, 27] on icon "close" at bounding box center [829, 28] width 14 height 14
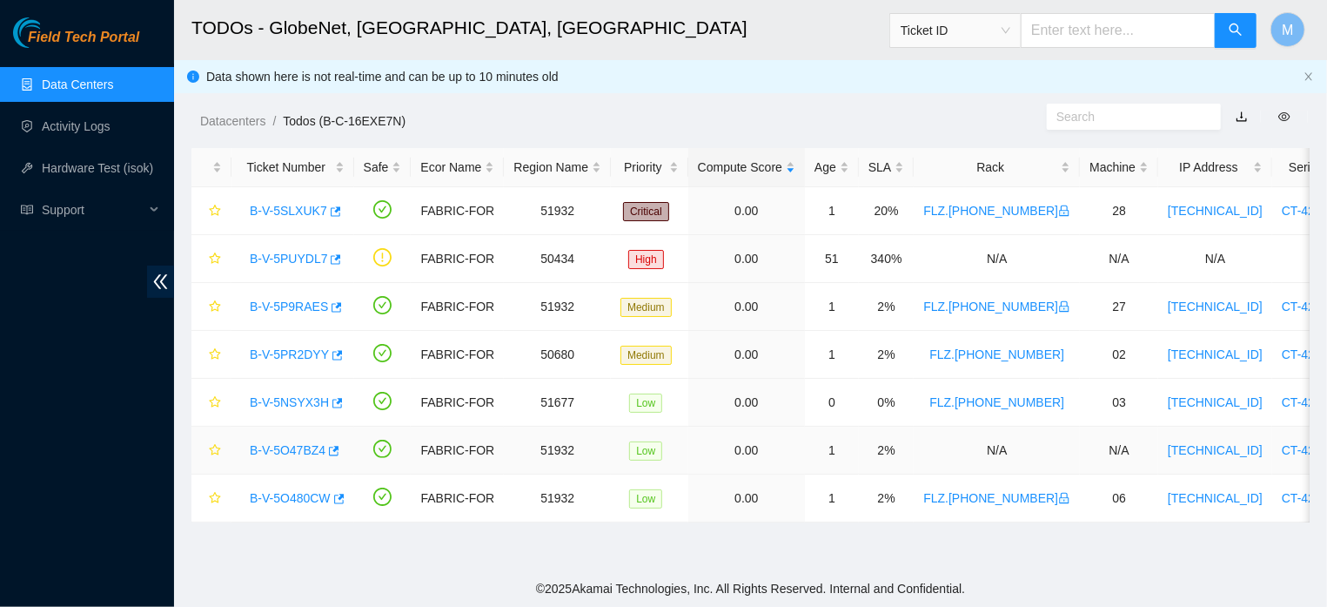
click at [321, 451] on link "B-V-5O47BZ4" at bounding box center [288, 450] width 76 height 14
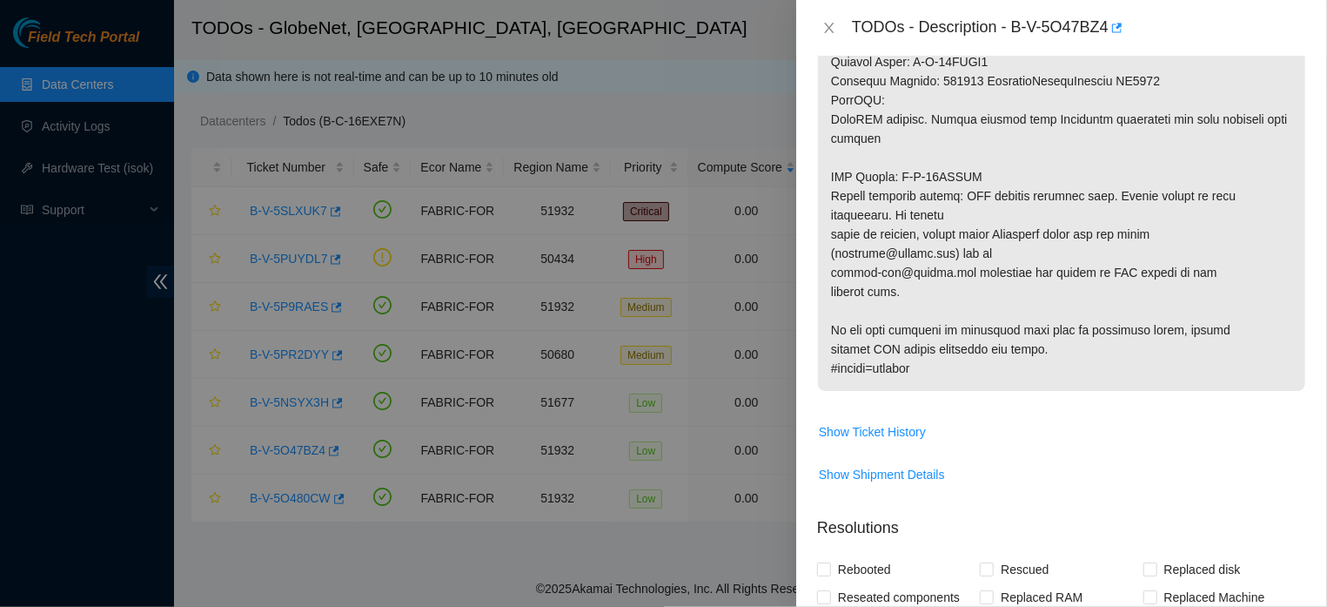
scroll to position [924, 0]
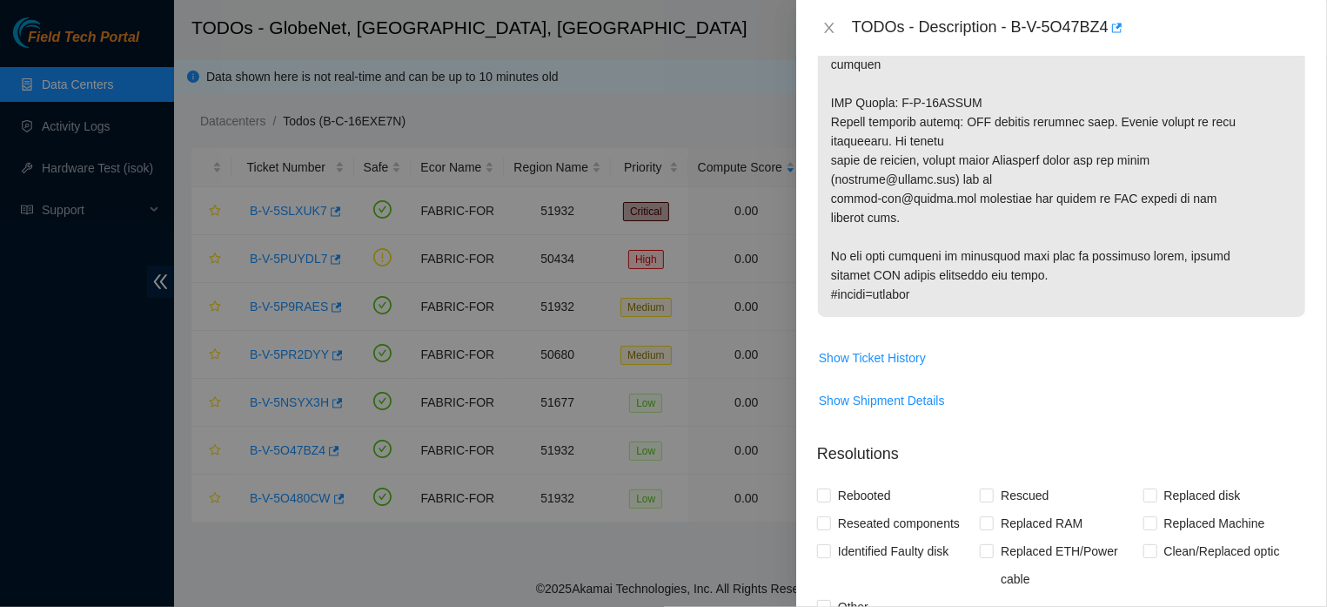
drag, startPoint x: 832, startPoint y: 417, endPoint x: 1006, endPoint y: 305, distance: 206.6
click at [1188, 428] on td "Show Shipment Details" at bounding box center [1061, 406] width 489 height 43
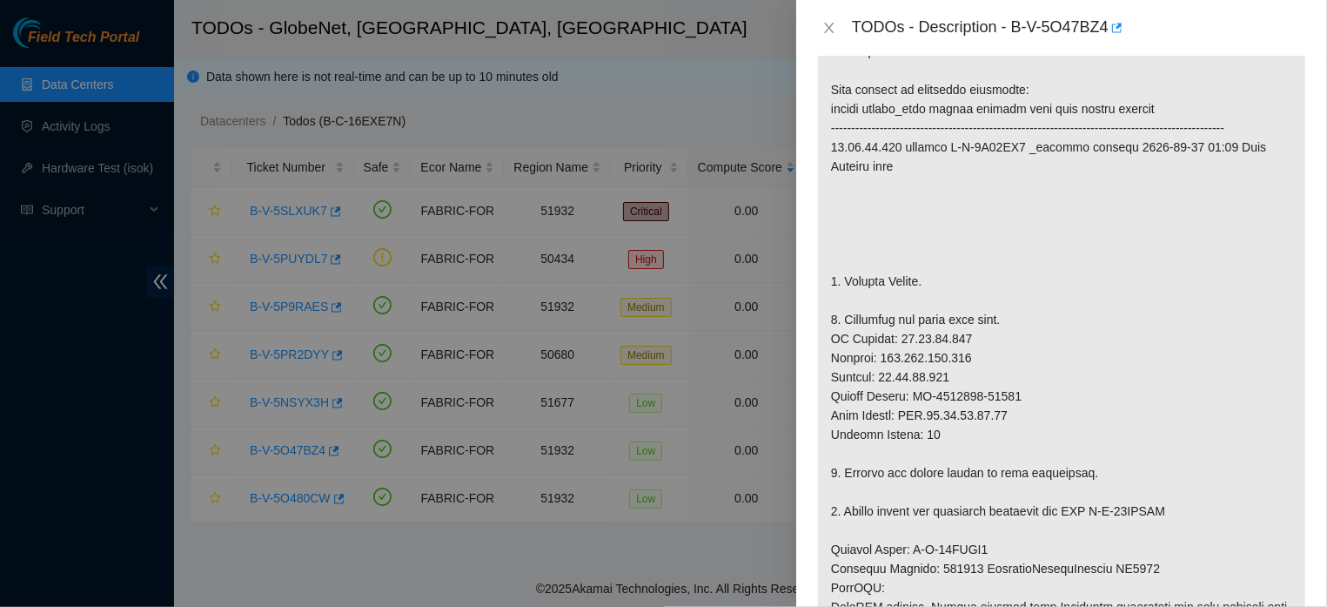
scroll to position [366, 0]
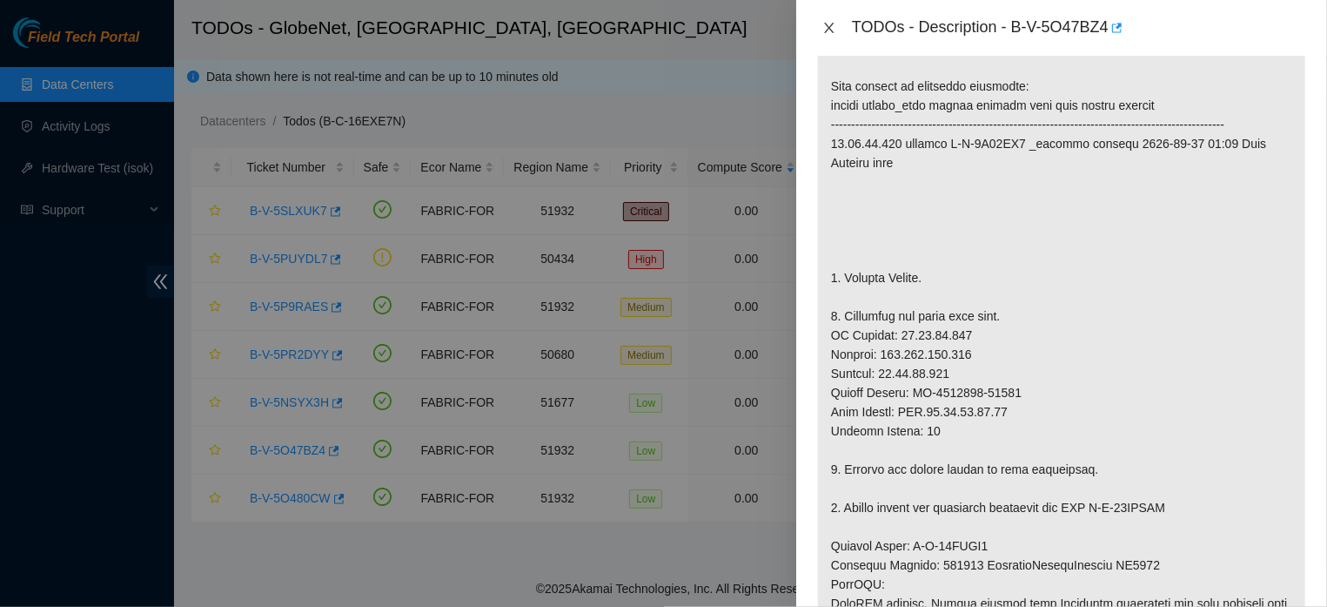
click at [822, 25] on icon "close" at bounding box center [829, 28] width 14 height 14
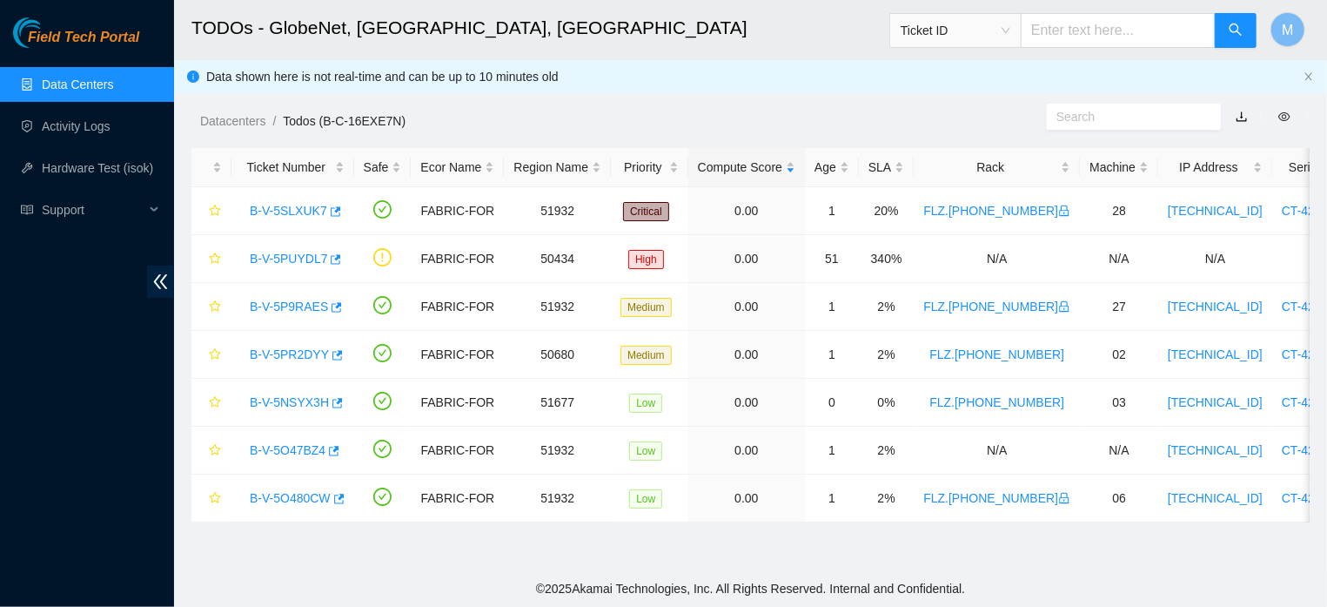
scroll to position [373, 0]
click at [319, 412] on div "B-V-5NSYX3H" at bounding box center [293, 402] width 104 height 28
drag, startPoint x: 319, startPoint y: 412, endPoint x: 315, endPoint y: 401, distance: 11.3
click at [285, 401] on link "B-V-5NSYX3H" at bounding box center [289, 402] width 79 height 14
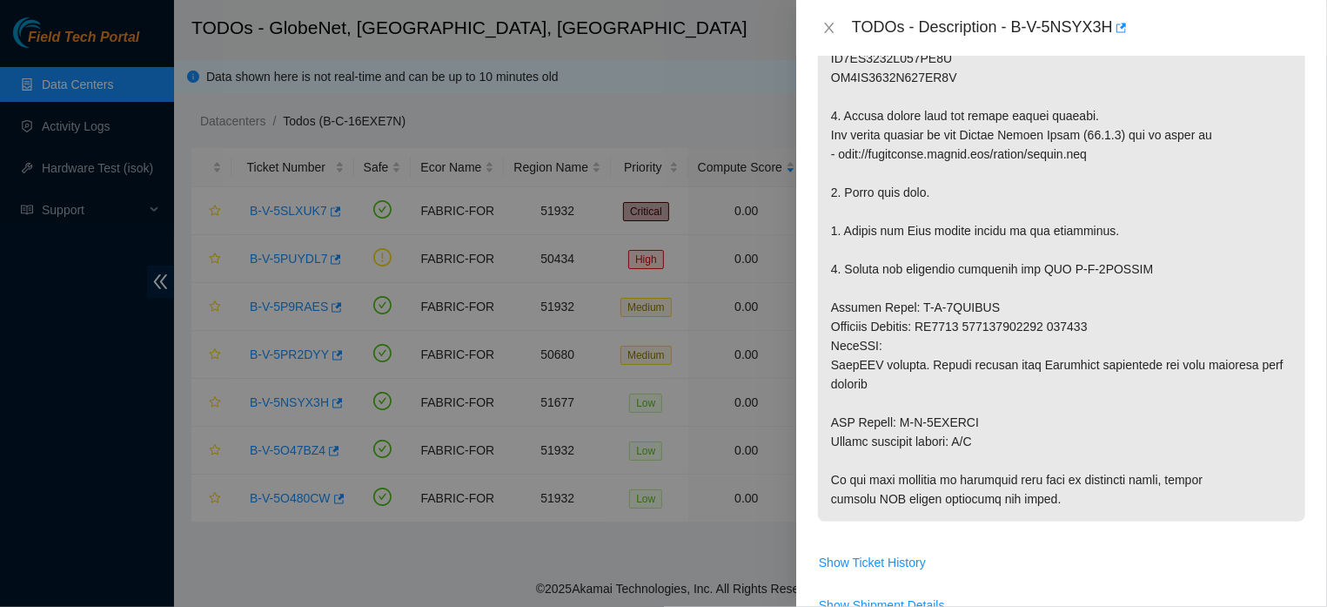
scroll to position [713, 0]
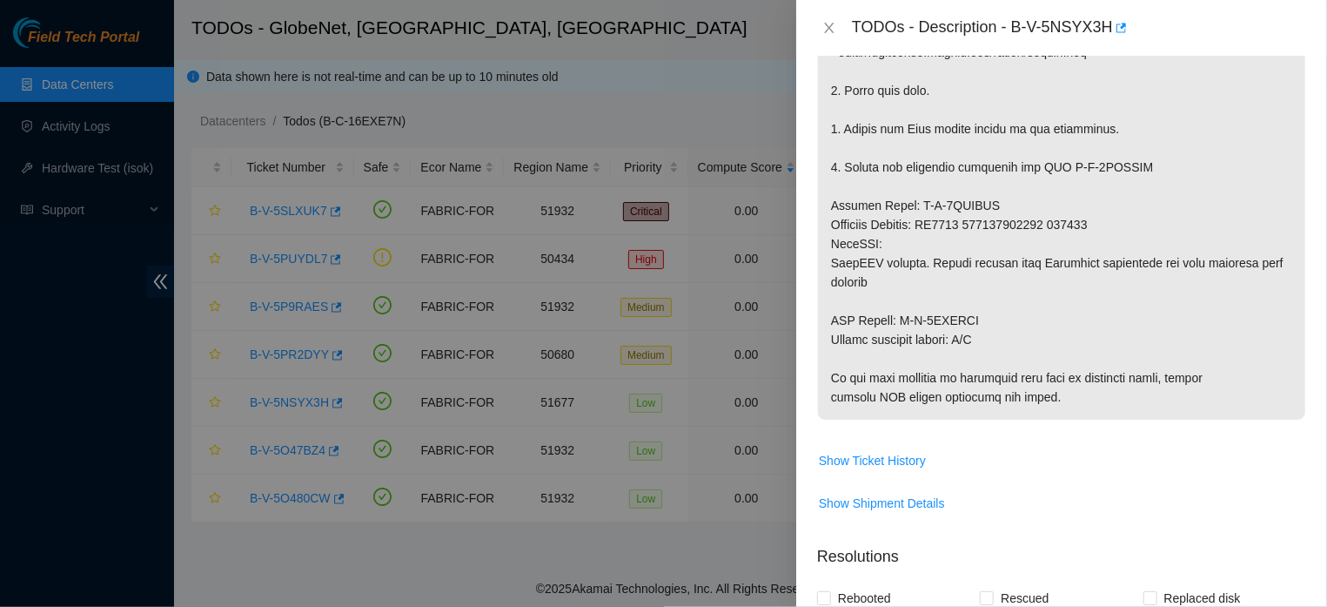
drag, startPoint x: 830, startPoint y: 384, endPoint x: 1073, endPoint y: 424, distance: 246.1
click at [1073, 419] on p at bounding box center [1061, 33] width 487 height 773
click at [1188, 399] on p at bounding box center [1061, 33] width 487 height 773
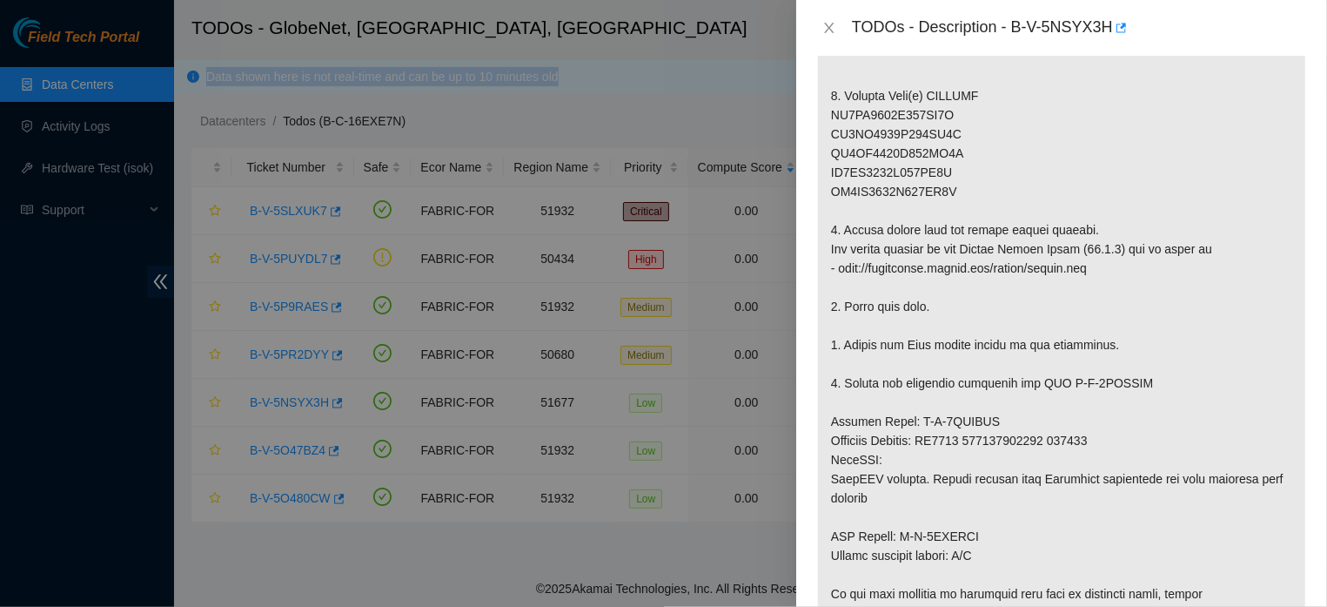
scroll to position [228, 0]
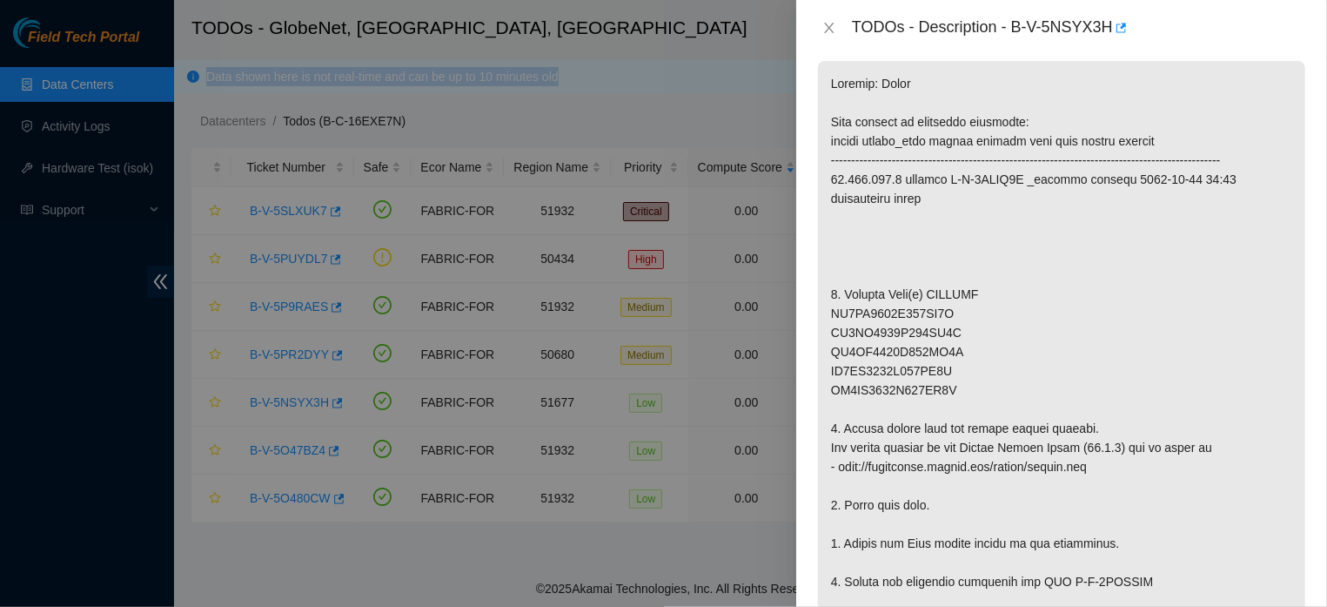
drag, startPoint x: 833, startPoint y: 156, endPoint x: 1115, endPoint y: 623, distance: 545.8
click at [1115, 542] on p at bounding box center [1061, 447] width 487 height 773
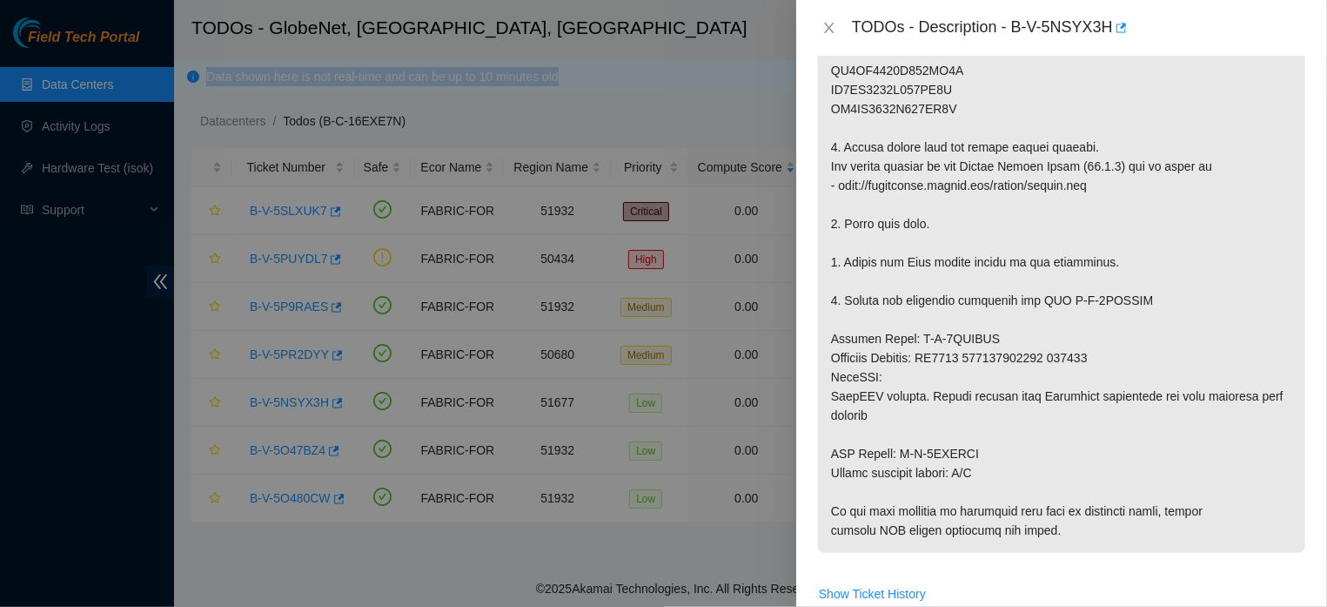
scroll to position [808, 0]
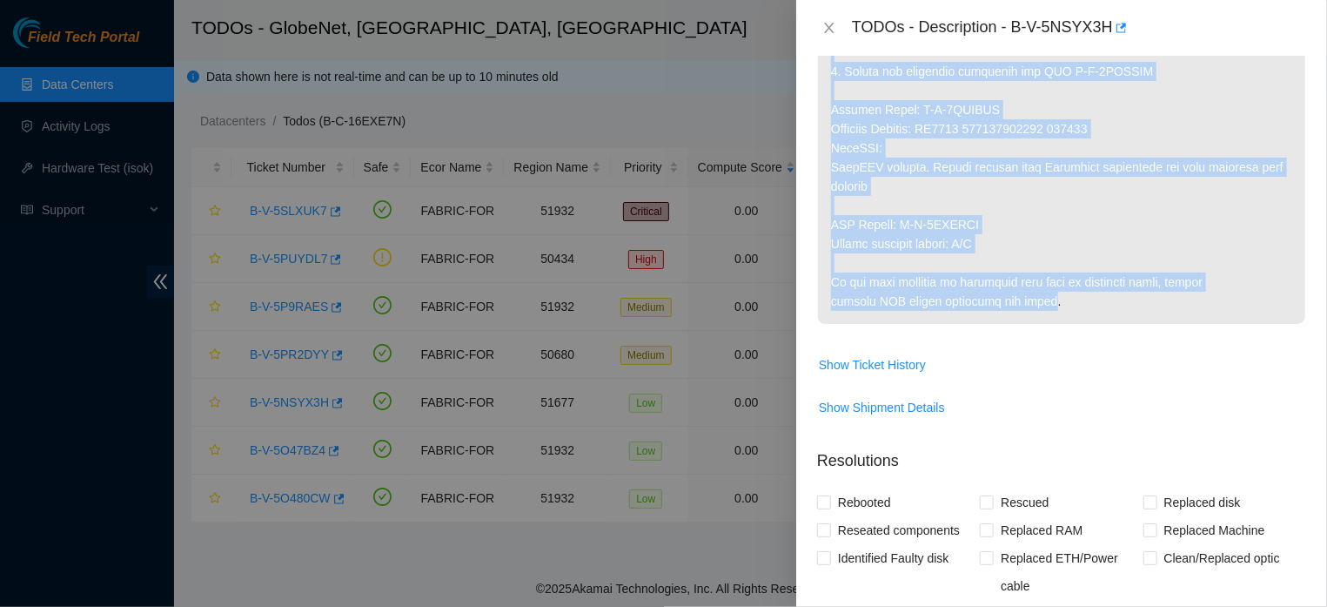
drag, startPoint x: 1309, startPoint y: 351, endPoint x: 1310, endPoint y: 306, distance: 44.4
click at [1188, 306] on div "Problem Type Hardware Rack Number FLZ.02.02.19.07.06 Machine Number 03 Serial N…" at bounding box center [1061, 331] width 531 height 551
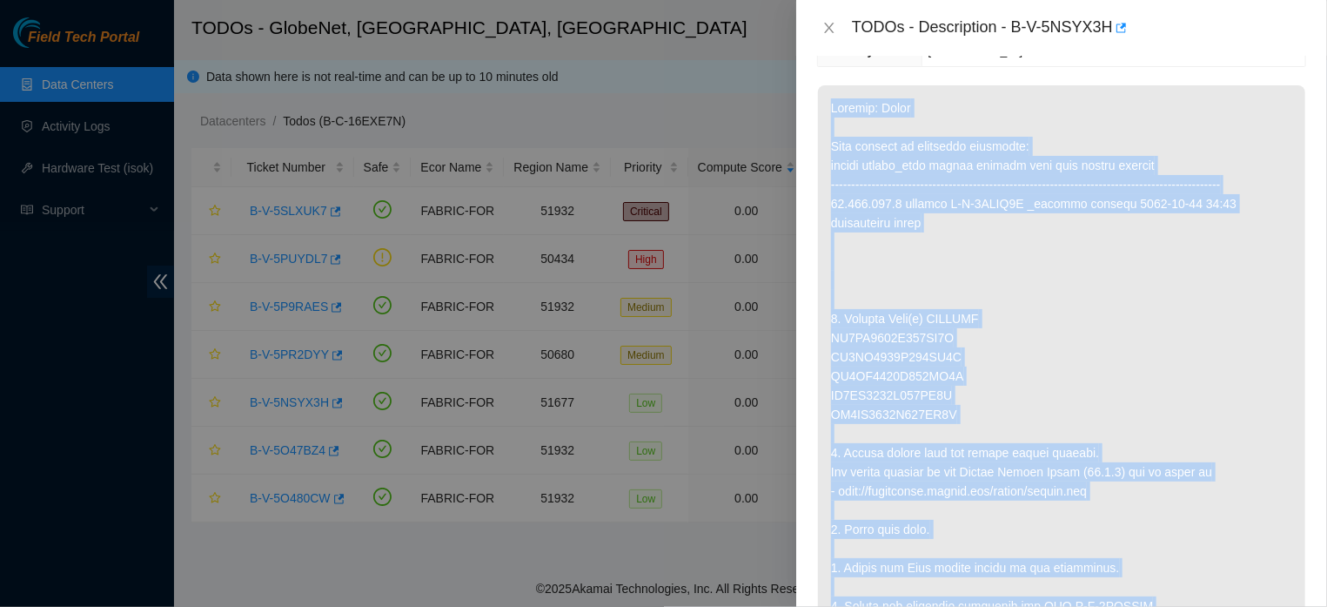
scroll to position [0, 0]
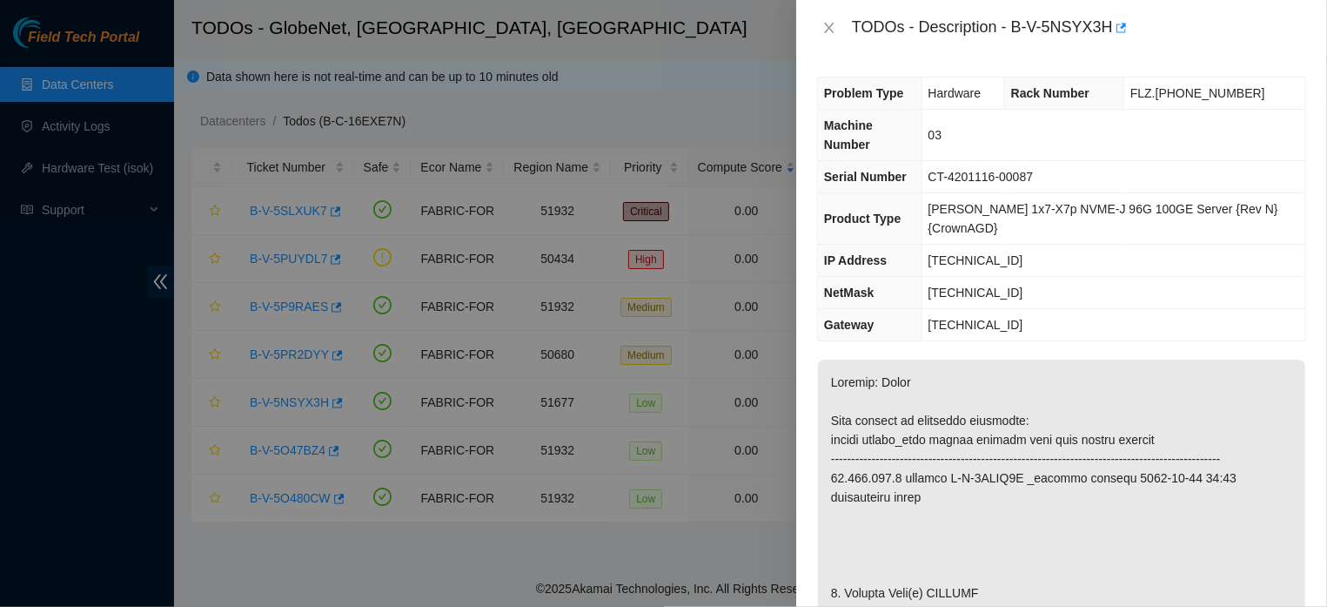
click at [1139, 146] on td "03" at bounding box center [1114, 135] width 384 height 51
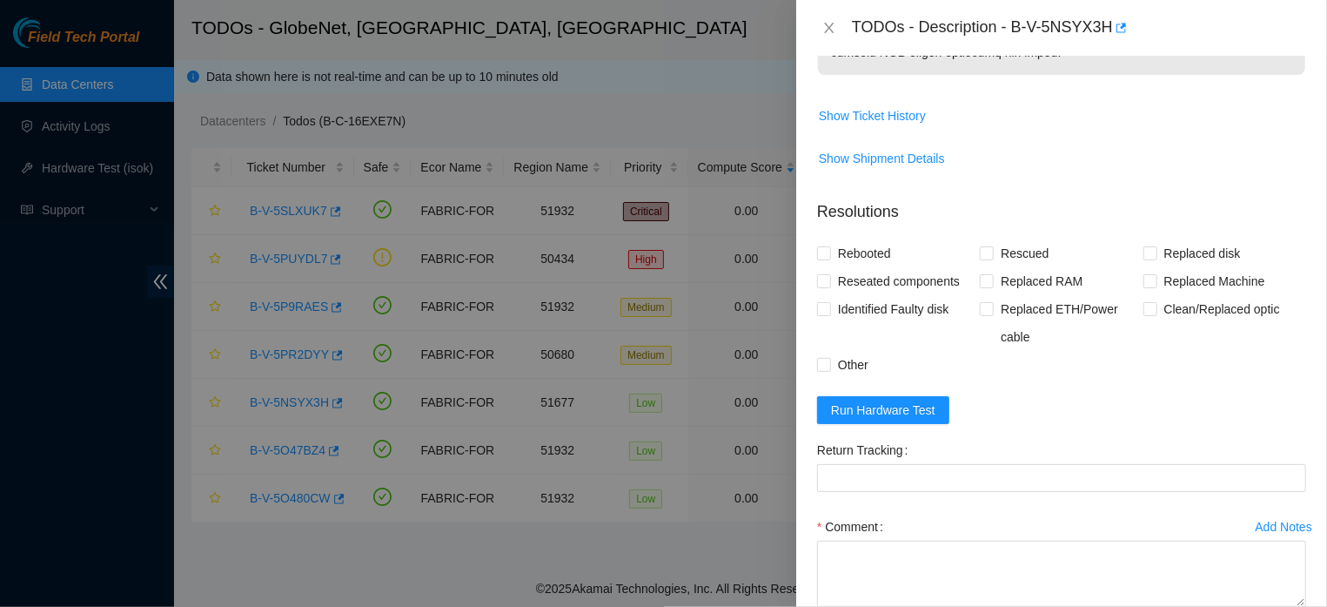
scroll to position [1177, 0]
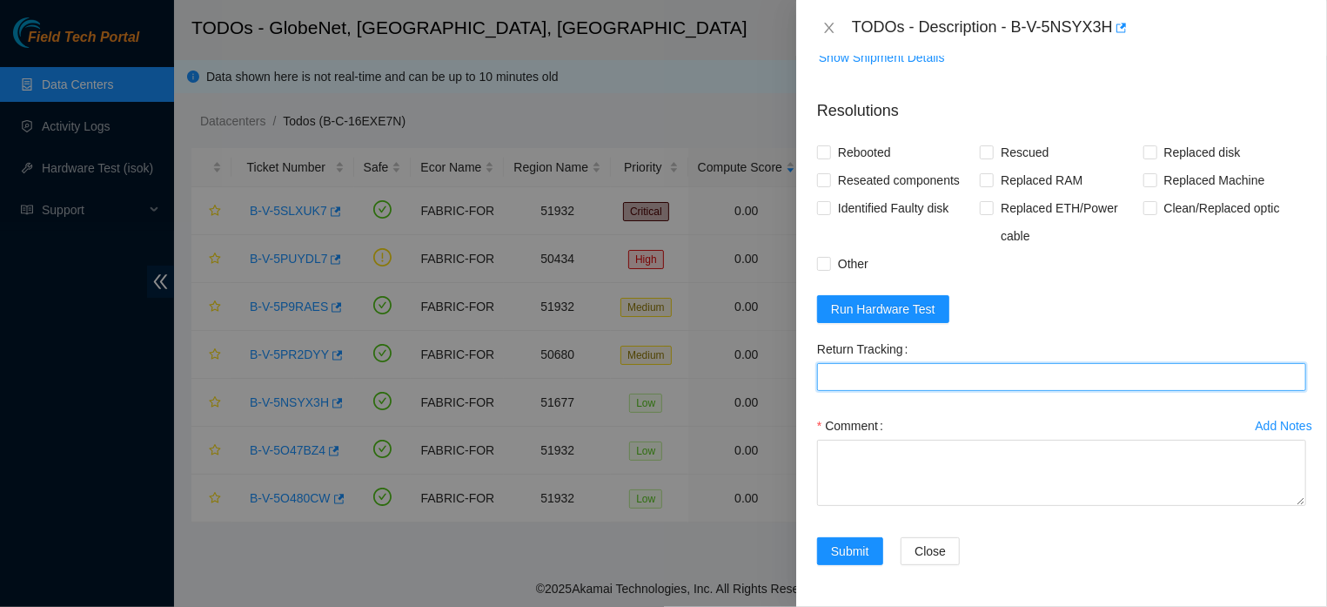
click at [855, 368] on Tracking "Return Tracking" at bounding box center [1061, 377] width 489 height 28
paste Tracking "B-V-5RWXQWP"
type Tracking "B-V-5RWXQWP"
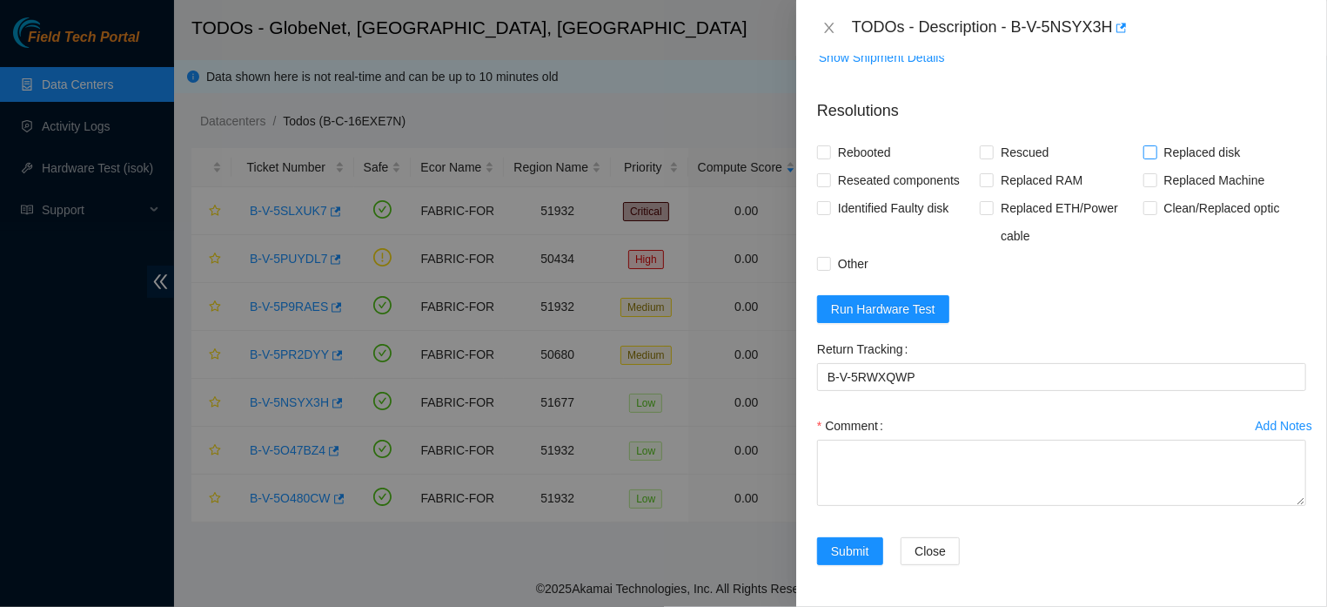
click at [1143, 155] on input "Replaced disk" at bounding box center [1149, 151] width 12 height 12
checkbox input "true"
click at [980, 157] on input "Rescued" at bounding box center [986, 151] width 12 height 12
checkbox input "true"
click at [866, 158] on span "Rebooted" at bounding box center [864, 152] width 67 height 28
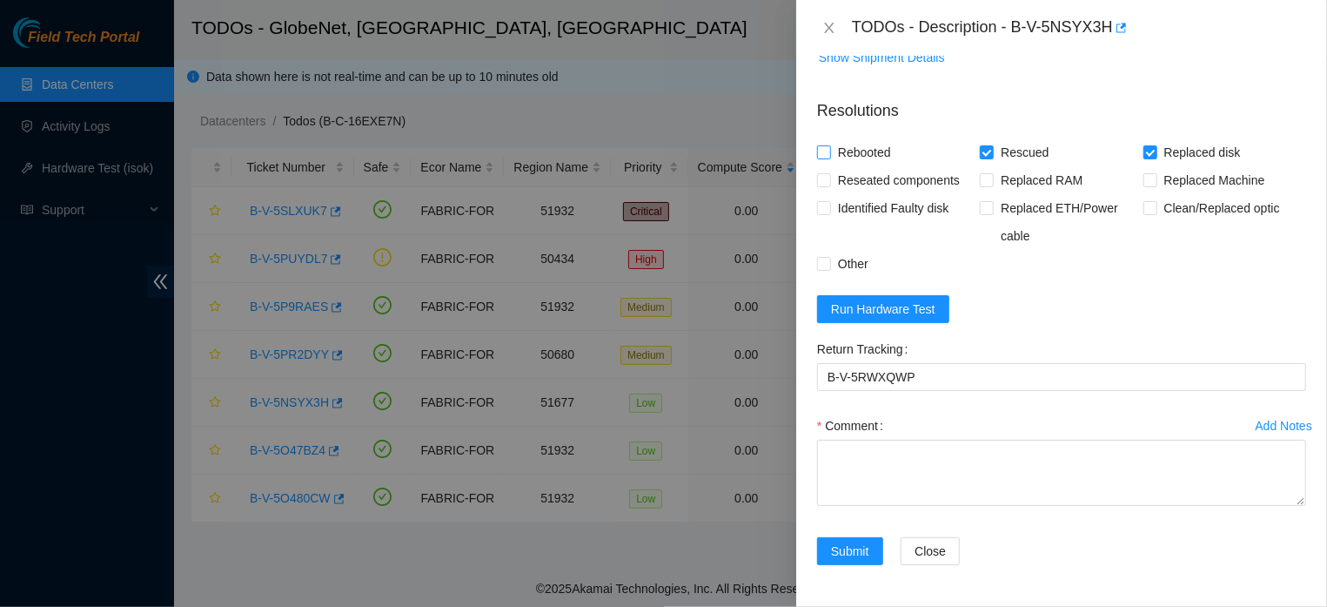
click at [829, 158] on input "Rebooted" at bounding box center [823, 151] width 12 height 12
checkbox input "true"
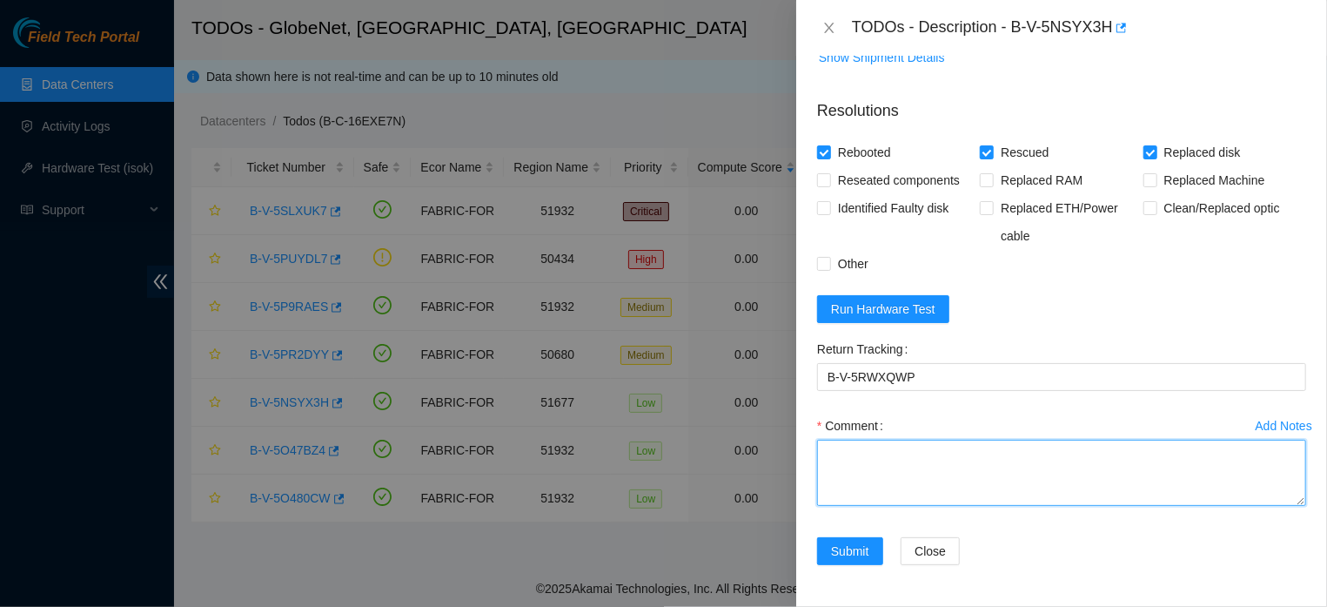
click at [895, 474] on textarea "Comment" at bounding box center [1061, 472] width 489 height 66
paste textarea "The defective hard drive was replaced, and a rescue, configuration, and ISOK we…"
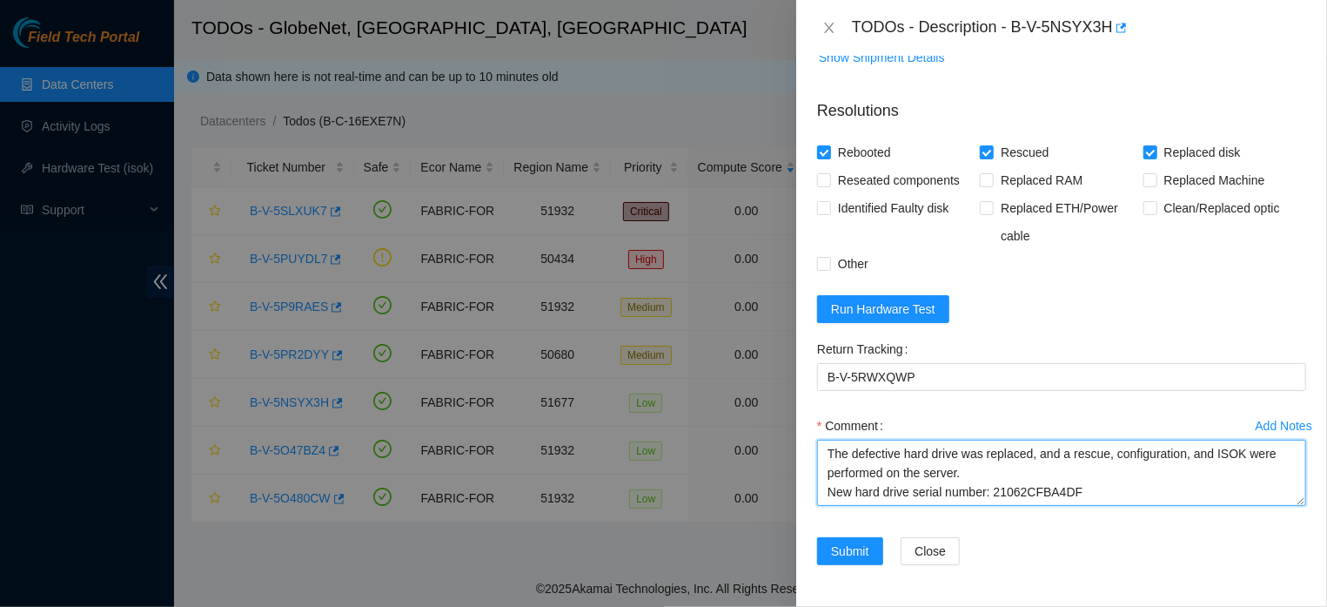
type textarea "The defective hard drive was replaced, and a rescue, configuration, and ISOK we…"
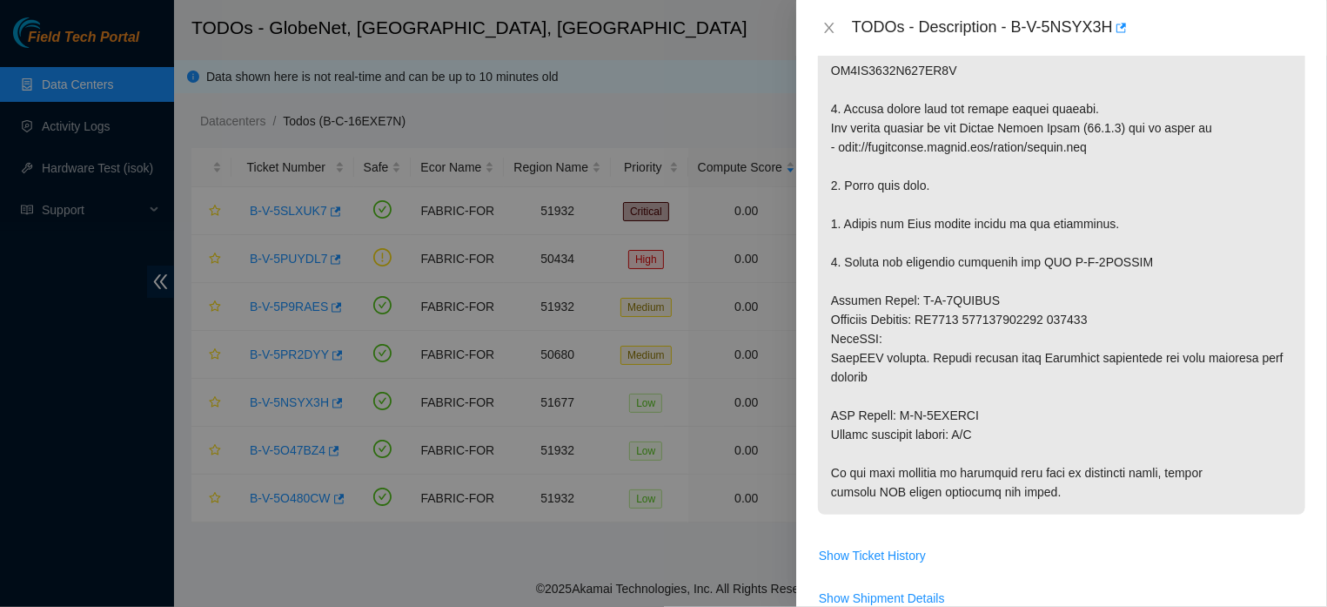
scroll to position [621, 0]
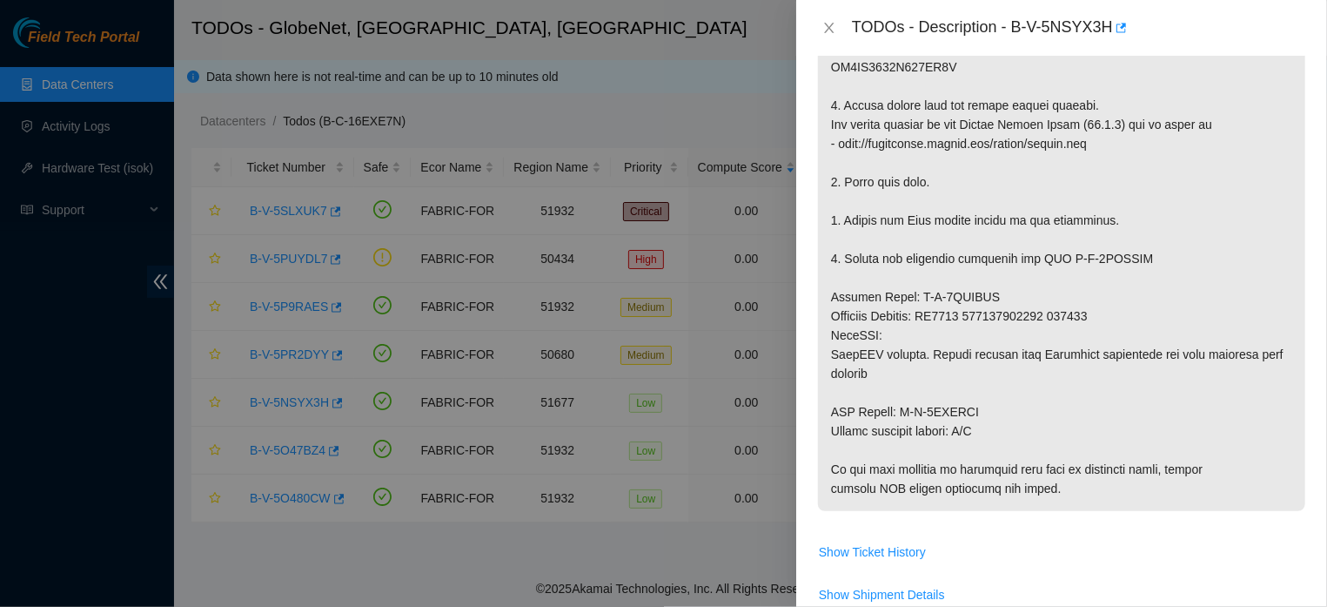
drag, startPoint x: 1314, startPoint y: 464, endPoint x: 1324, endPoint y: 298, distance: 165.6
click at [1188, 298] on div "Problem Type Hardware Rack Number FLZ.02.02.19.07.06 Machine Number 03 Serial N…" at bounding box center [1061, 331] width 531 height 551
click at [1188, 294] on p at bounding box center [1061, 124] width 487 height 773
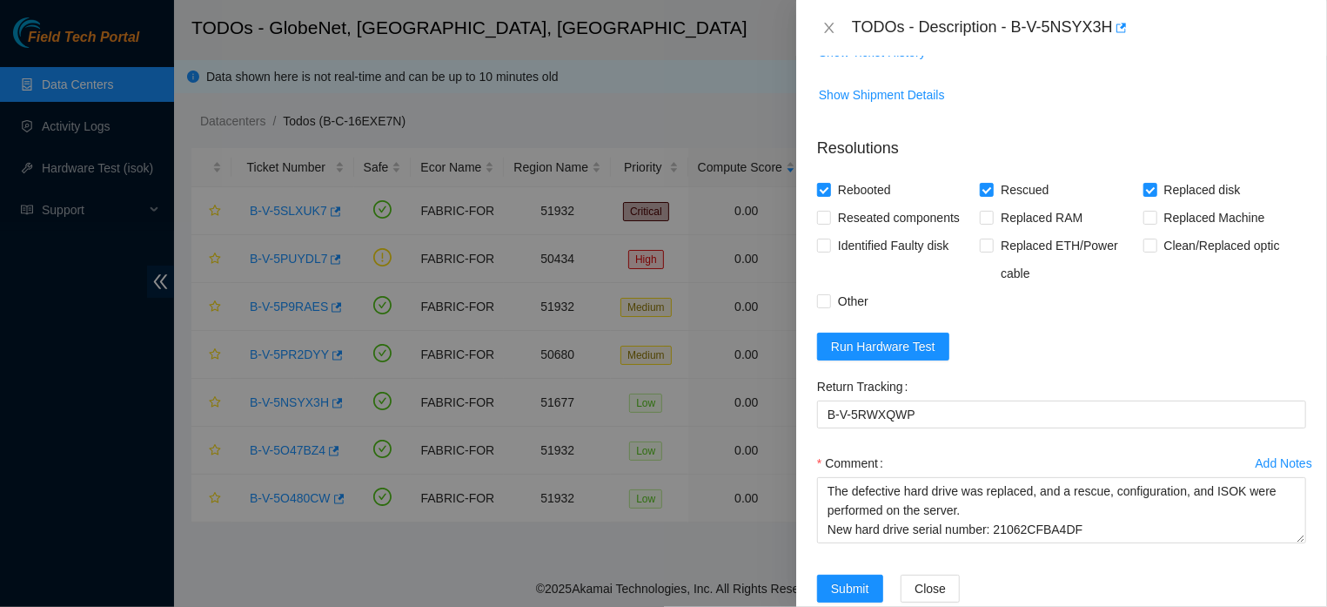
scroll to position [1196, 0]
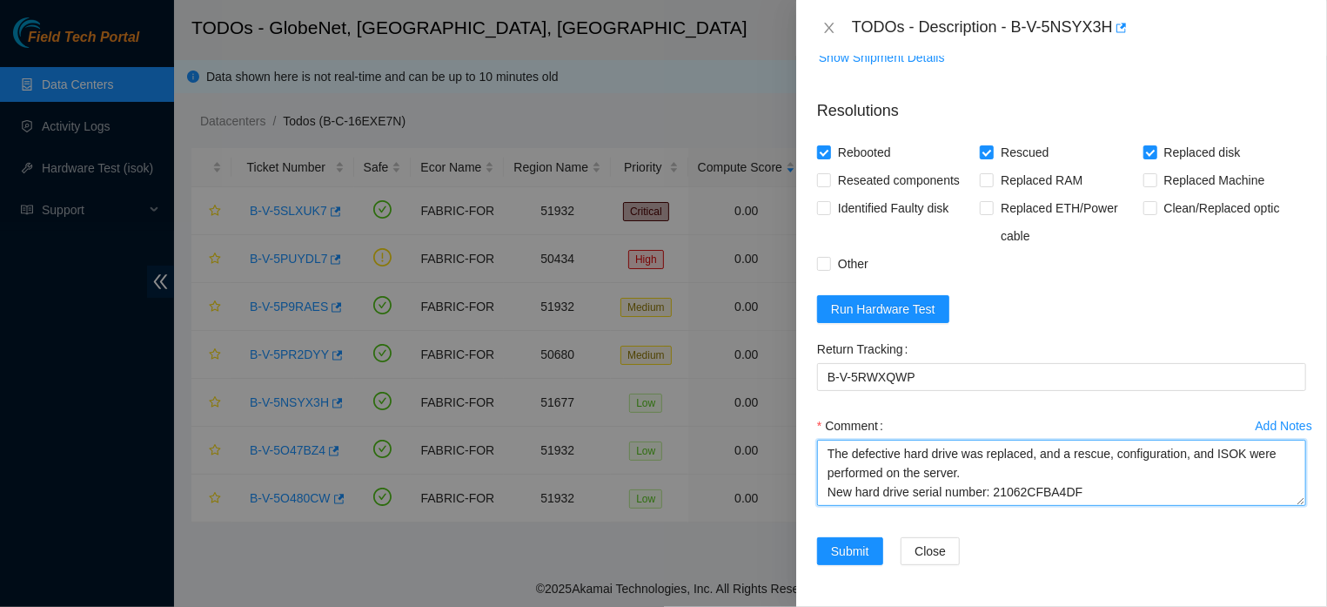
click at [1123, 485] on textarea "The defective hard drive was replaced, and a rescue, configuration, and ISOK we…" at bounding box center [1061, 472] width 489 height 66
drag, startPoint x: 1123, startPoint y: 485, endPoint x: 822, endPoint y: 436, distance: 304.1
click at [822, 439] on textarea "The defective hard drive was replaced, and a rescue, configuration, and ISOK we…" at bounding box center [1061, 472] width 489 height 66
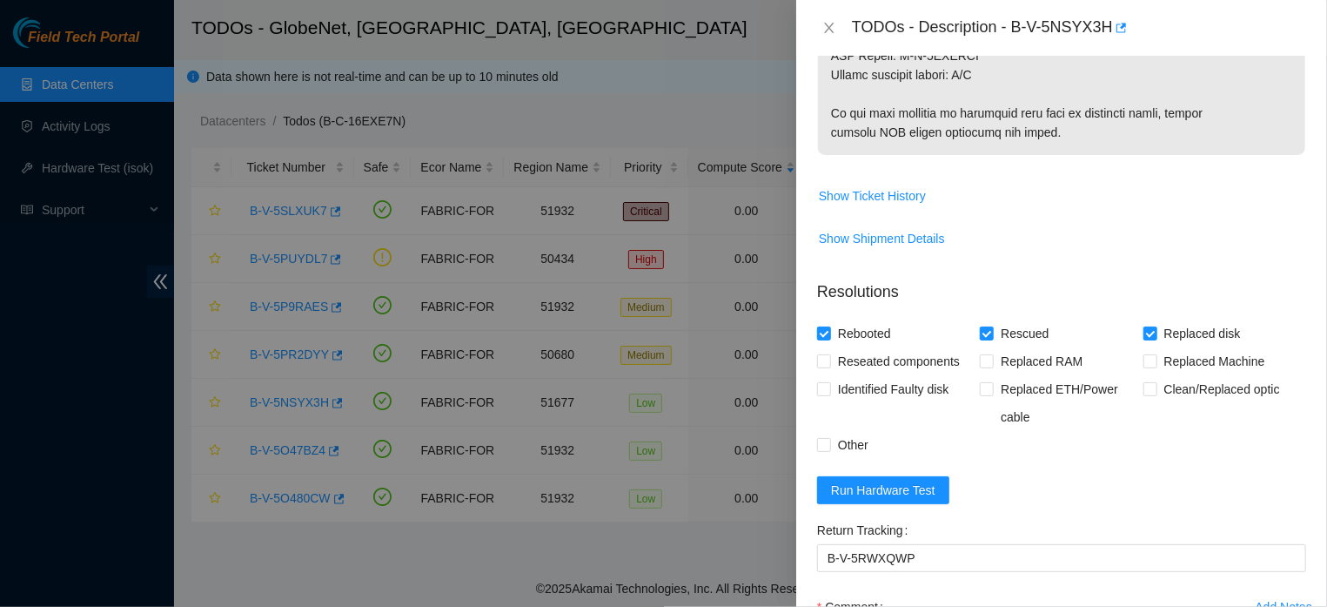
scroll to position [1194, 0]
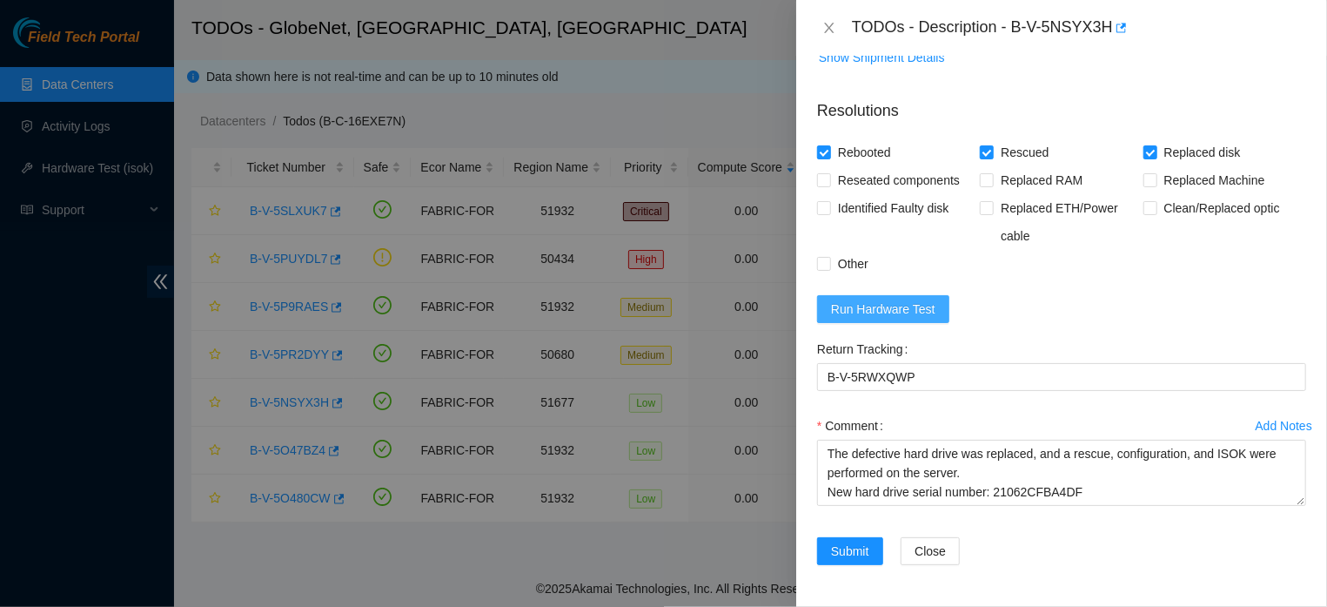
click at [939, 302] on button "Run Hardware Test" at bounding box center [883, 309] width 132 height 28
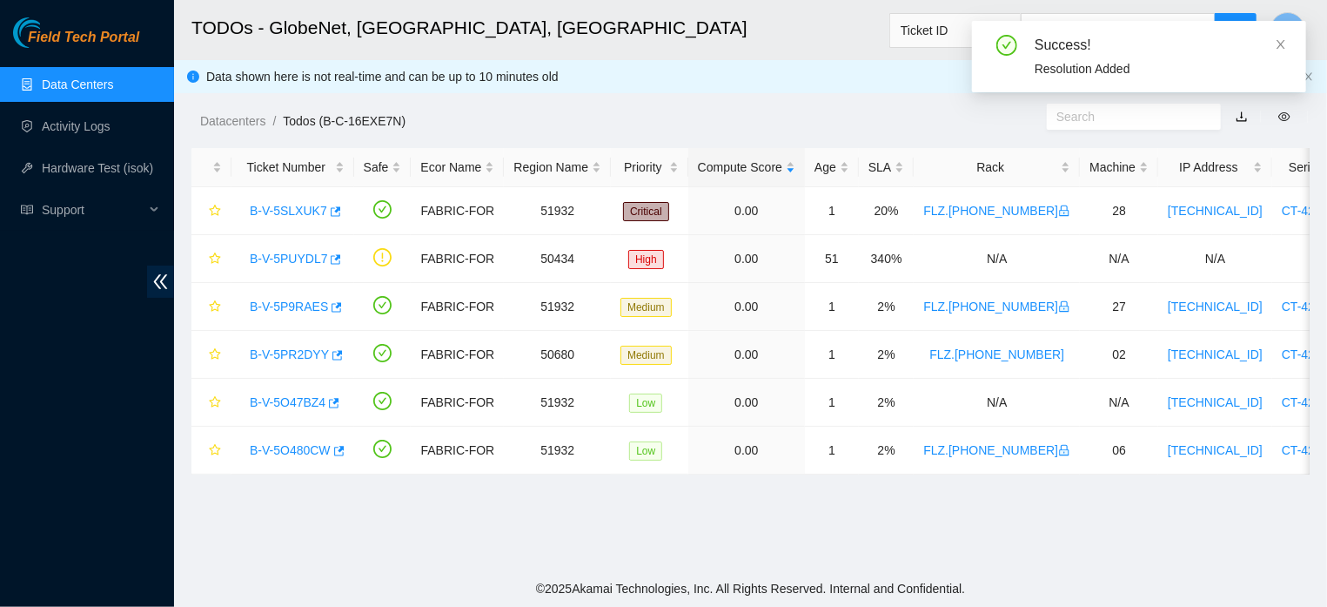
scroll to position [432, 0]
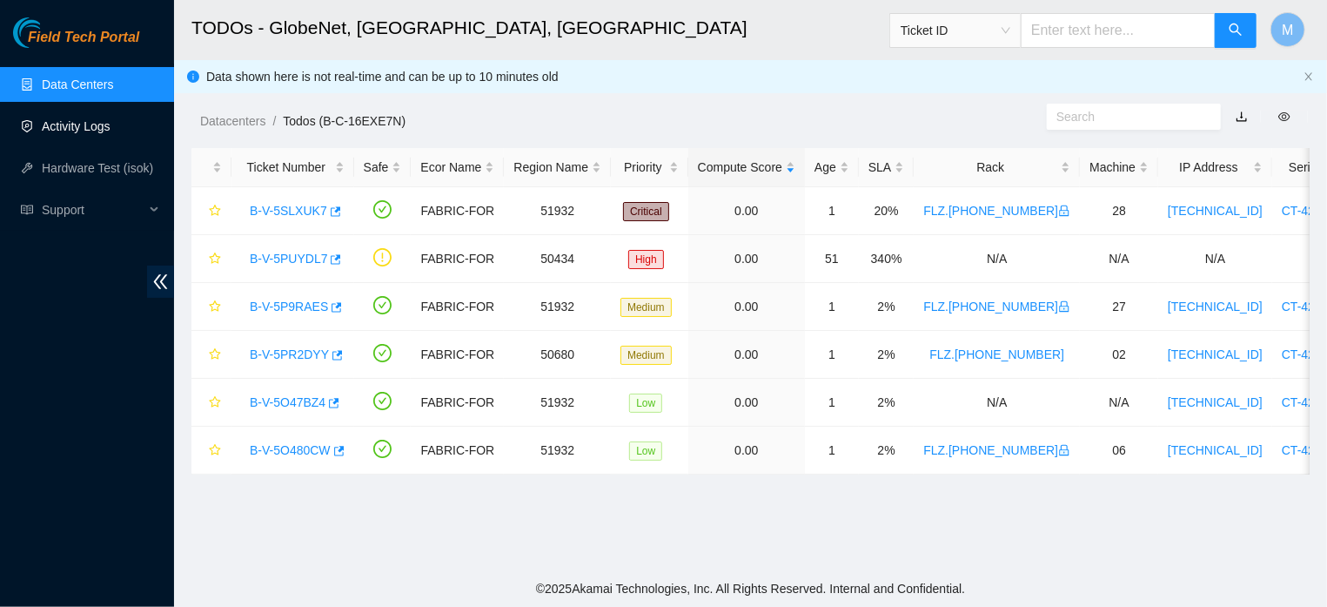
click at [60, 123] on link "Activity Logs" at bounding box center [76, 126] width 69 height 14
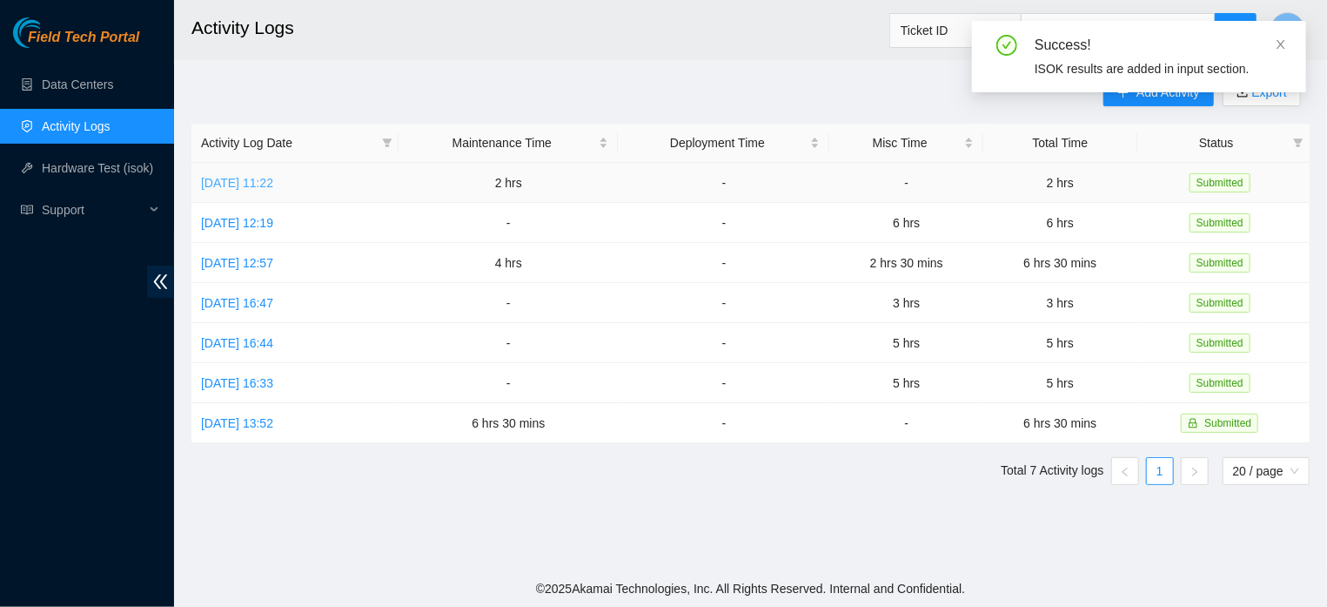
click at [273, 177] on link "[DATE] 11:22" at bounding box center [237, 183] width 72 height 14
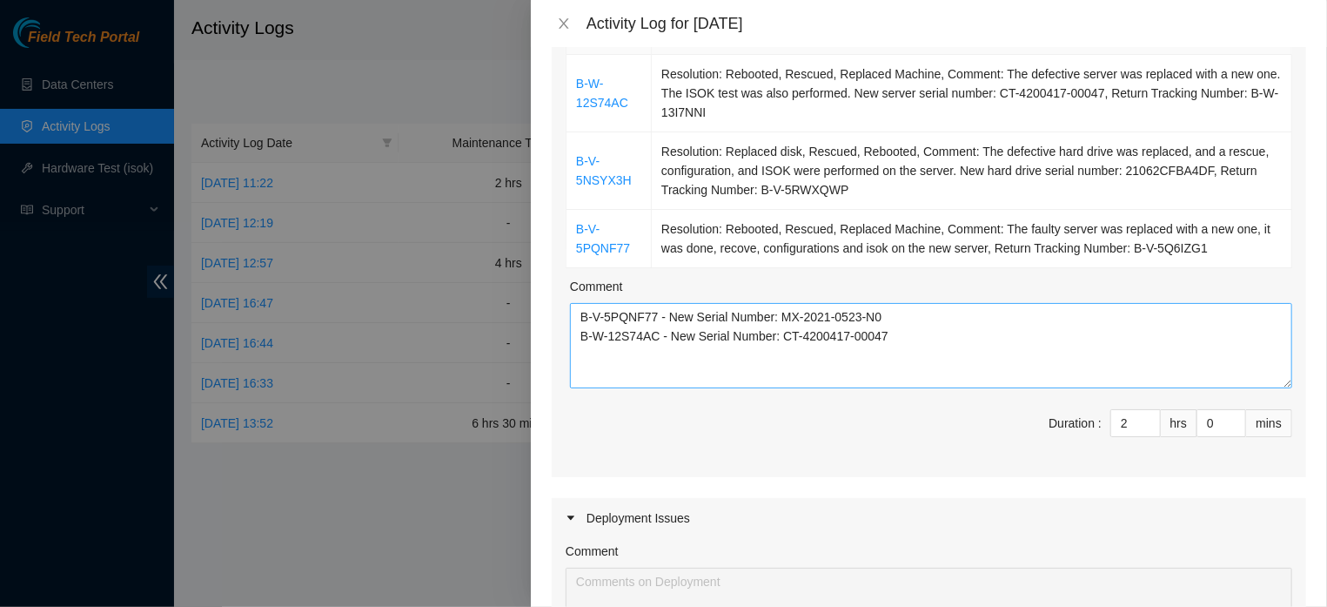
scroll to position [318, 0]
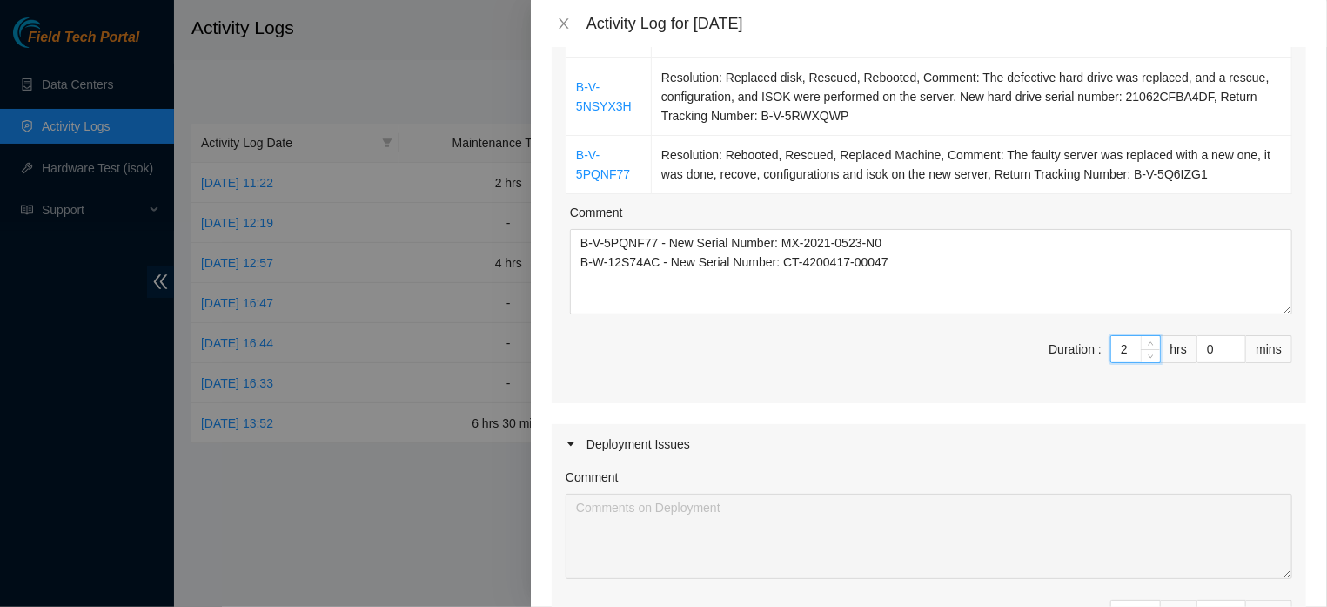
click at [1118, 362] on input "2" at bounding box center [1135, 349] width 49 height 26
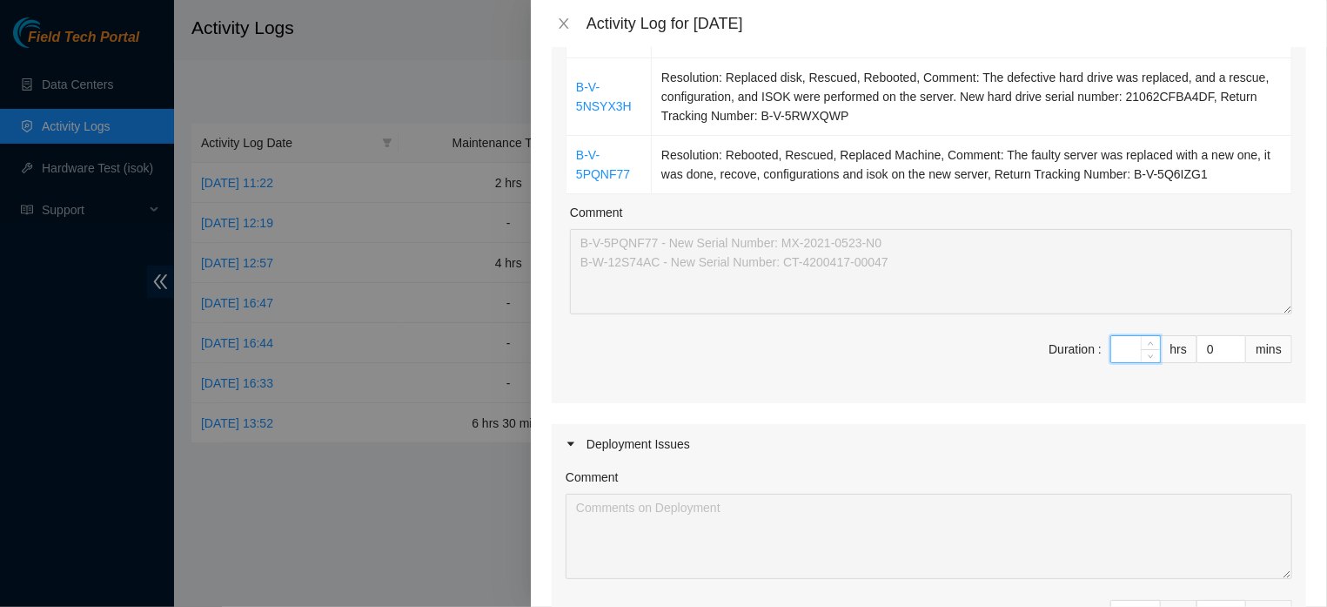
type input "0"
type input "4"
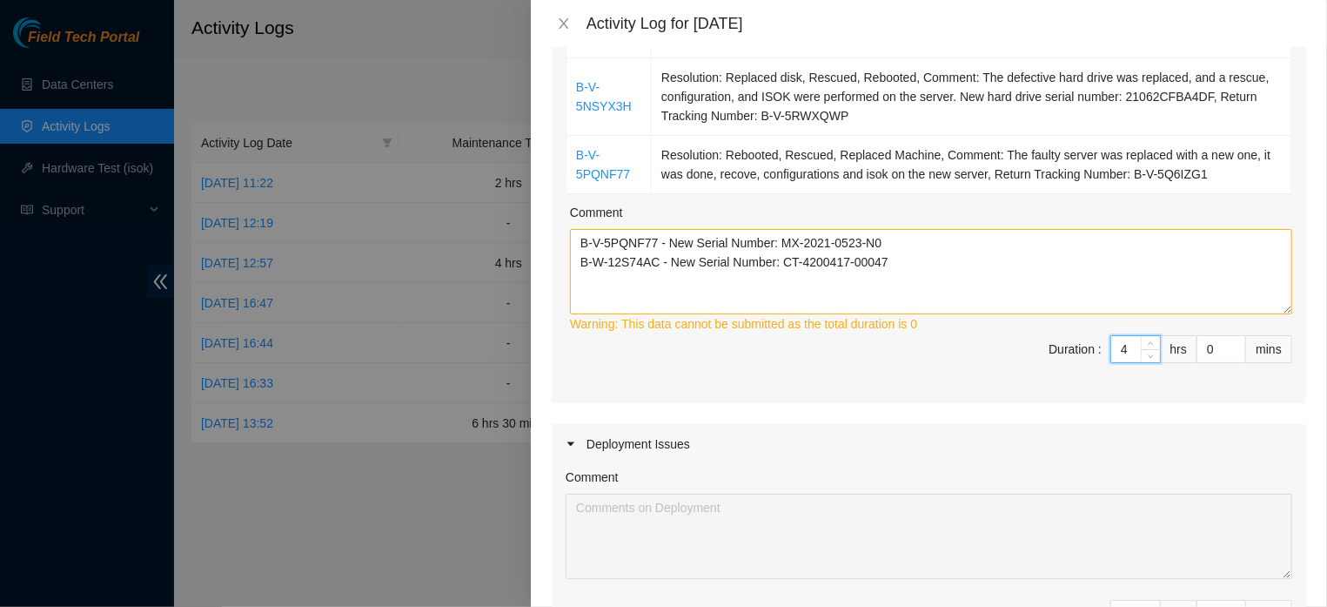
type input "4"
type input "0"
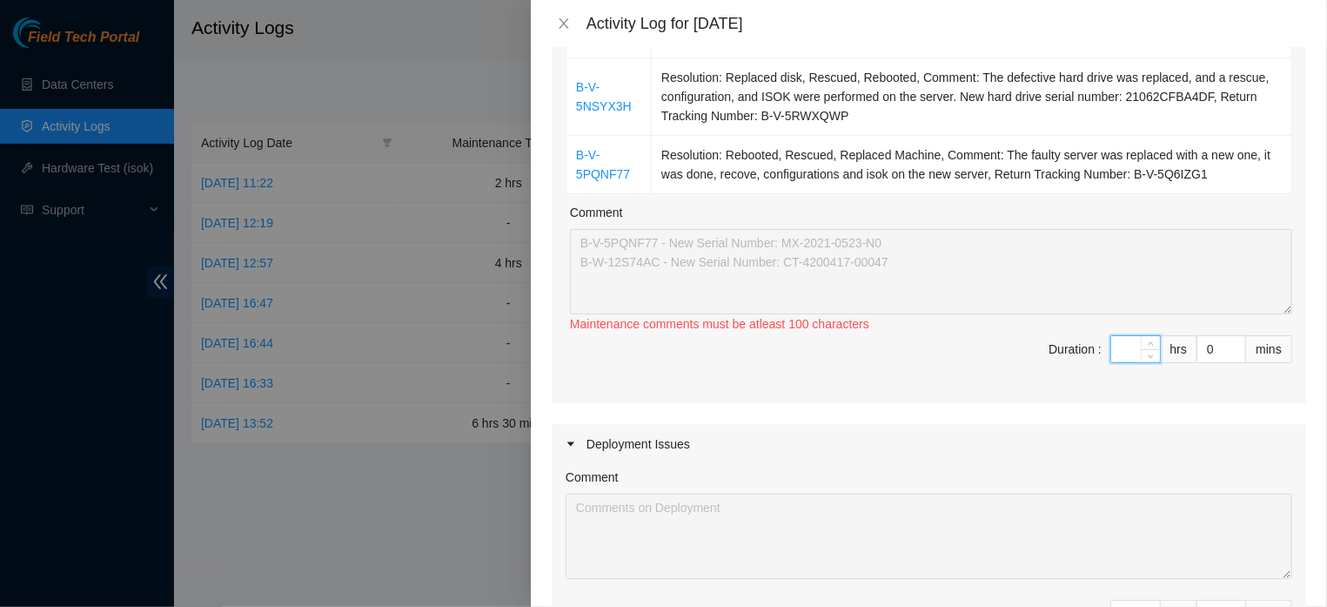
type input "3"
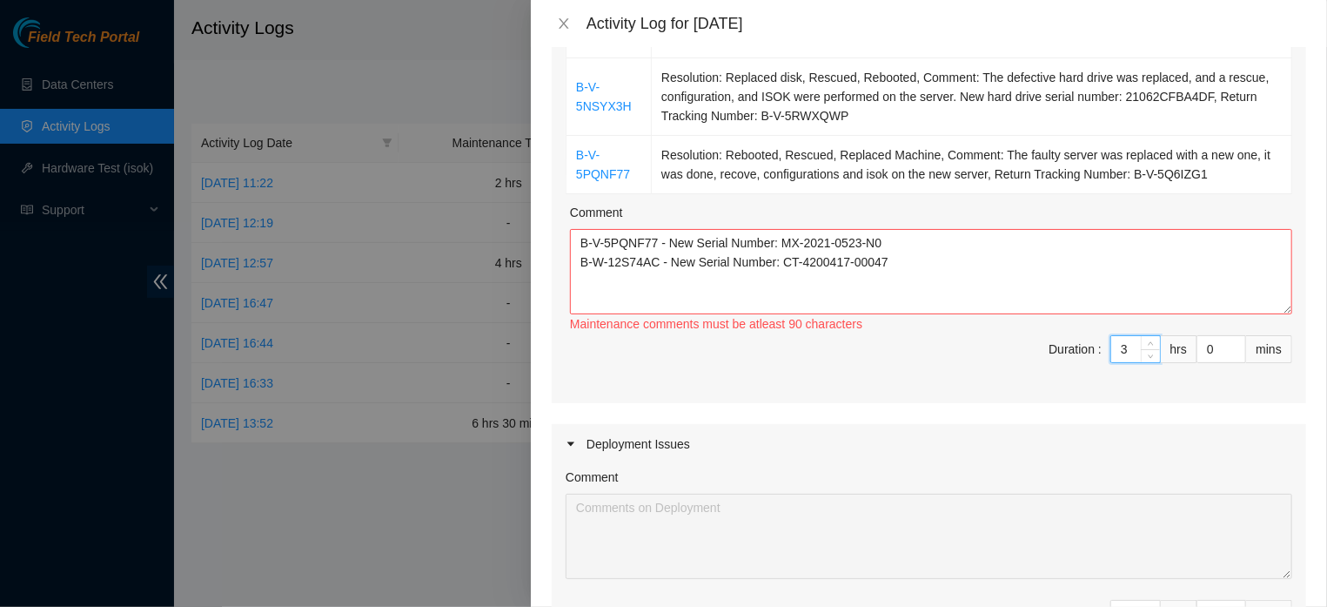
type input "3"
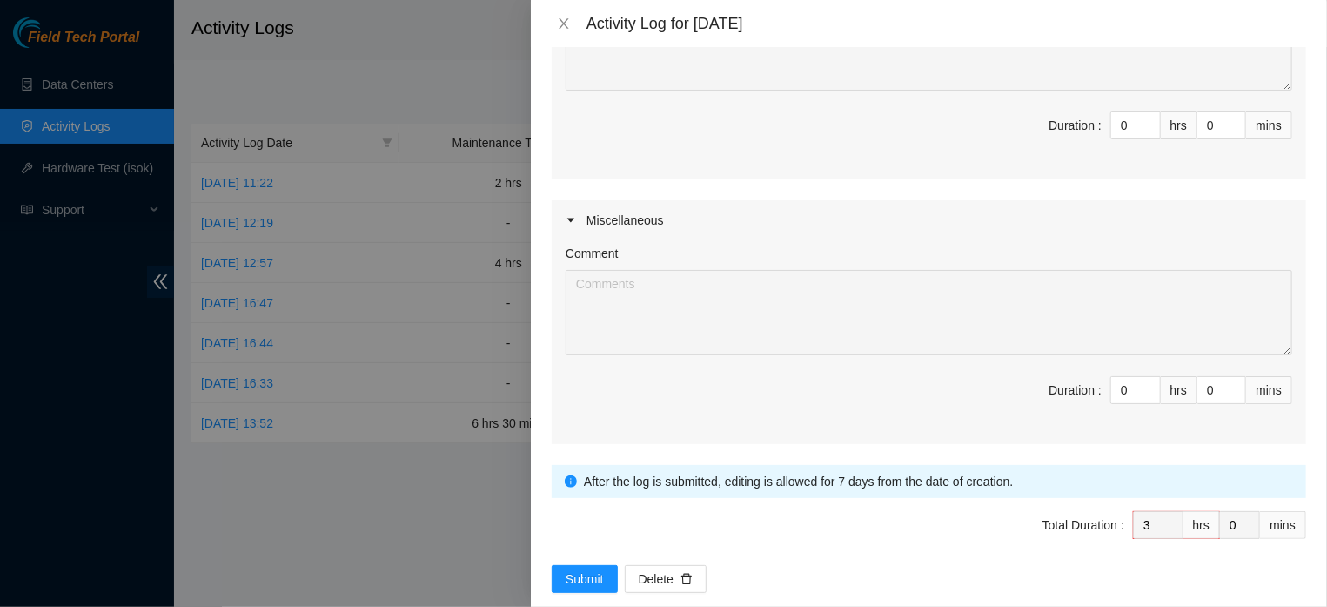
scroll to position [902, 0]
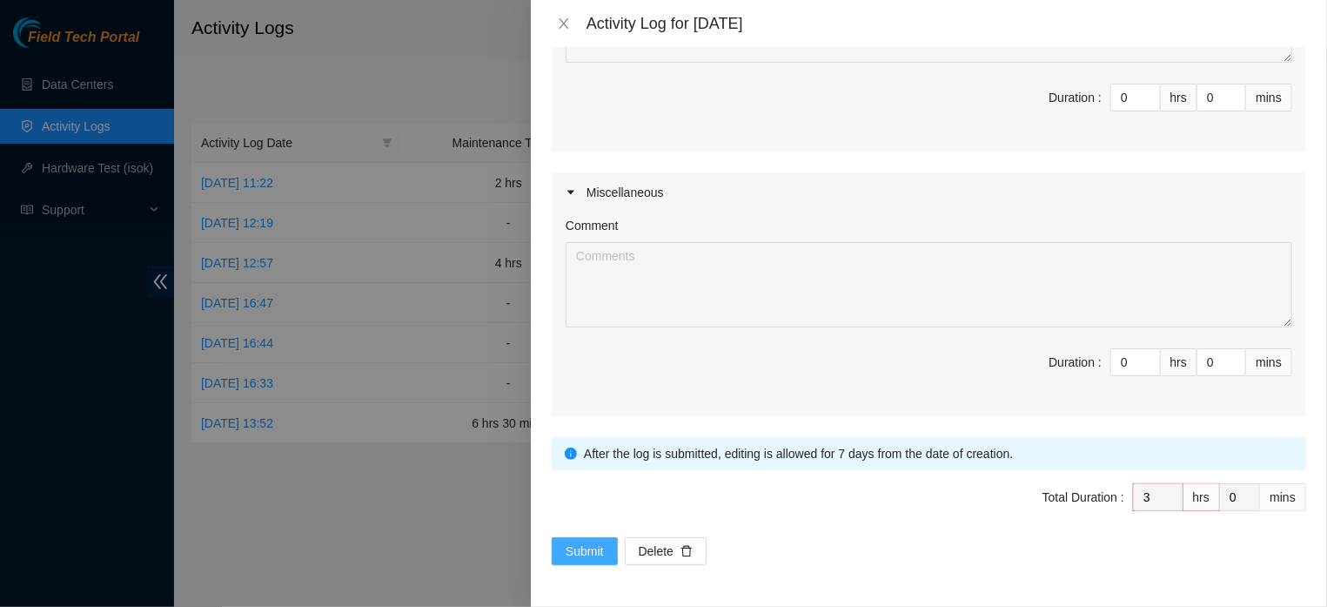
click at [564, 542] on button "Submit" at bounding box center [585, 551] width 66 height 28
click at [584, 542] on span "Submit" at bounding box center [585, 550] width 38 height 19
click at [582, 542] on span "Submit" at bounding box center [585, 550] width 38 height 19
click at [564, 16] on div "Activity Log for [DATE]" at bounding box center [929, 23] width 754 height 19
click at [560, 22] on icon "close" at bounding box center [564, 23] width 10 height 10
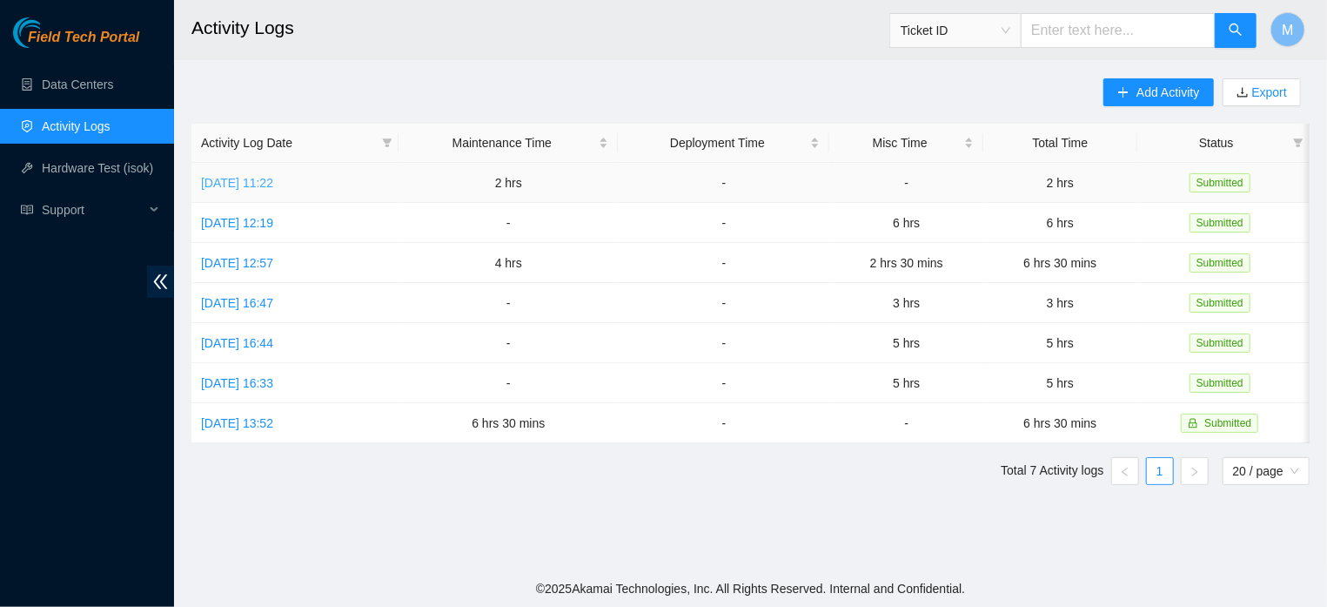
click at [273, 178] on link "[DATE] 11:22" at bounding box center [237, 183] width 72 height 14
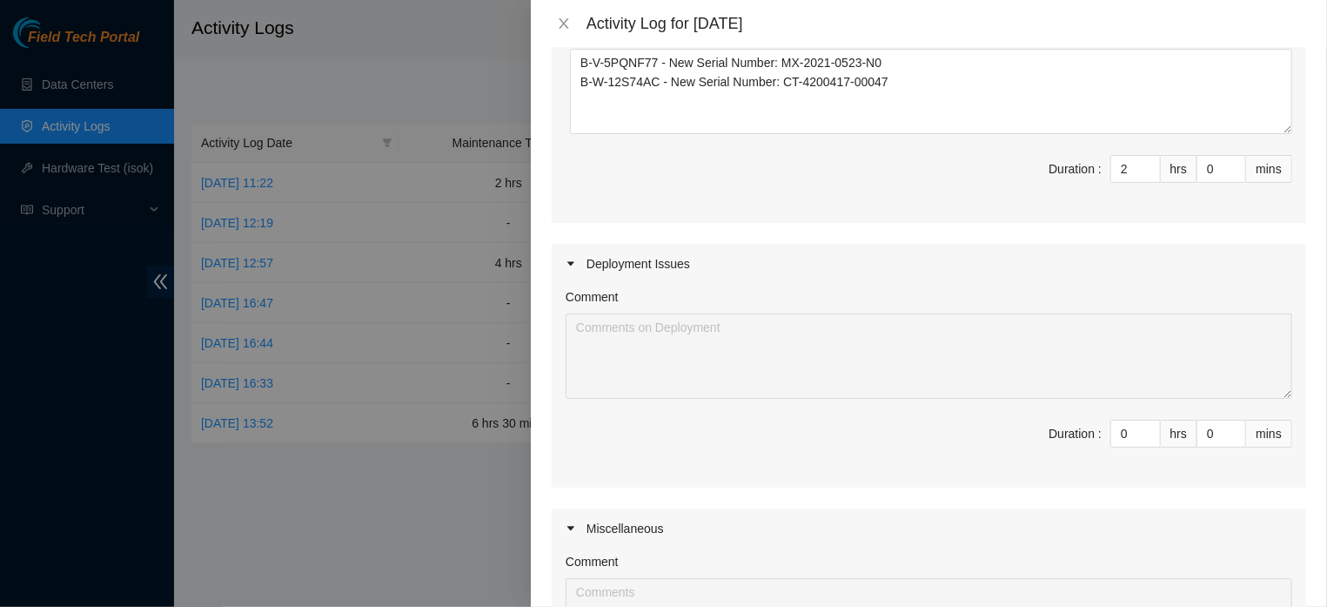
scroll to position [418, 0]
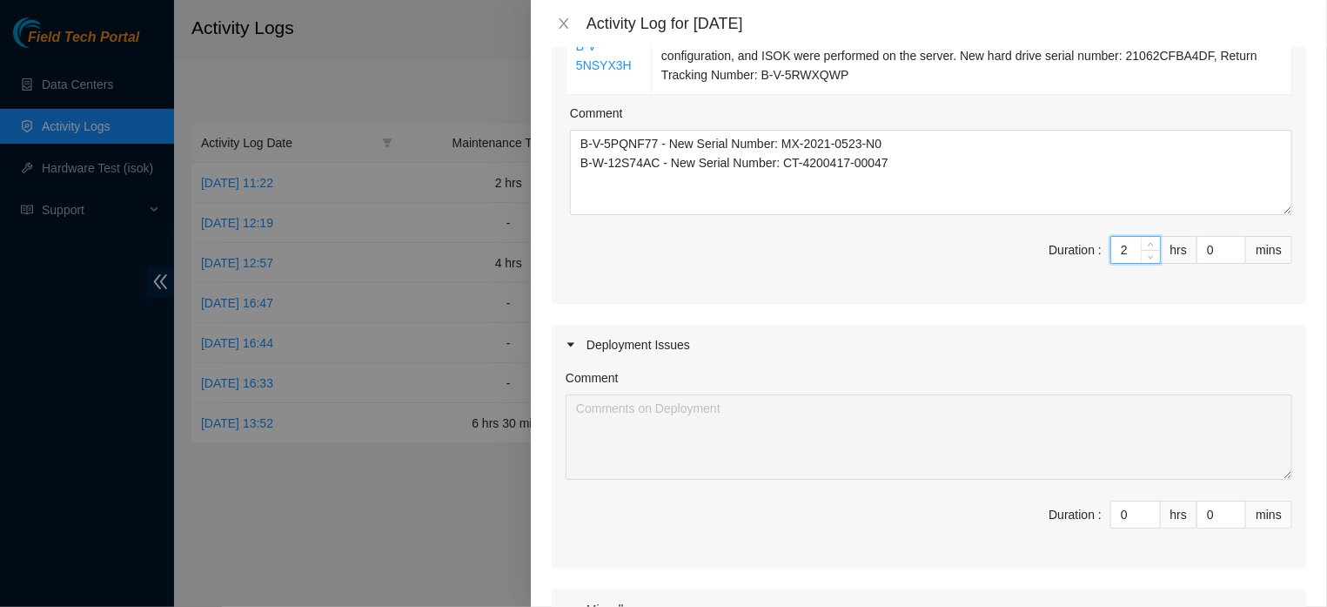
click at [1116, 263] on input "2" at bounding box center [1135, 250] width 49 height 26
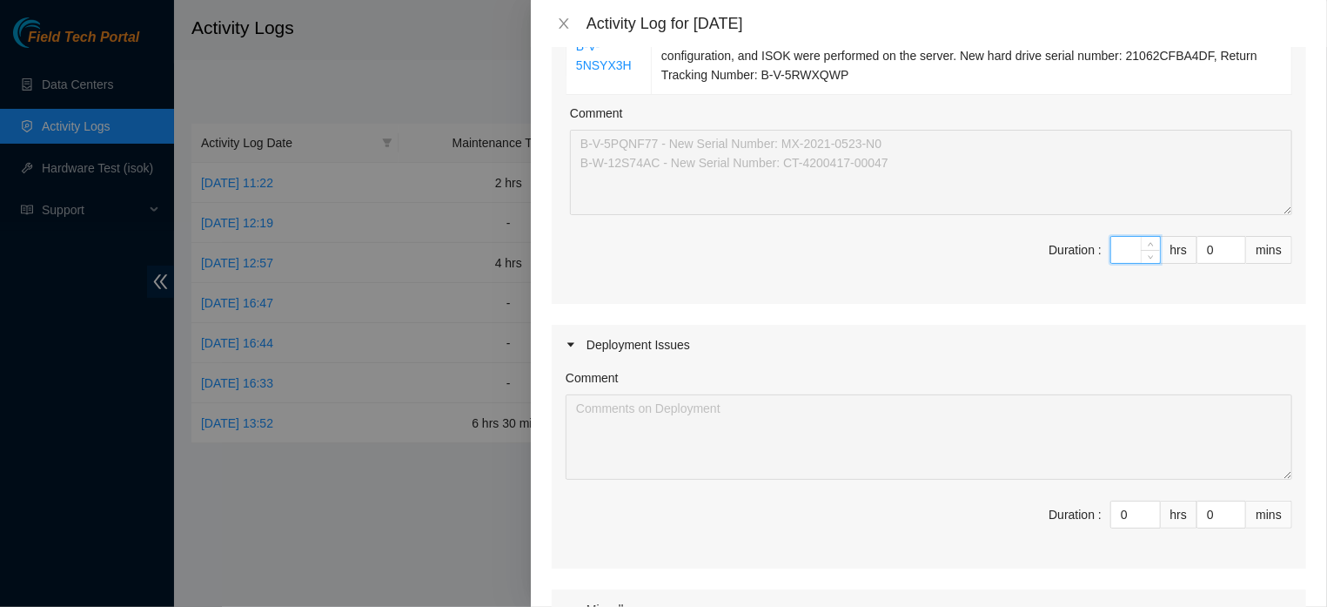
type input "0"
type input "3"
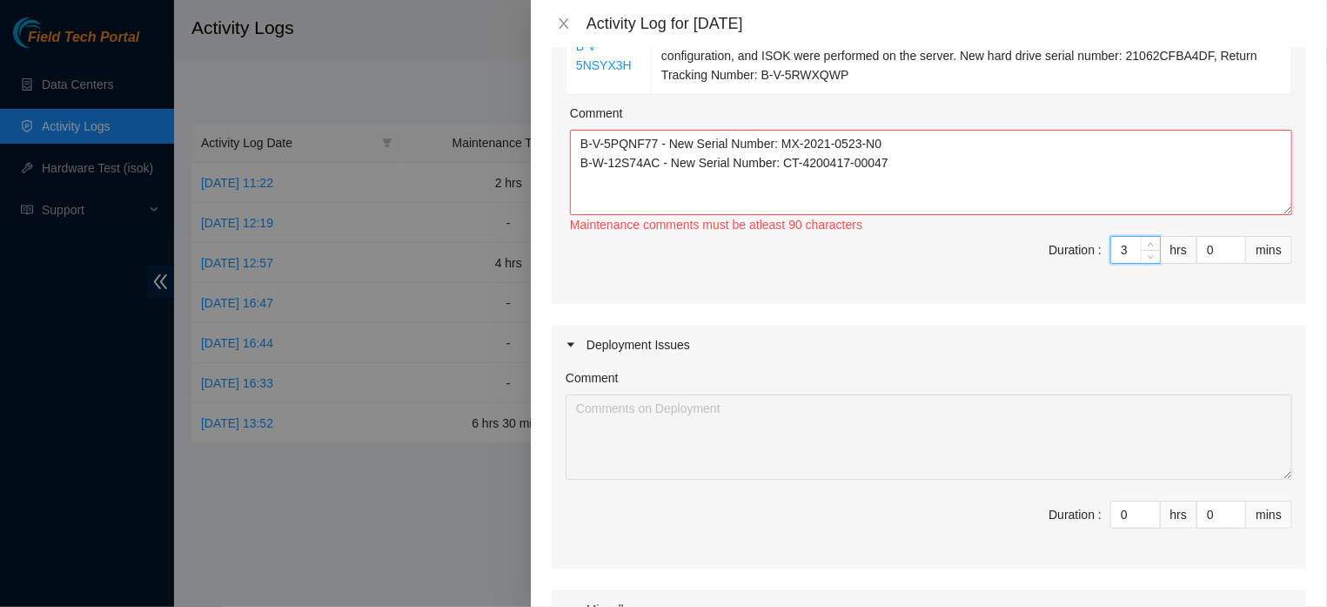
type input "3"
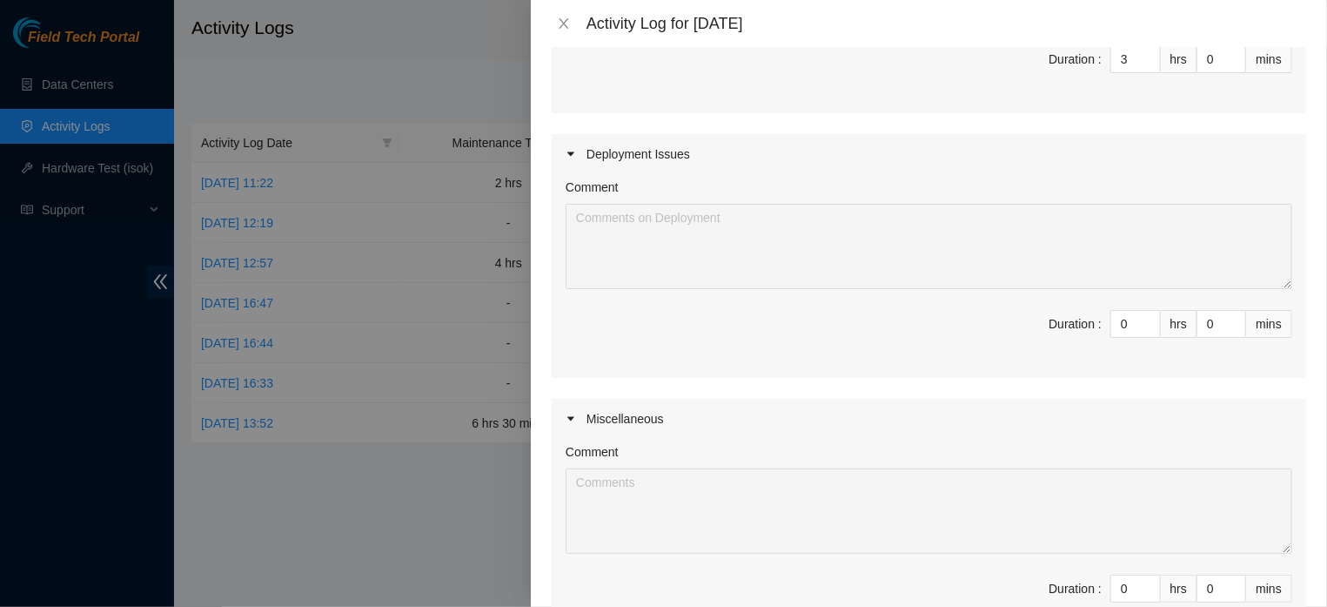
scroll to position [902, 0]
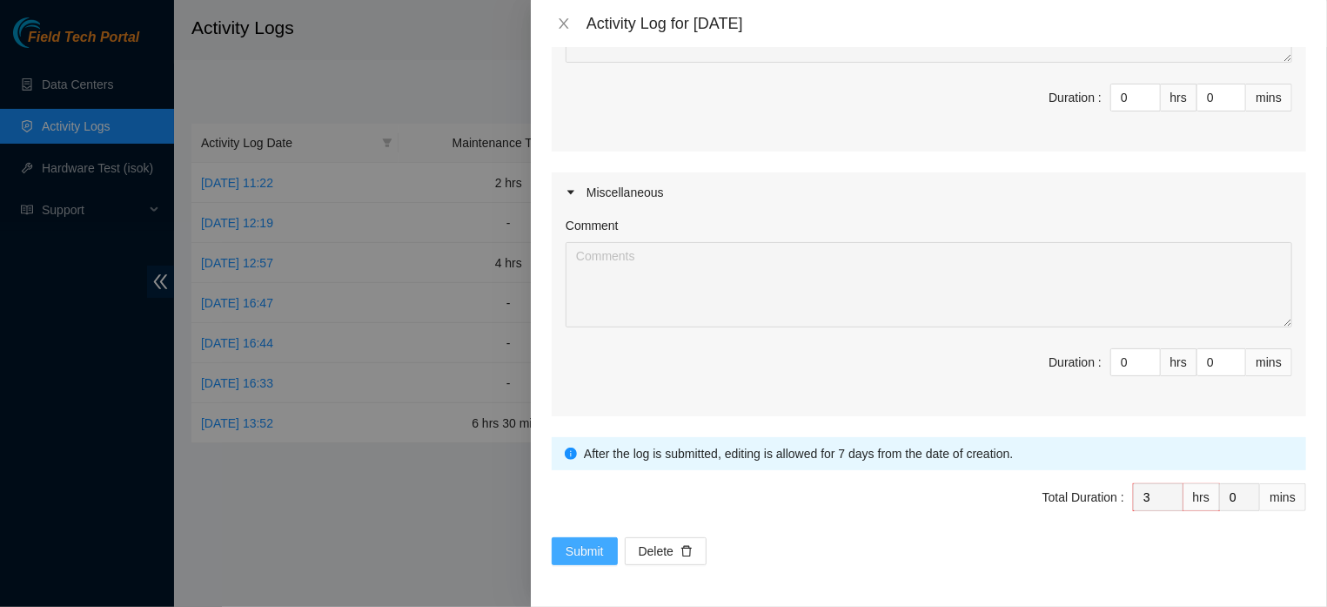
click at [593, 550] on span "Submit" at bounding box center [585, 550] width 38 height 19
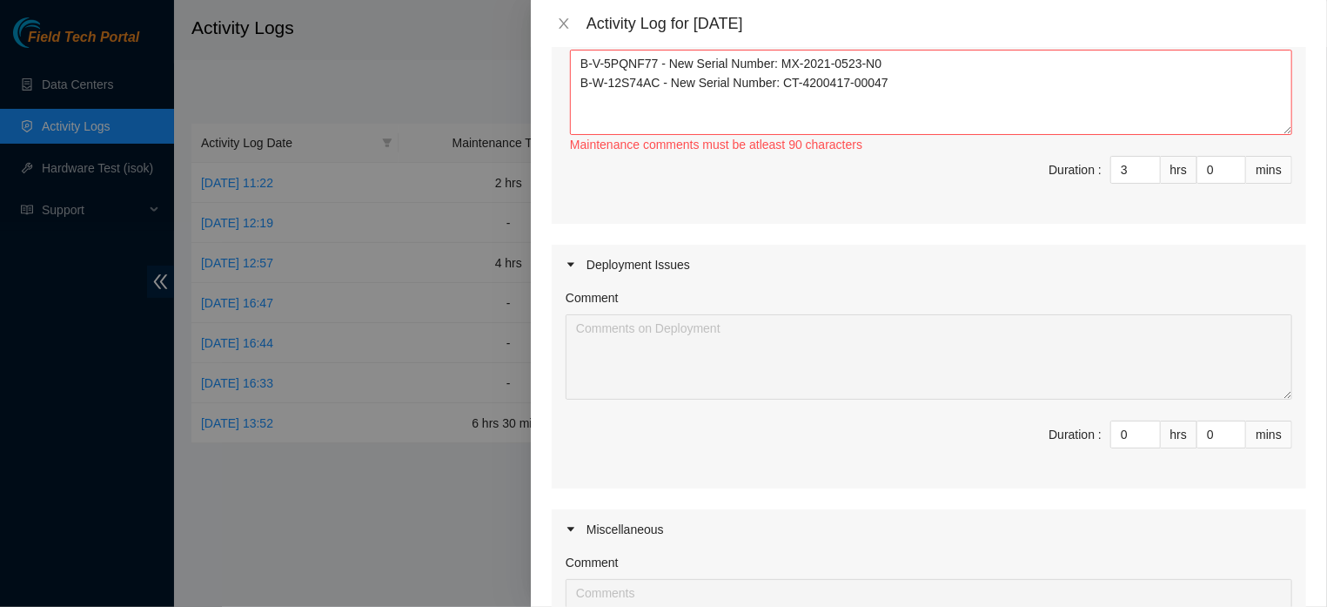
scroll to position [228, 0]
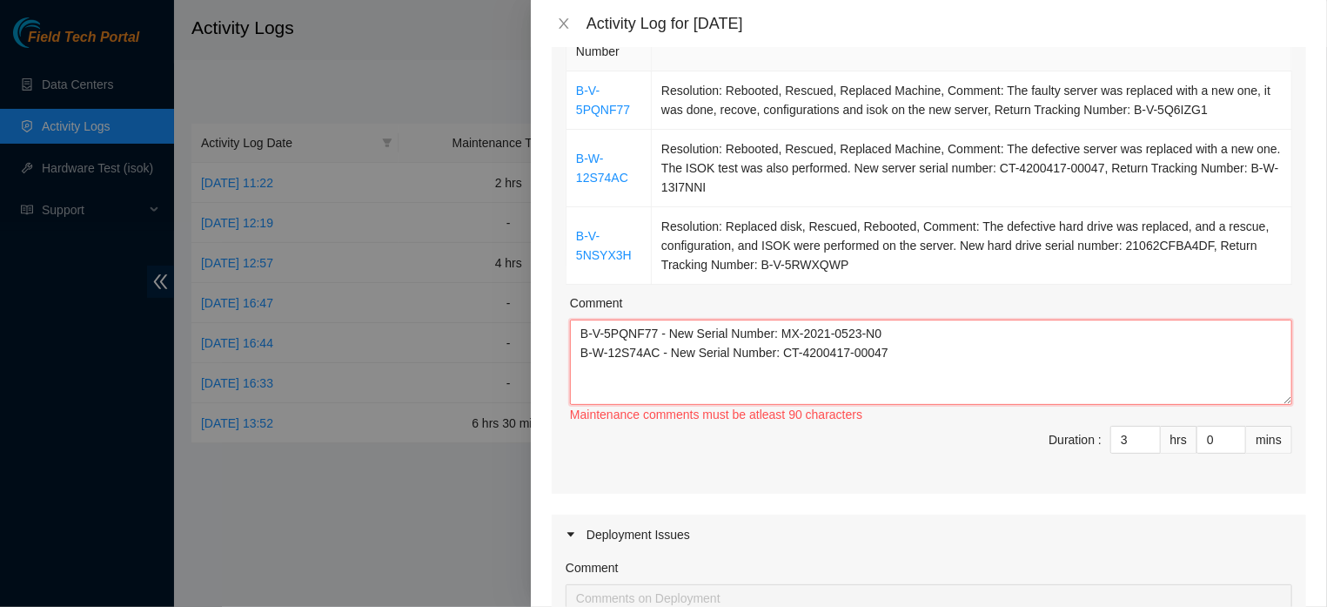
click at [928, 382] on textarea "B-V-5PQNF77 - New Serial Number: MX-2021-0523-N0 B-W-12S74AC - New Serial Numbe…" at bounding box center [931, 361] width 722 height 85
drag, startPoint x: 928, startPoint y: 382, endPoint x: 546, endPoint y: 339, distance: 383.5
click at [570, 339] on textarea "B-V-5PQNF77 - New Serial Number: MX-2021-0523-N0 B-W-12S74AC - New Serial Numbe…" at bounding box center [931, 361] width 722 height 85
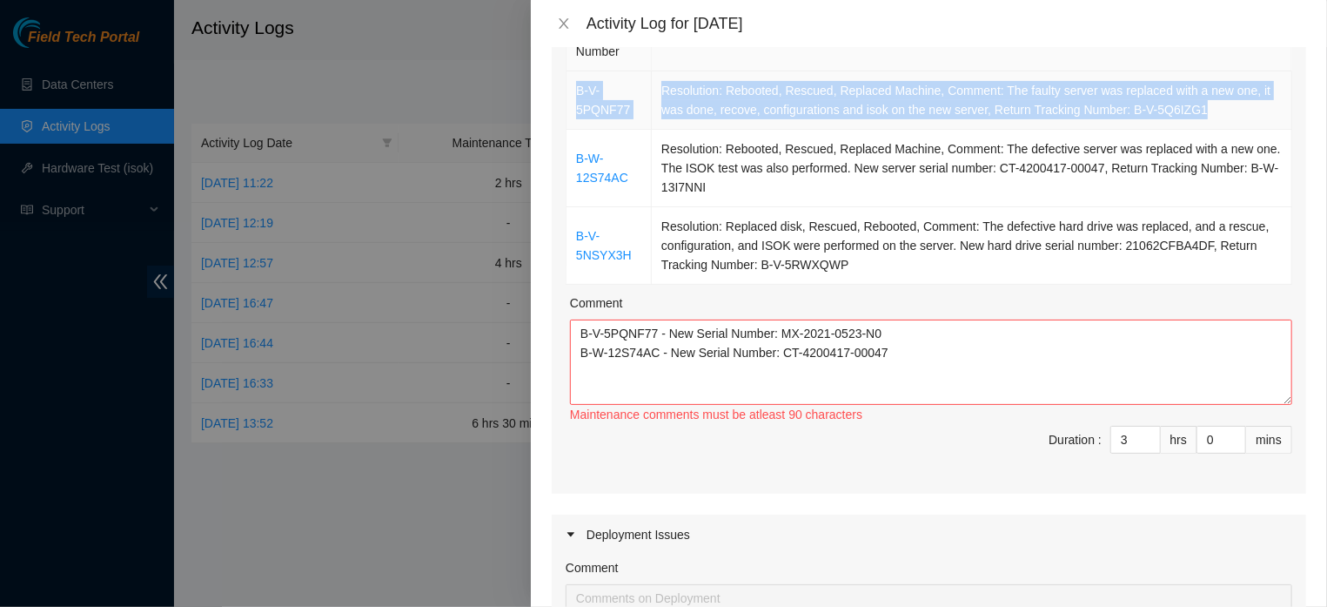
drag, startPoint x: 573, startPoint y: 101, endPoint x: 802, endPoint y: 138, distance: 231.9
click at [802, 130] on tr "B-V-5PQNF77 Resolution: Rebooted, Rescued, Replaced Machine, Comment: The fault…" at bounding box center [929, 100] width 726 height 58
copy tr "B-V-5PQNF77 Resolution: Rebooted, Rescued, Replaced Machine, Comment: The fault…"
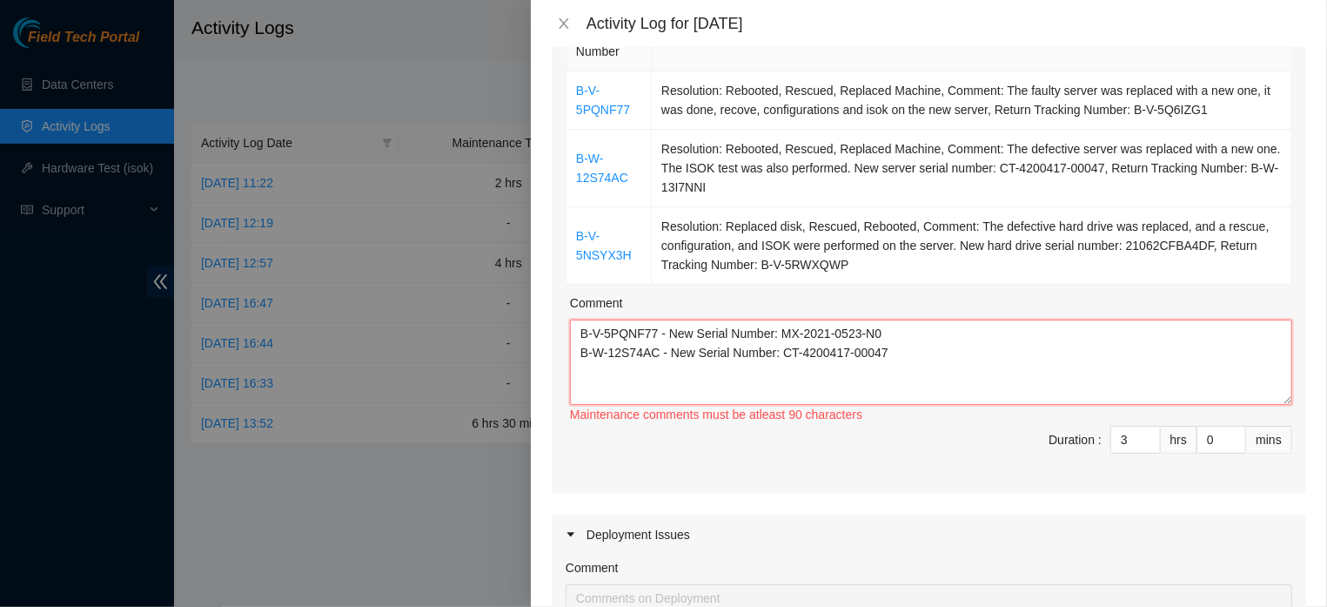
click at [915, 383] on textarea "B-V-5PQNF77 - New Serial Number: MX-2021-0523-N0 B-W-12S74AC - New Serial Numbe…" at bounding box center [931, 361] width 722 height 85
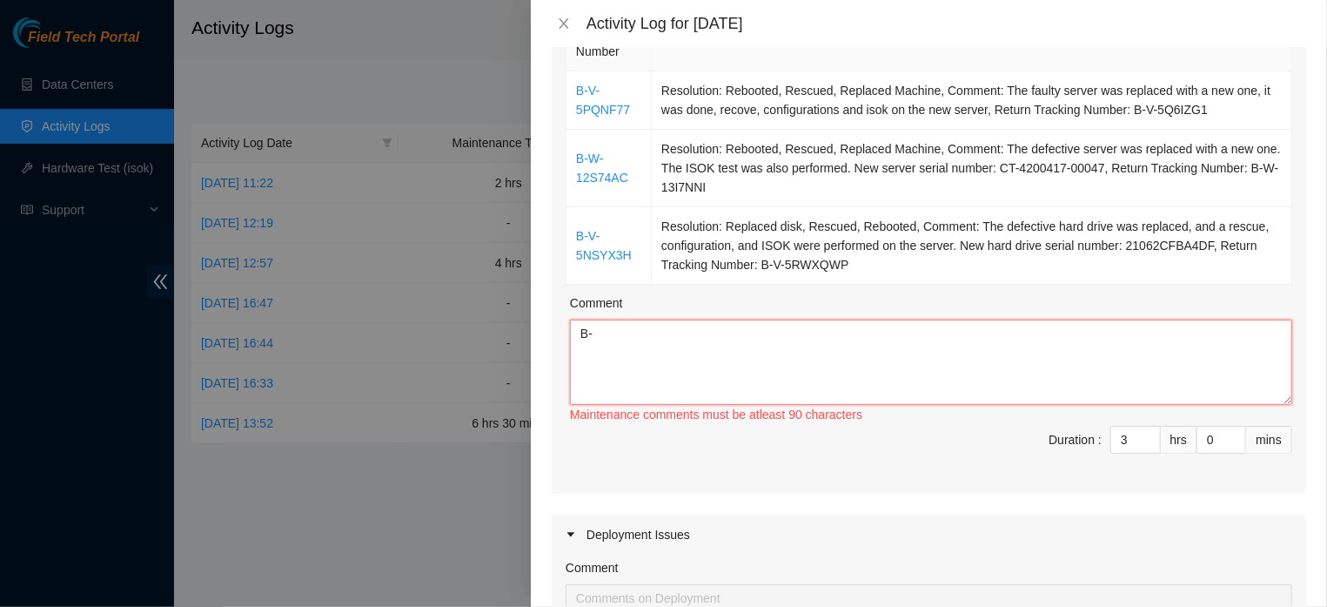
type textarea "B"
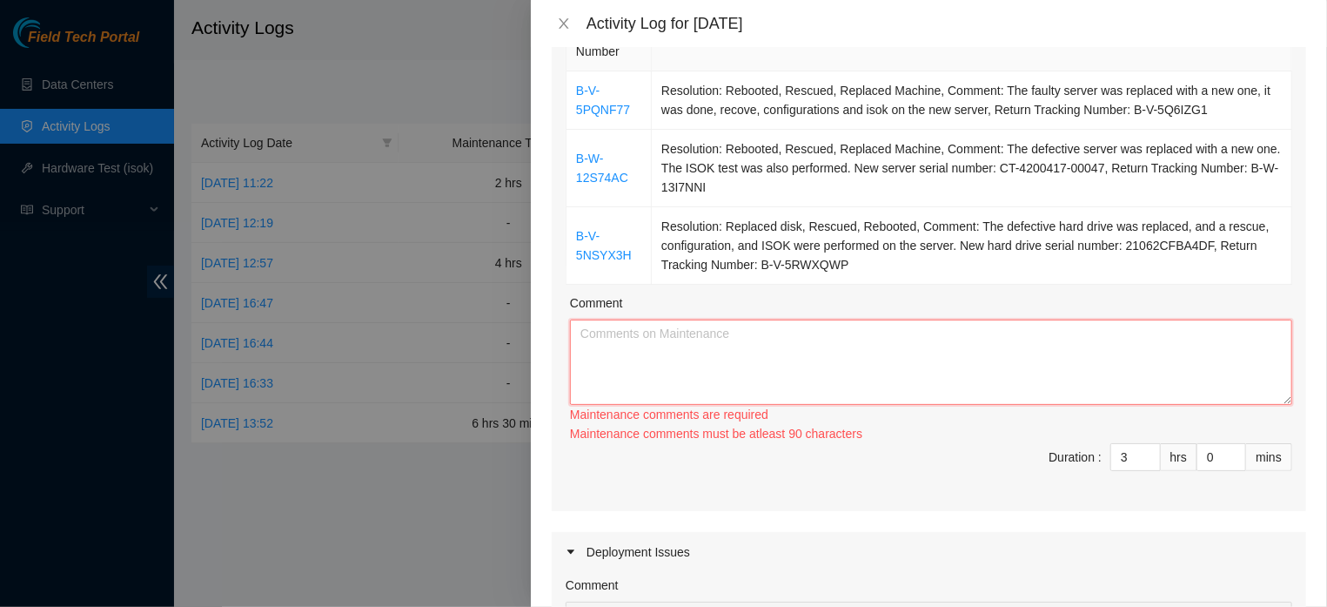
paste textarea "B-V-5PQNF77 Resolution: Rebooted, Rescued, Replaced Machine, Comment: The fault…"
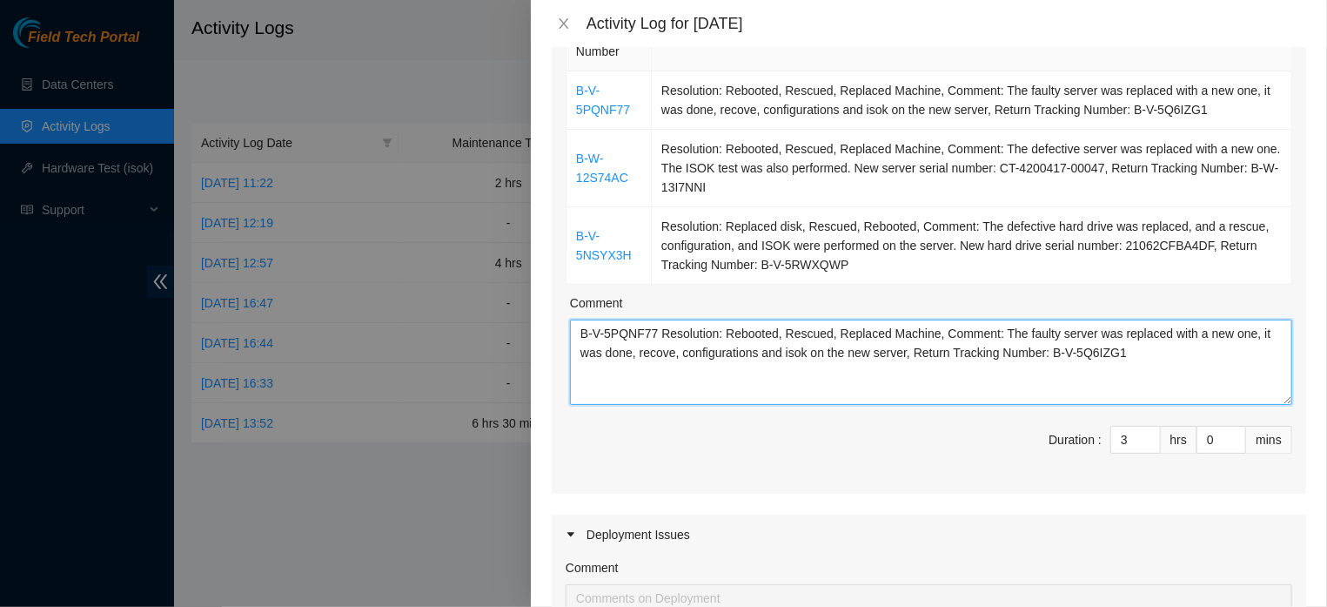
click at [994, 371] on textarea "B-V-5PQNF77 Resolution: Rebooted, Rescued, Replaced Machine, Comment: The fault…" at bounding box center [931, 361] width 722 height 85
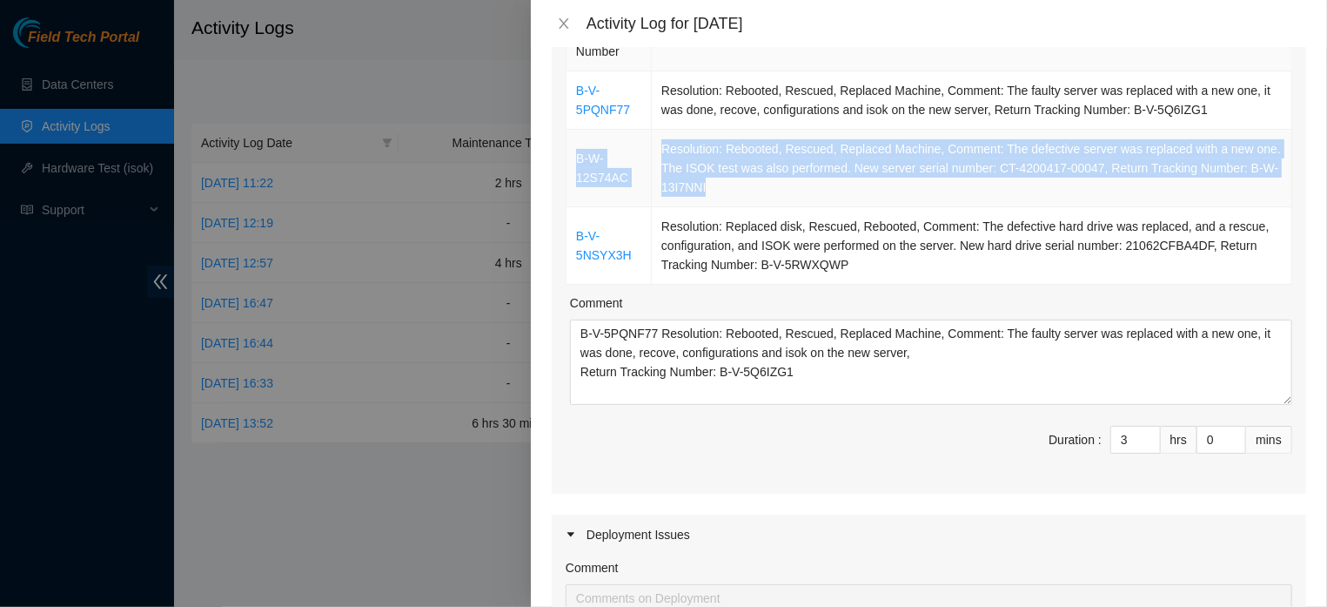
drag, startPoint x: 575, startPoint y: 176, endPoint x: 897, endPoint y: 211, distance: 323.9
click at [897, 207] on tr "B-W-12S74AC Resolution: Rebooted, Rescued, Replaced Machine, Comment: The defec…" at bounding box center [929, 168] width 726 height 77
copy tr "B-W-12S74AC Resolution: Rebooted, Rescued, Replaced Machine, Comment: The defec…"
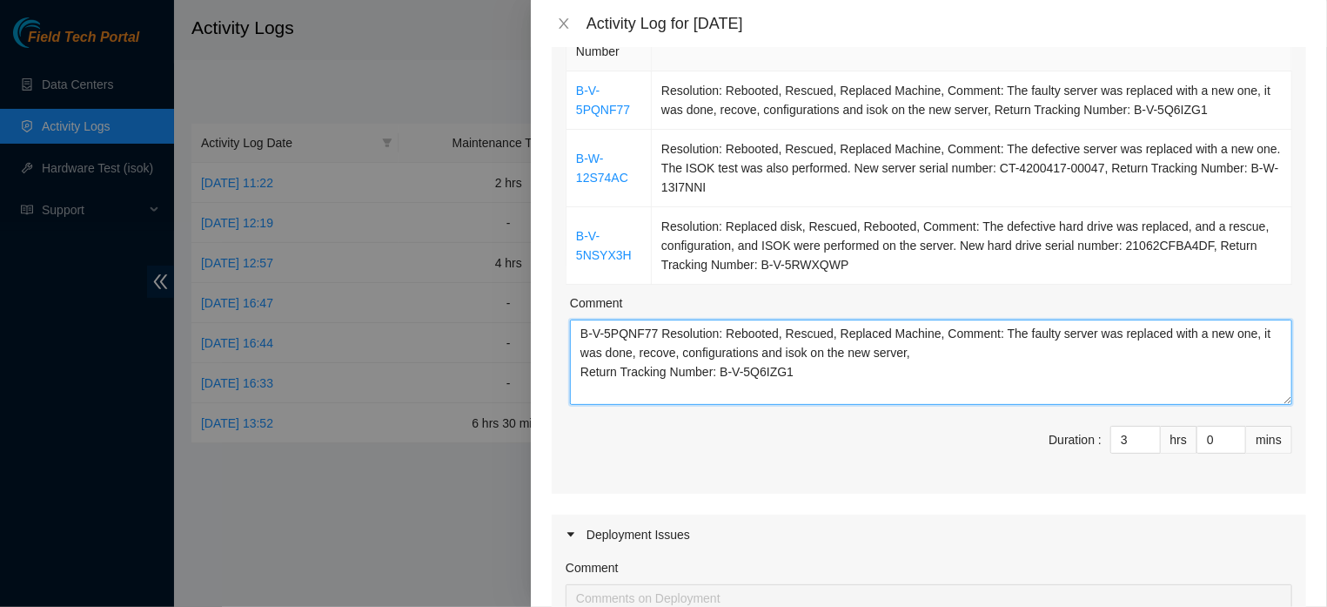
click at [885, 400] on textarea "B-V-5PQNF77 Resolution: Rebooted, Rescued, Replaced Machine, Comment: The fault…" at bounding box center [931, 361] width 722 height 85
paste textarea "B-W-12S74AC Resolution: Rebooted, Rescued, Replaced Machine, Comment: The defec…"
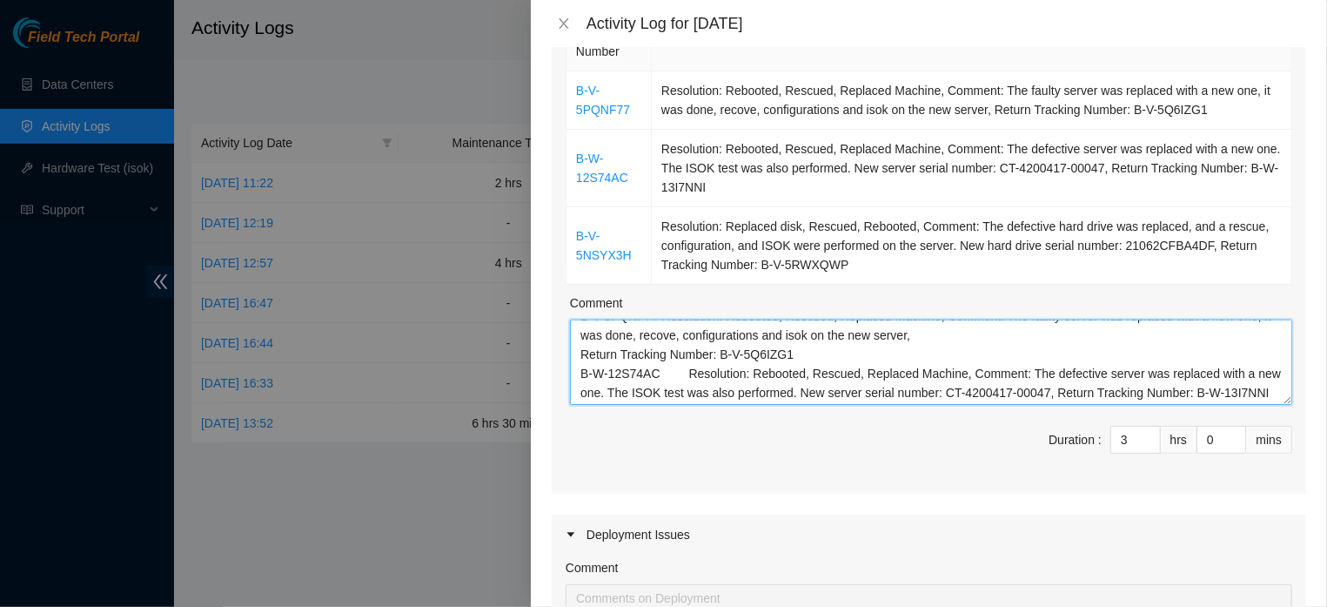
click at [1136, 405] on textarea "B-V-5PQNF77 Resolution: Rebooted, Rescued, Replaced Machine, Comment: The fault…" at bounding box center [931, 361] width 722 height 85
type textarea "B-V-5PQNF77 Resolution: Rebooted, Rescued, Replaced Machine, Comment: The fault…"
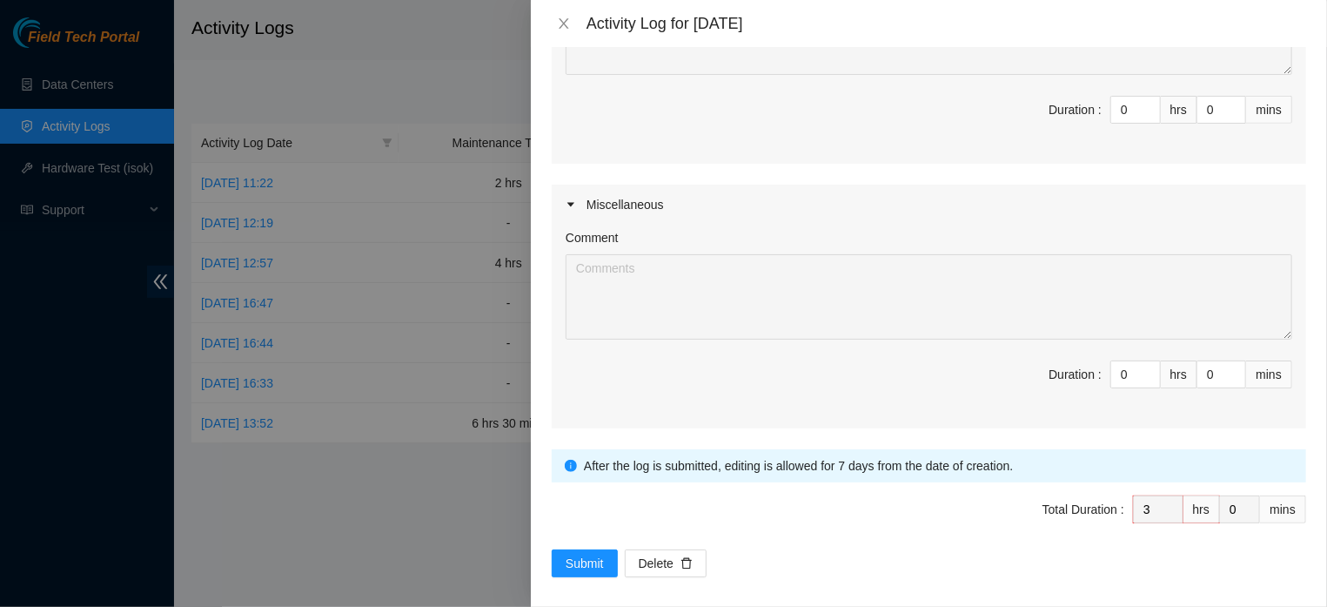
scroll to position [902, 0]
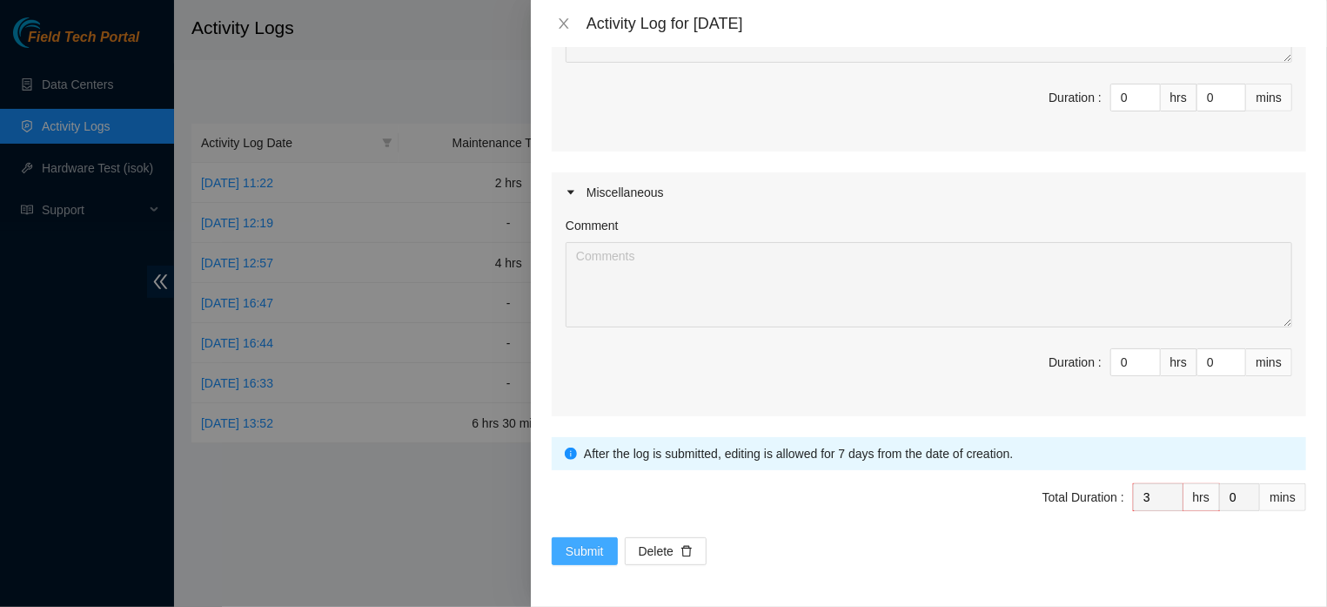
click at [577, 545] on span "Submit" at bounding box center [585, 550] width 38 height 19
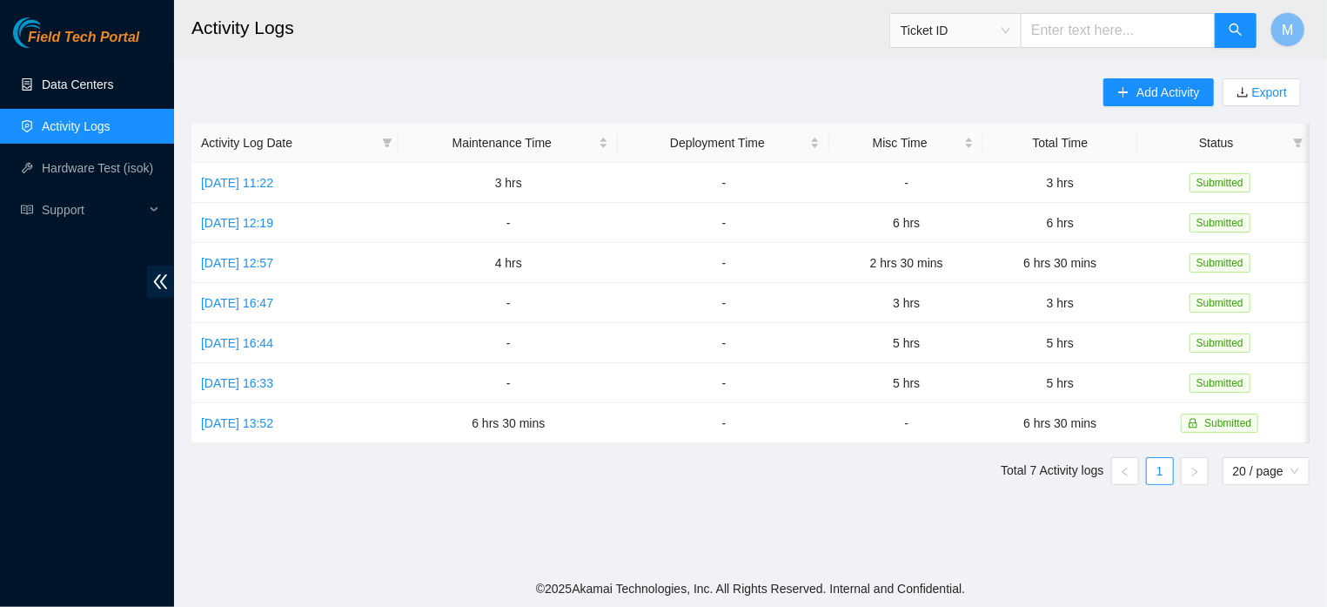
click at [97, 90] on link "Data Centers" at bounding box center [77, 84] width 71 height 14
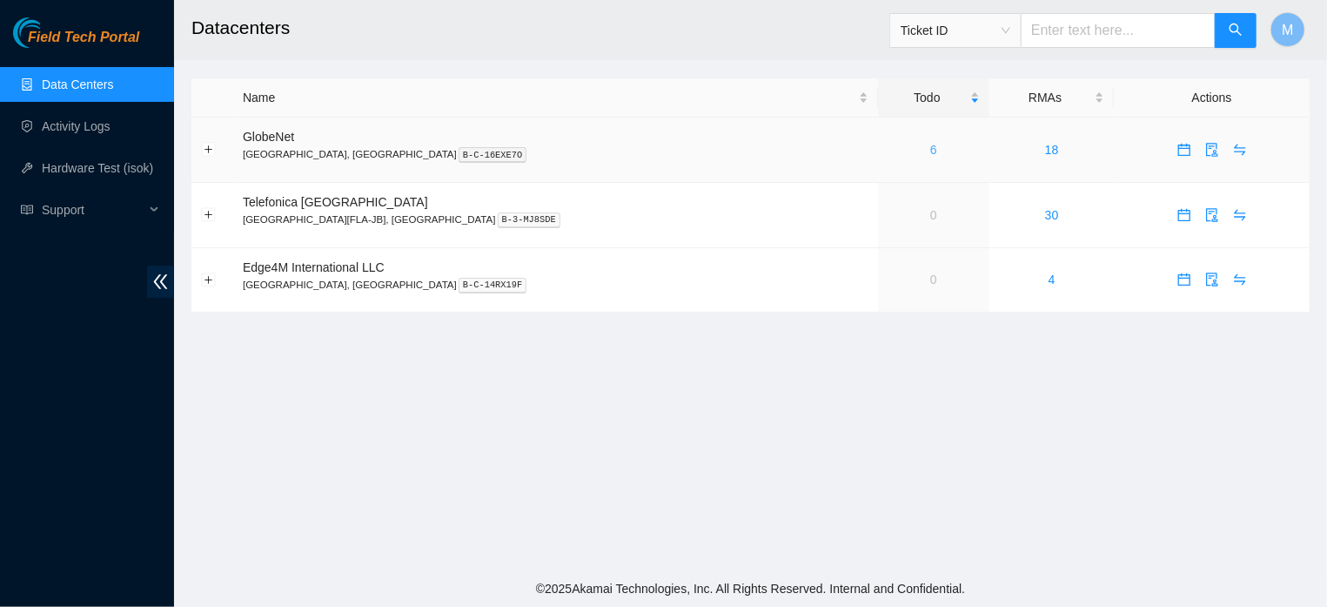
click at [930, 153] on link "6" at bounding box center [933, 150] width 7 height 14
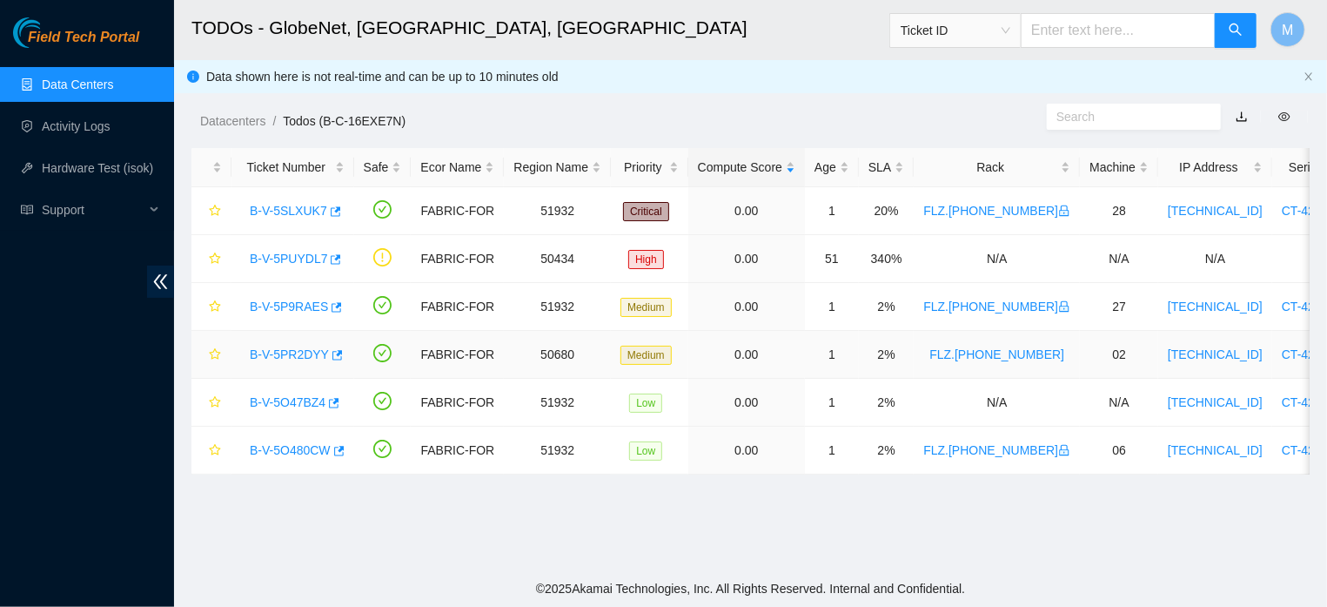
click at [292, 350] on link "B-V-5PR2DYY" at bounding box center [289, 354] width 79 height 14
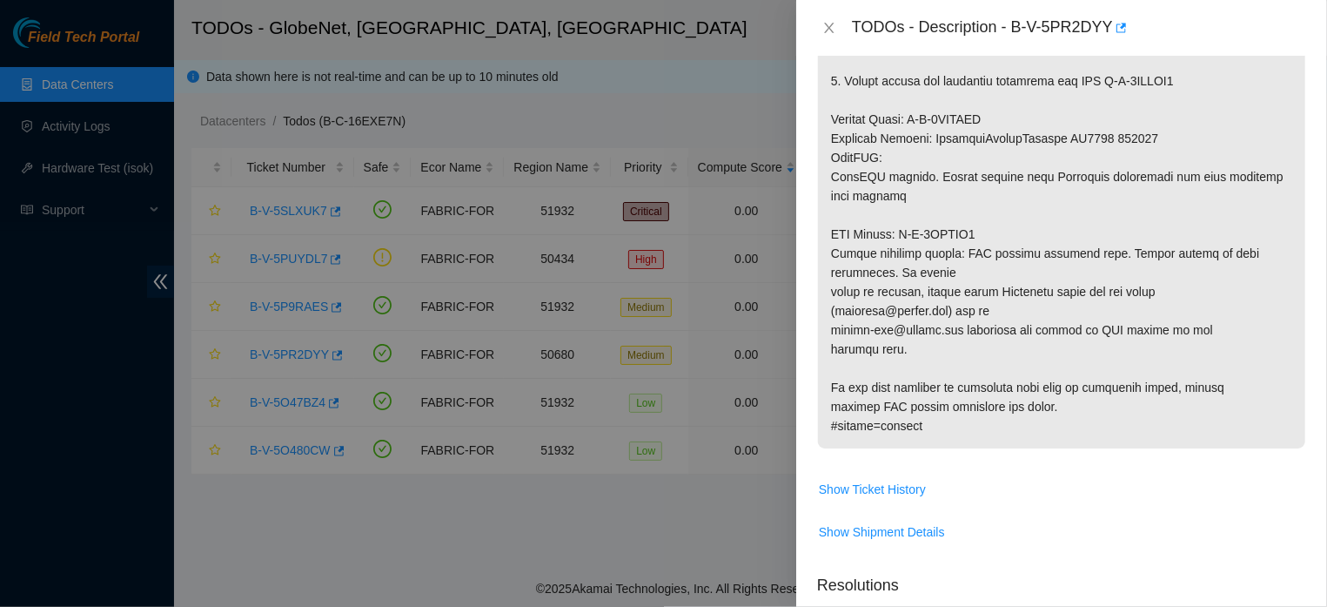
scroll to position [815, 0]
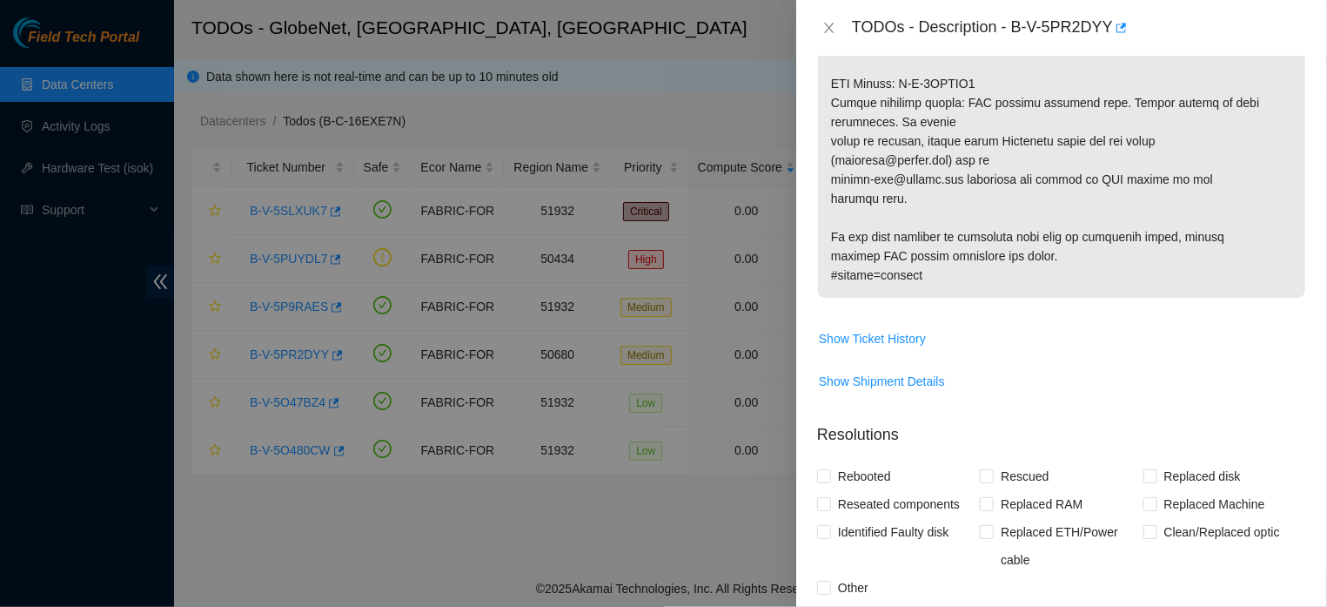
drag, startPoint x: 834, startPoint y: 204, endPoint x: 1022, endPoint y: 294, distance: 209.0
copy p "Network: SDN No suspension records found. Call NOCC ([PHONE_NUMBER]) and ask th…"
click at [828, 34] on icon "close" at bounding box center [829, 28] width 14 height 14
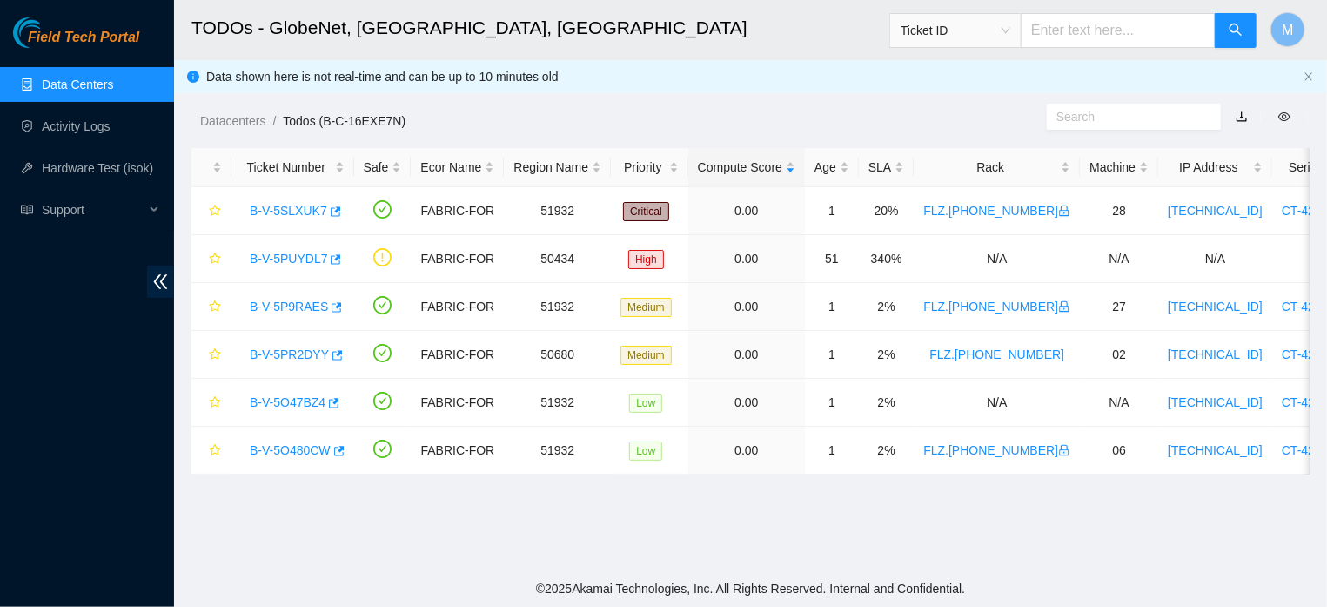
scroll to position [432, 0]
click at [288, 352] on link "B-V-5PR2DYY" at bounding box center [289, 354] width 79 height 14
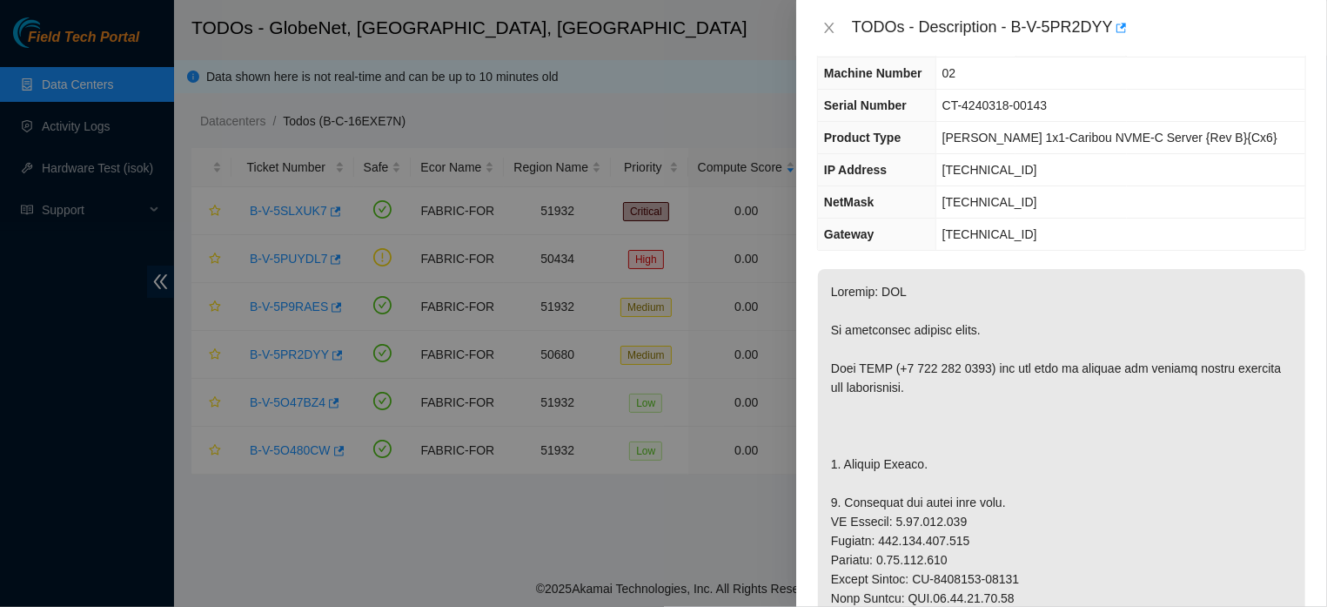
scroll to position [0, 0]
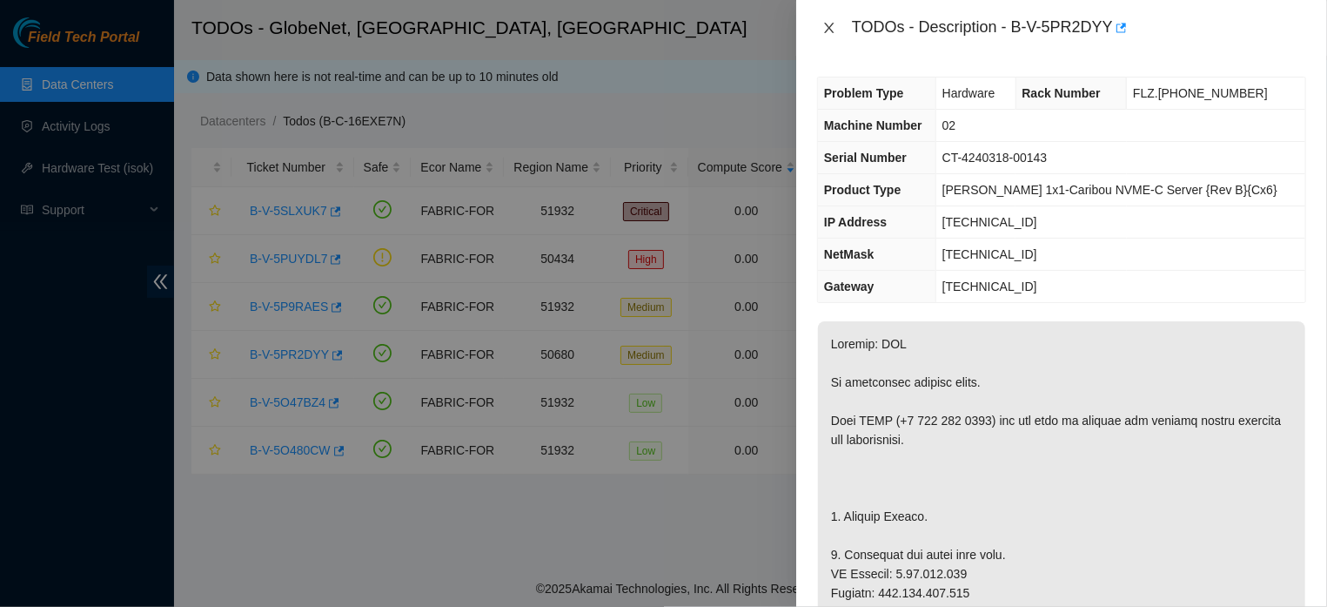
click at [832, 32] on icon "close" at bounding box center [829, 28] width 10 height 10
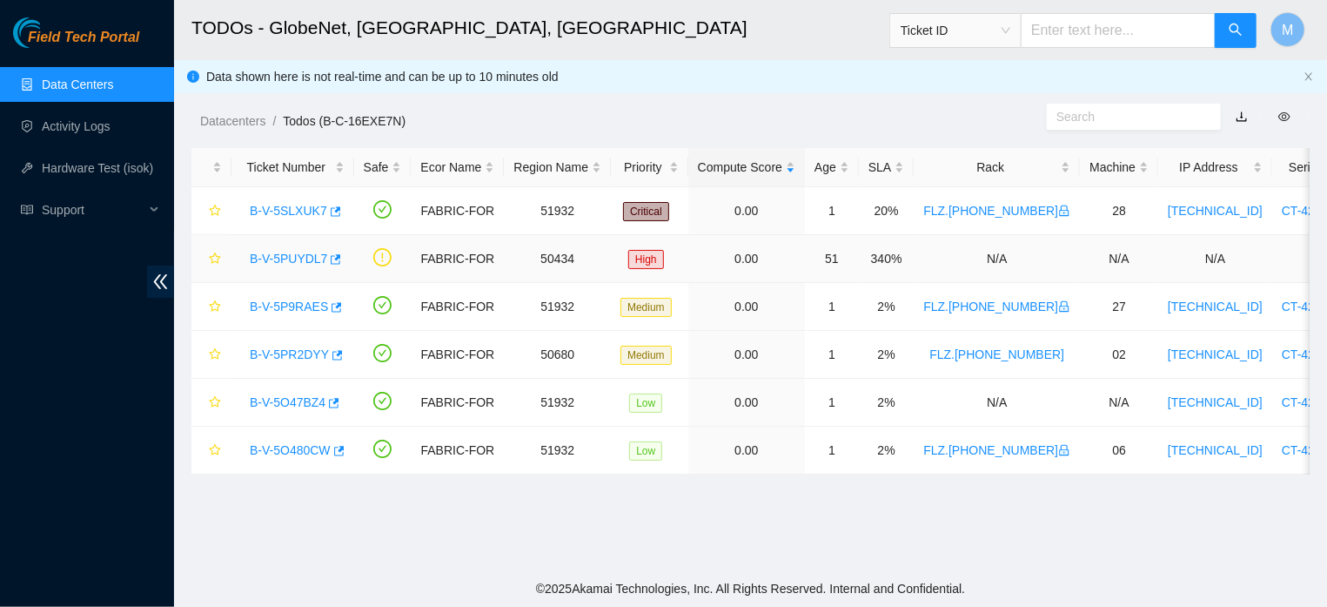
click at [295, 256] on link "B-V-5PUYDL7" at bounding box center [288, 258] width 77 height 14
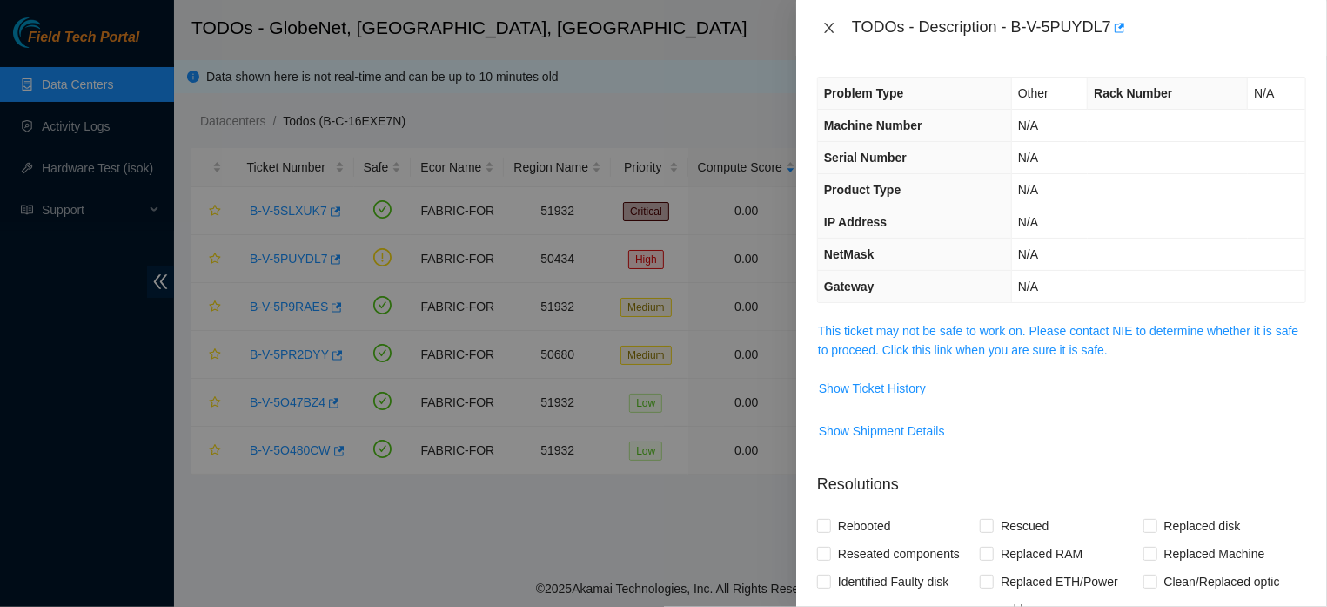
click at [823, 24] on icon "close" at bounding box center [829, 28] width 14 height 14
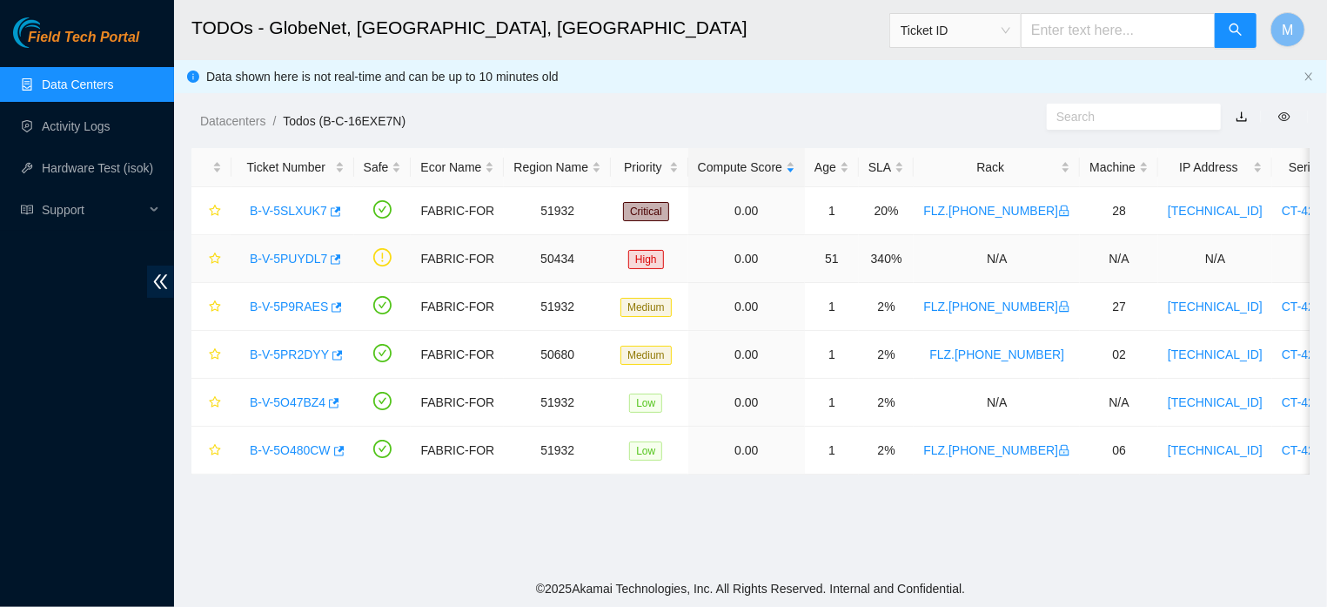
click at [292, 258] on link "B-V-5PUYDL7" at bounding box center [288, 258] width 77 height 14
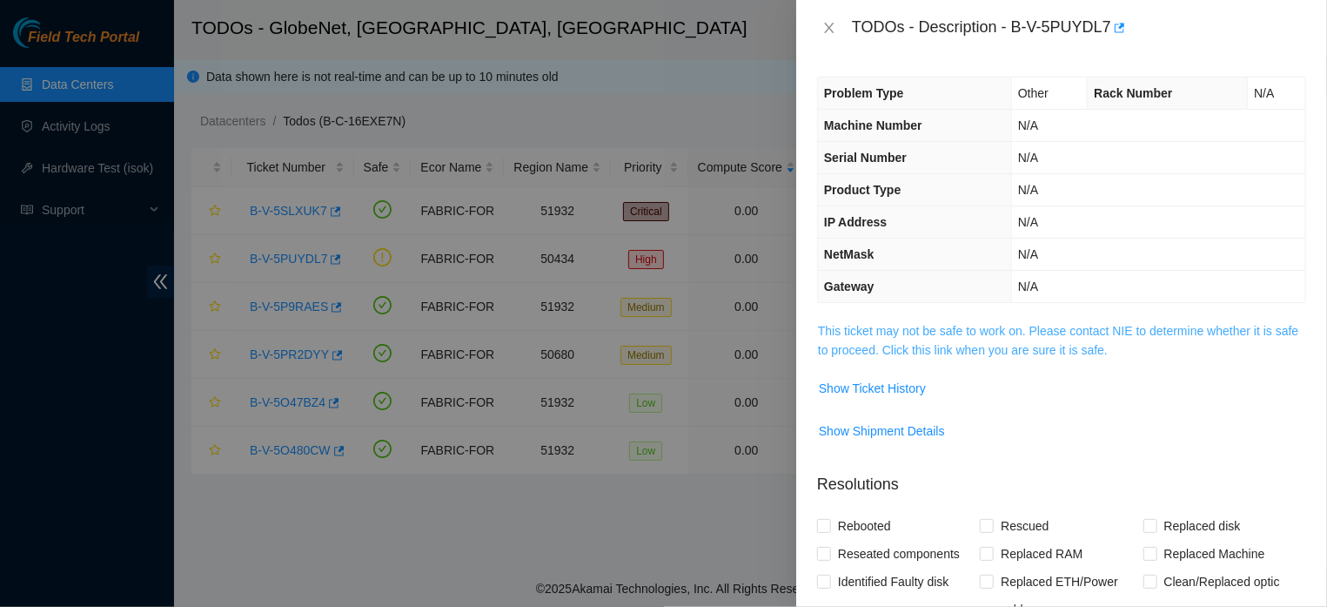
click at [1007, 350] on link "This ticket may not be safe to work on. Please contact NIE to determine whether…" at bounding box center [1058, 340] width 480 height 33
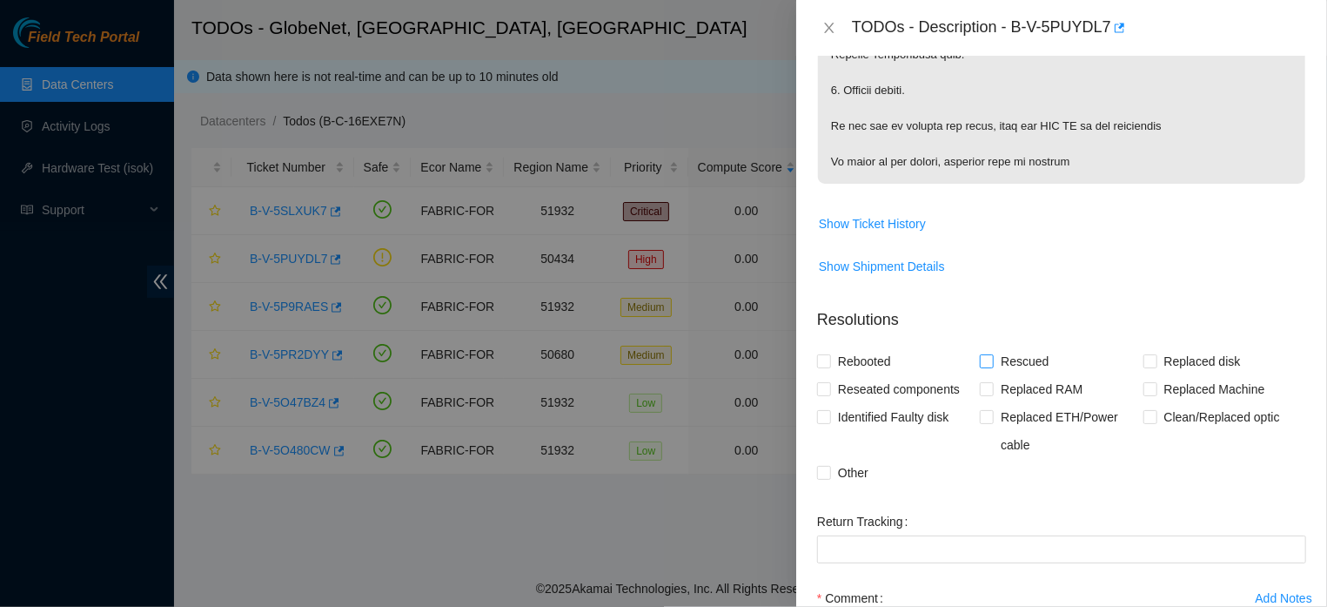
scroll to position [1090, 0]
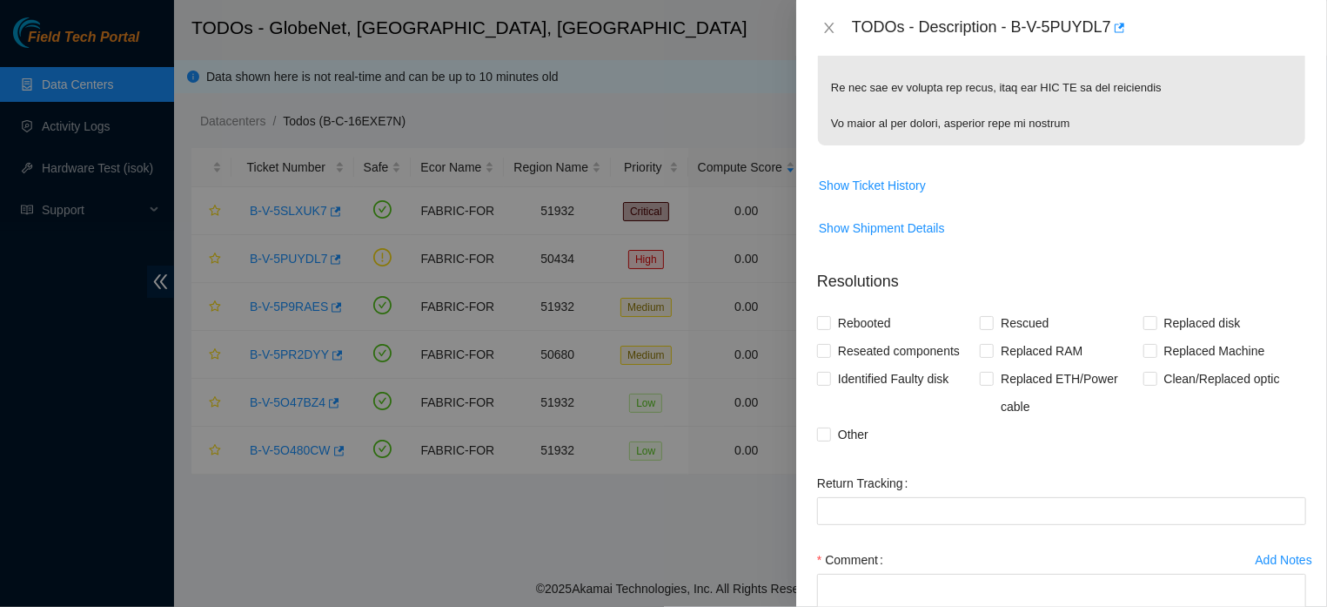
drag, startPoint x: 830, startPoint y: 147, endPoint x: 1086, endPoint y: 168, distance: 256.7
copy p "Lore ipsu do sita consec ad elitseddo ei temp INC; utlaboree, dolore m aliquaen…"
drag, startPoint x: 1002, startPoint y: 23, endPoint x: 1099, endPoint y: 23, distance: 96.6
click at [1099, 23] on div "TODOs - Description - B-V-5PUYDL7" at bounding box center [1079, 28] width 454 height 28
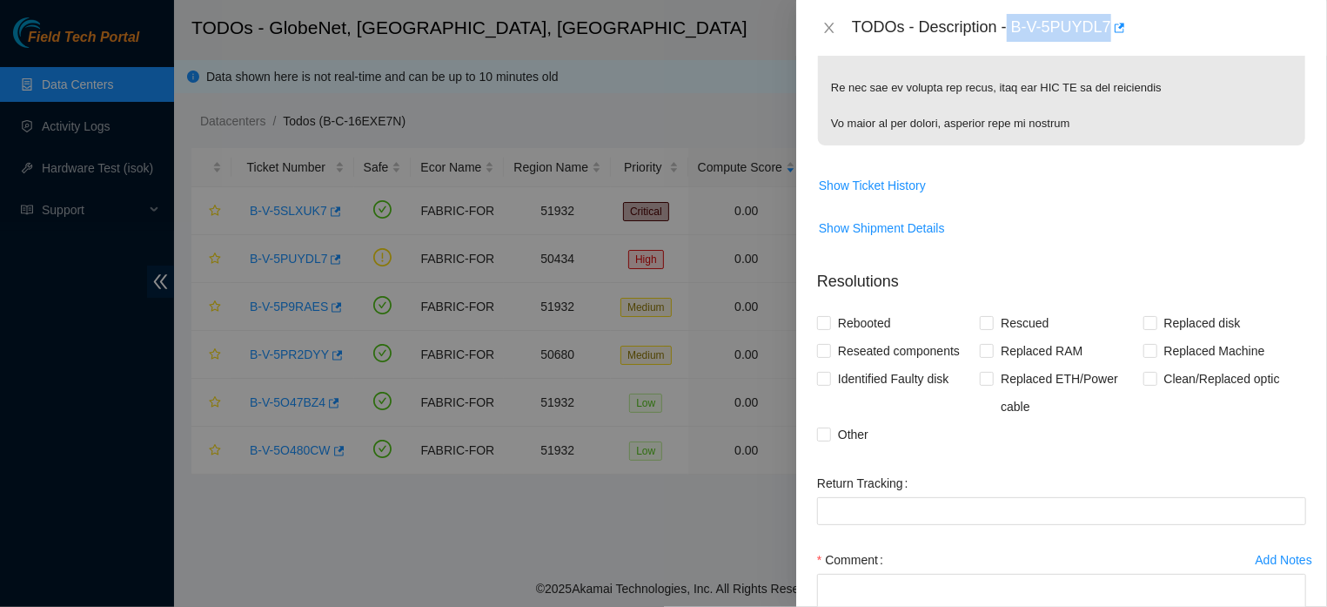
copy div "B-V-5PUYDL7"
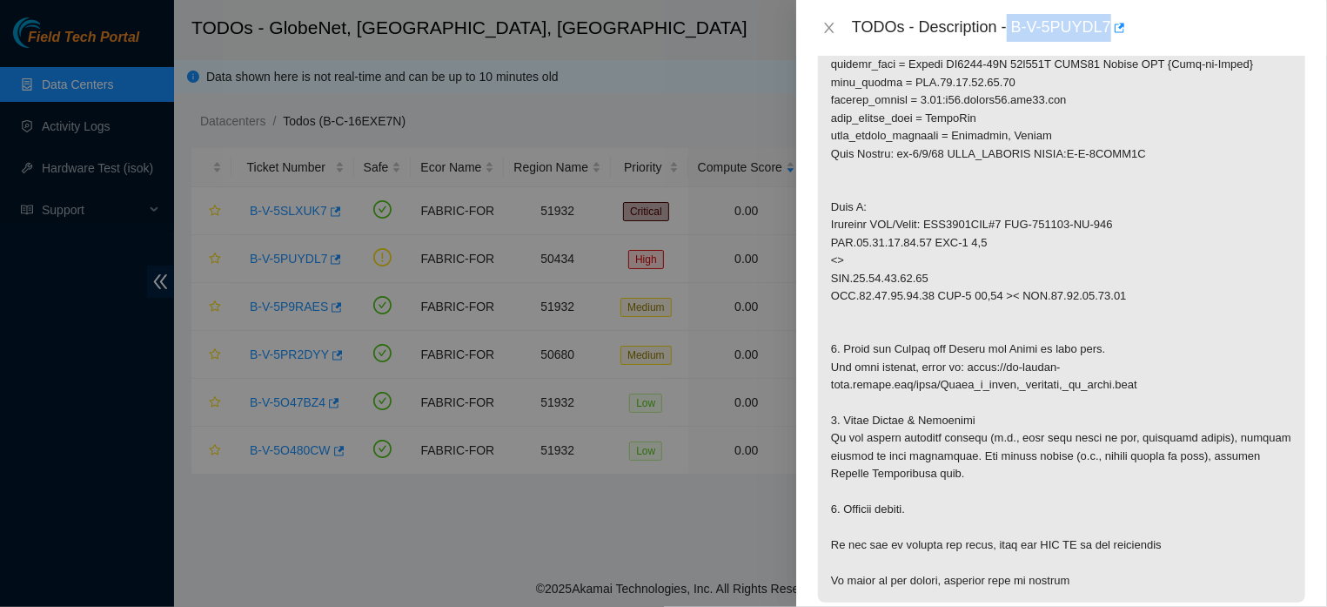
scroll to position [720, 0]
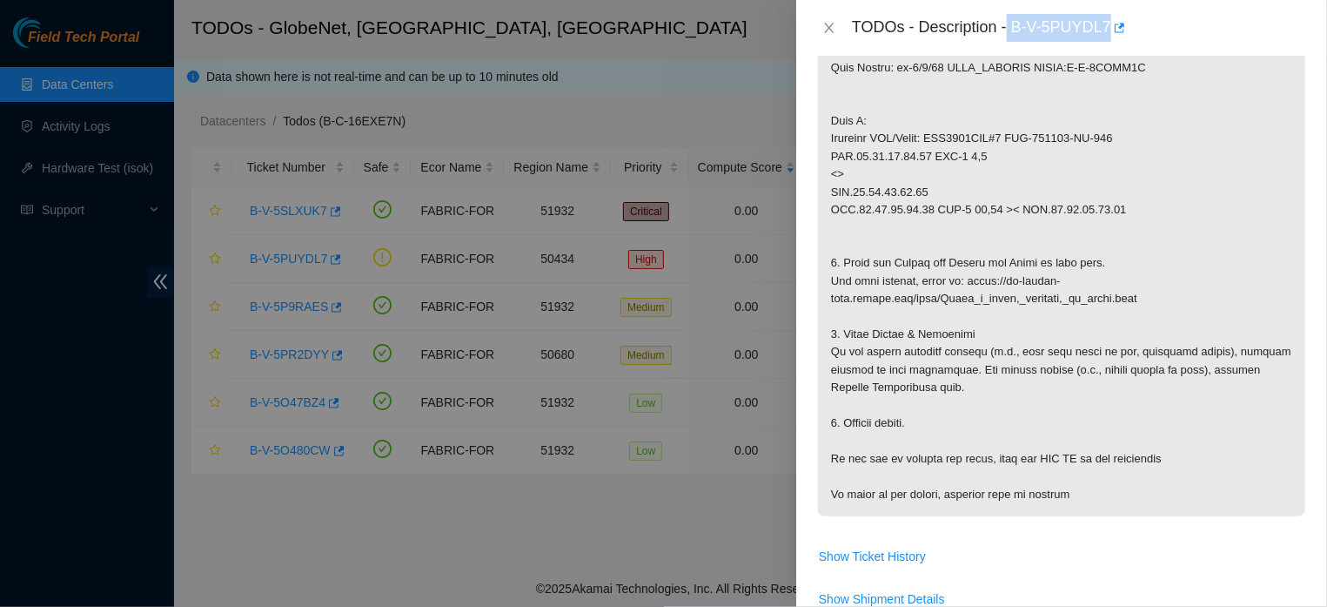
drag, startPoint x: 833, startPoint y: 272, endPoint x: 1095, endPoint y: 543, distance: 376.6
click at [1095, 516] on p at bounding box center [1061, 58] width 487 height 915
copy p "-If port's optic is a breakout with sibling ports, confirm with Connectivity te…"
click at [1082, 235] on p at bounding box center [1061, 58] width 487 height 915
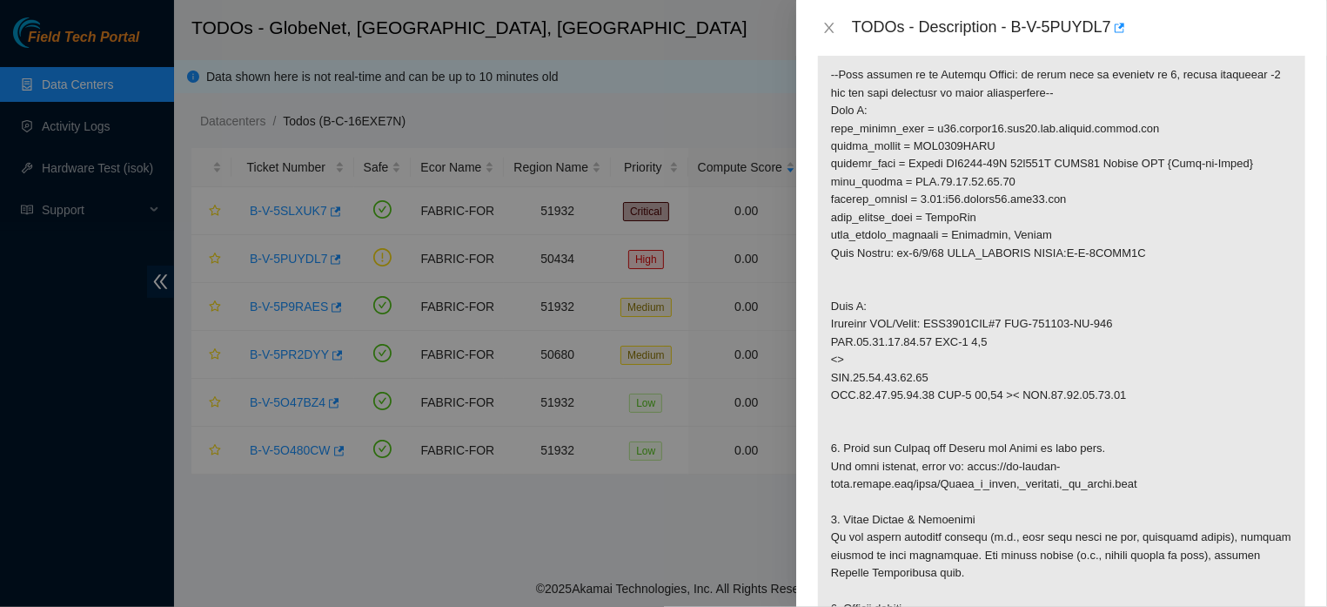
scroll to position [539, 0]
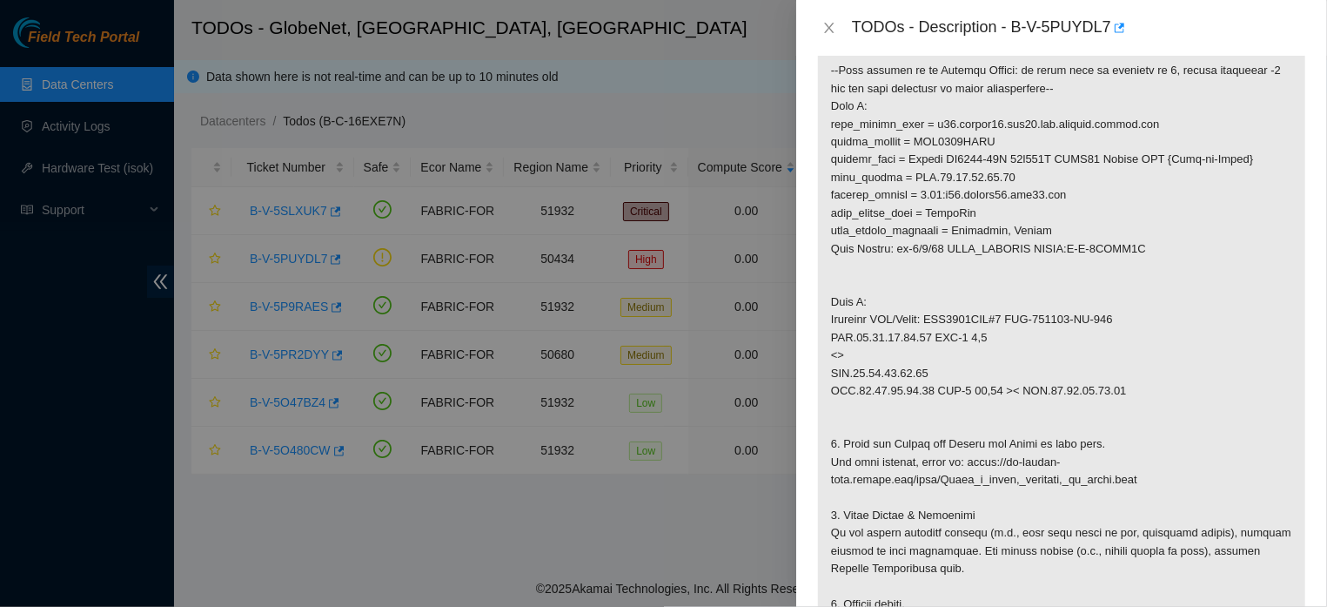
click at [115, 305] on div at bounding box center [663, 303] width 1327 height 607
click at [828, 31] on icon "close" at bounding box center [829, 28] width 14 height 14
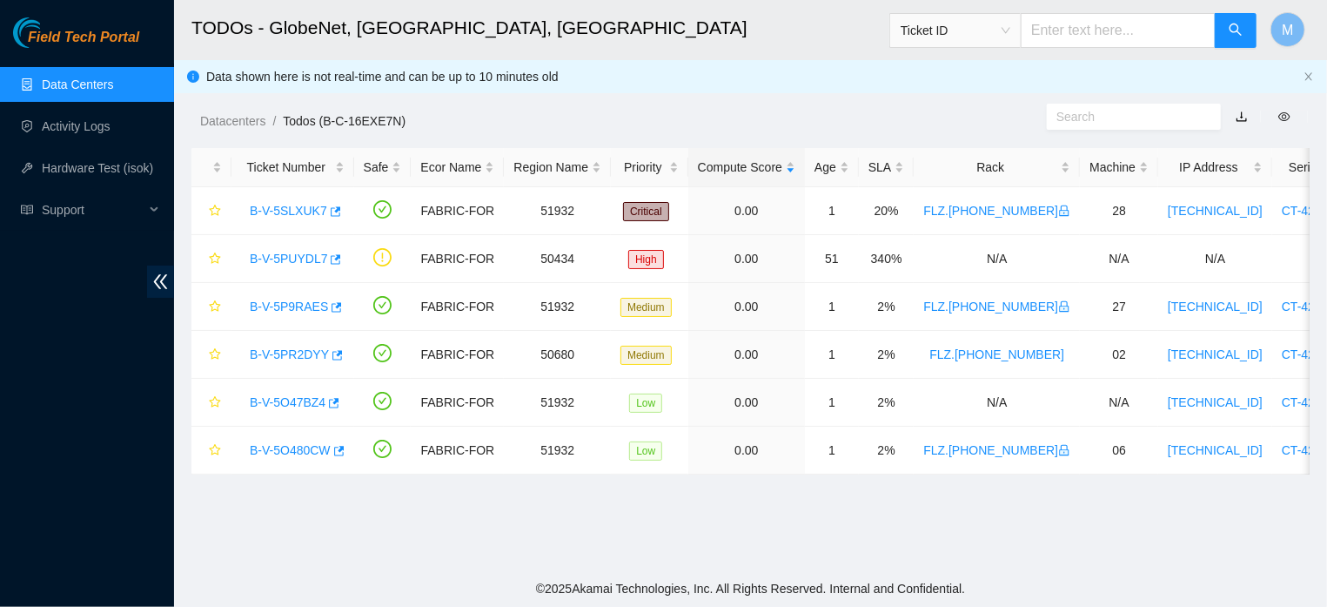
scroll to position [432, 0]
click at [86, 211] on span "Support" at bounding box center [93, 209] width 103 height 35
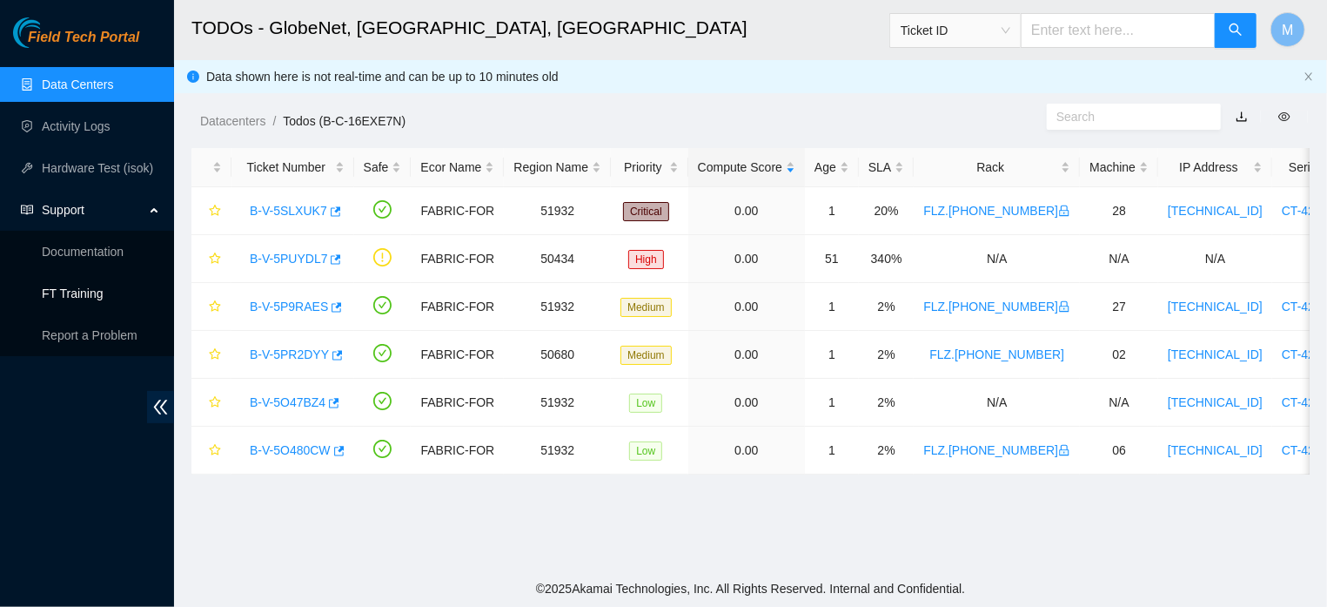
click at [65, 298] on link "FT Training" at bounding box center [73, 293] width 62 height 14
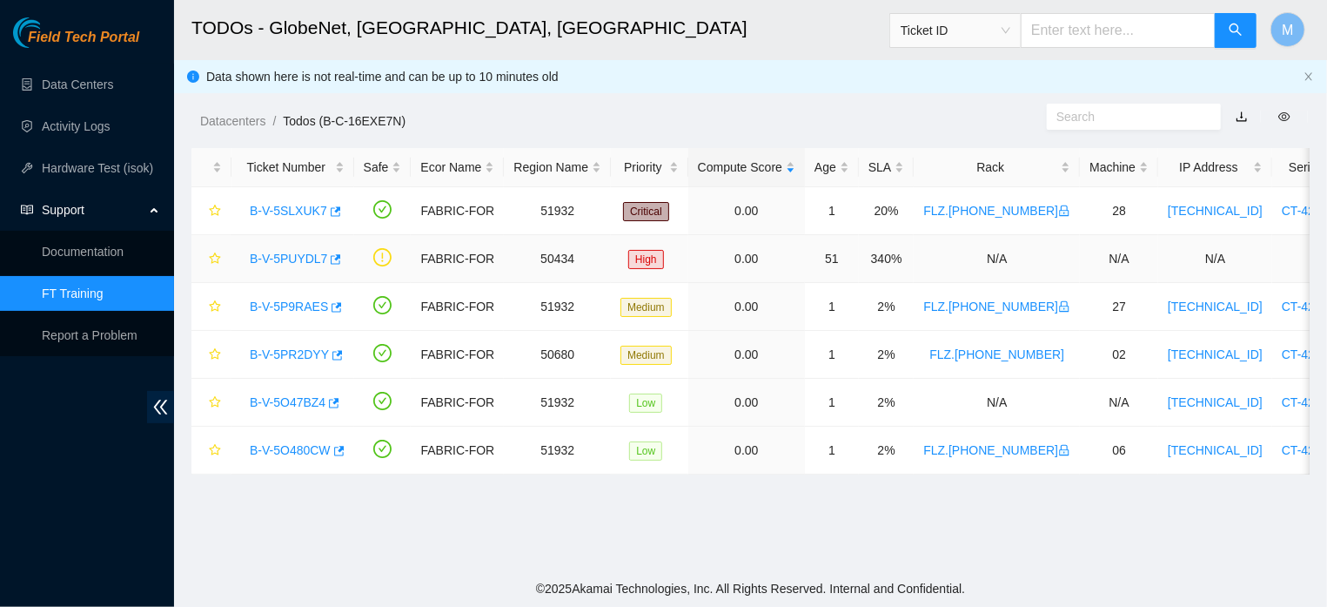
click at [278, 261] on link "B-V-5PUYDL7" at bounding box center [288, 258] width 77 height 14
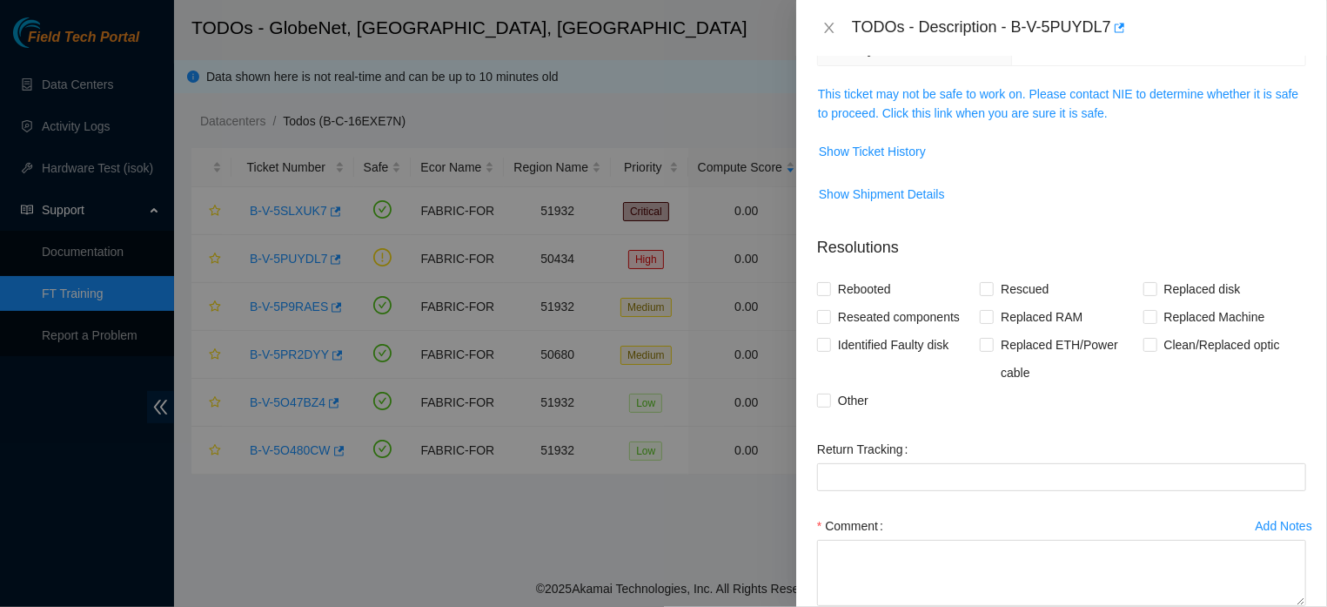
scroll to position [0, 0]
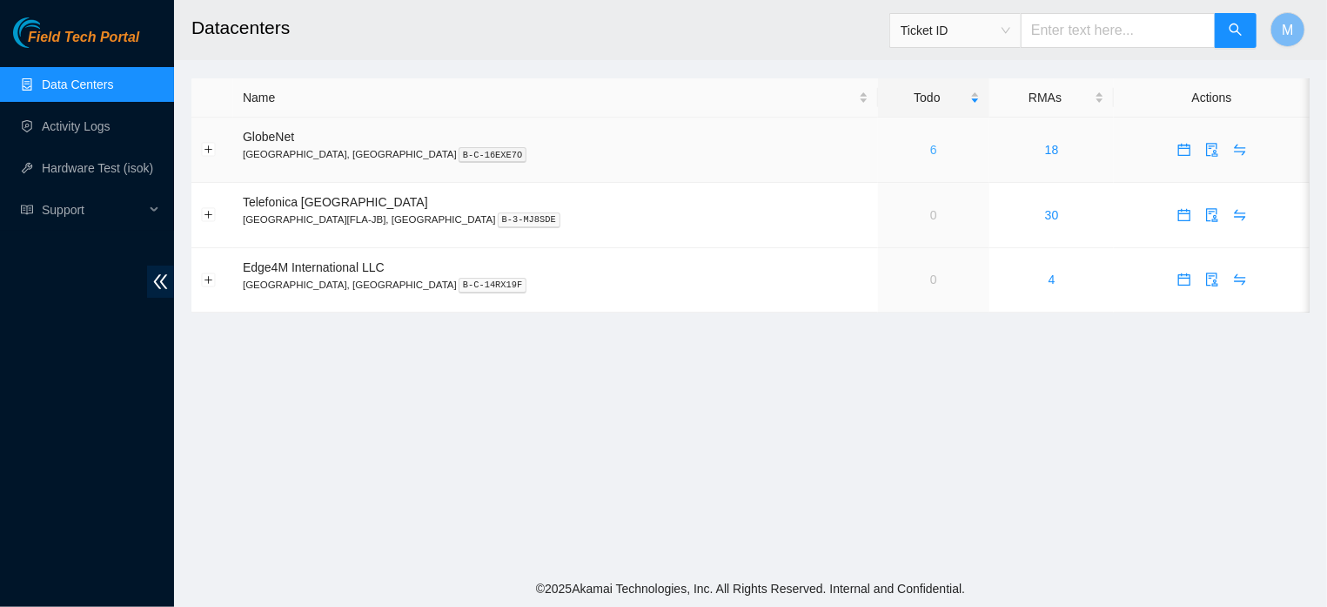
click at [930, 143] on link "6" at bounding box center [933, 150] width 7 height 14
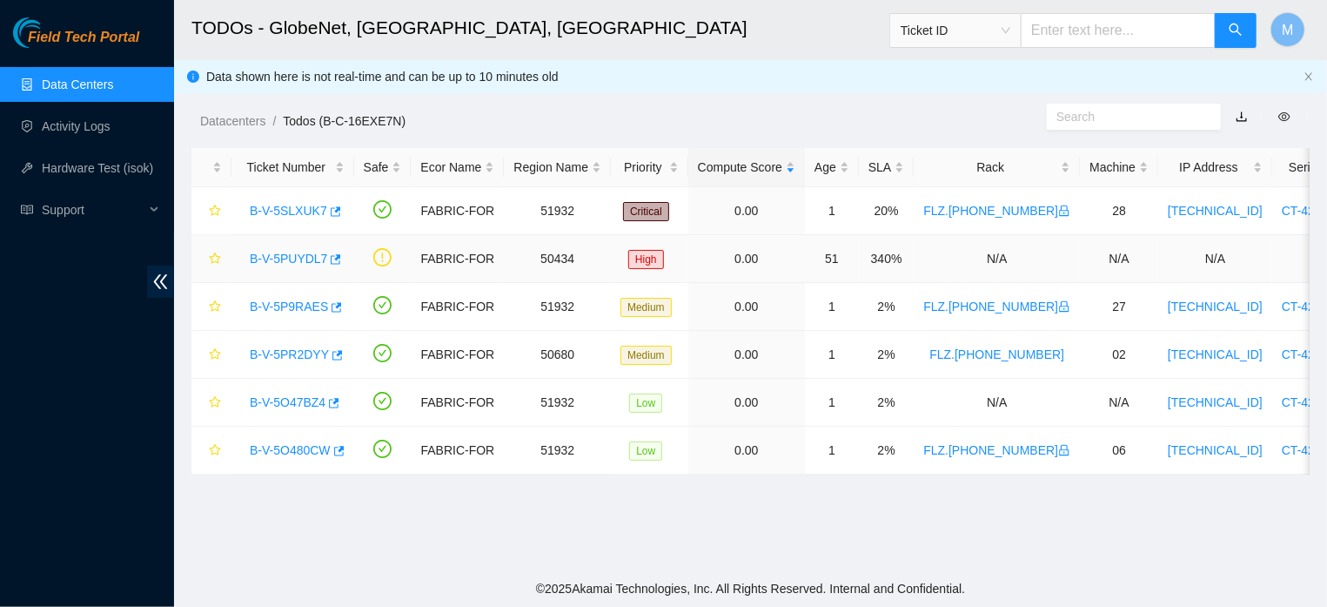
click at [275, 257] on link "B-V-5PUYDL7" at bounding box center [288, 258] width 77 height 14
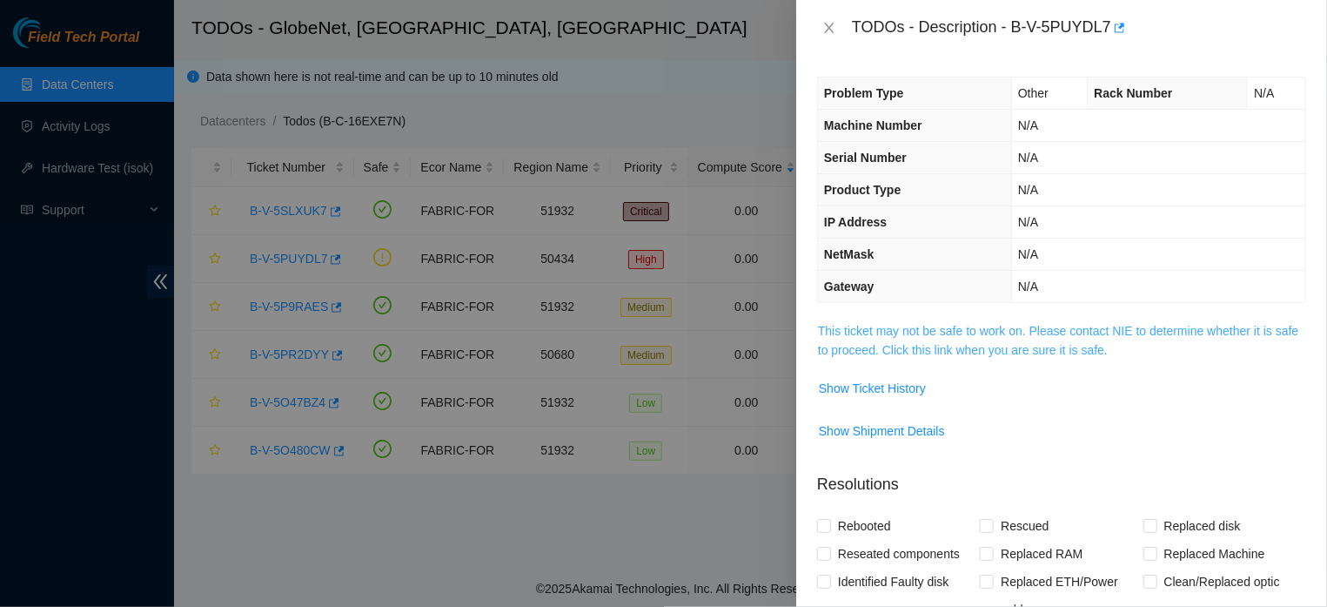
click at [1035, 355] on link "This ticket may not be safe to work on. Please contact NIE to determine whether…" at bounding box center [1058, 340] width 480 height 33
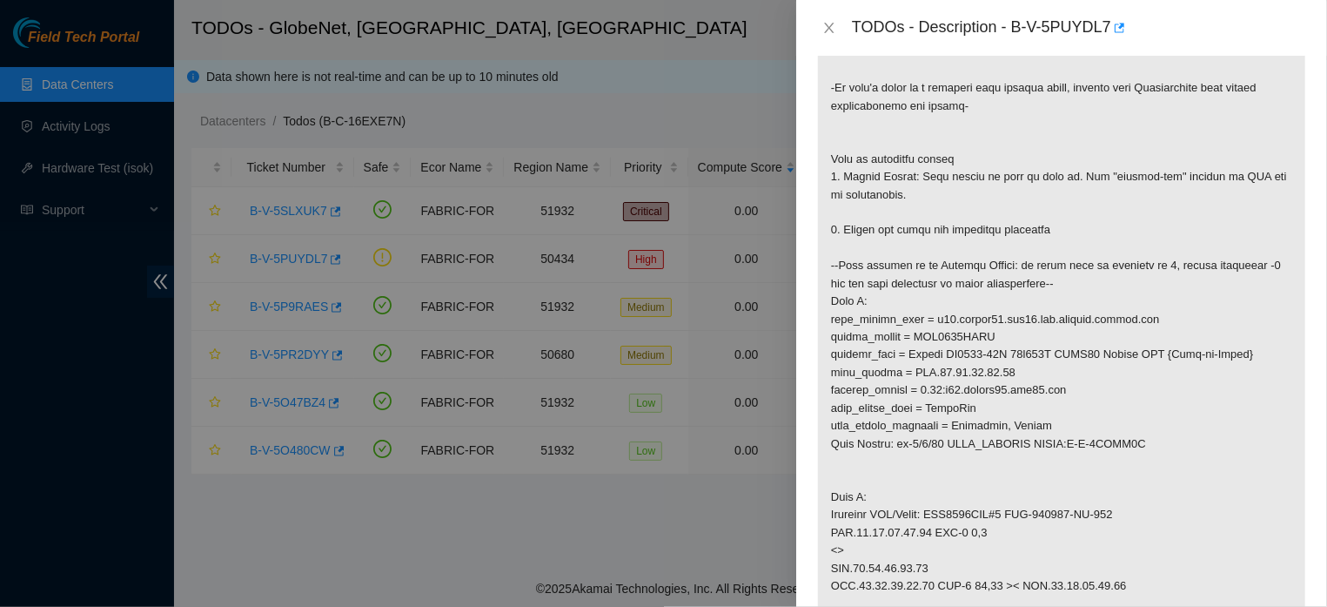
scroll to position [351, 0]
